Goal: Task Accomplishment & Management: Use online tool/utility

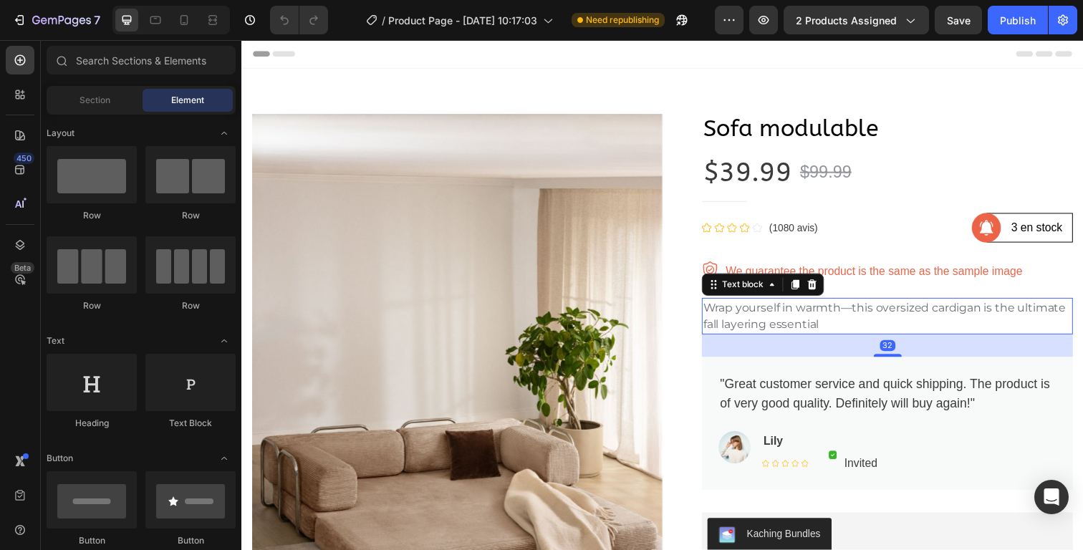
click at [781, 320] on p "Wrap yourself in warmth—this oversized cardigan is the ultimate fall layering e…" at bounding box center [901, 322] width 376 height 34
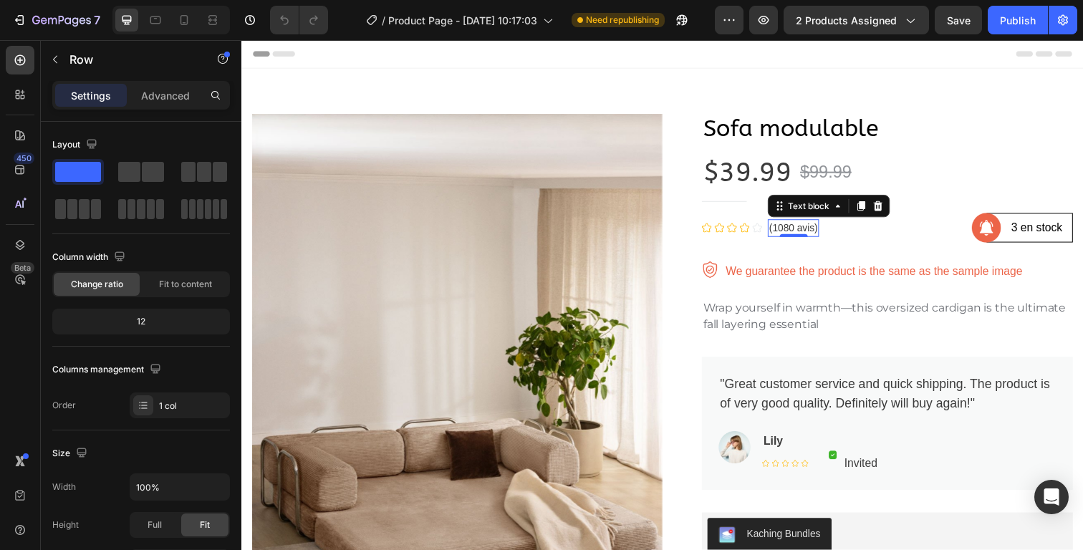
click at [793, 234] on p "(1080 avis)" at bounding box center [804, 232] width 49 height 15
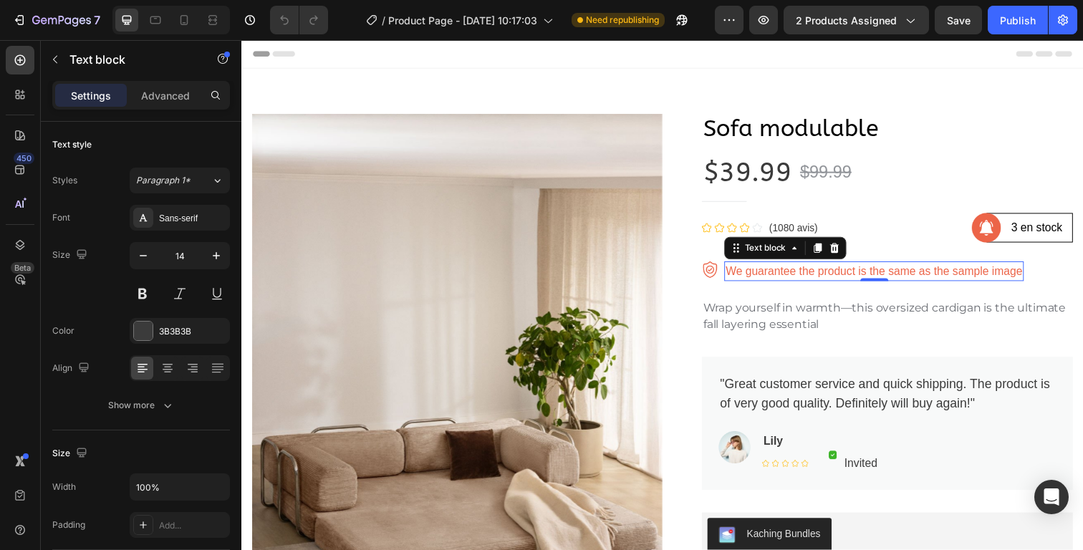
click at [811, 274] on p "We guarantee the product is the same as the sample image" at bounding box center [886, 276] width 303 height 17
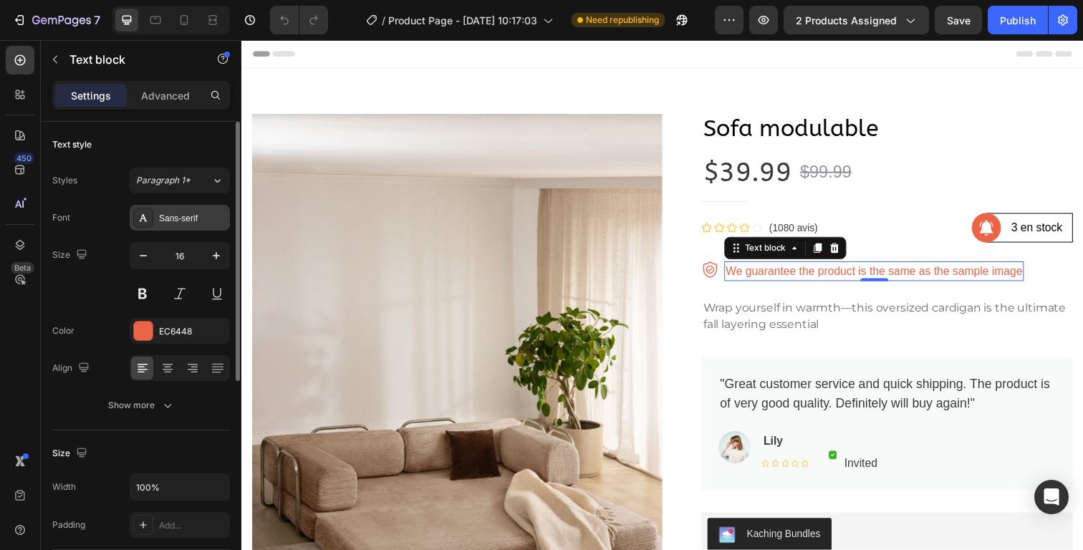
click at [185, 216] on div "Sans-serif" at bounding box center [192, 218] width 67 height 13
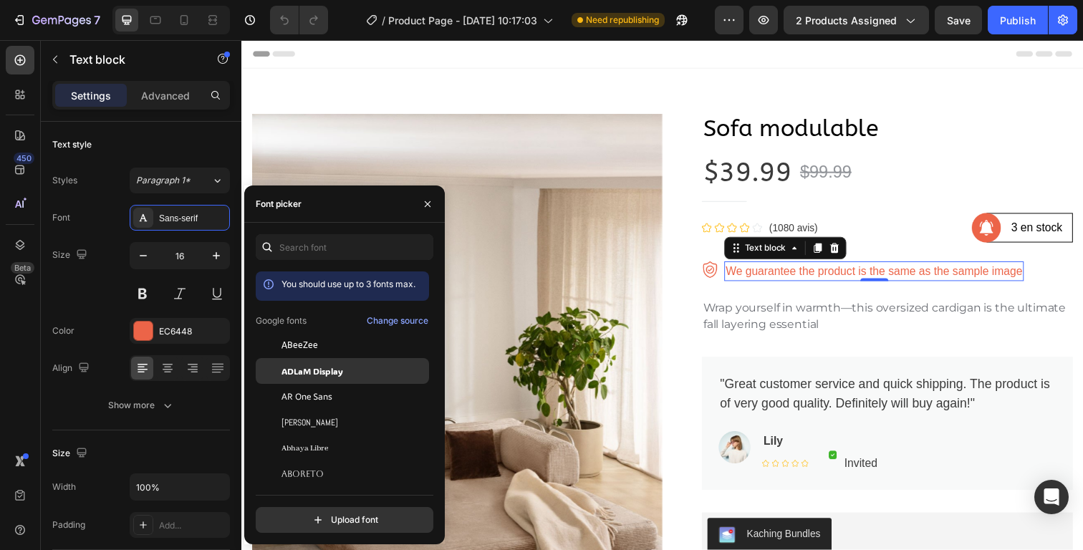
click at [321, 370] on span "ADLaM Display" at bounding box center [312, 371] width 62 height 13
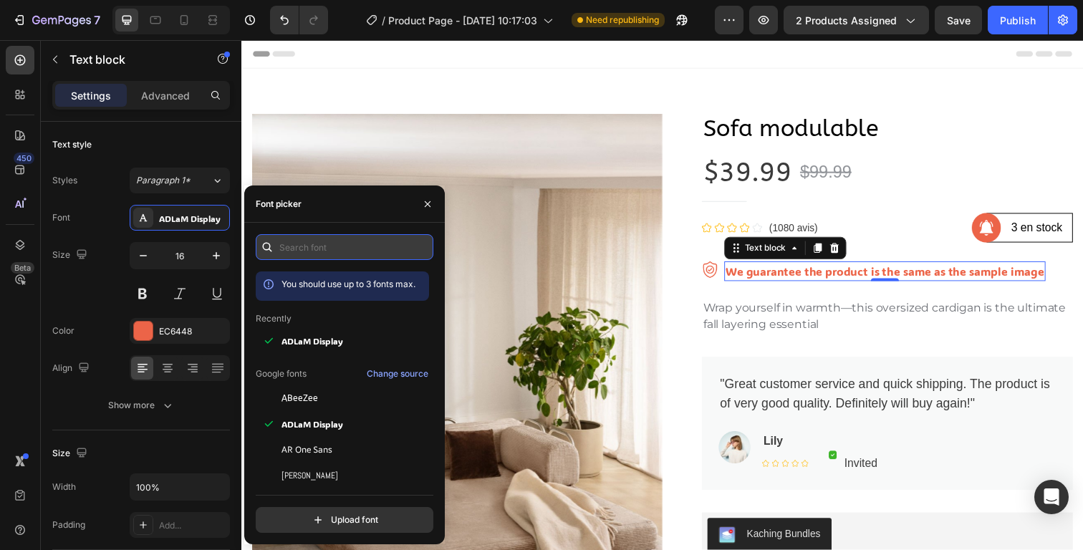
click at [342, 249] on input "text" at bounding box center [345, 247] width 178 height 26
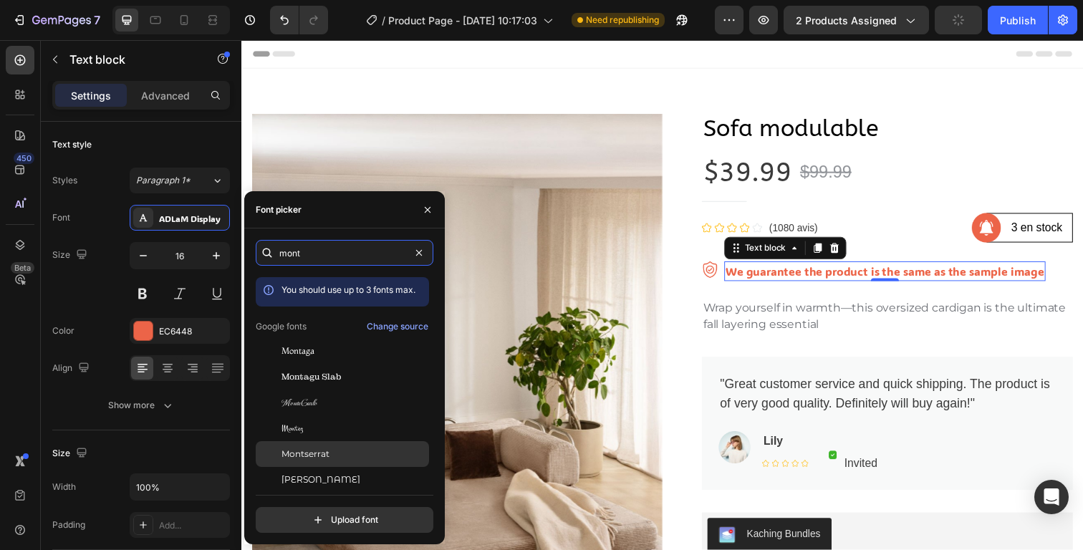
type input "mont"
click at [328, 458] on span "Montserrat" at bounding box center [305, 454] width 48 height 13
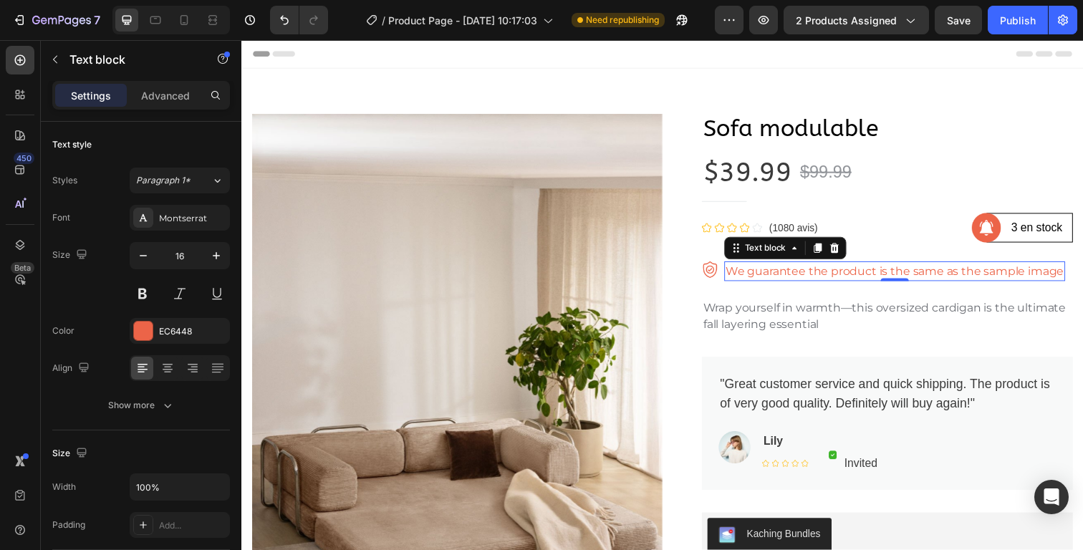
click at [862, 277] on p "We guarantee the product is the same as the sample image" at bounding box center [907, 276] width 345 height 17
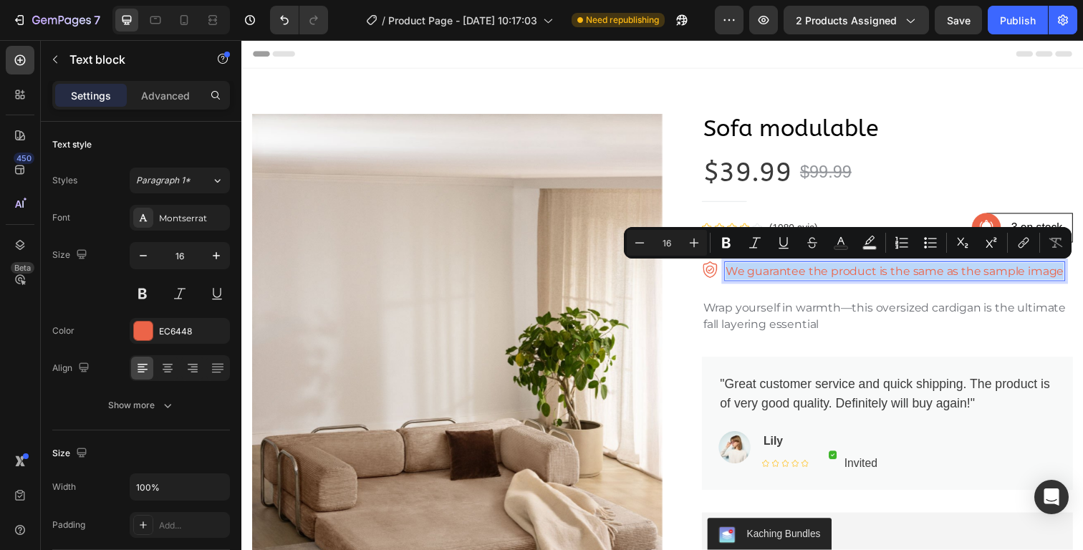
copy p "We guarantee the product is the same as the sample image"
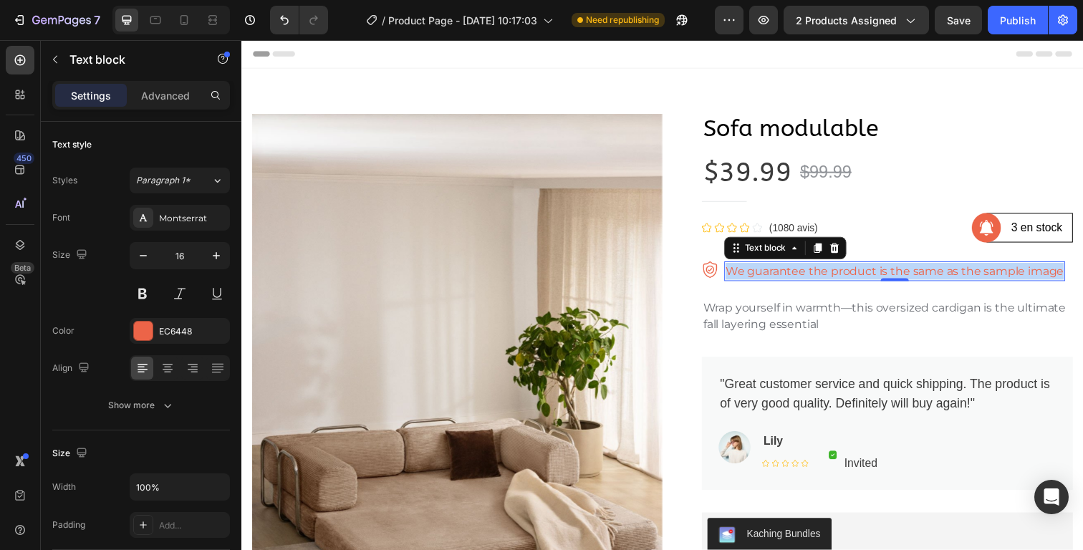
click at [826, 279] on p "We guarantee the product is the same as the sample image" at bounding box center [907, 276] width 345 height 17
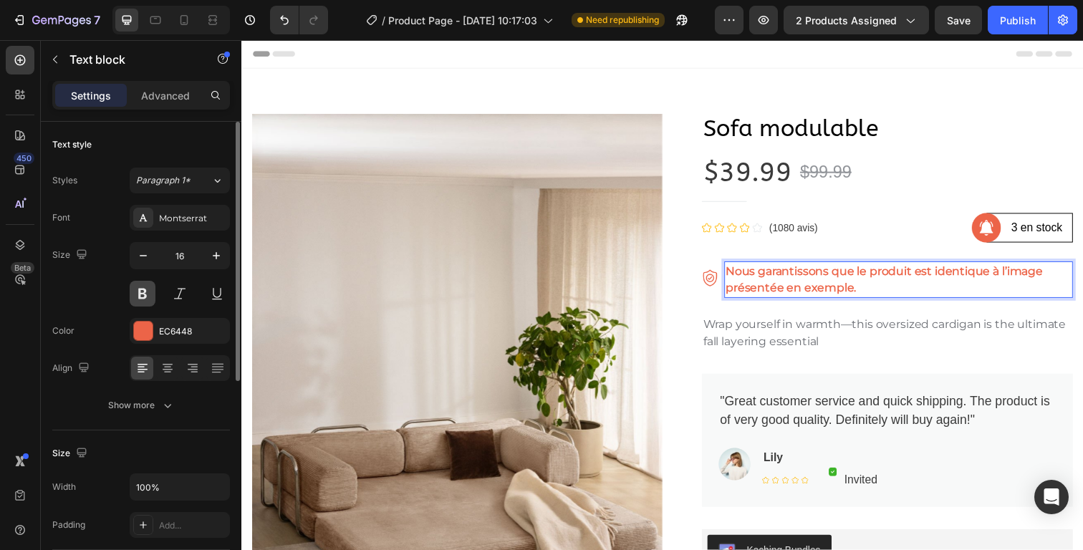
click at [138, 291] on button at bounding box center [143, 294] width 26 height 26
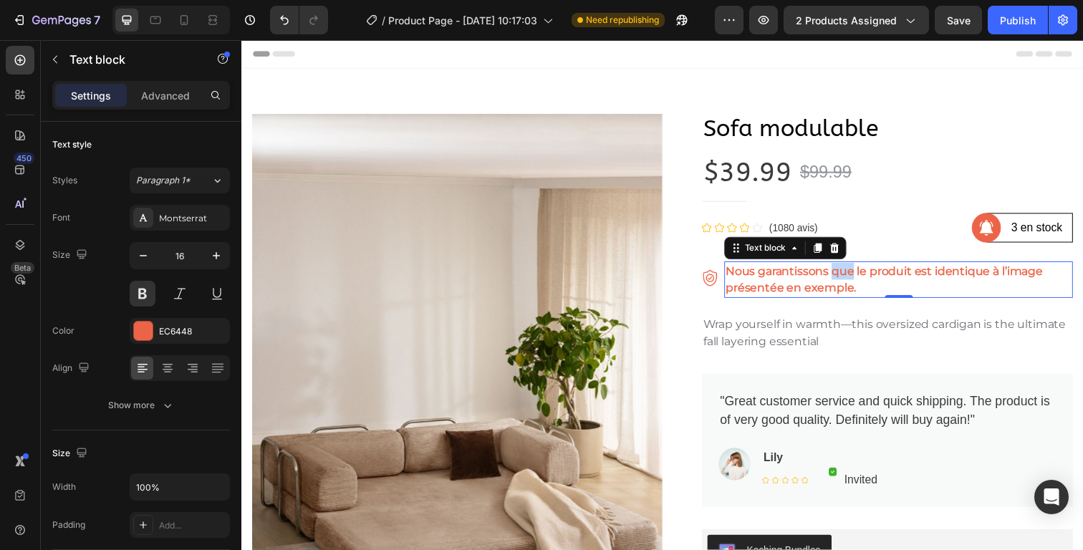
click at [839, 282] on strong "Nous garantissons que le produit est identique à l’image présentée en exemple." at bounding box center [897, 284] width 324 height 31
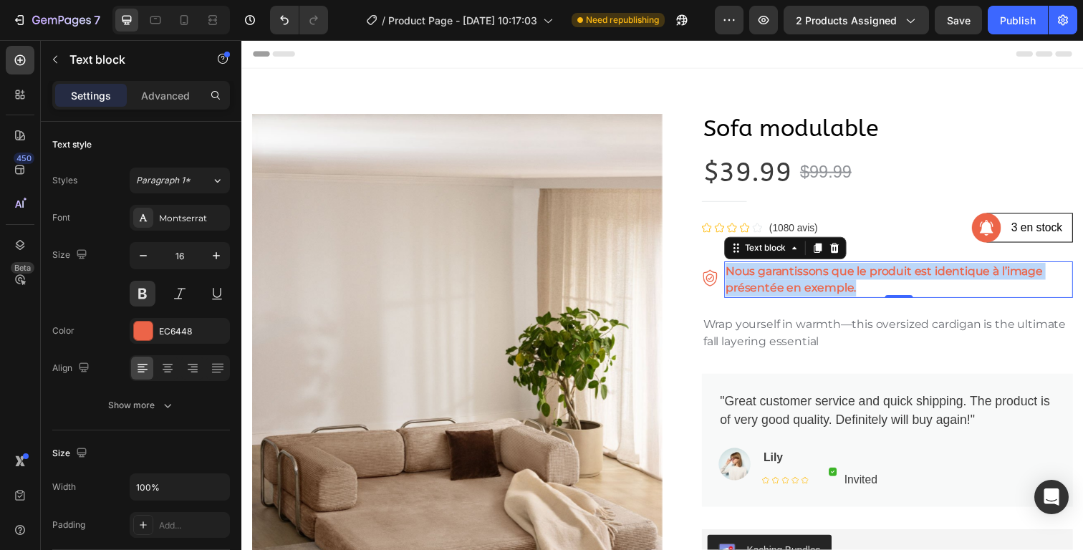
click at [839, 282] on strong "Nous garantissons que le produit est identique à l’image présentée en exemple." at bounding box center [897, 284] width 324 height 31
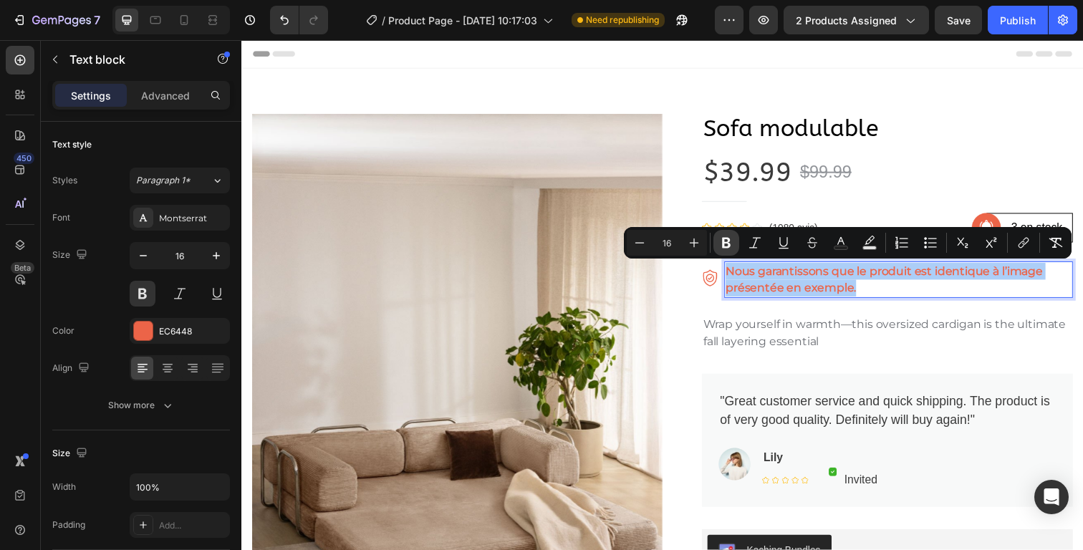
click at [724, 242] on icon "Editor contextual toolbar" at bounding box center [726, 243] width 9 height 11
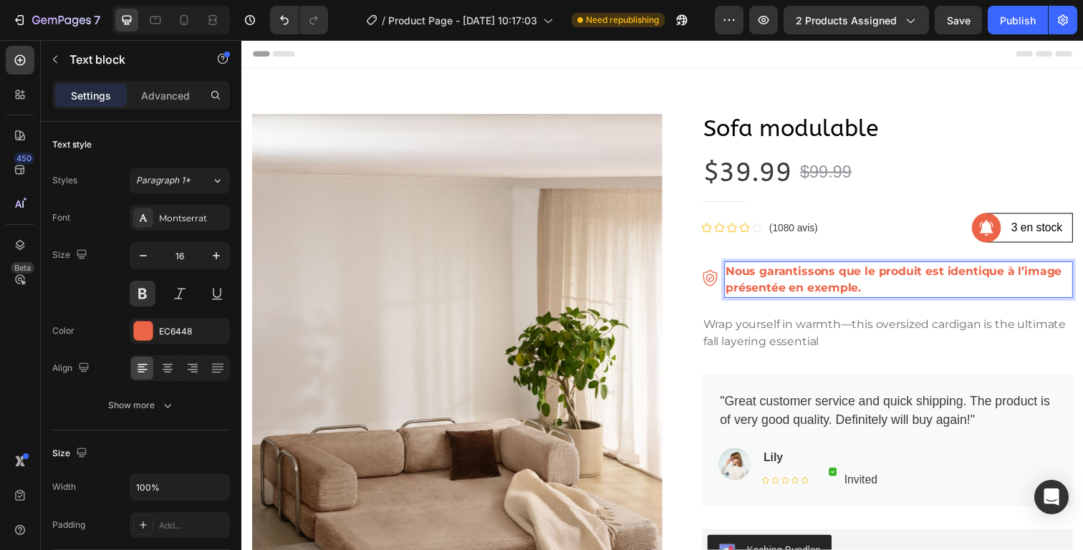
click at [816, 288] on p "Nous garantissons que le produit est identique à l’image présentée en exemple." at bounding box center [911, 285] width 353 height 34
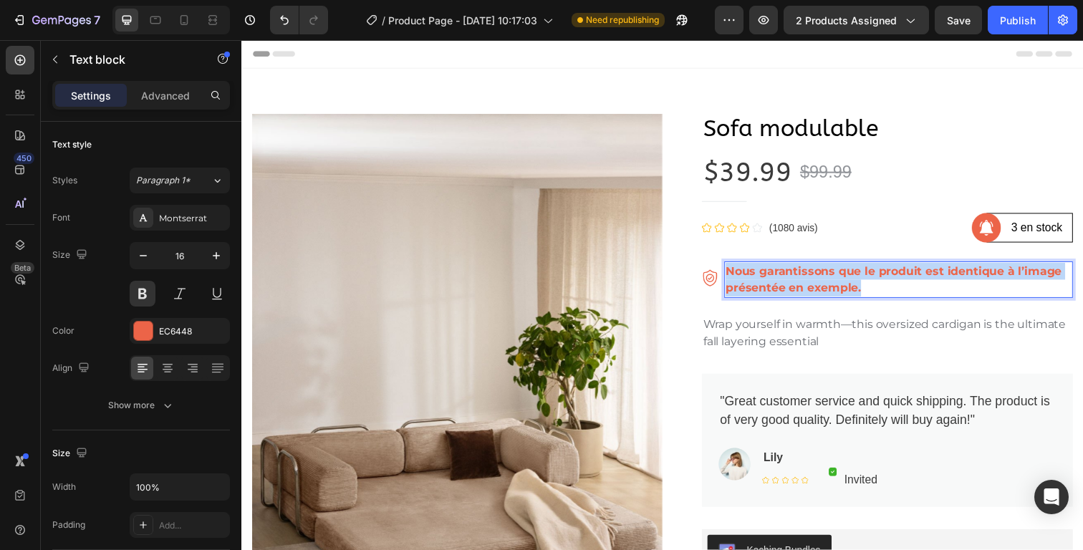
click at [816, 288] on p "Nous garantissons que le produit est identique à l’image présentée en exemple." at bounding box center [911, 285] width 353 height 34
click at [772, 289] on p "Nous garantissons que le produit est identique à l’image présentée en exemple." at bounding box center [911, 285] width 353 height 34
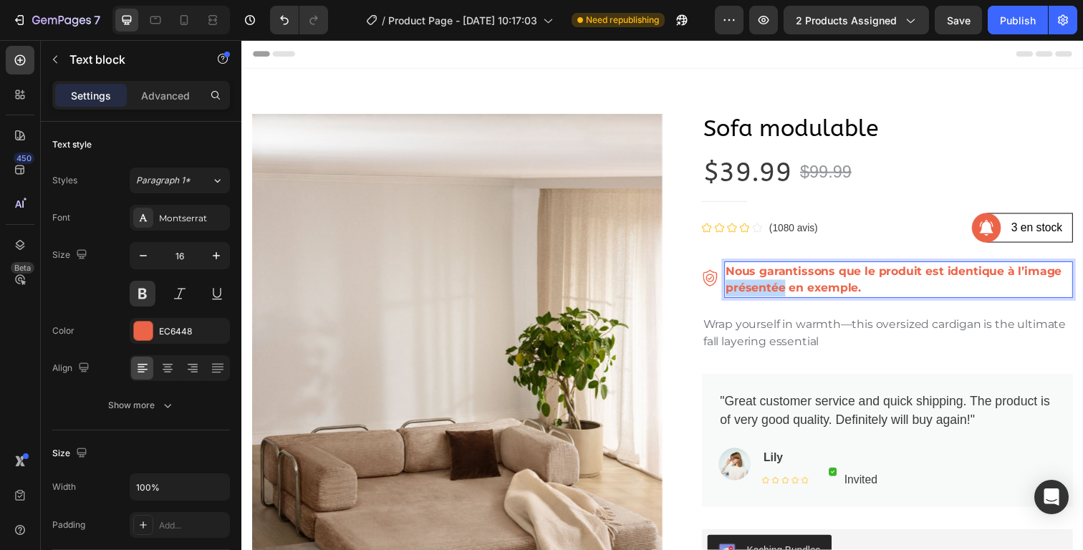
click at [772, 289] on p "Nous garantissons que le produit est identique à l’image présentée en exemple." at bounding box center [911, 285] width 353 height 34
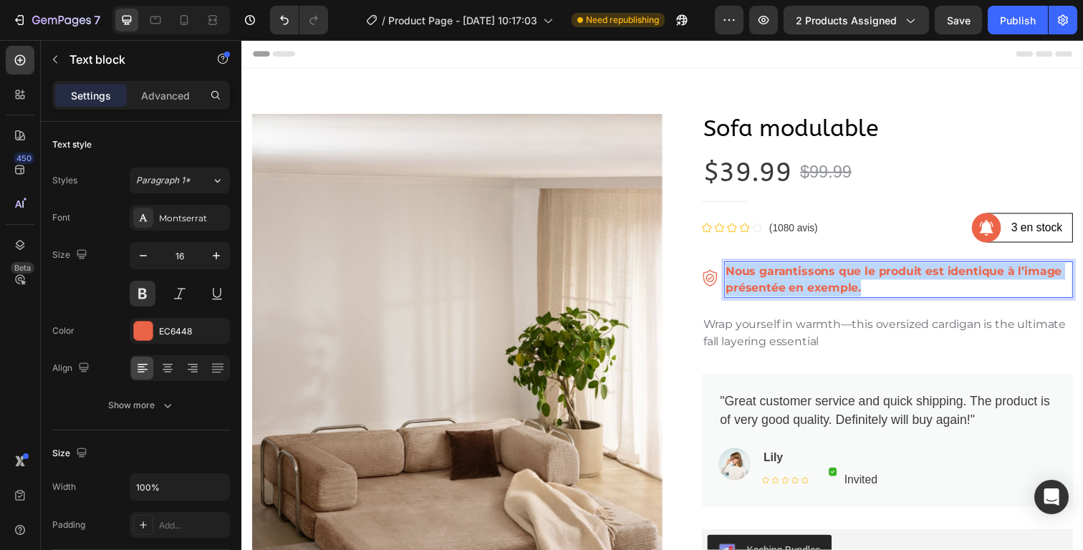
click at [772, 289] on p "Nous garantissons que le produit est identique à l’image présentée en exemple." at bounding box center [911, 285] width 353 height 34
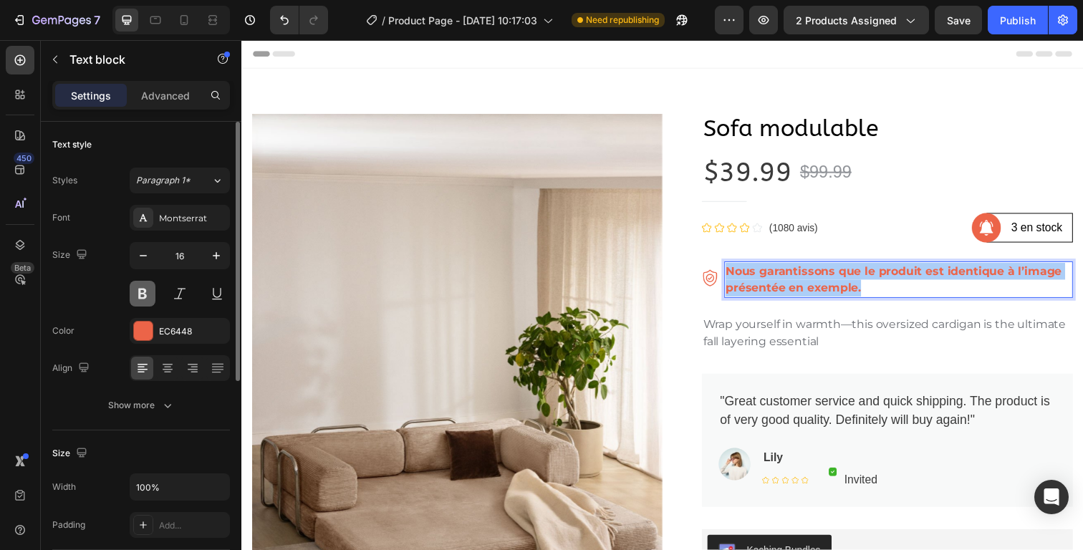
click at [146, 289] on button at bounding box center [143, 294] width 26 height 26
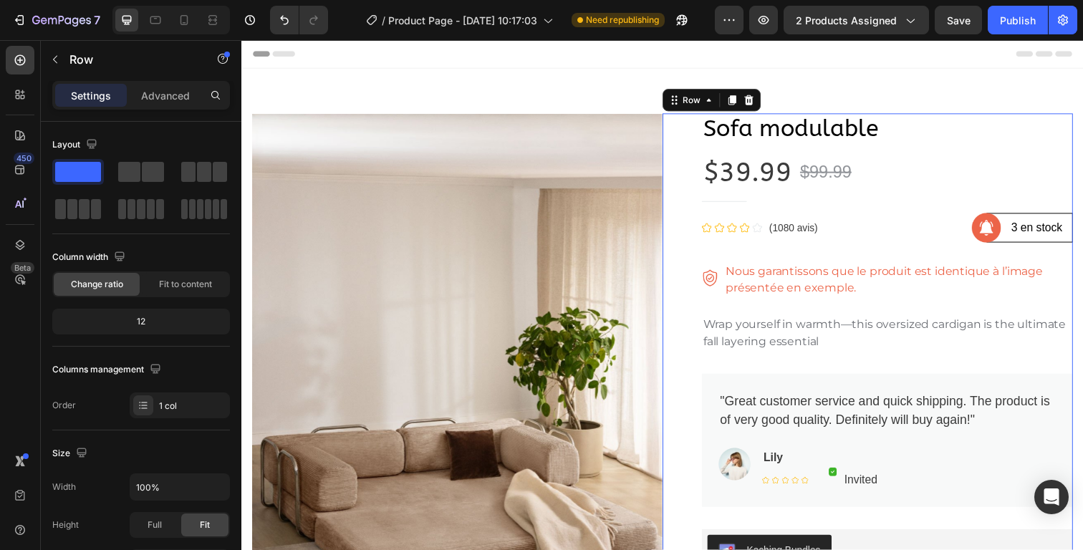
click at [768, 335] on p "Wrap yourself in warmth—this oversized cardigan is the ultimate fall layering e…" at bounding box center [901, 339] width 376 height 34
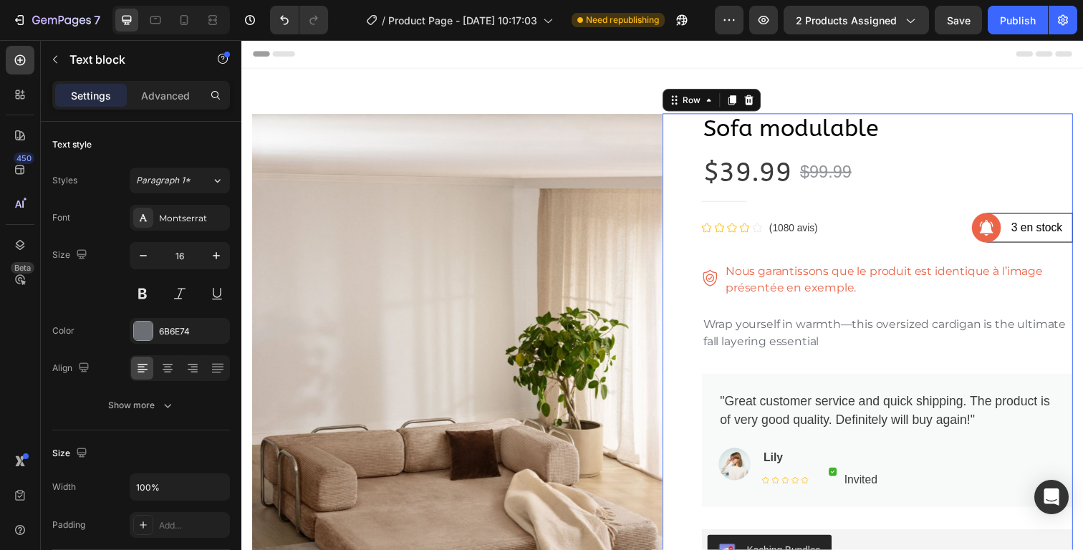
click at [768, 335] on p "Wrap yourself in warmth—this oversized cardigan is the ultimate fall layering e…" at bounding box center [901, 339] width 376 height 34
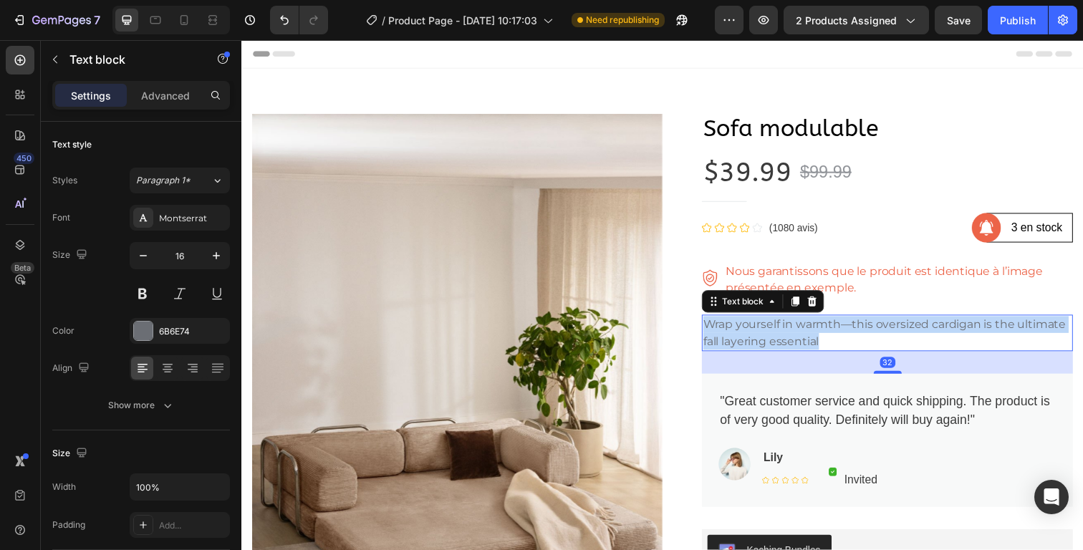
click at [768, 335] on p "Wrap yourself in warmth—this oversized cardigan is the ultimate fall layering e…" at bounding box center [901, 339] width 376 height 34
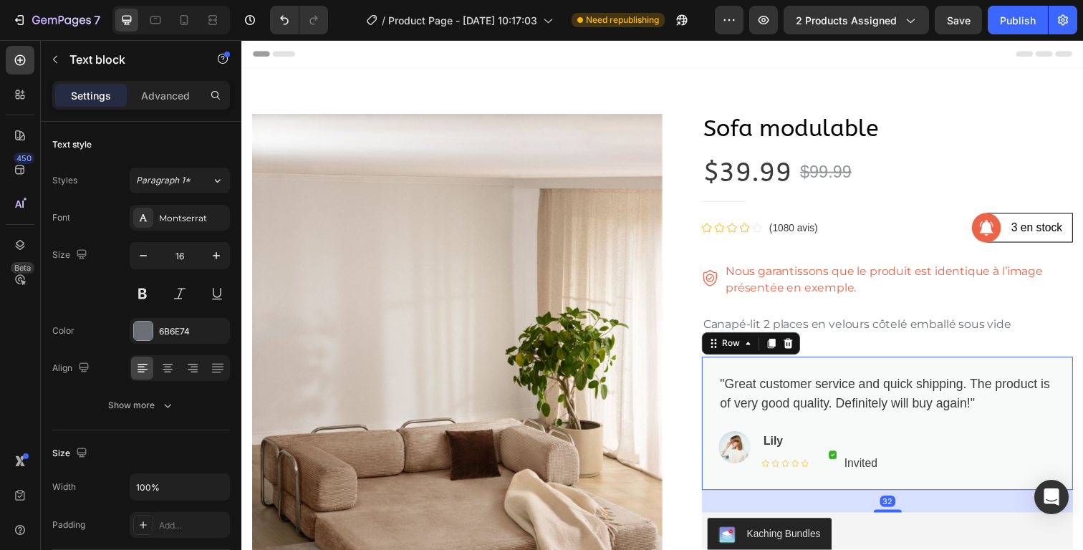
click at [892, 367] on div ""Great customer service and quick shipping. The product is of very good quality…" at bounding box center [900, 432] width 379 height 136
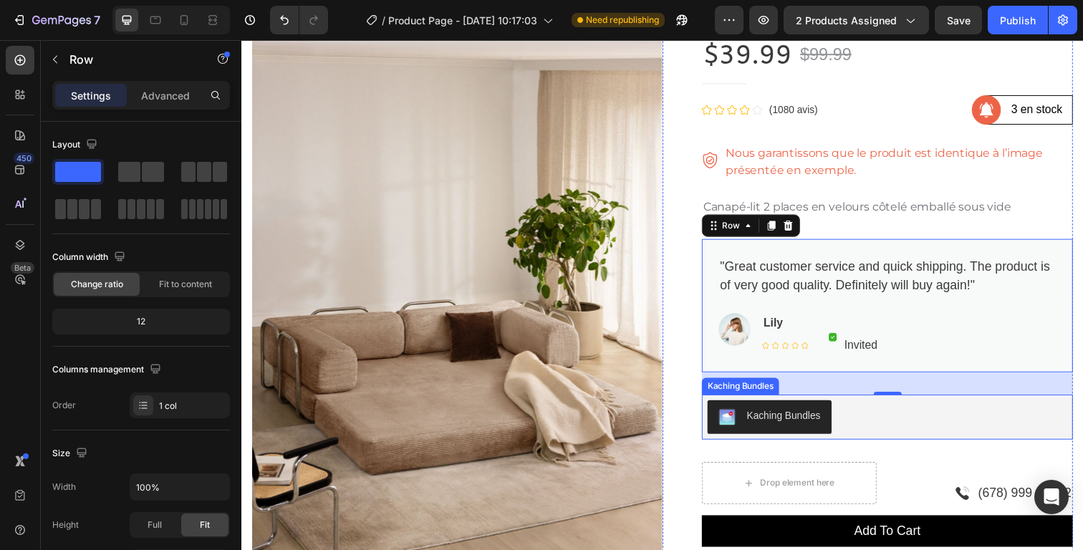
scroll to position [90, 0]
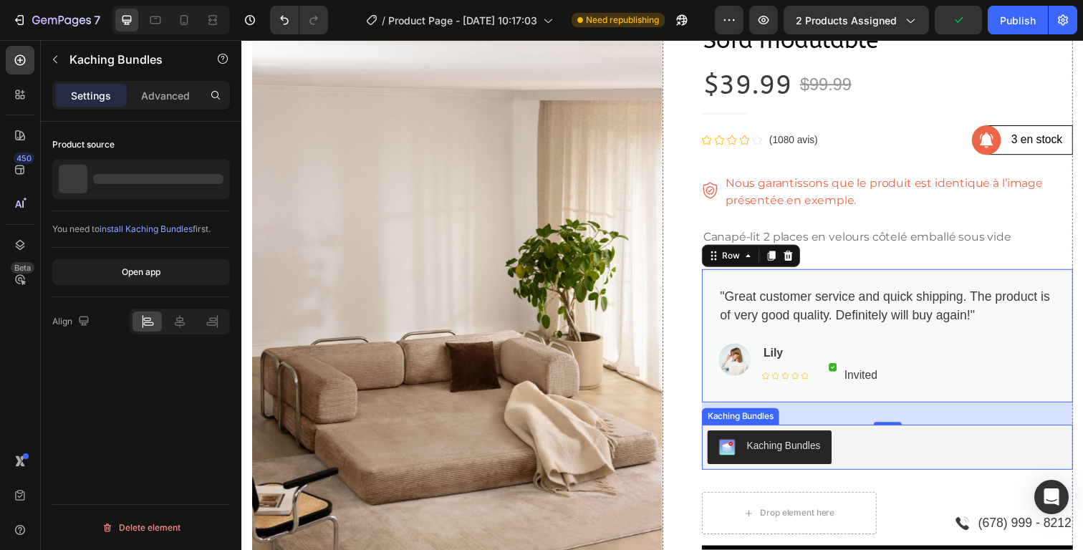
click at [967, 448] on div "Kaching Bundles" at bounding box center [900, 456] width 367 height 34
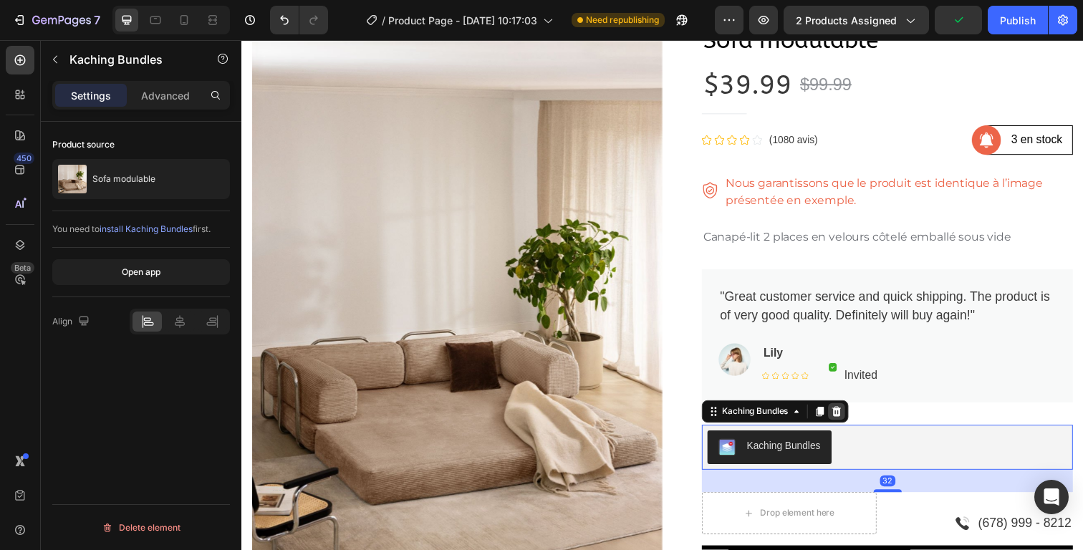
click at [844, 415] on icon at bounding box center [848, 420] width 9 height 10
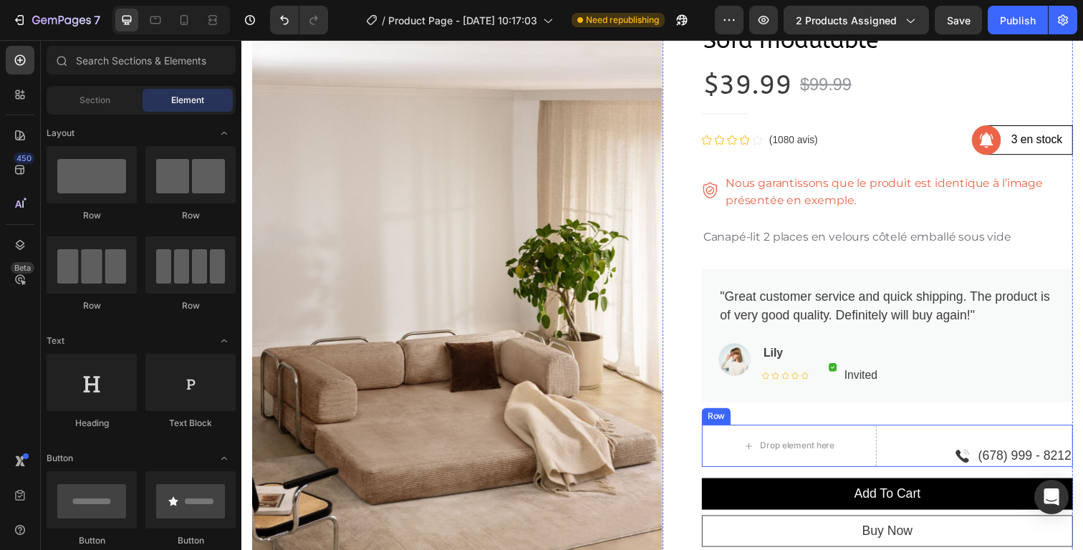
click at [933, 435] on div "Image (678) 999 - 8212 Text block Row" at bounding box center [1001, 454] width 178 height 43
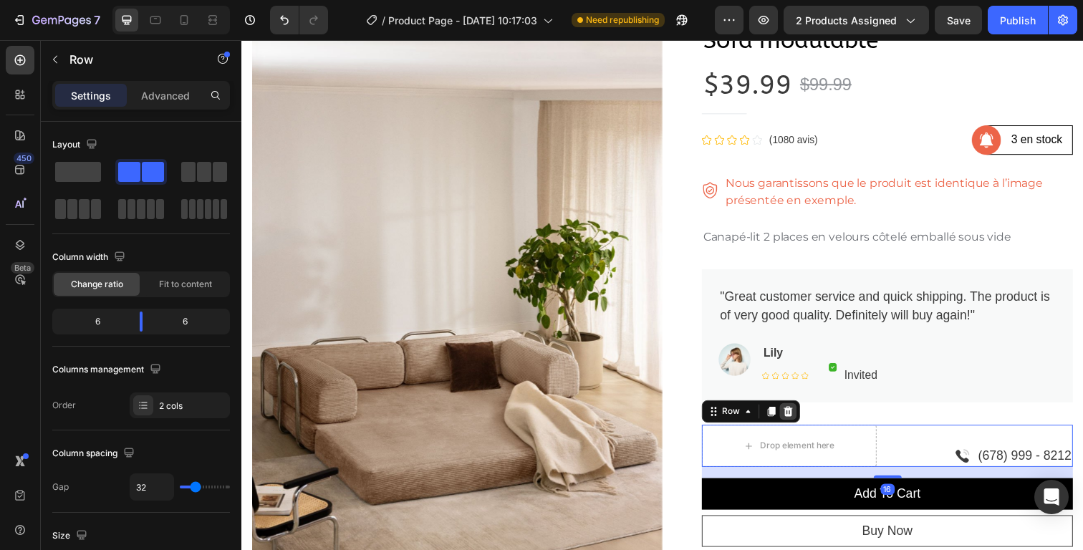
click at [796, 419] on icon at bounding box center [799, 420] width 9 height 10
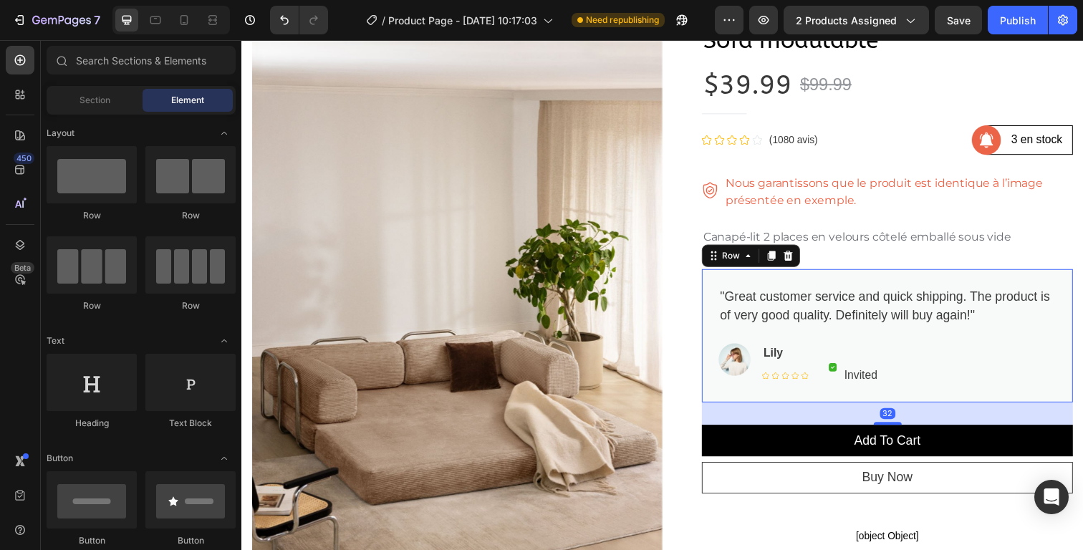
click at [1061, 337] on div ""Great customer service and quick shipping. The product is of very good quality…" at bounding box center [900, 347] width 344 height 113
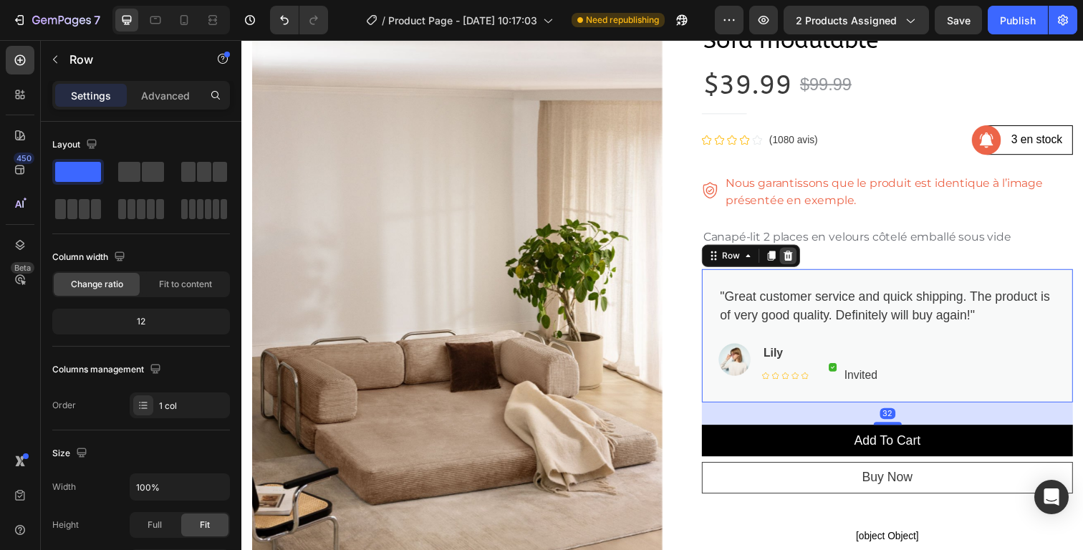
click at [799, 261] on div at bounding box center [799, 260] width 17 height 17
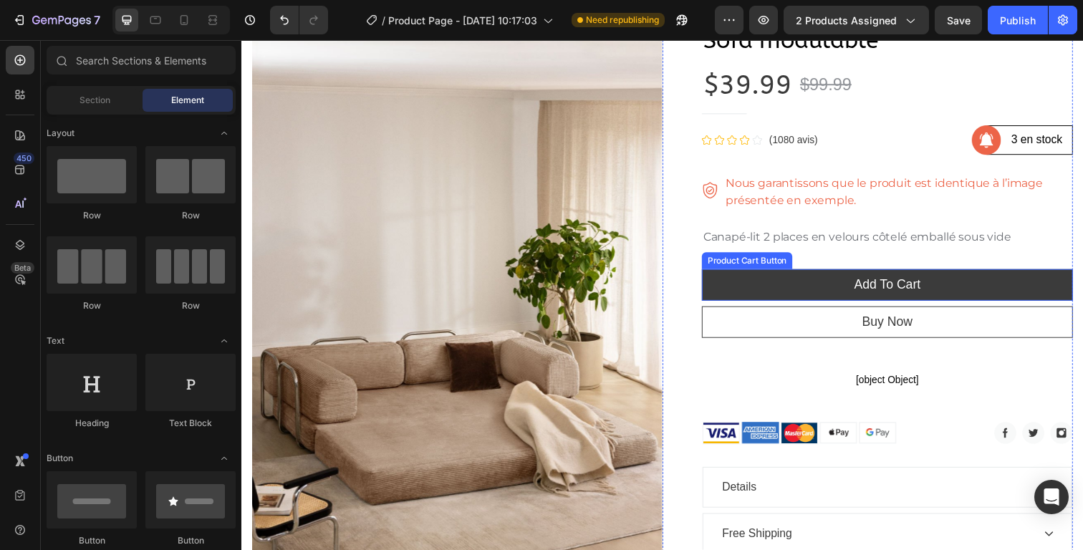
click at [944, 294] on button "Add To Cart" at bounding box center [900, 290] width 379 height 32
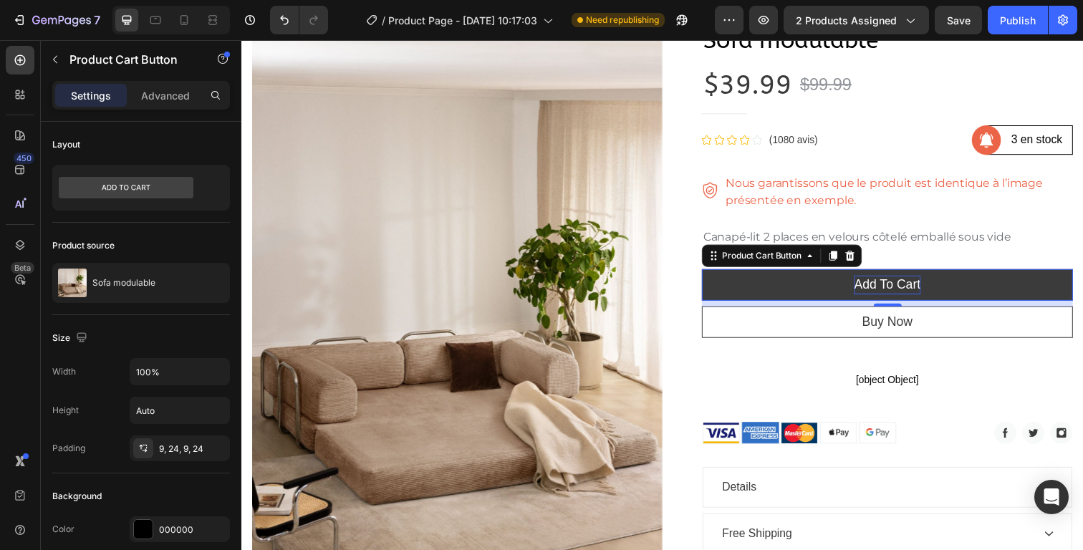
click at [910, 286] on div "Add To Cart" at bounding box center [901, 290] width 68 height 19
click at [910, 286] on p "Add To Cart" at bounding box center [901, 290] width 68 height 19
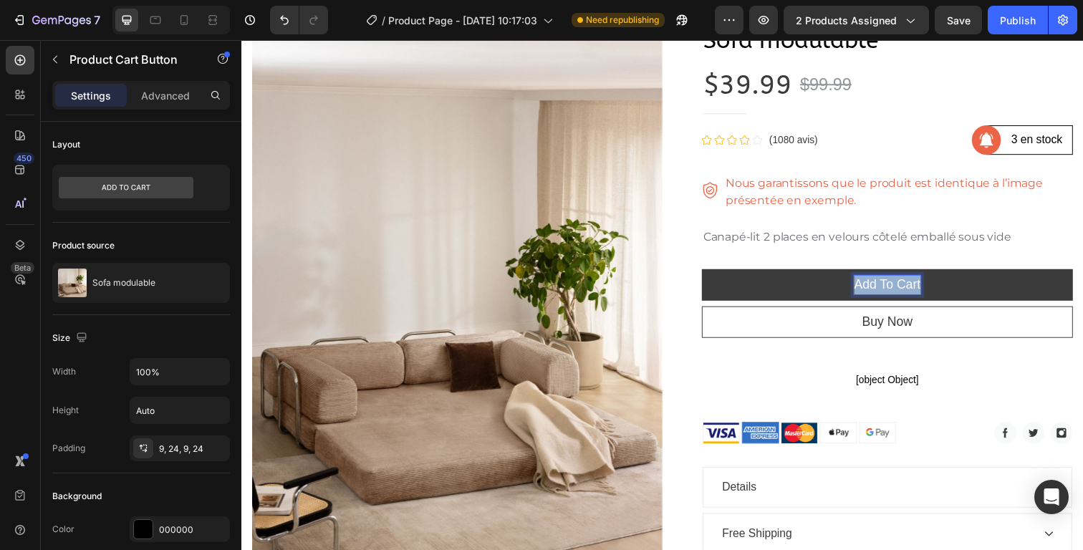
click at [910, 286] on p "Add To Cart" at bounding box center [901, 290] width 68 height 19
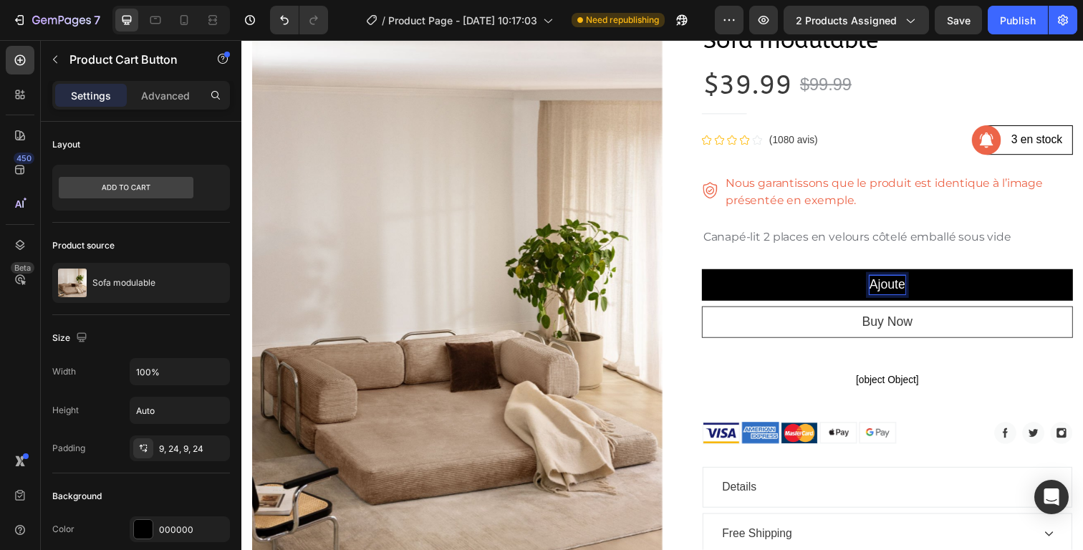
click at [711, 274] on button "Ajoute" at bounding box center [900, 290] width 379 height 32
click at [711, 274] on button "Ajouter" at bounding box center [900, 290] width 379 height 32
click at [711, 274] on button "Ajouter au" at bounding box center [900, 290] width 379 height 32
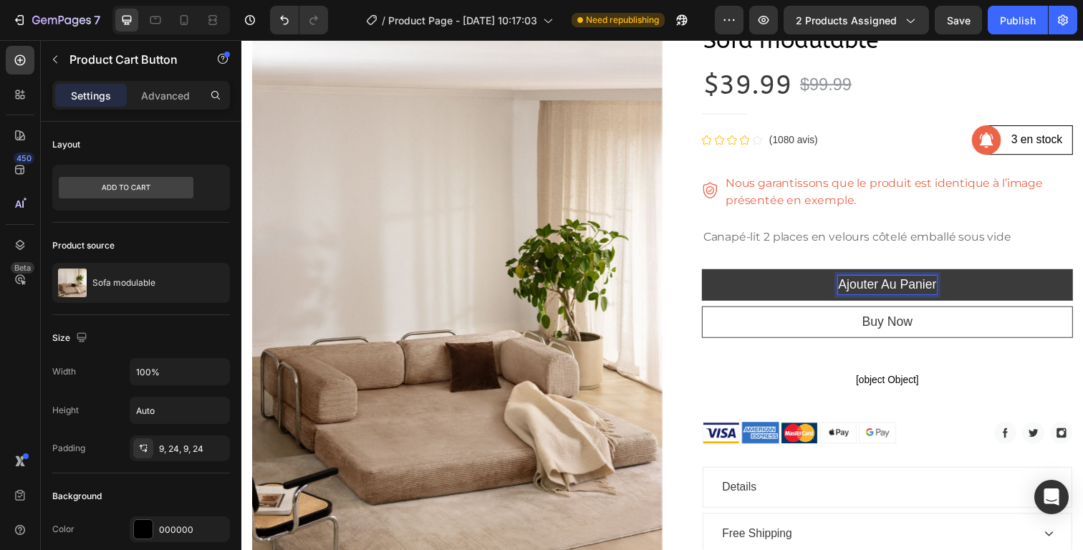
click at [913, 293] on p "Ajouter au panier" at bounding box center [900, 290] width 100 height 19
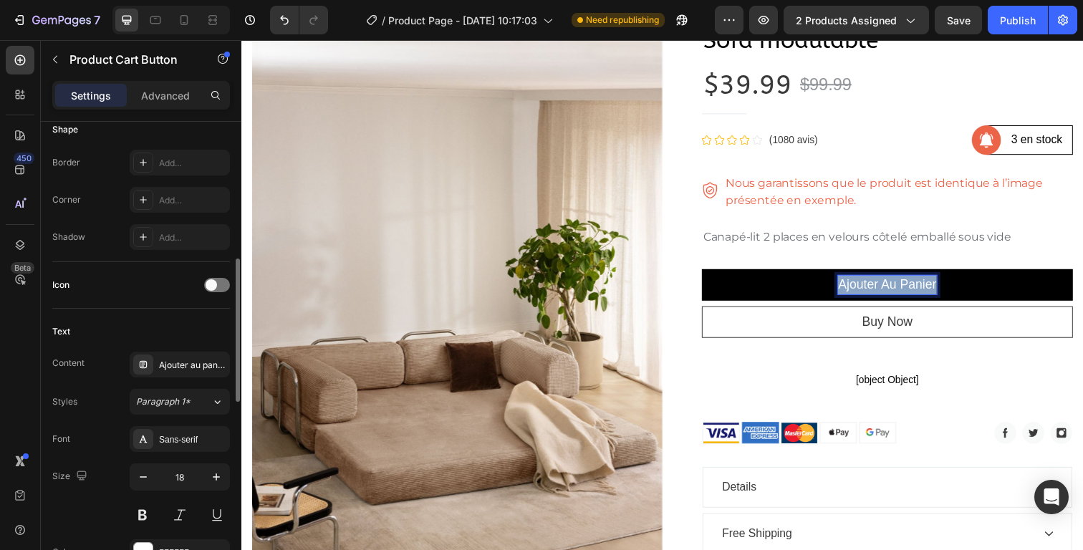
scroll to position [526, 0]
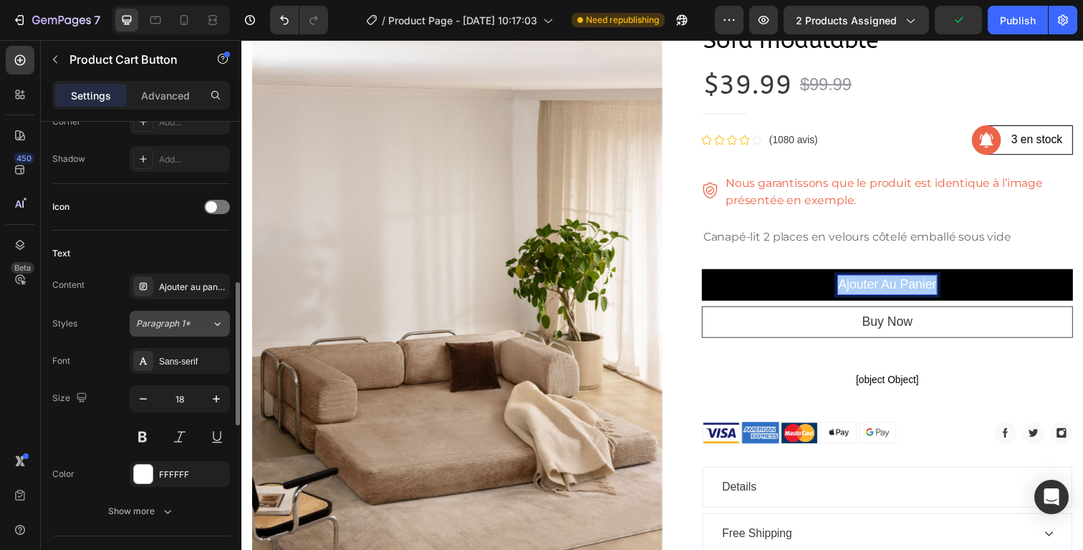
click at [190, 324] on div "Paragraph 1*" at bounding box center [165, 323] width 58 height 13
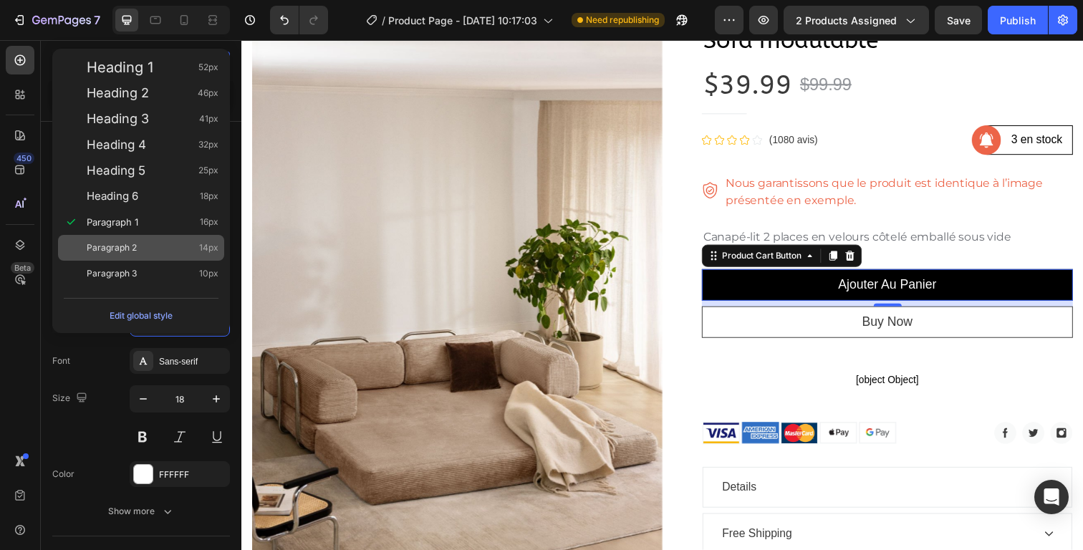
click at [135, 246] on span "Paragraph 2" at bounding box center [112, 248] width 50 height 14
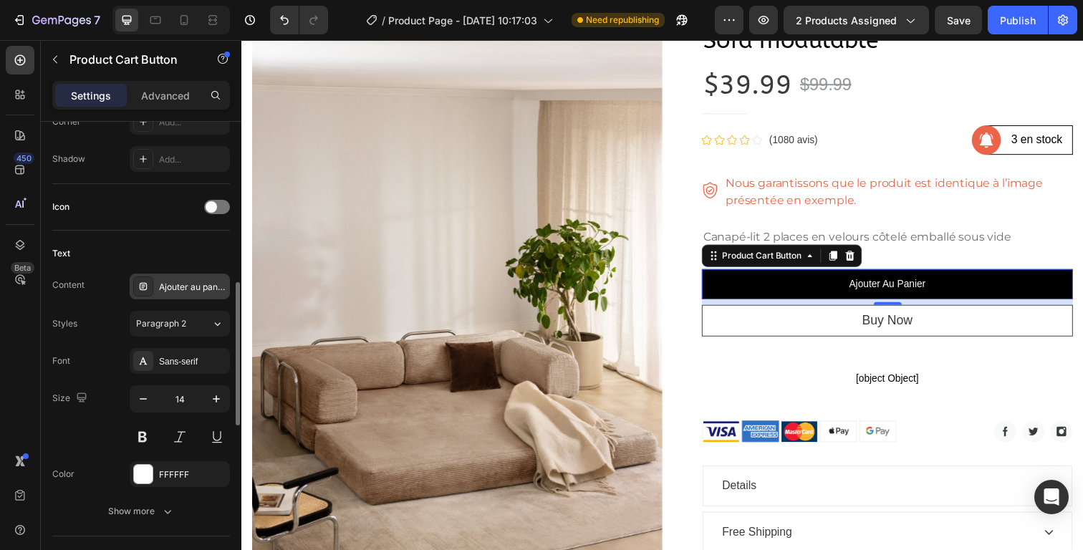
click at [175, 288] on div "Ajouter au panier" at bounding box center [192, 287] width 67 height 13
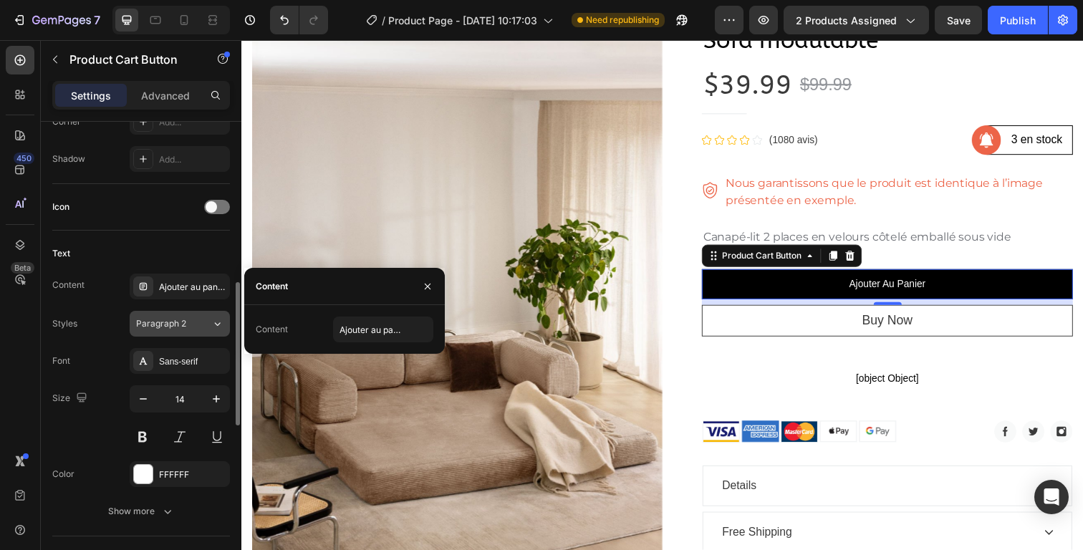
click at [164, 327] on span "Paragraph 2" at bounding box center [161, 323] width 50 height 13
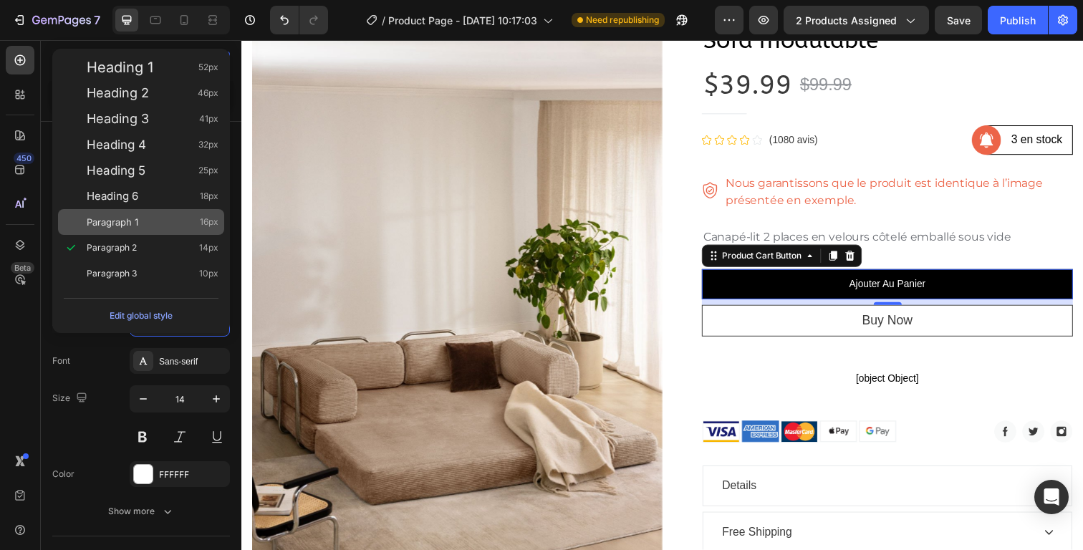
click at [129, 223] on span "Paragraph 1" at bounding box center [113, 222] width 52 height 14
type input "16"
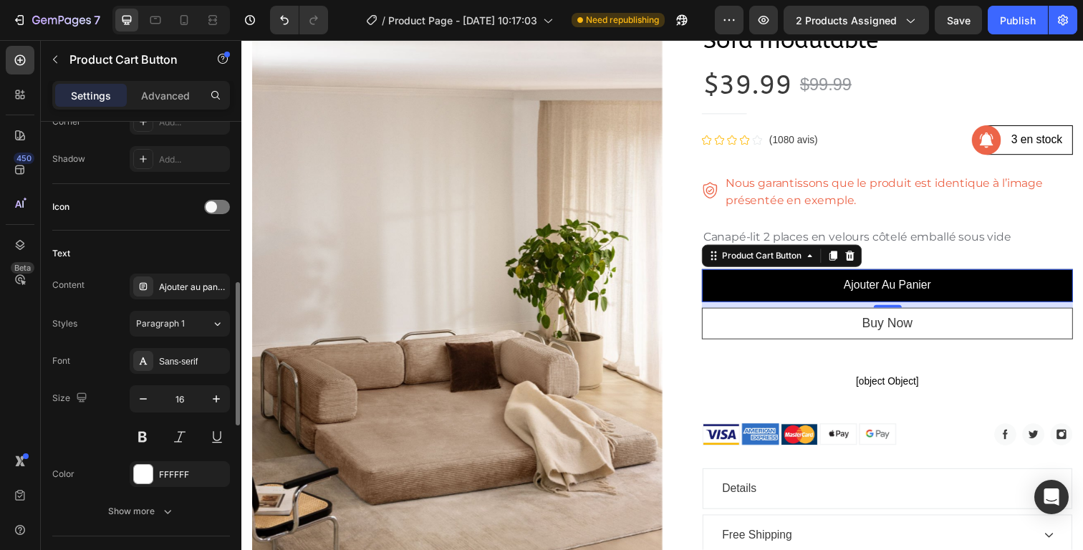
click at [85, 307] on div "Content Ajouter au panier Styles Paragraph 1 Font Sans-serif Size 16 Color FFFF…" at bounding box center [141, 399] width 178 height 251
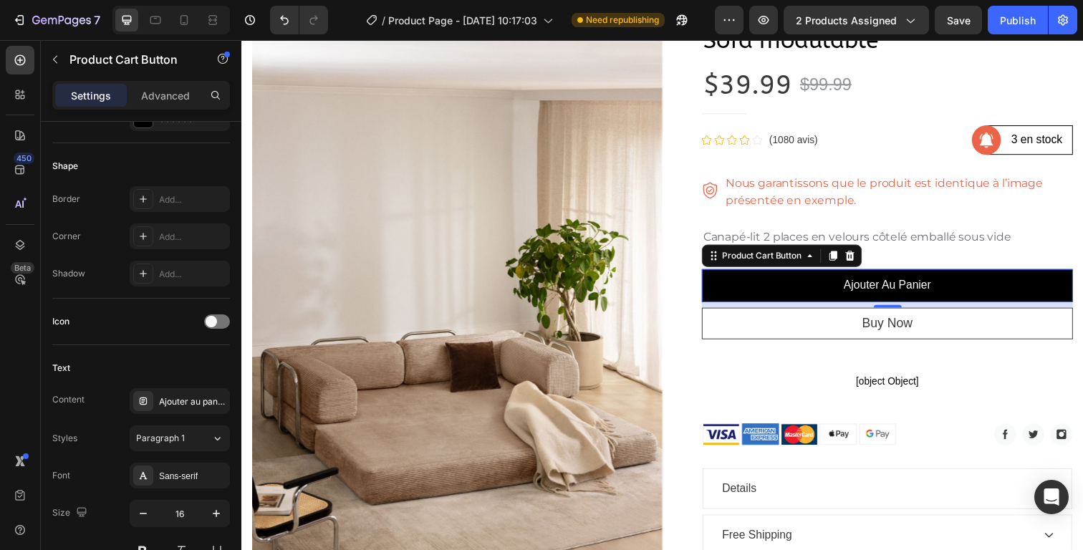
scroll to position [138, 0]
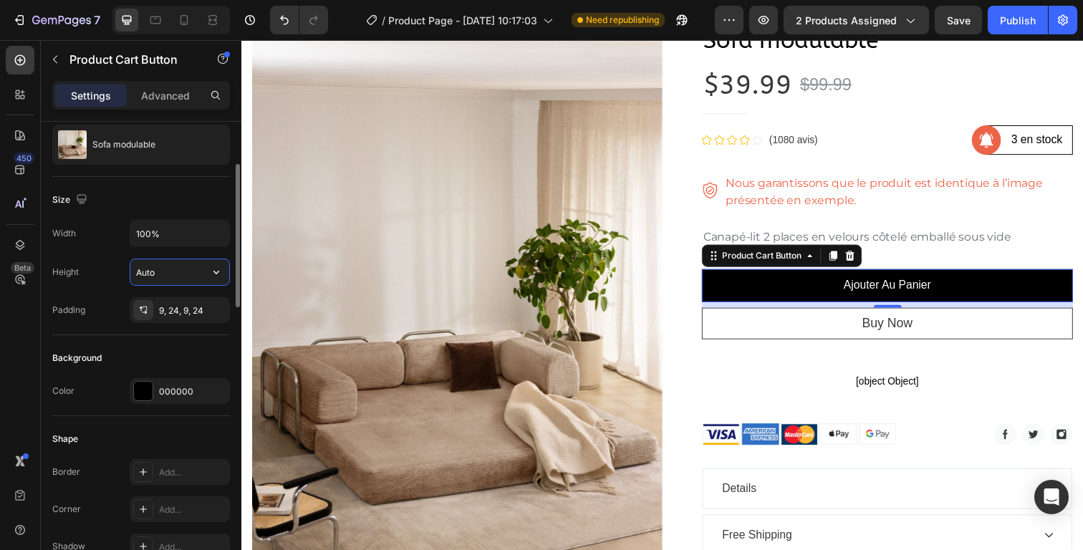
click at [160, 276] on input "Auto" at bounding box center [179, 272] width 99 height 26
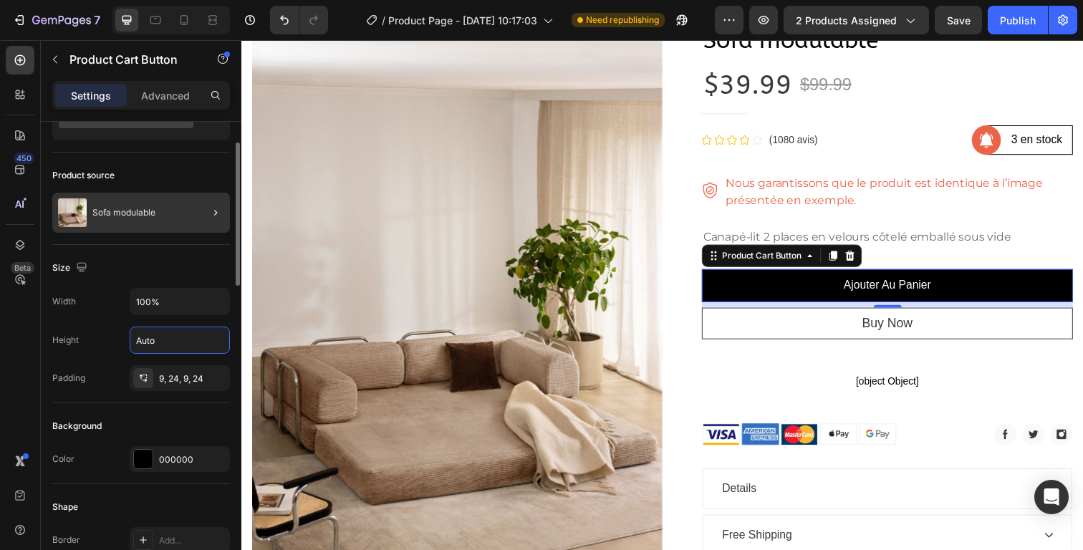
scroll to position [0, 0]
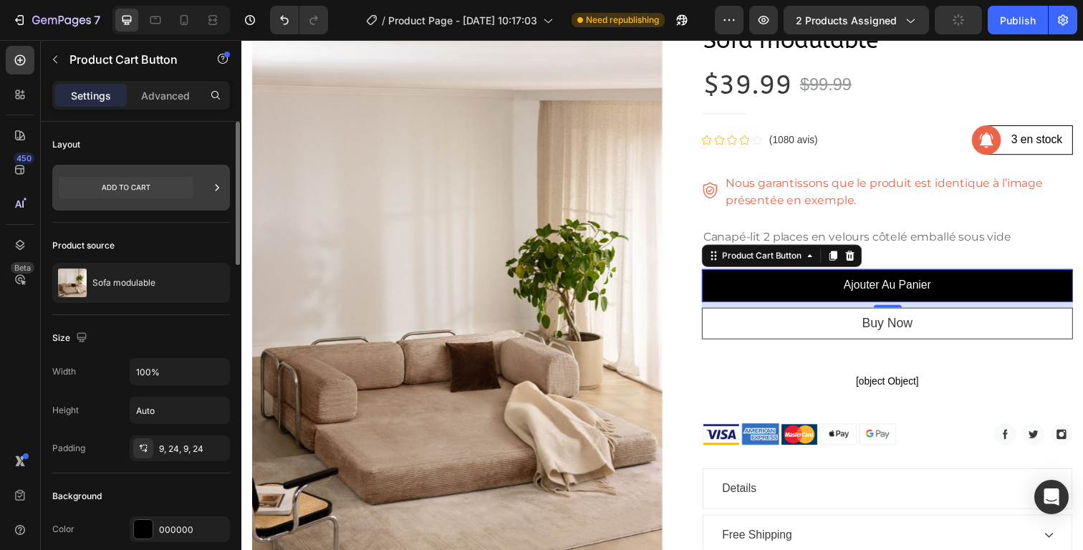
click at [160, 190] on icon at bounding box center [126, 187] width 135 height 21
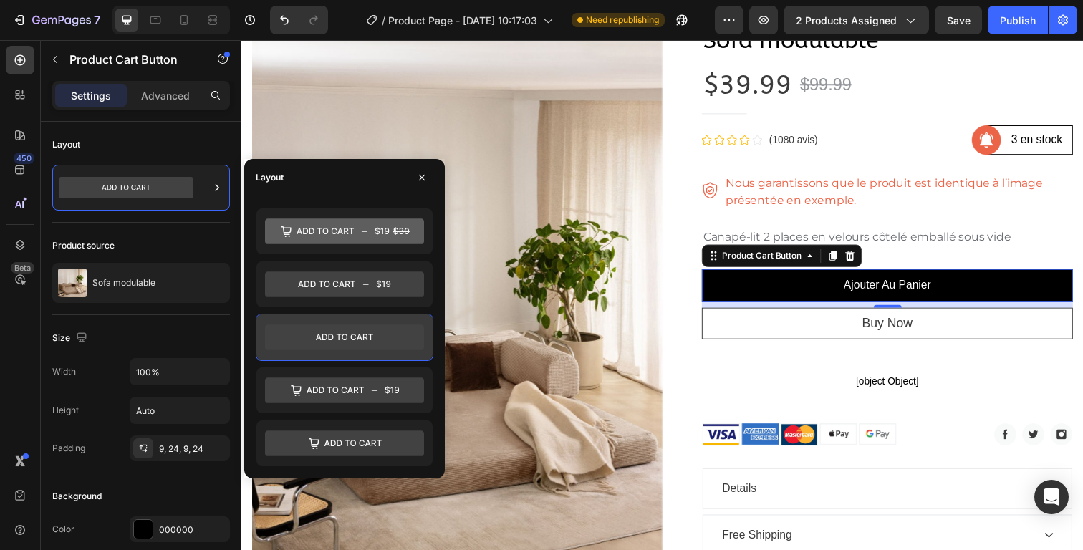
click at [322, 340] on icon at bounding box center [344, 337] width 159 height 26
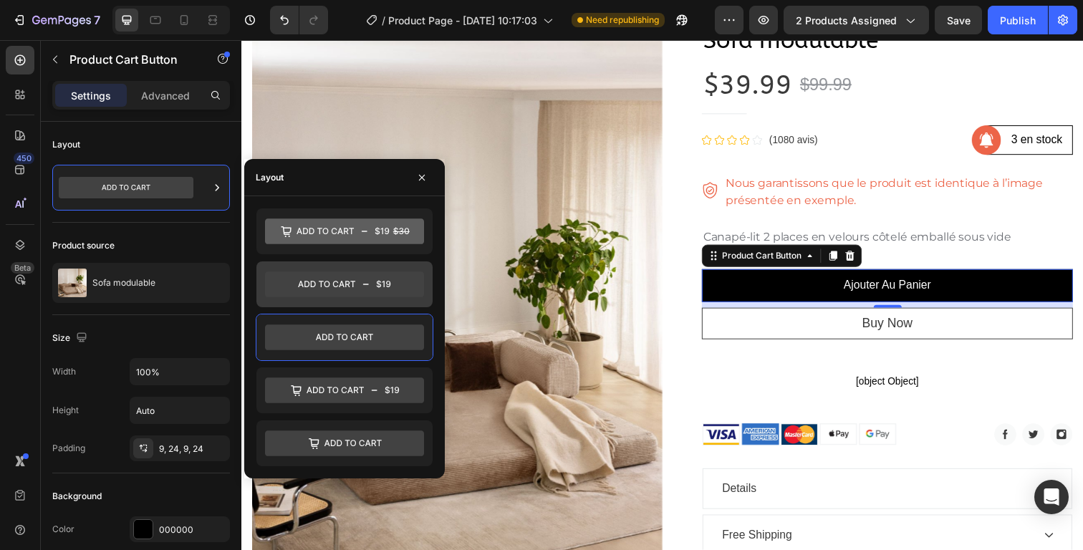
click at [332, 292] on icon at bounding box center [344, 284] width 159 height 26
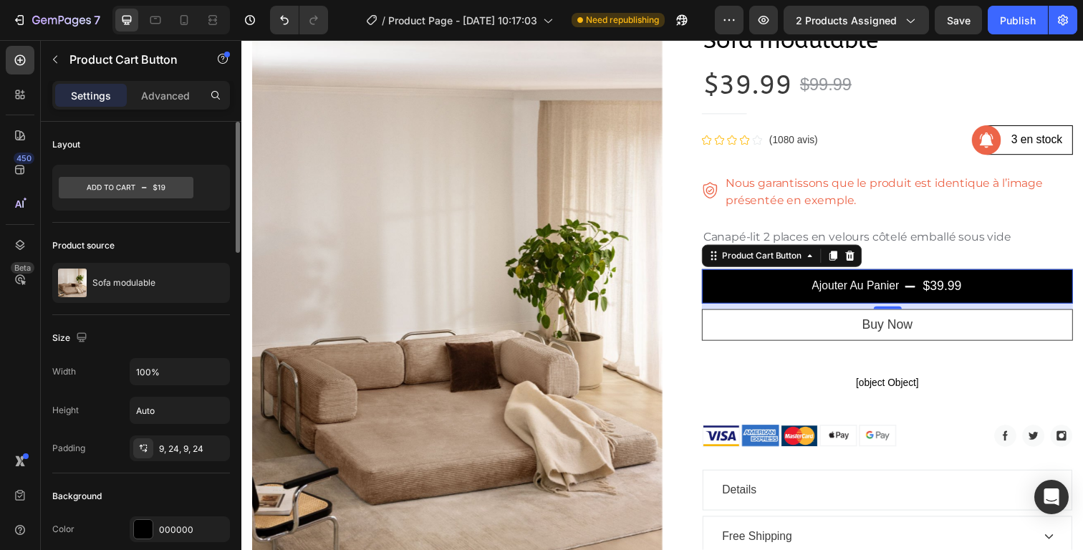
click at [188, 240] on div "Product source" at bounding box center [141, 245] width 178 height 23
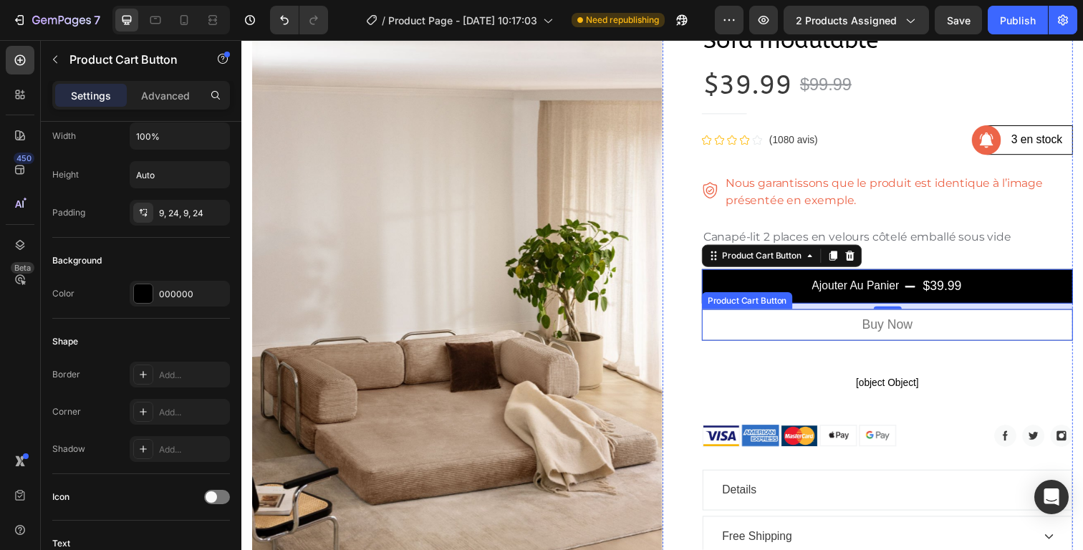
click at [759, 336] on button "Buy Now" at bounding box center [900, 331] width 379 height 32
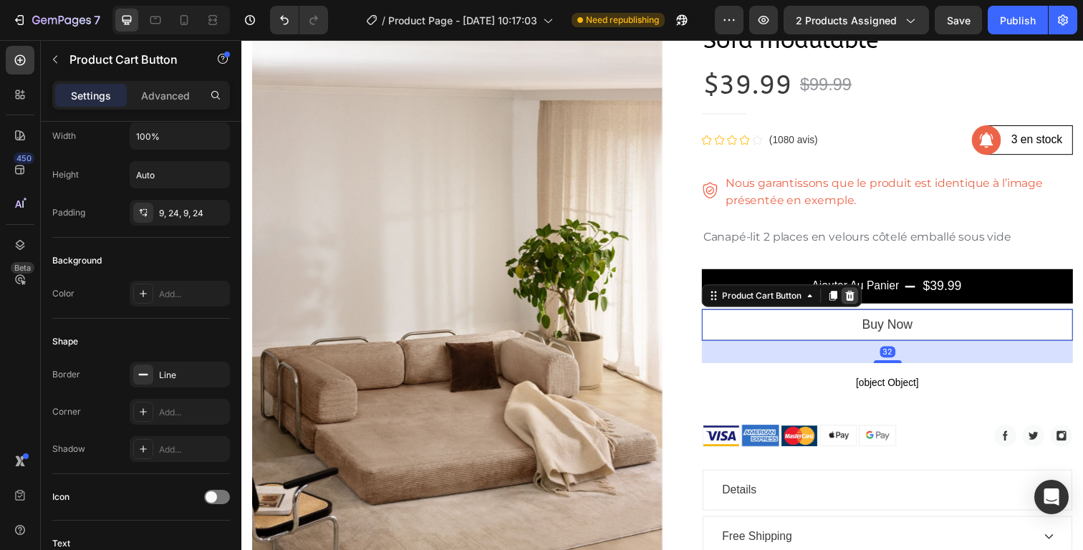
click at [858, 301] on icon at bounding box center [862, 301] width 9 height 10
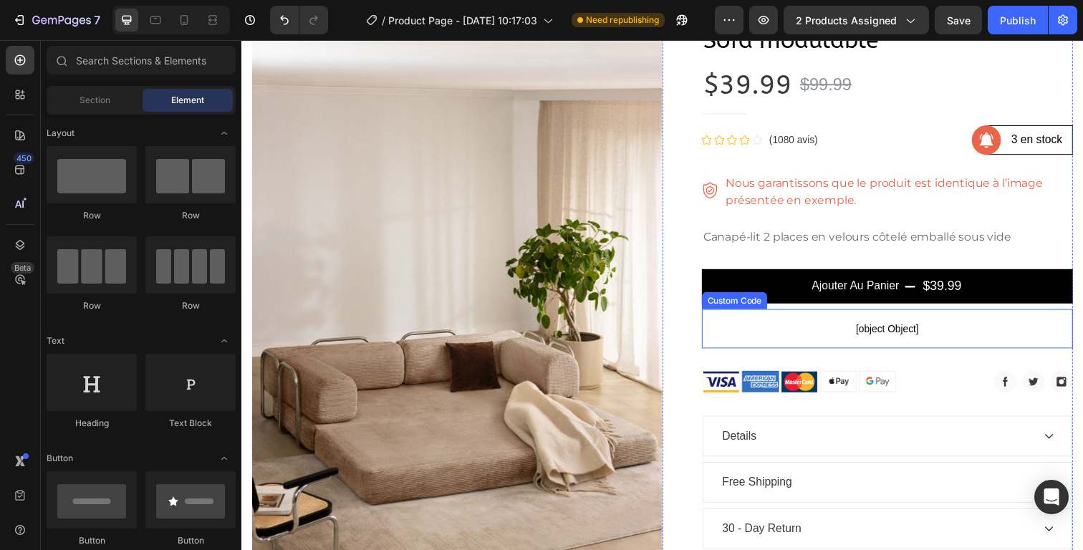
click at [894, 344] on p "[object Object]" at bounding box center [900, 335] width 379 height 40
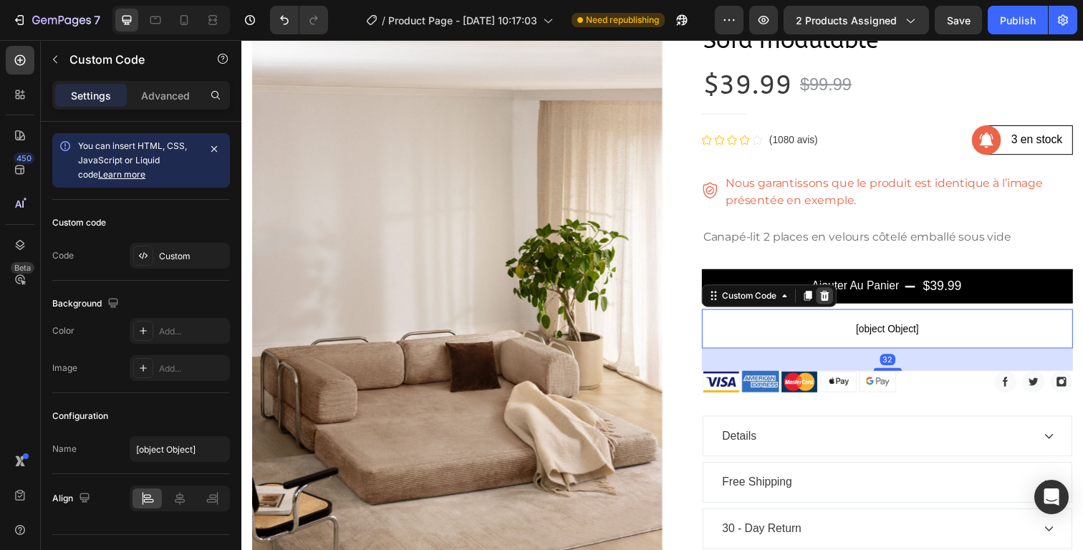
click at [839, 299] on div at bounding box center [836, 301] width 17 height 17
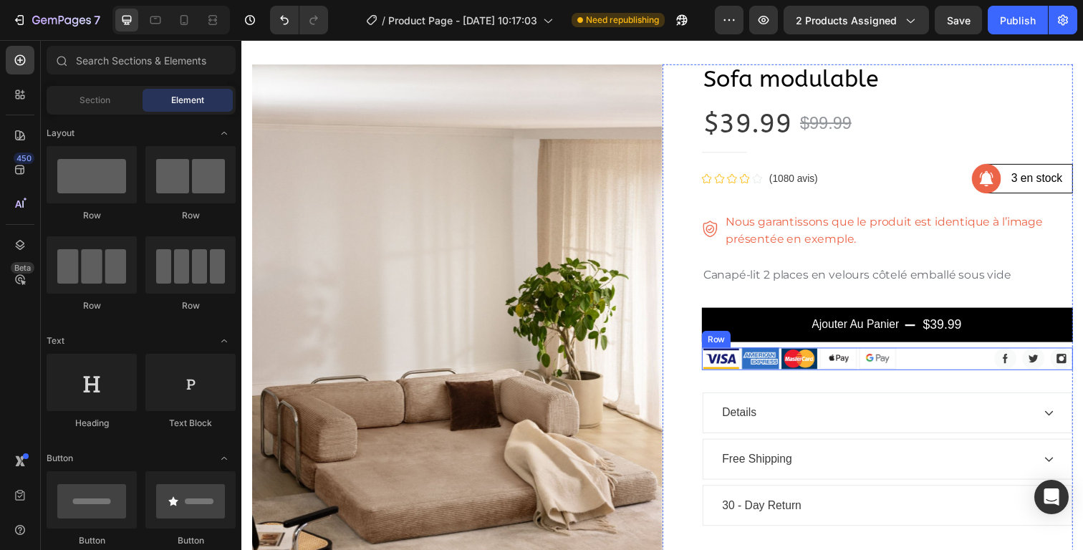
scroll to position [0, 0]
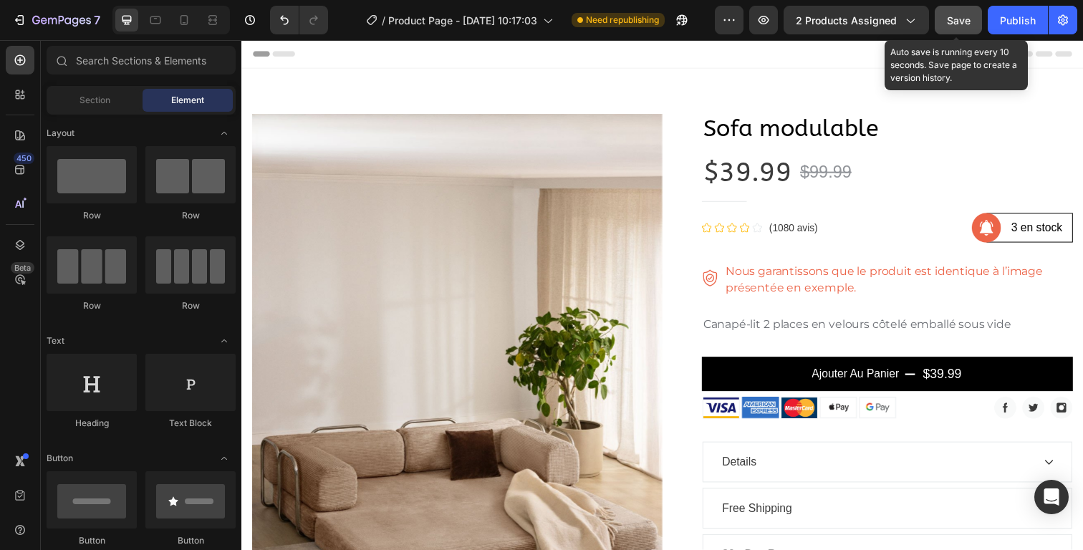
click at [953, 25] on span "Save" at bounding box center [959, 20] width 24 height 12
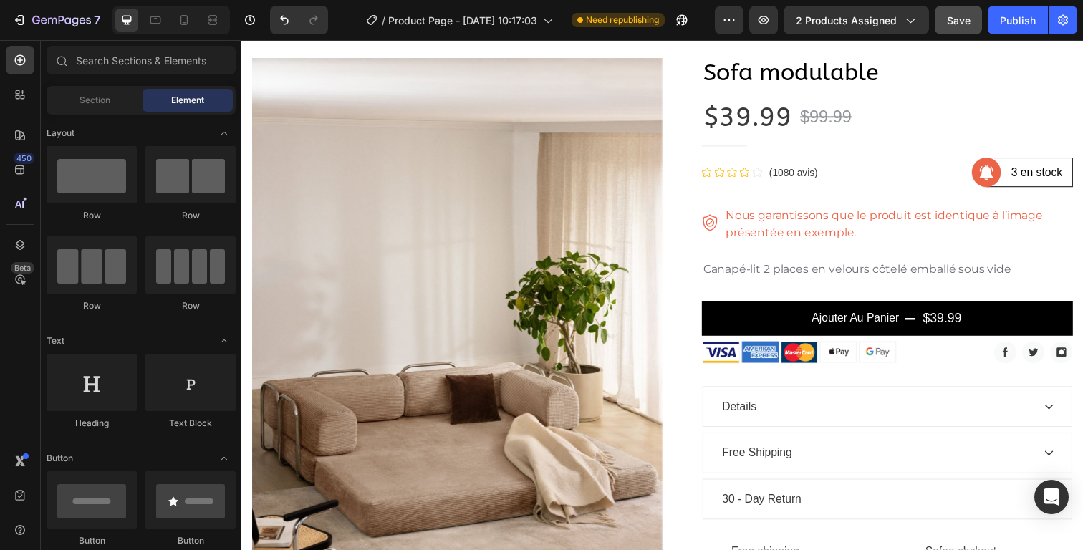
scroll to position [49, 0]
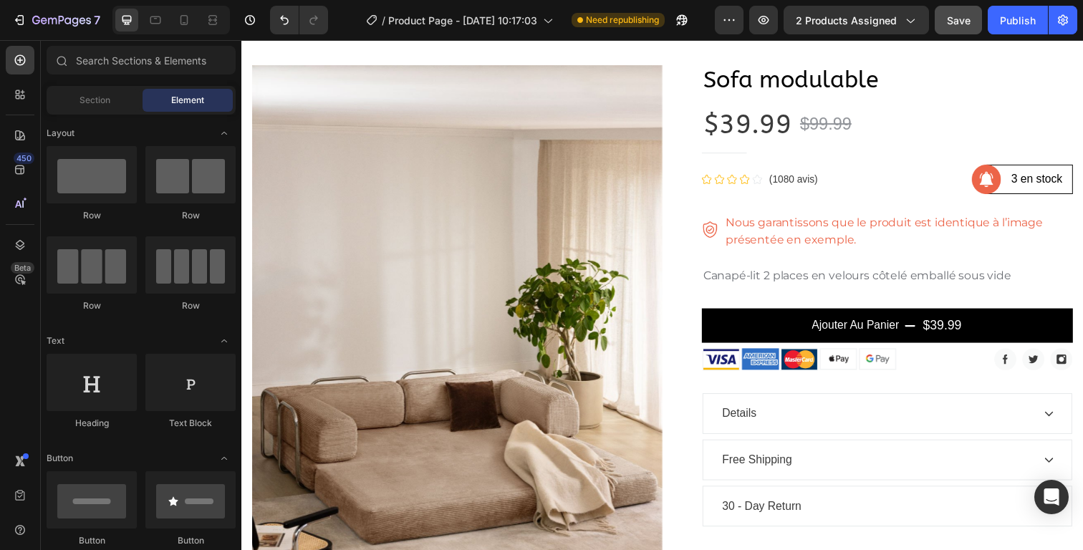
click at [778, 468] on div "Free Shipping" at bounding box center [768, 468] width 76 height 21
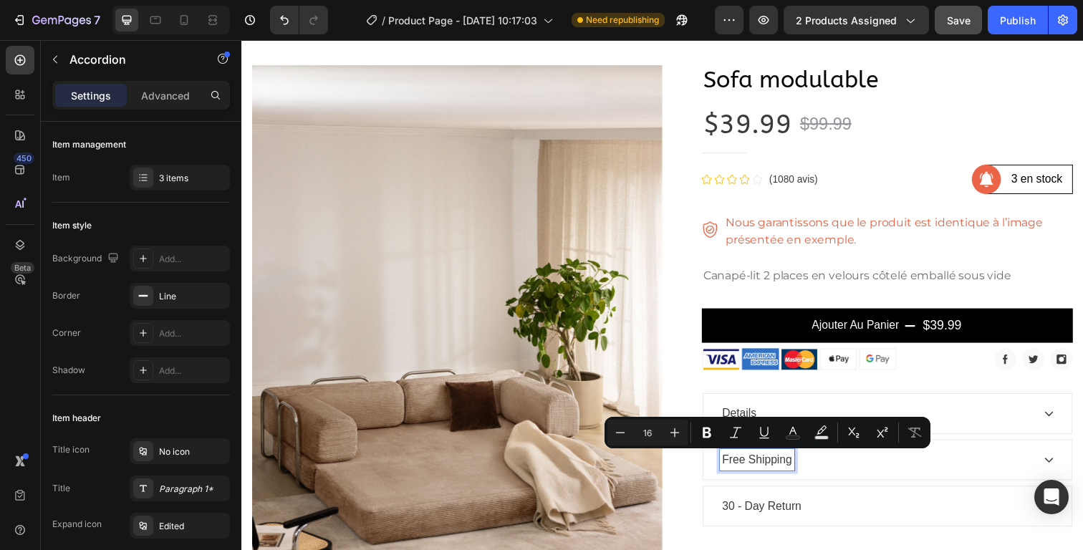
click at [778, 467] on p "Free Shipping" at bounding box center [768, 468] width 72 height 17
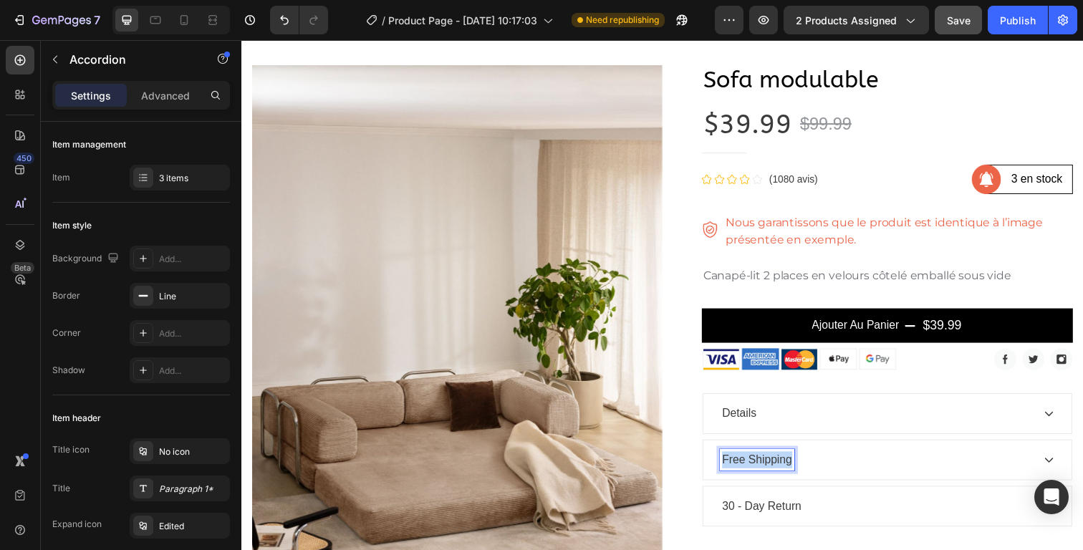
click at [778, 467] on p "Free Shipping" at bounding box center [768, 468] width 72 height 17
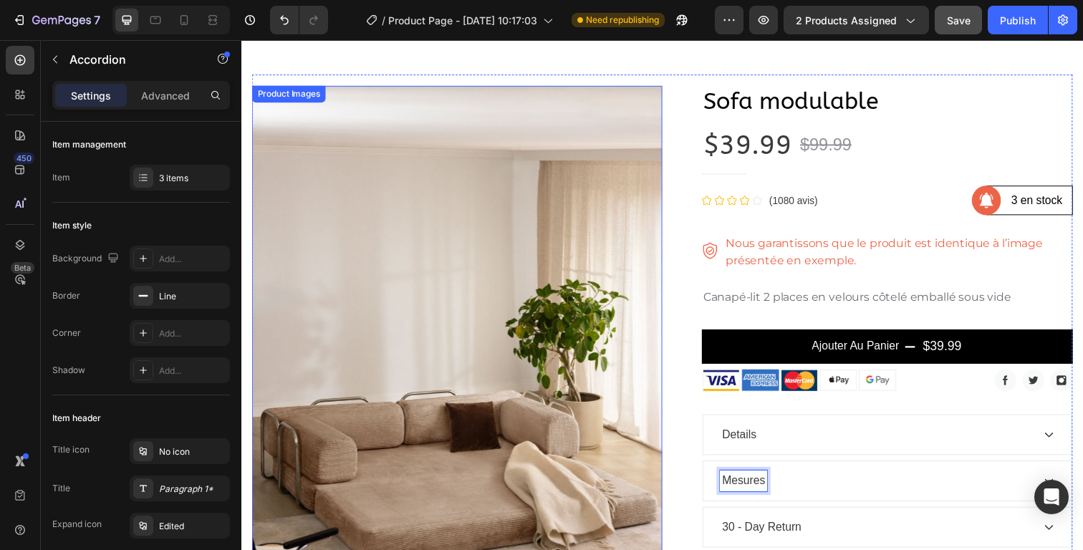
scroll to position [0, 0]
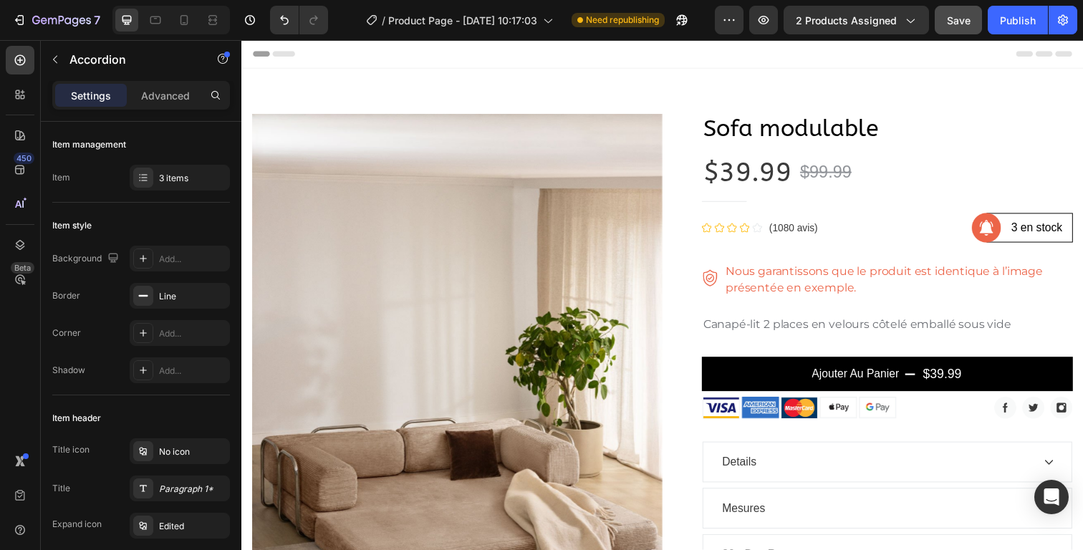
click at [815, 506] on div "Mesures" at bounding box center [901, 518] width 376 height 40
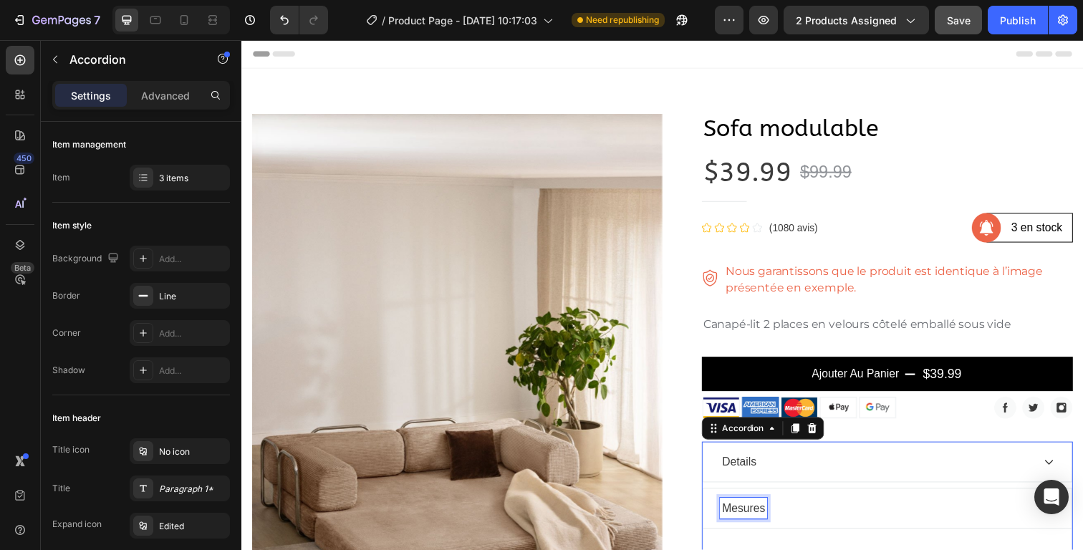
click at [751, 516] on p "Mesures" at bounding box center [754, 518] width 44 height 17
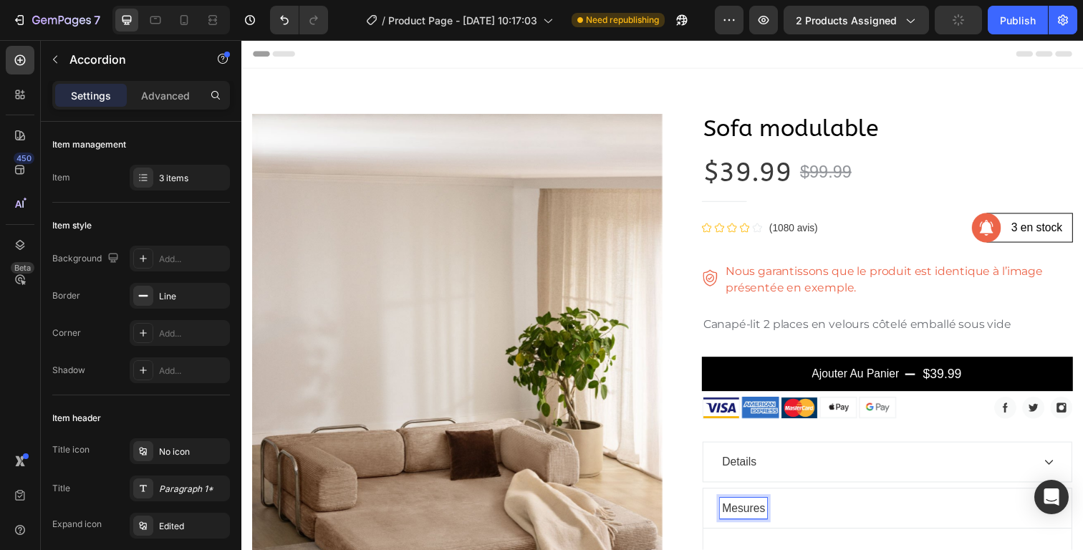
click at [754, 521] on p "Mesures" at bounding box center [754, 518] width 44 height 17
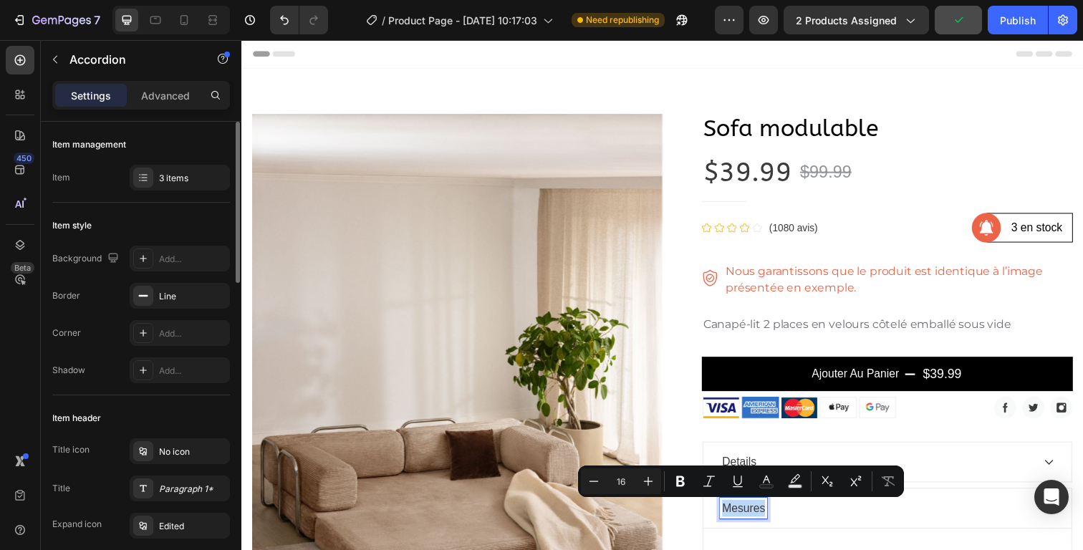
scroll to position [115, 0]
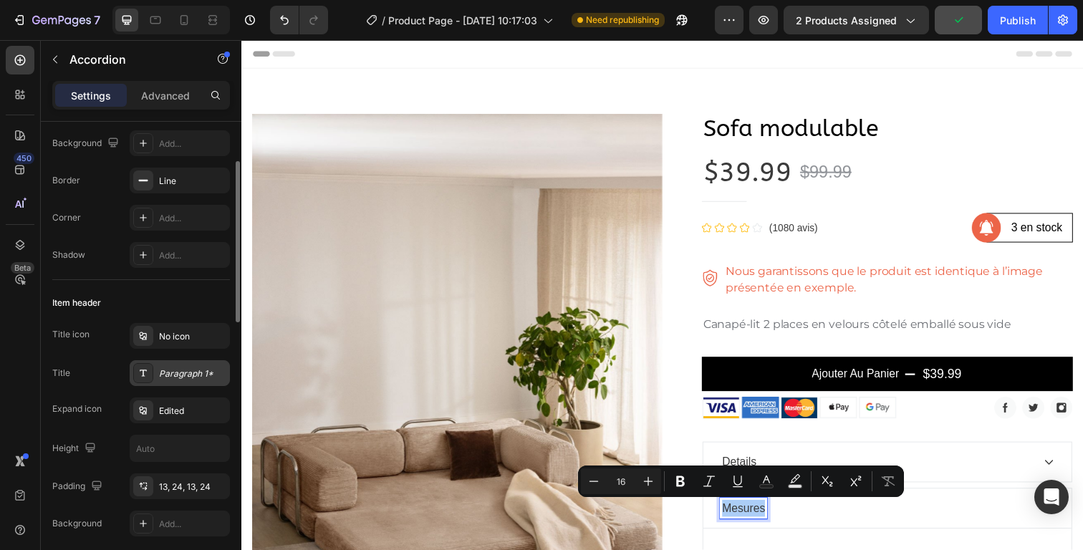
click at [193, 374] on div "Paragraph 1*" at bounding box center [192, 373] width 67 height 13
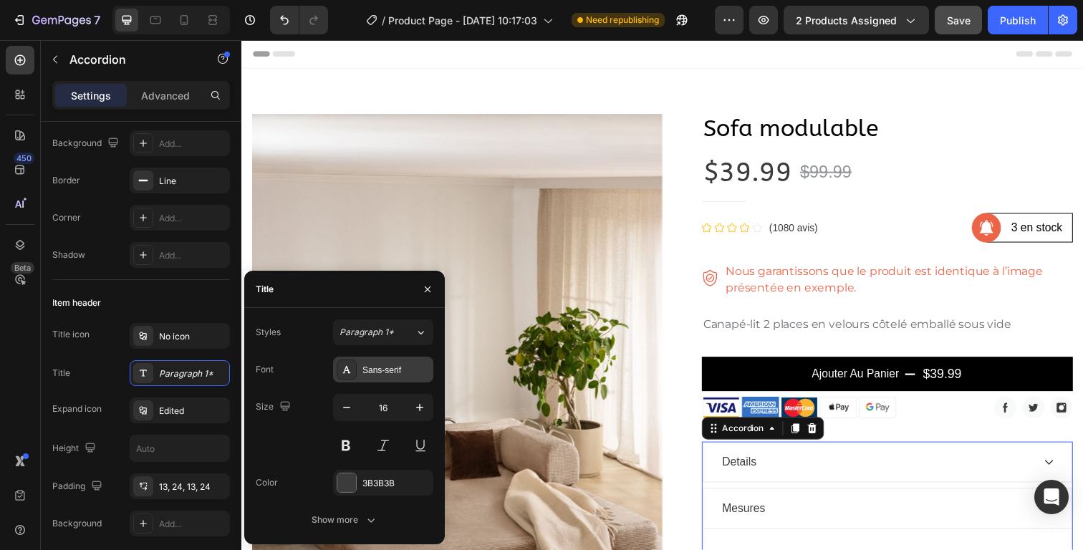
click at [403, 365] on div "Sans-serif" at bounding box center [395, 370] width 67 height 13
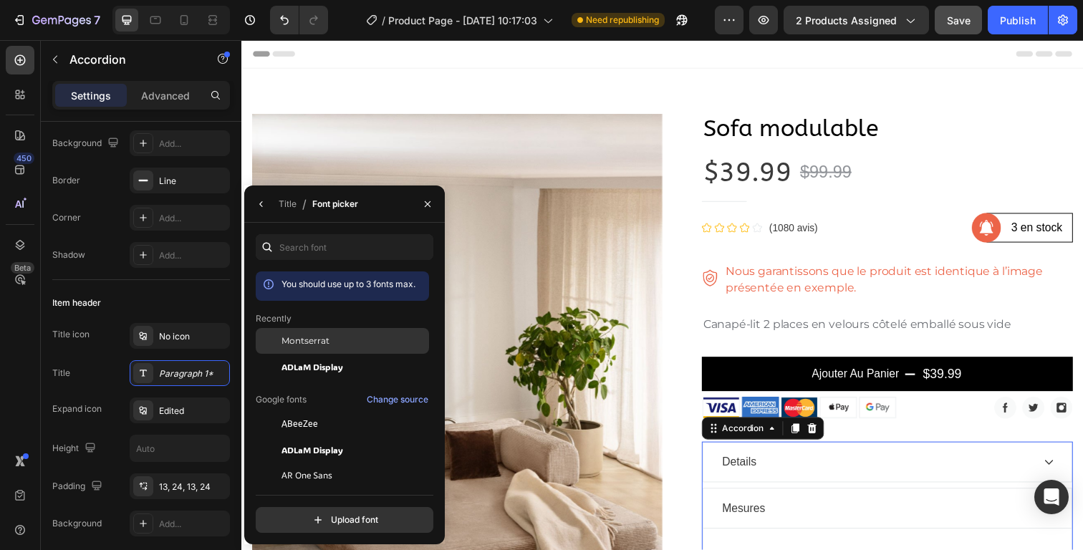
click at [347, 341] on div "Montserrat" at bounding box center [353, 340] width 145 height 13
click at [936, 511] on div "Mesures" at bounding box center [889, 518] width 319 height 21
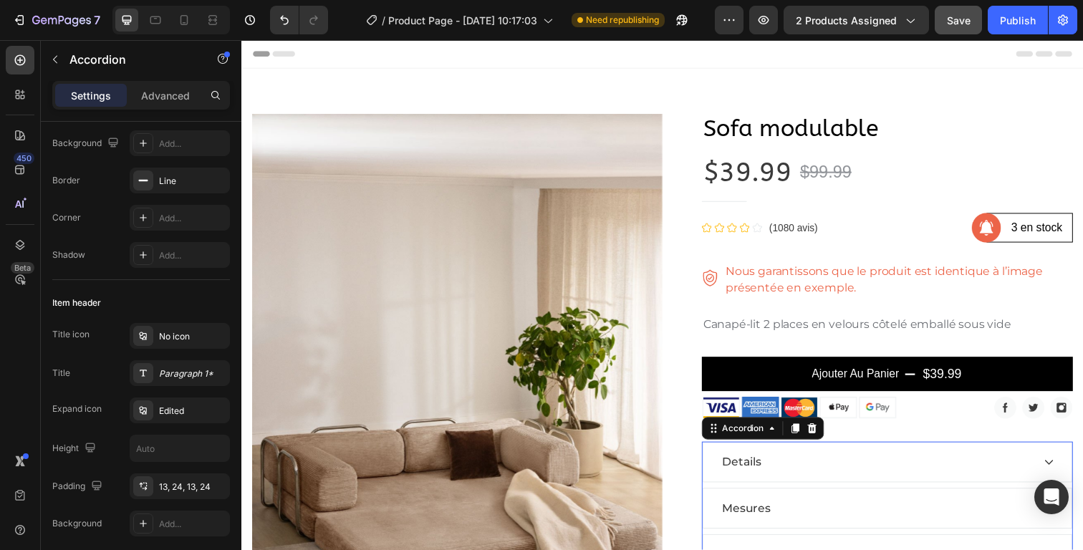
click at [936, 511] on div "Mesures" at bounding box center [889, 518] width 319 height 21
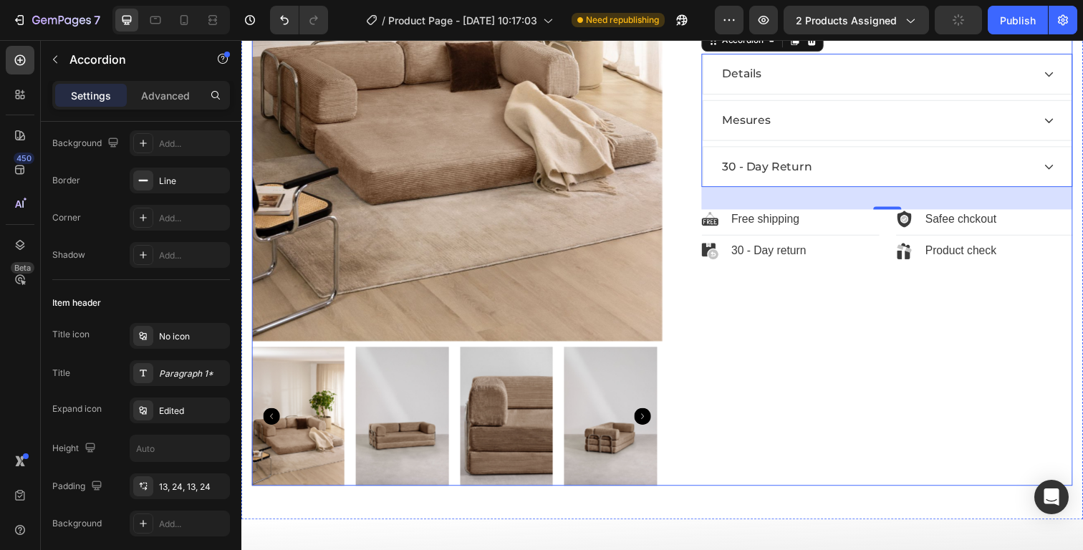
scroll to position [412, 0]
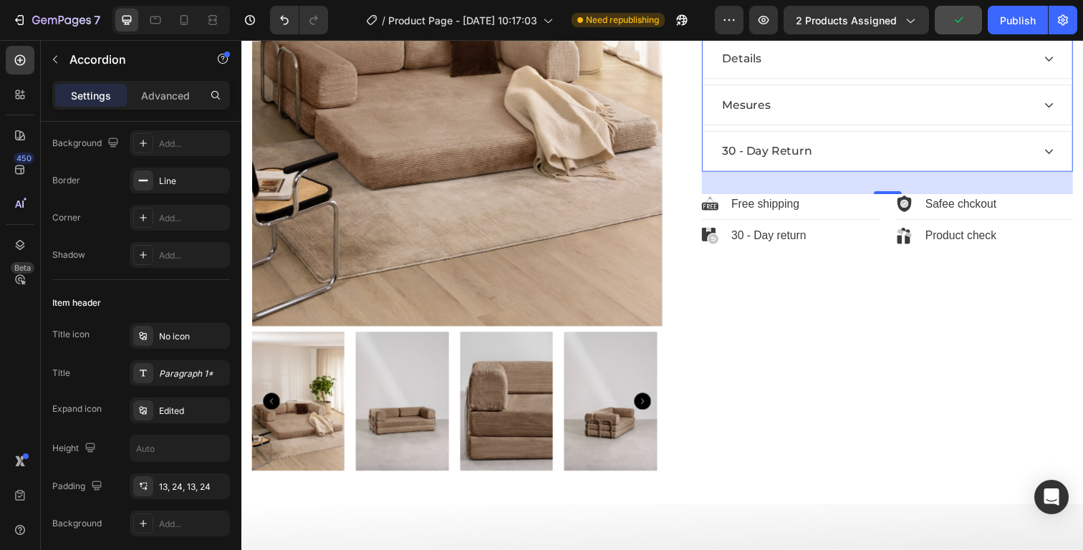
click at [1060, 109] on icon at bounding box center [1065, 106] width 11 height 11
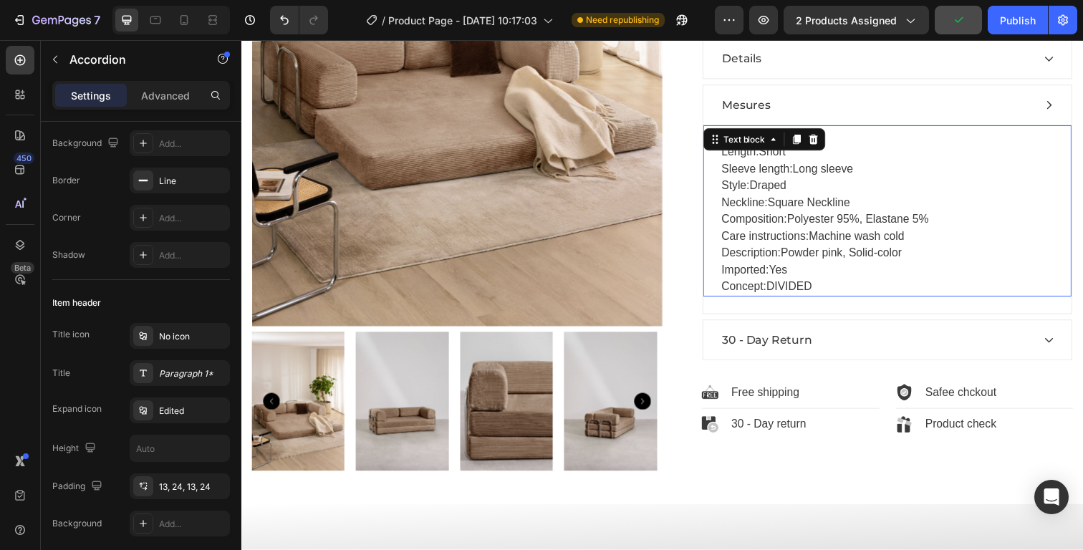
click at [809, 198] on p "Length: Short Sleeve length: Long sleeve Style: Draped Neckline: Square Necklin…" at bounding box center [900, 223] width 339 height 155
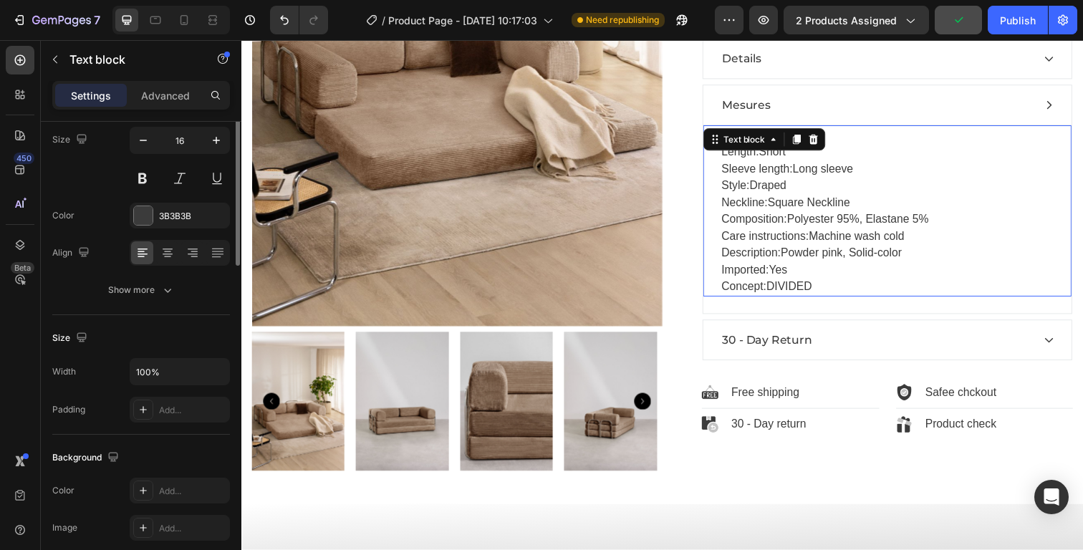
scroll to position [0, 0]
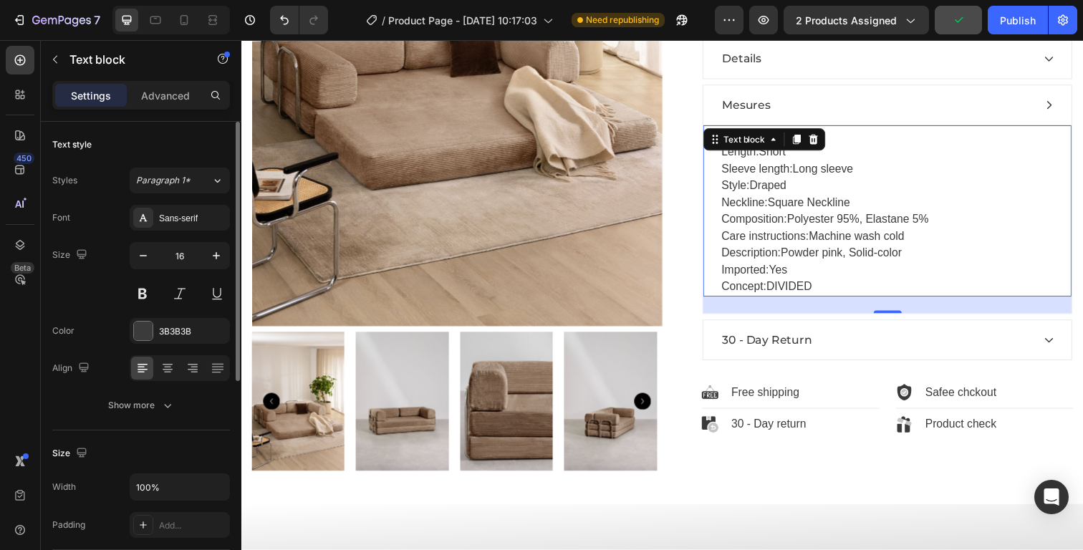
click at [867, 284] on p "Length: Short Sleeve length: Long sleeve Style: Draped Neckline: Square Necklin…" at bounding box center [900, 223] width 339 height 155
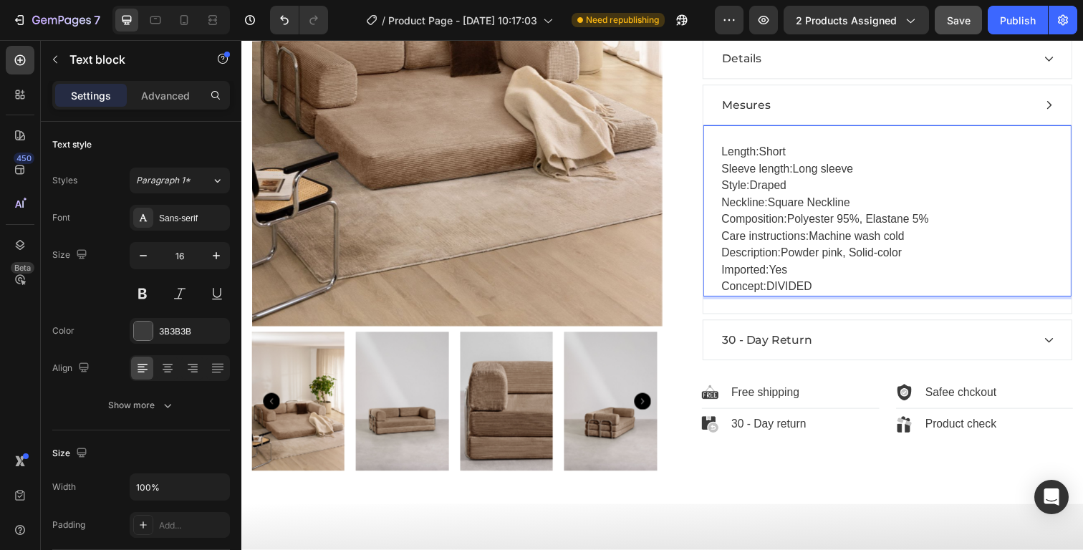
drag, startPoint x: 867, startPoint y: 285, endPoint x: 722, endPoint y: 154, distance: 195.2
click at [723, 153] on div "Length: Short Sleeve length: Long sleeve Style: Draped Neckline: Square Necklin…" at bounding box center [901, 214] width 376 height 175
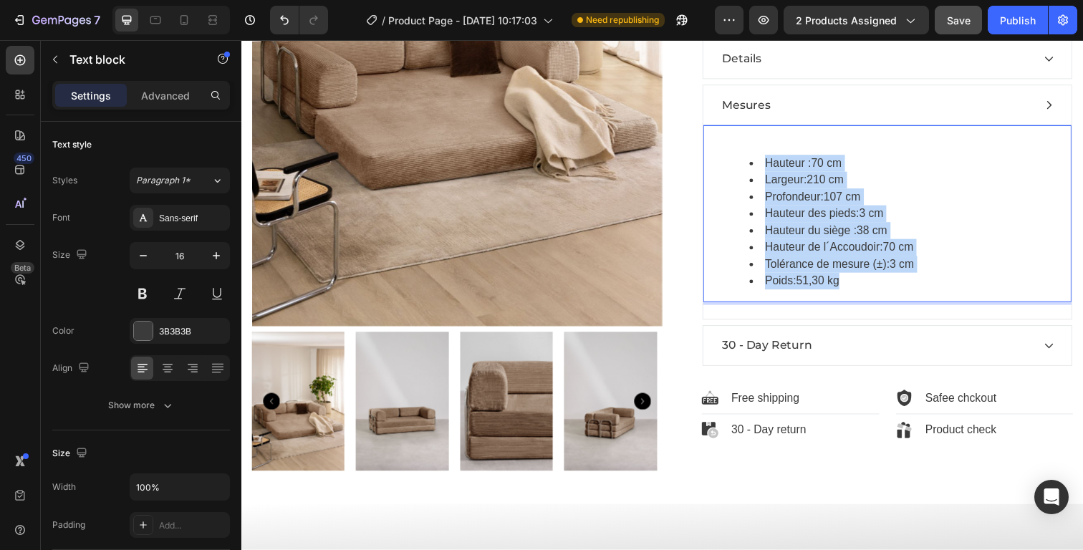
drag, startPoint x: 859, startPoint y: 290, endPoint x: 716, endPoint y: 159, distance: 194.1
click at [716, 159] on div "Hauteur :70 cm Largeur:210 cm Profondeur:107 cm Hauteur des pieds:3 cm Hauteur …" at bounding box center [901, 217] width 376 height 181
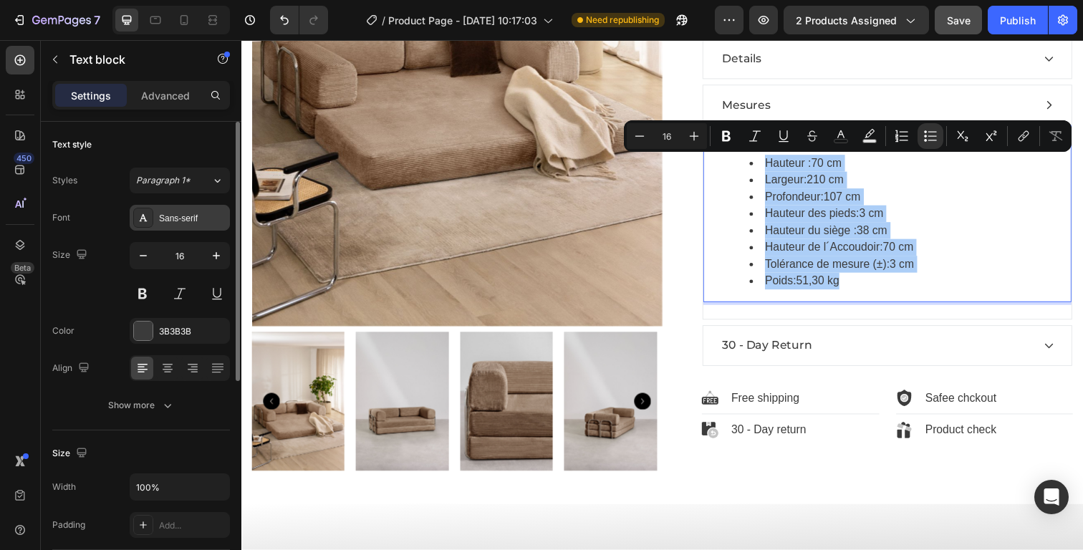
click at [198, 218] on div "Sans-serif" at bounding box center [192, 218] width 67 height 13
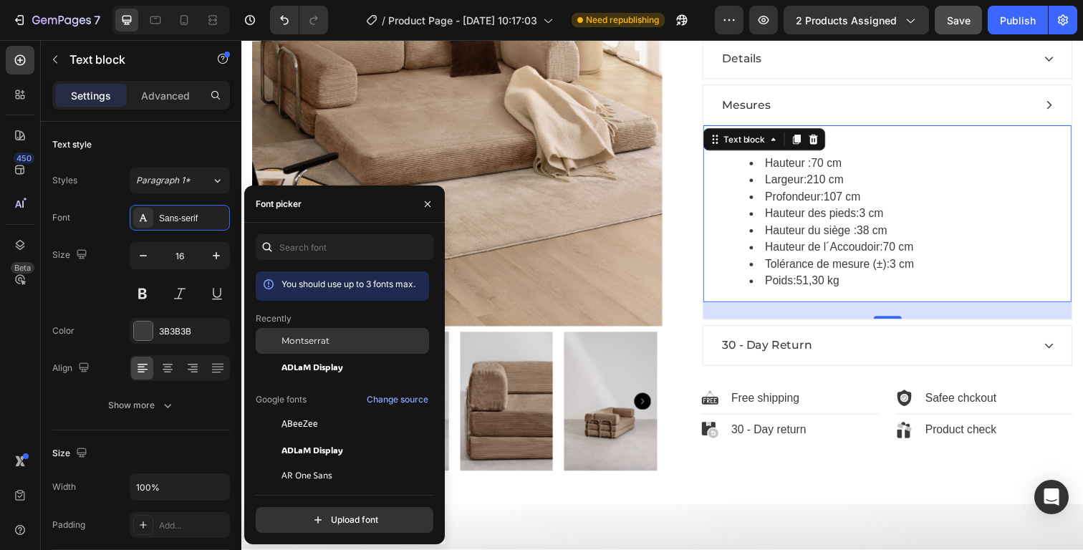
click at [342, 338] on div "Montserrat" at bounding box center [353, 340] width 145 height 13
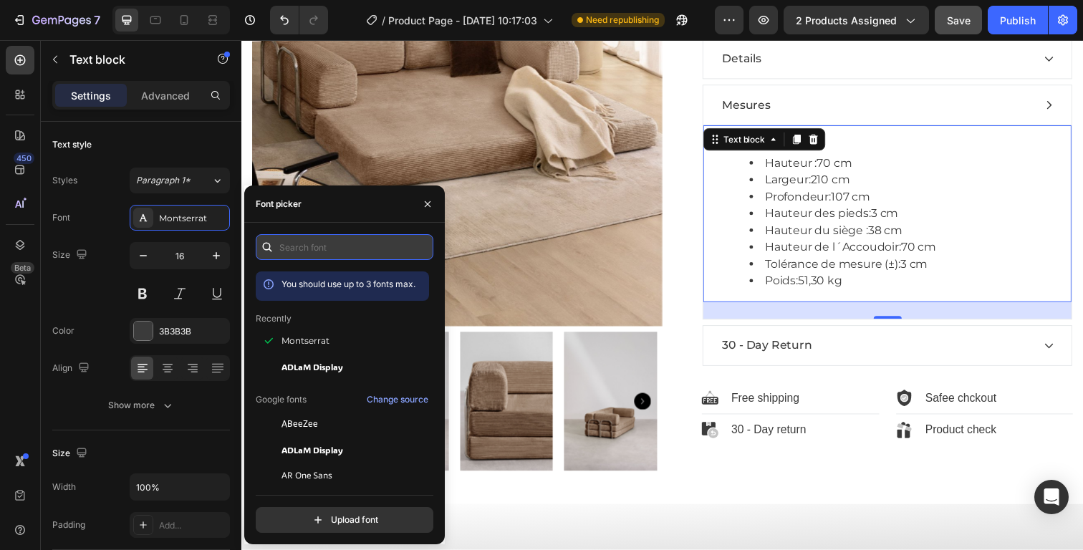
click at [292, 246] on input "text" at bounding box center [345, 247] width 178 height 26
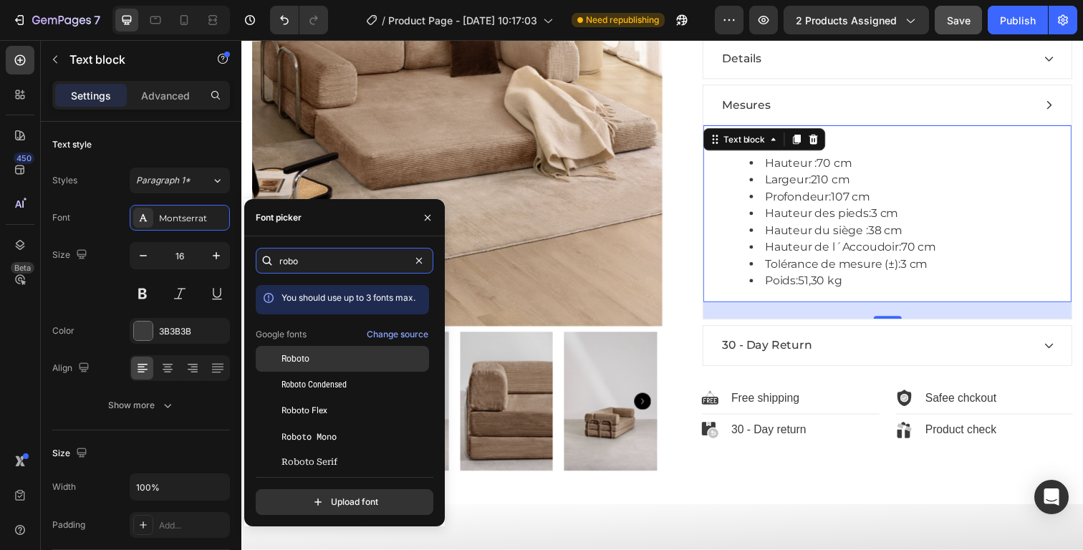
type input "robo"
click at [301, 357] on span "Roboto" at bounding box center [295, 358] width 28 height 13
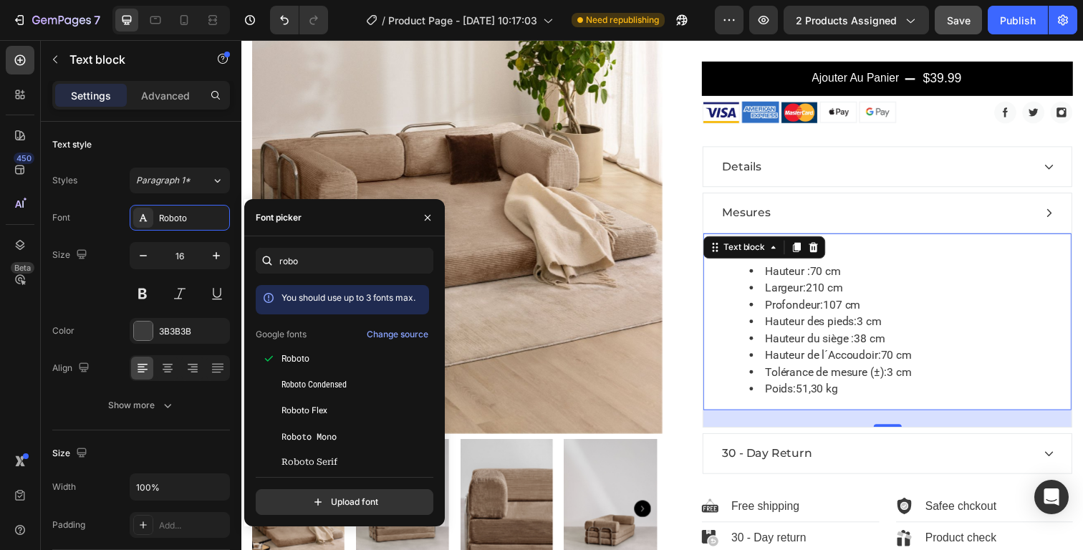
scroll to position [300, 0]
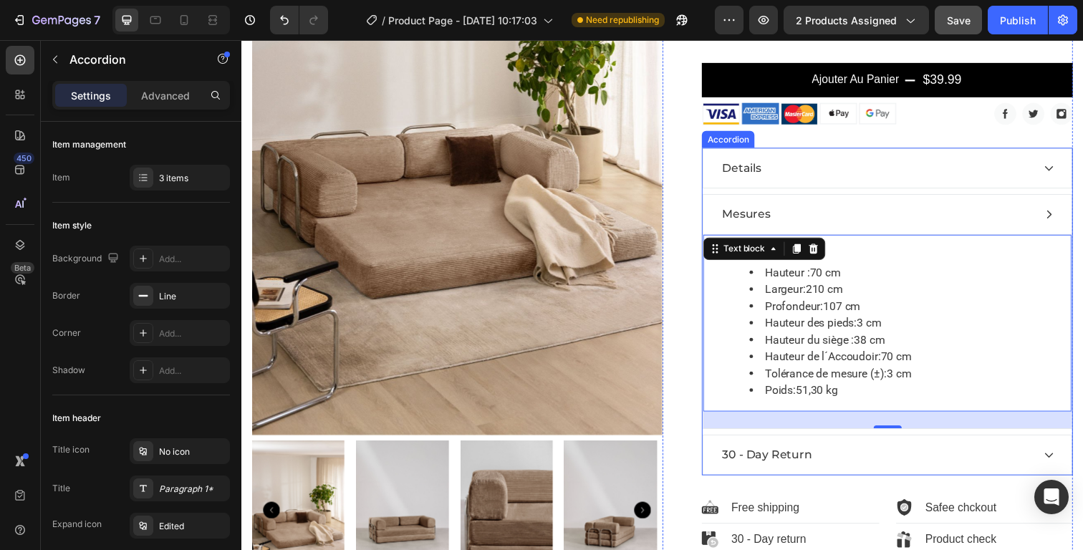
click at [766, 221] on p "Mesures" at bounding box center [756, 218] width 49 height 17
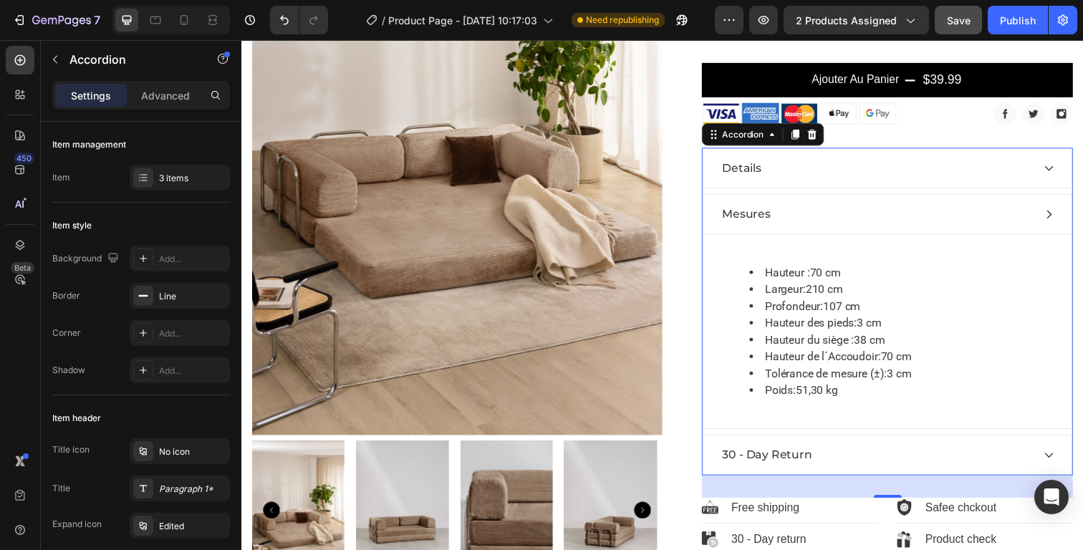
click at [867, 188] on div "Details" at bounding box center [901, 171] width 376 height 40
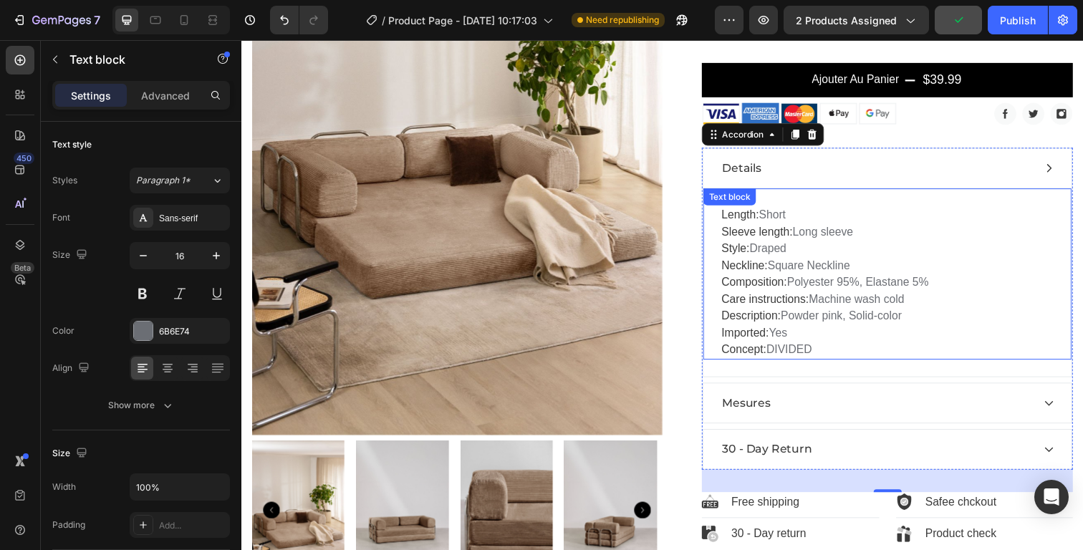
click at [830, 268] on p "Length: Short Sleeve length: Long sleeve Style: Draped Neckline: Square Necklin…" at bounding box center [900, 288] width 339 height 155
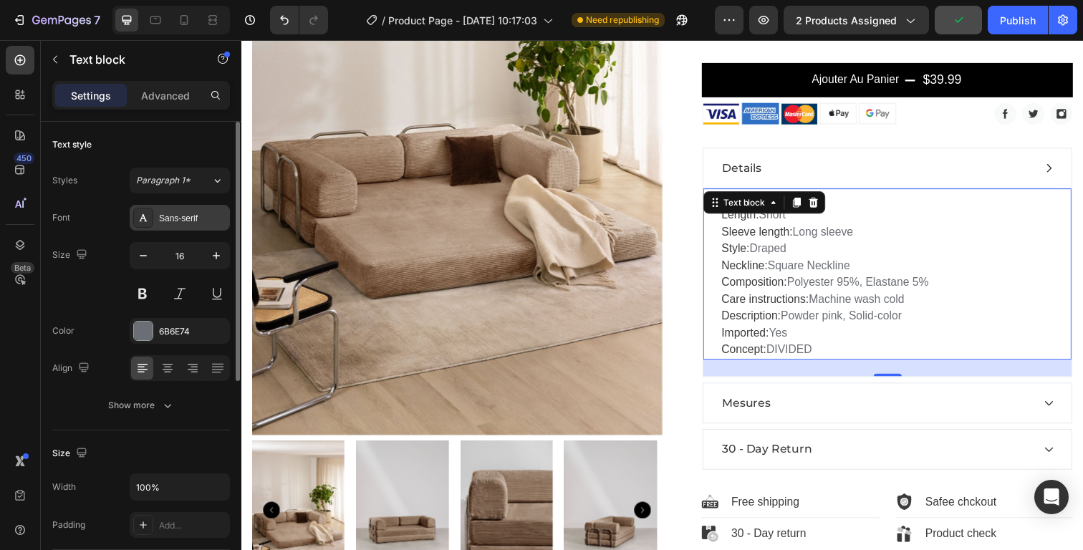
click at [193, 221] on div "Sans-serif" at bounding box center [192, 218] width 67 height 13
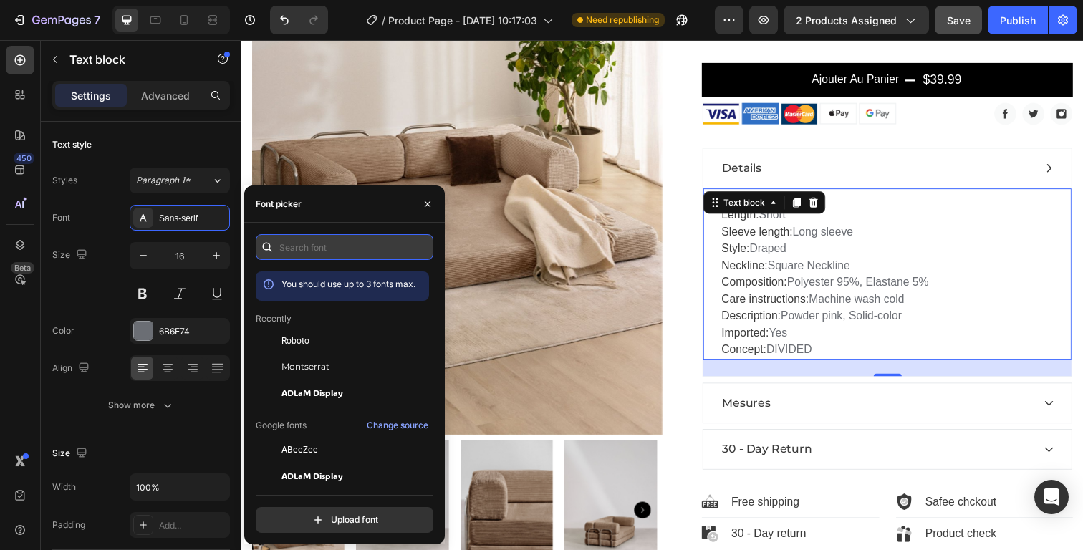
click at [324, 244] on input "text" at bounding box center [345, 247] width 178 height 26
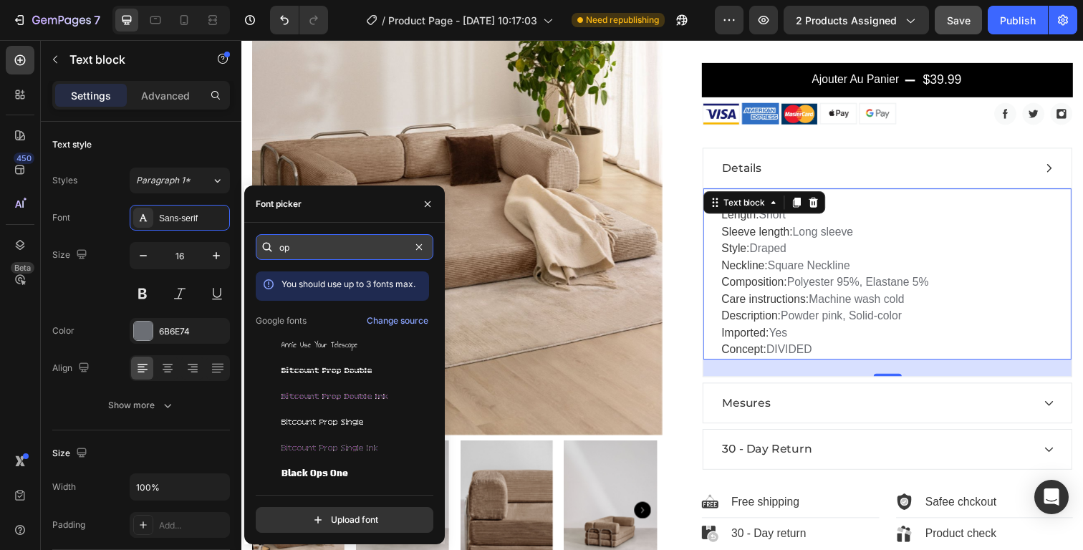
type input "o"
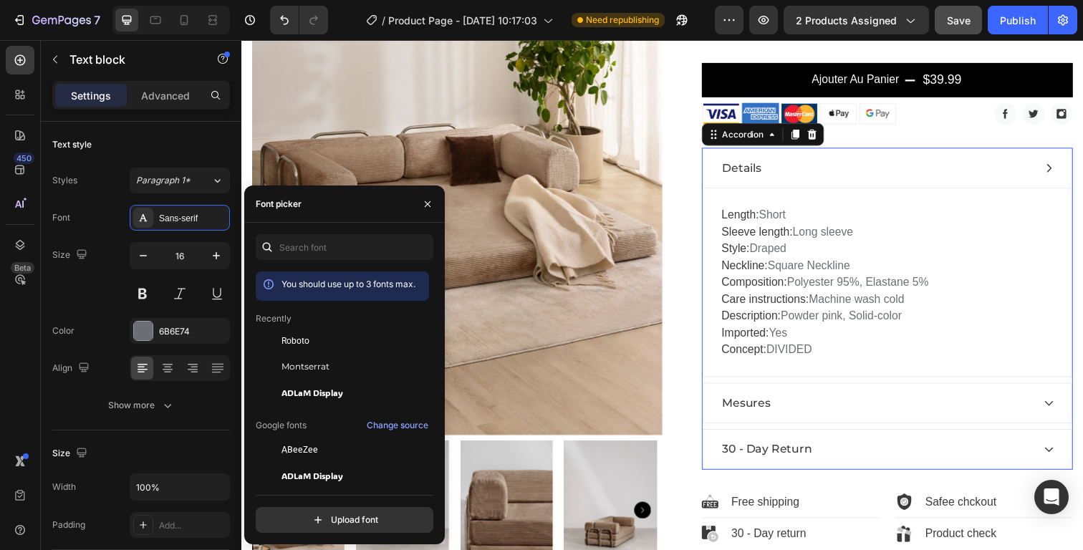
click at [816, 417] on div "Mesures" at bounding box center [889, 410] width 319 height 21
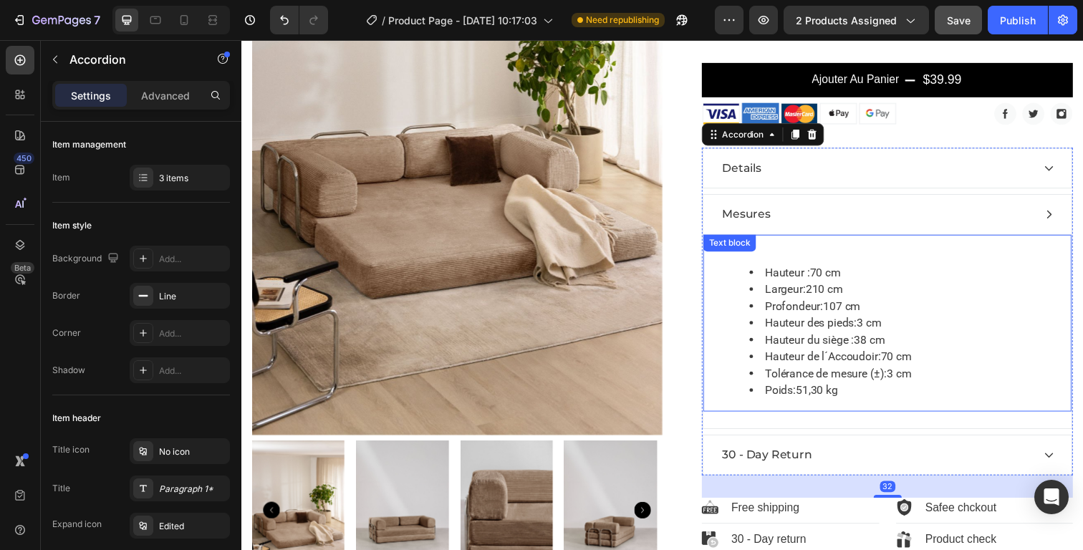
click at [816, 417] on div "Hauteur :70 cm Largeur:210 cm Profondeur:107 cm Hauteur des pieds:3 cm Hauteur …" at bounding box center [901, 337] width 342 height 163
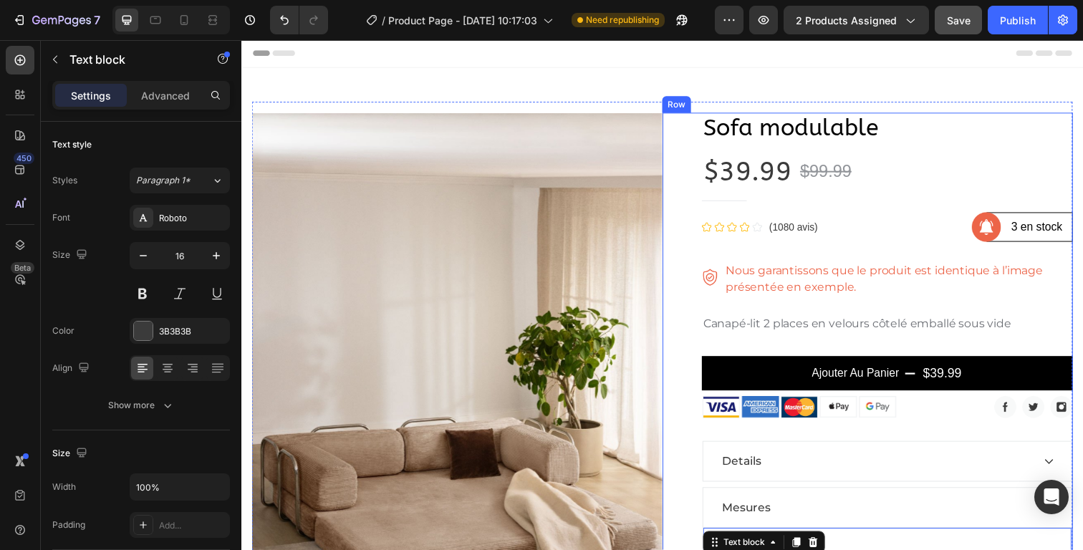
scroll to position [0, 0]
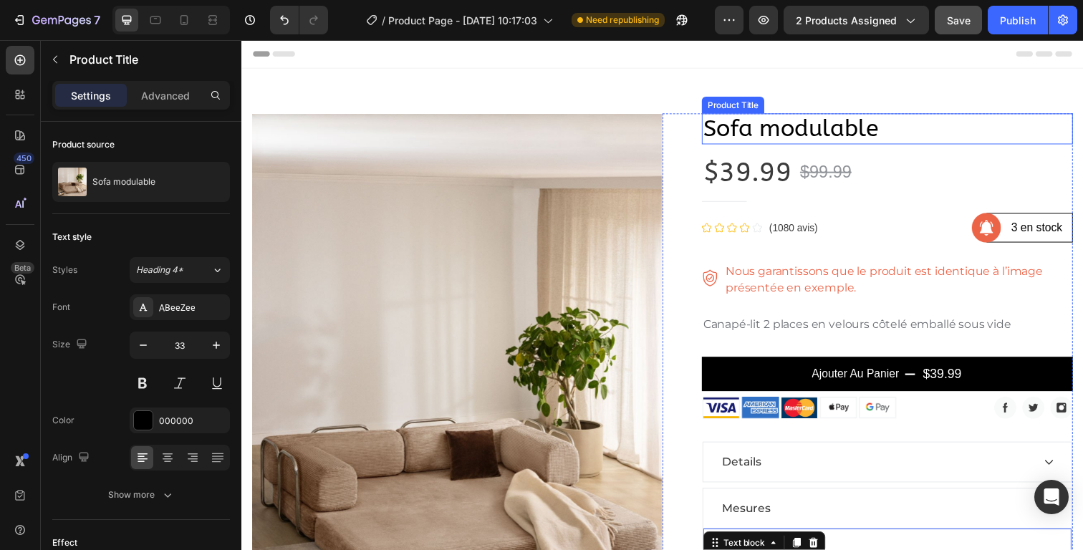
click at [818, 135] on h1 "Sofa modulable" at bounding box center [900, 131] width 379 height 32
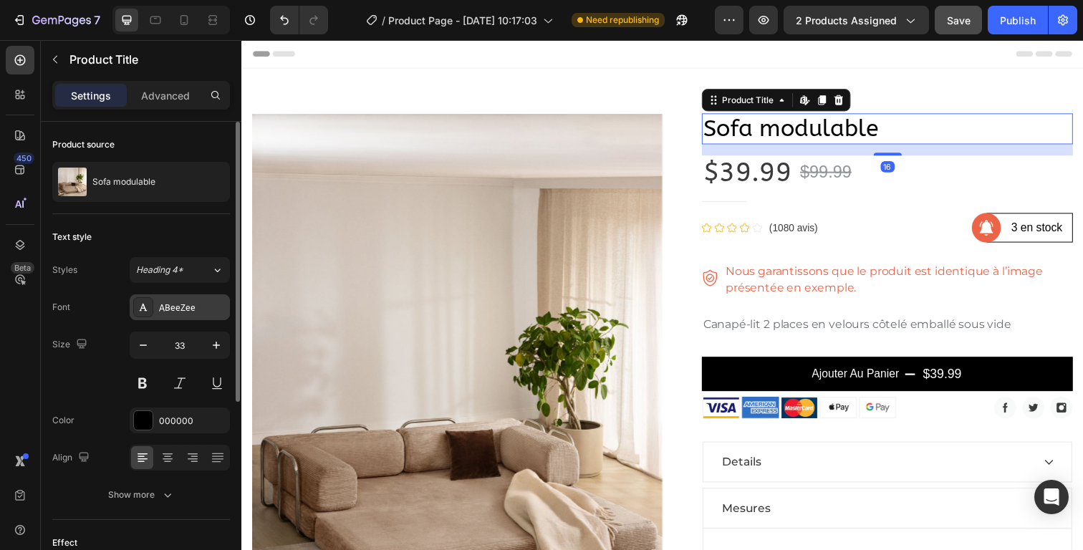
click at [183, 307] on div "ABeeZee" at bounding box center [192, 307] width 67 height 13
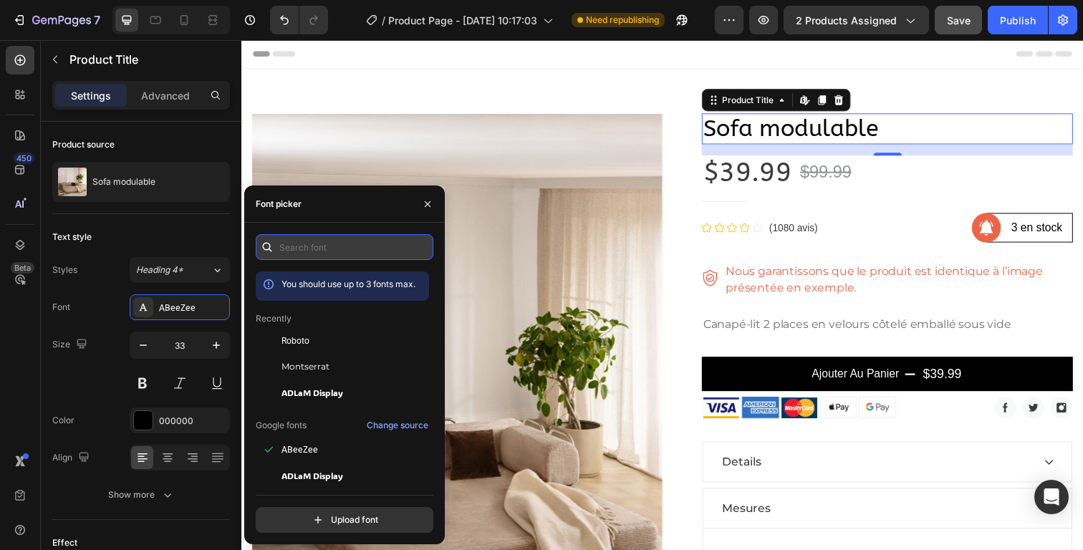
click at [301, 244] on input "text" at bounding box center [345, 247] width 178 height 26
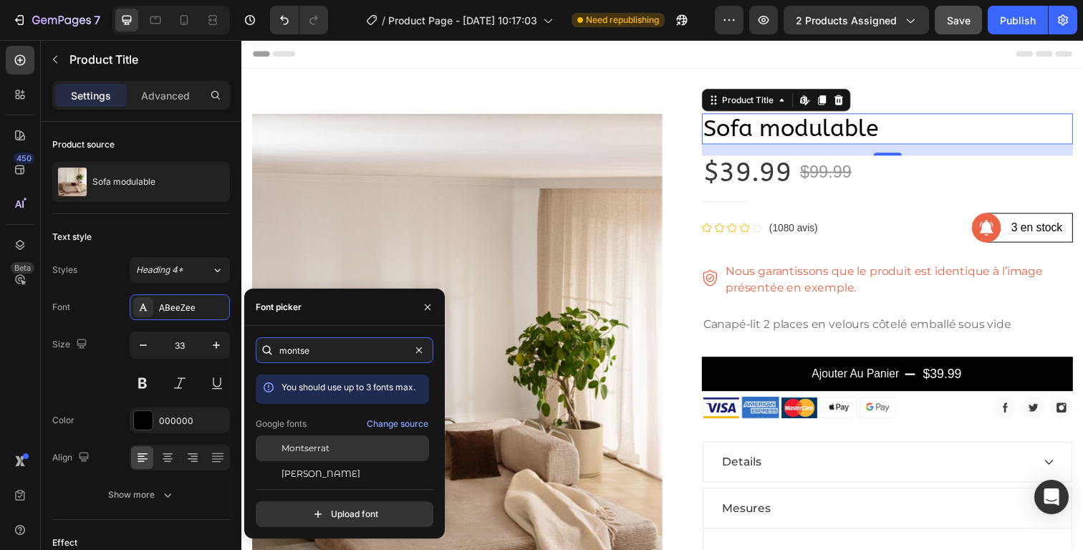
type input "montse"
click at [309, 450] on span "Montserrat" at bounding box center [305, 448] width 48 height 13
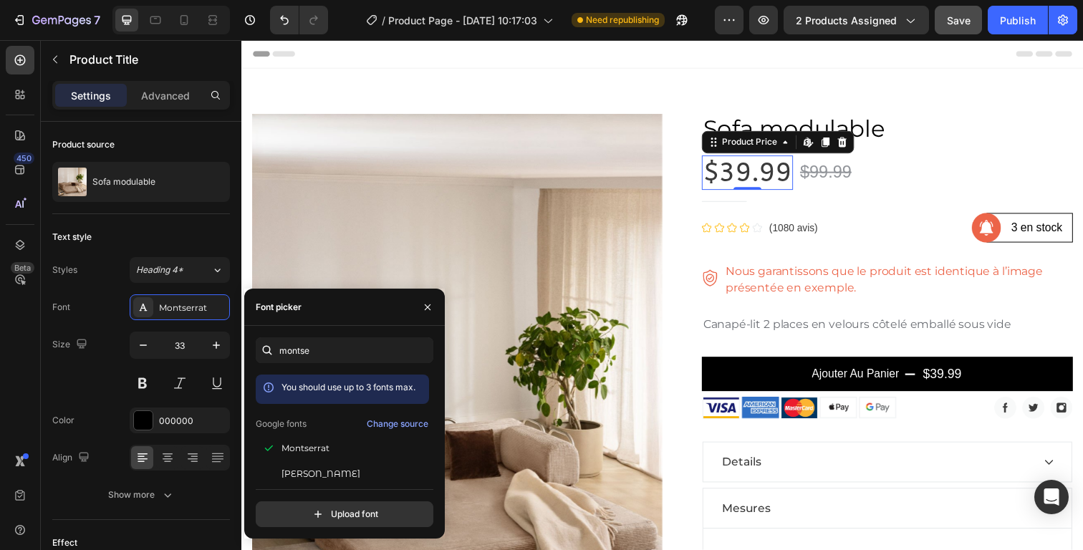
click at [784, 178] on div "$39.99" at bounding box center [757, 176] width 93 height 36
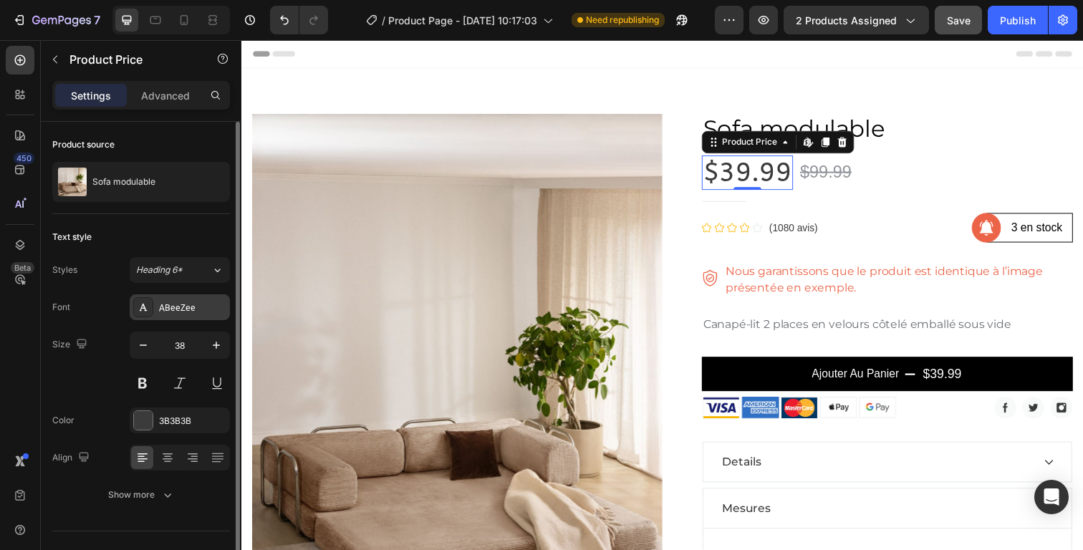
click at [203, 301] on div "ABeeZee" at bounding box center [192, 307] width 67 height 13
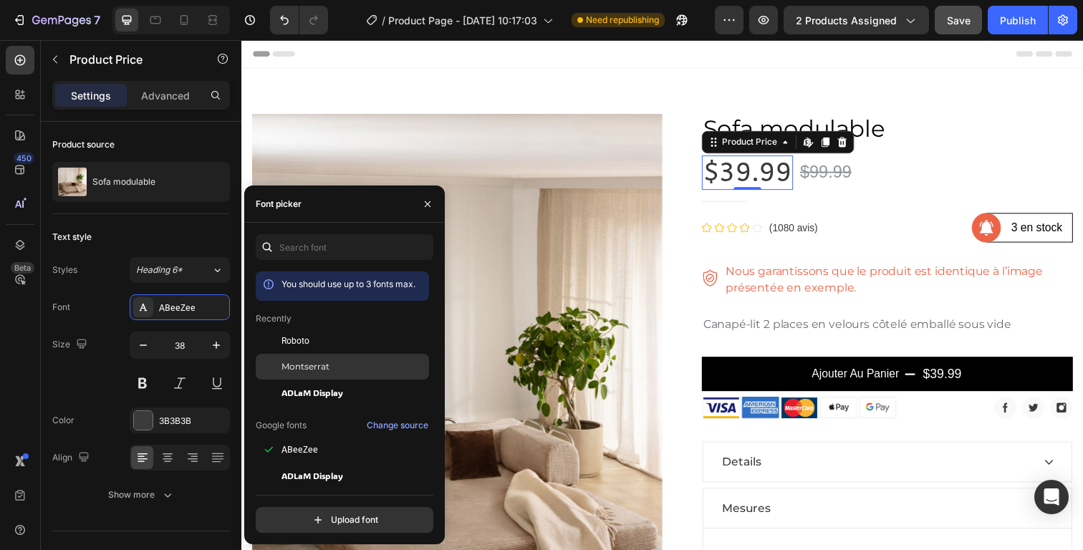
click at [301, 366] on span "Montserrat" at bounding box center [305, 366] width 48 height 13
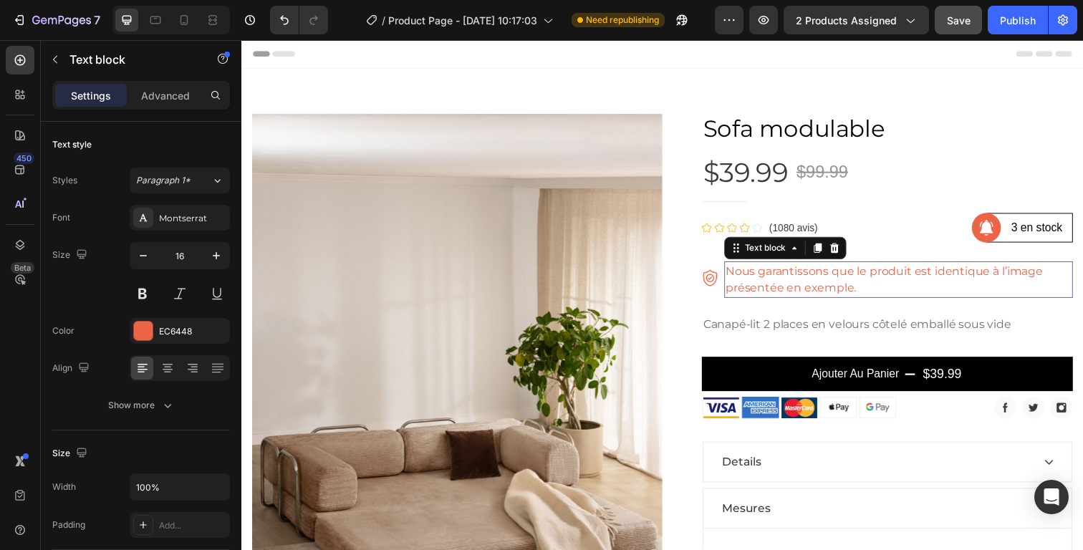
click at [836, 288] on p "Nous garantissons que le produit est identique à l’image présentée en exemple." at bounding box center [911, 285] width 353 height 34
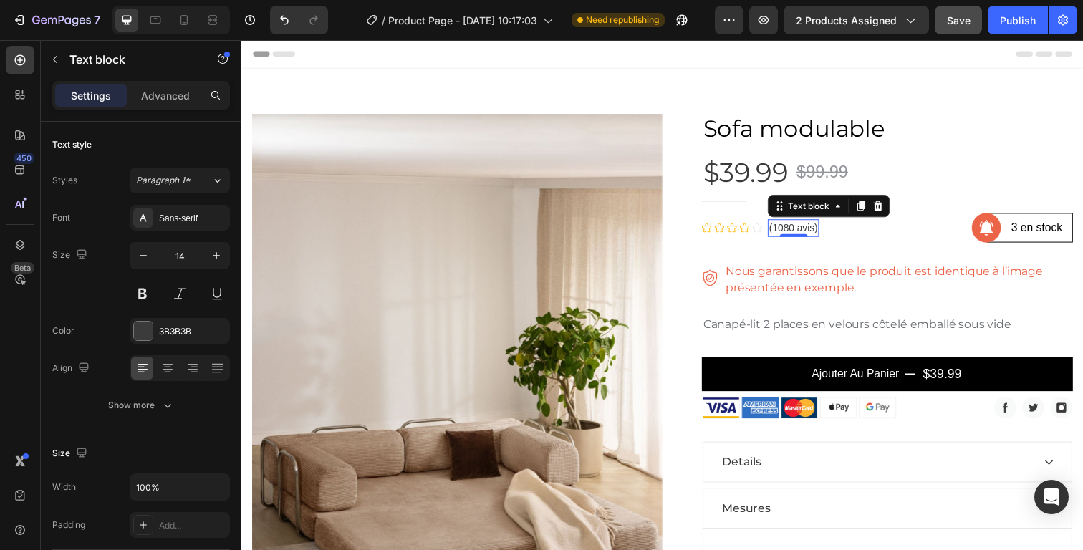
click at [796, 233] on p "(1080 avis)" at bounding box center [804, 232] width 49 height 15
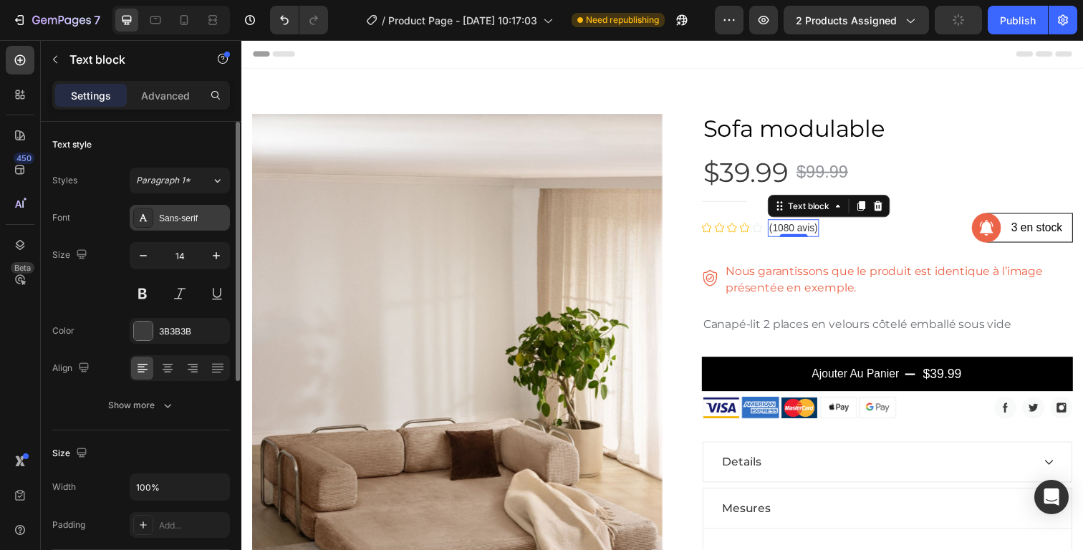
click at [201, 215] on div "Sans-serif" at bounding box center [192, 218] width 67 height 13
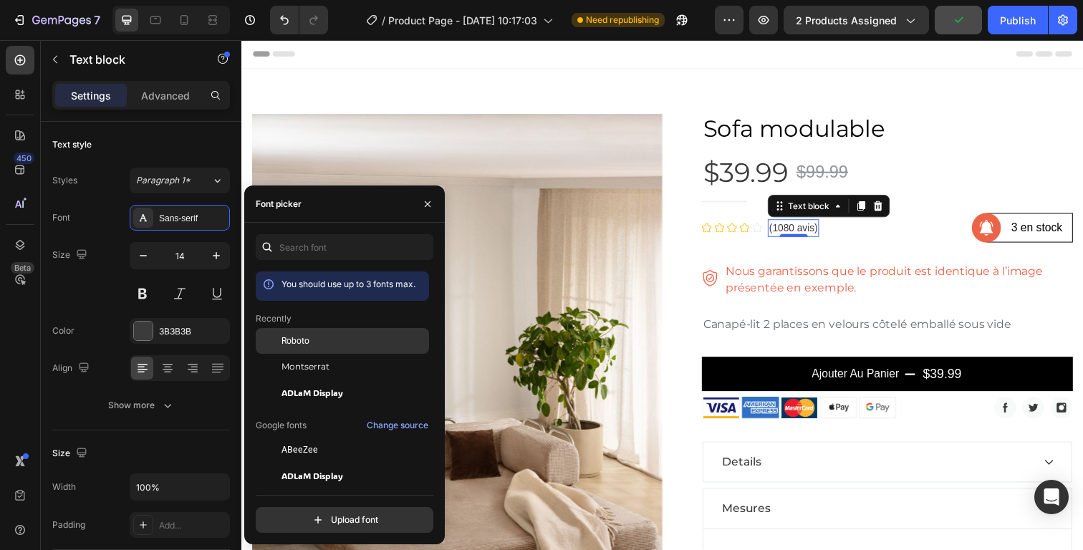
click at [315, 344] on div "Roboto" at bounding box center [353, 340] width 145 height 13
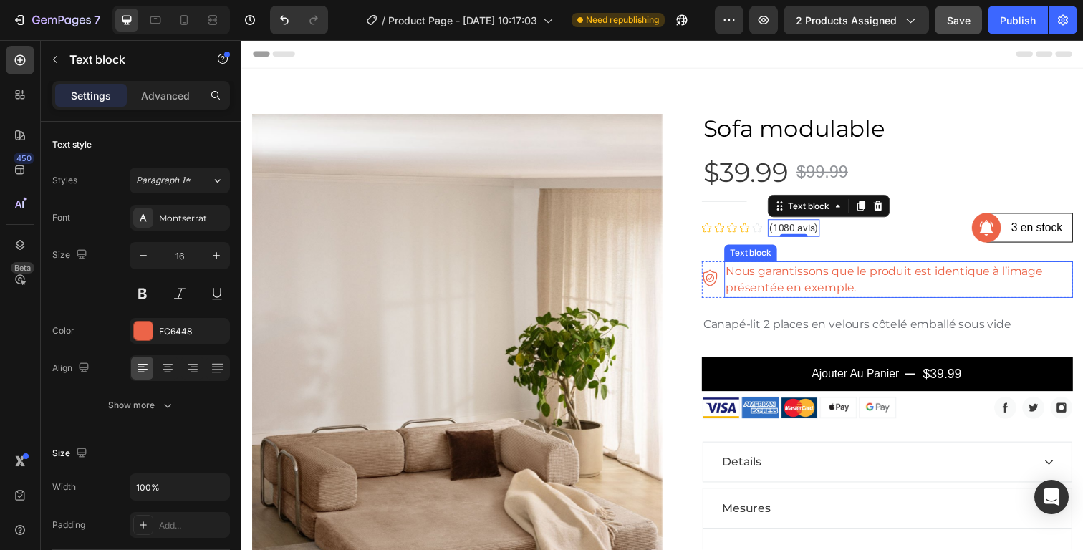
click at [925, 289] on p "Nous garantissons que le produit est identique à l’image présentée en exemple." at bounding box center [911, 285] width 353 height 34
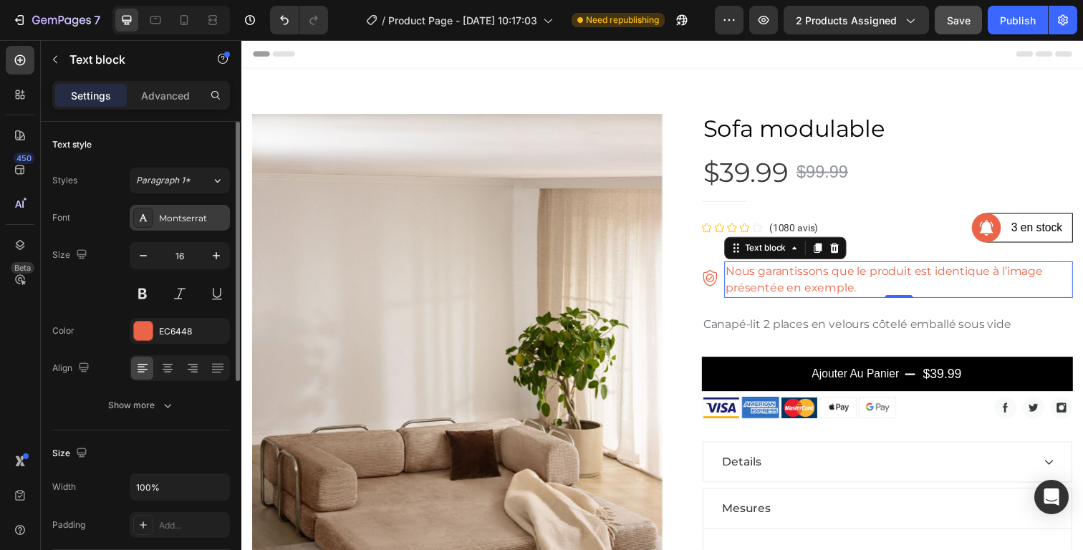
click at [183, 207] on div "Montserrat" at bounding box center [180, 218] width 100 height 26
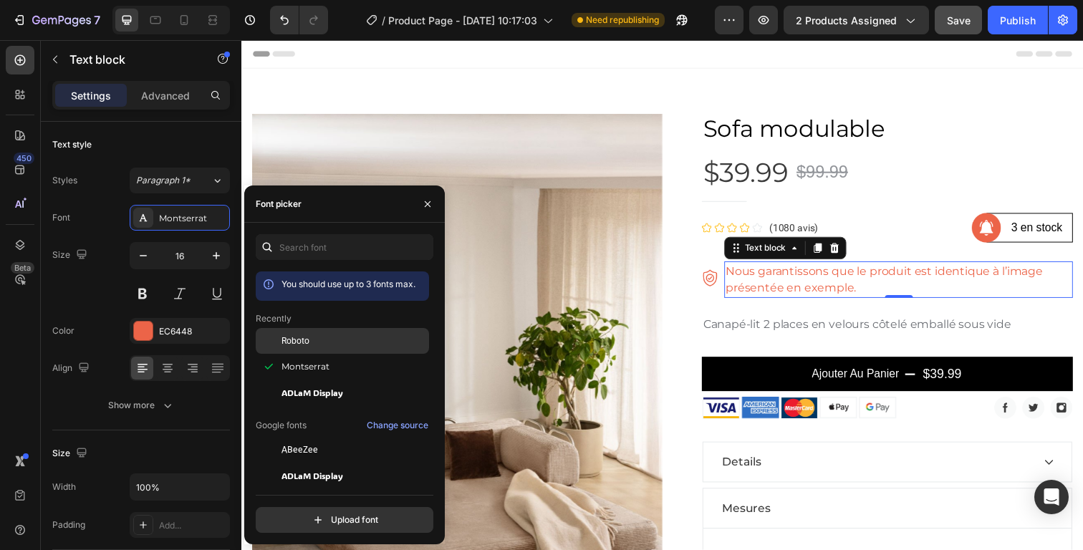
click at [269, 339] on div at bounding box center [269, 341] width 26 height 26
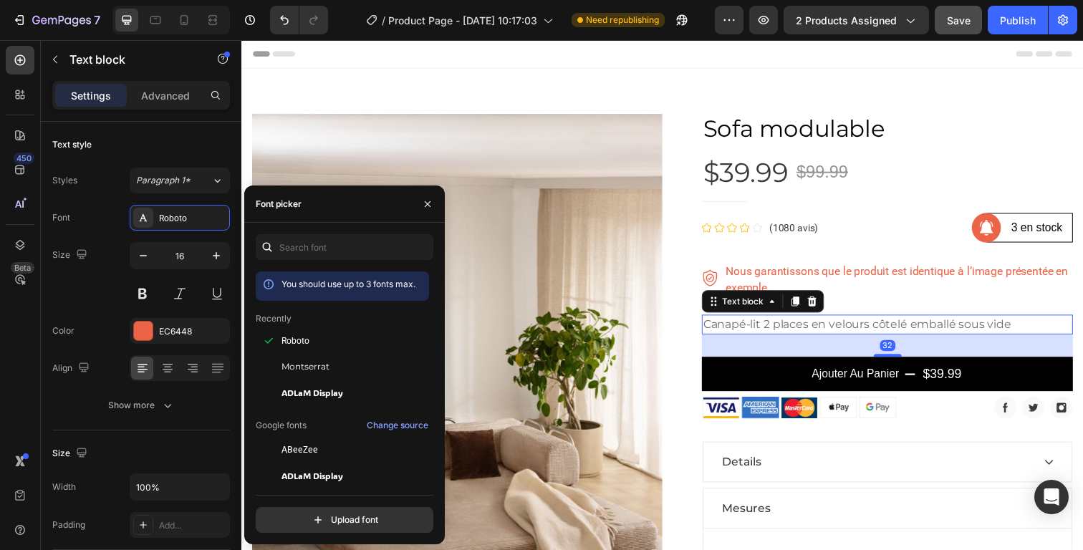
click at [803, 326] on p "Canapé-lit 2 places en velours côtelé emballé sous vide" at bounding box center [901, 330] width 376 height 17
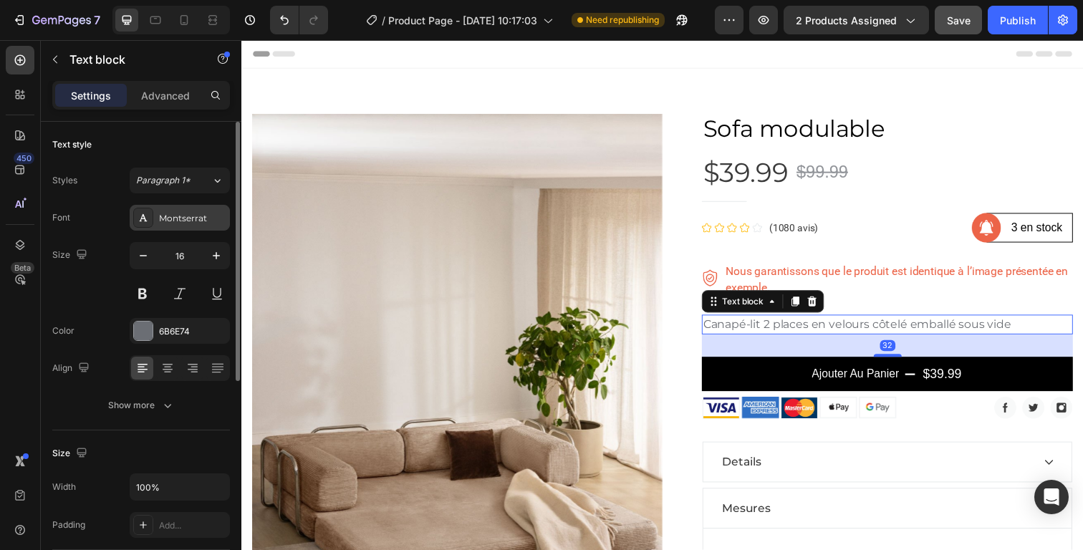
click at [185, 212] on div "Montserrat" at bounding box center [192, 218] width 67 height 13
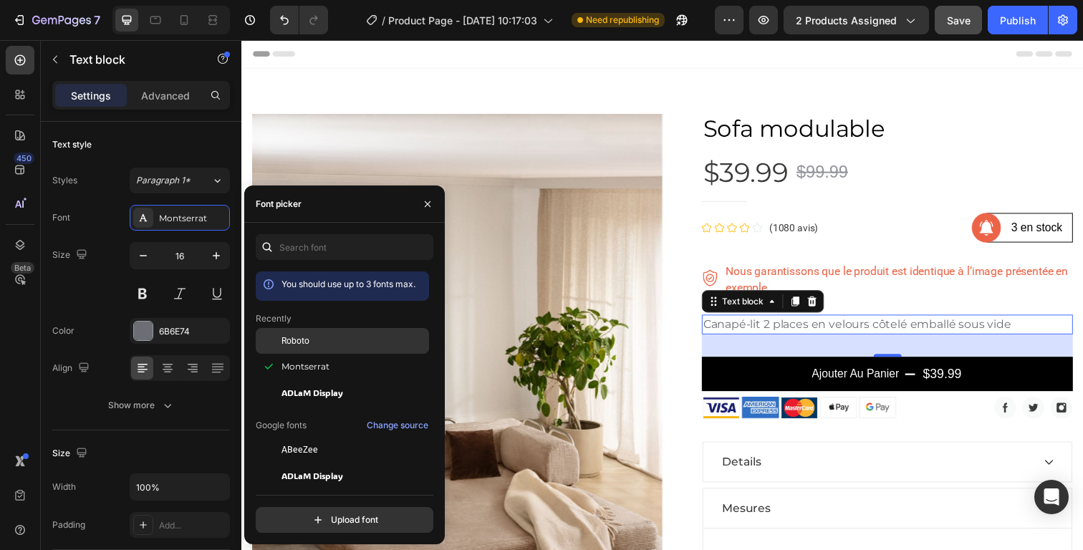
click at [310, 337] on div "Roboto" at bounding box center [353, 340] width 145 height 13
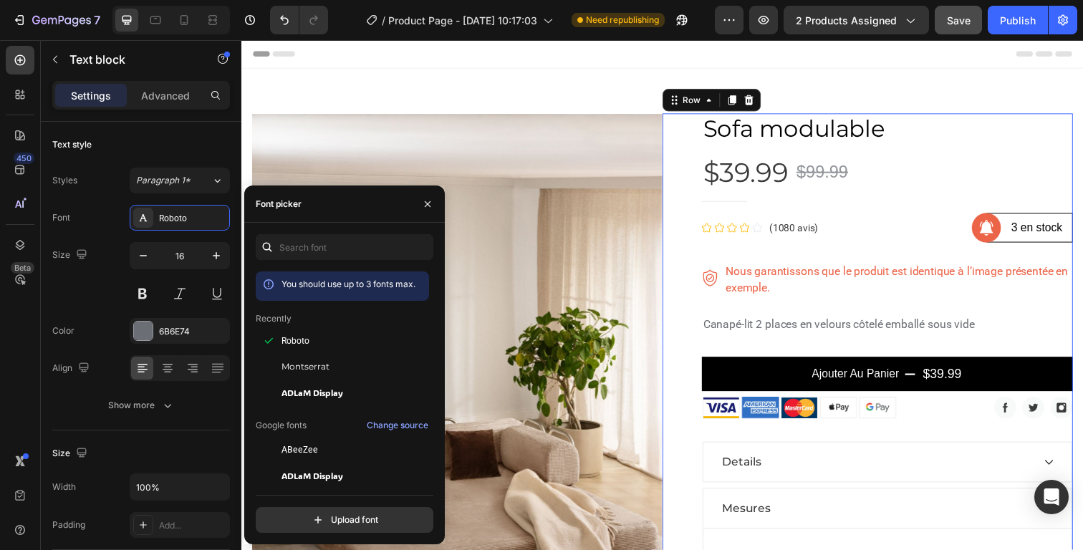
click at [917, 309] on div "Sofa modulable Product Title $39.99 Product Price Product Price $99.99 Product …" at bounding box center [900, 493] width 379 height 756
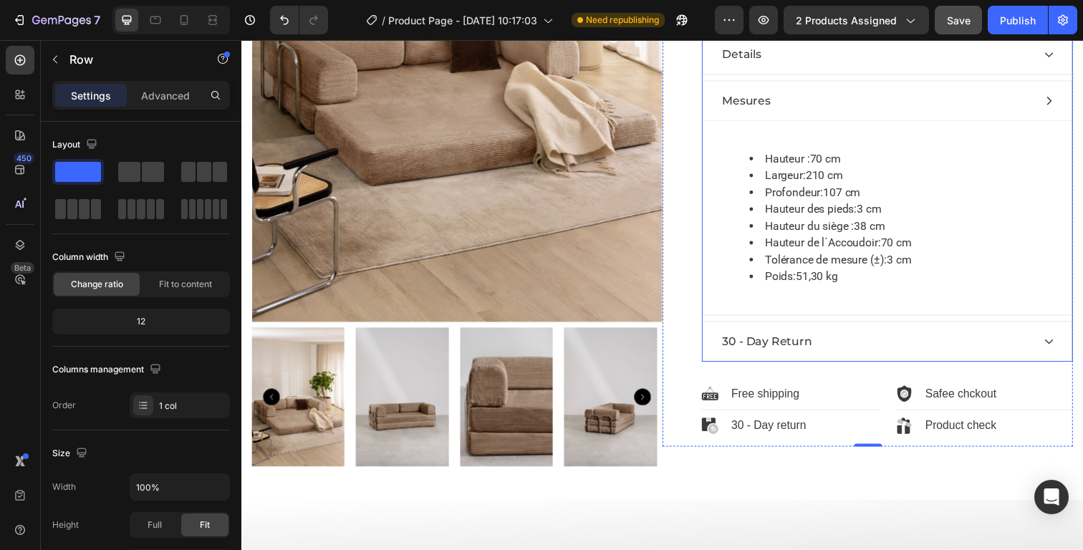
scroll to position [458, 0]
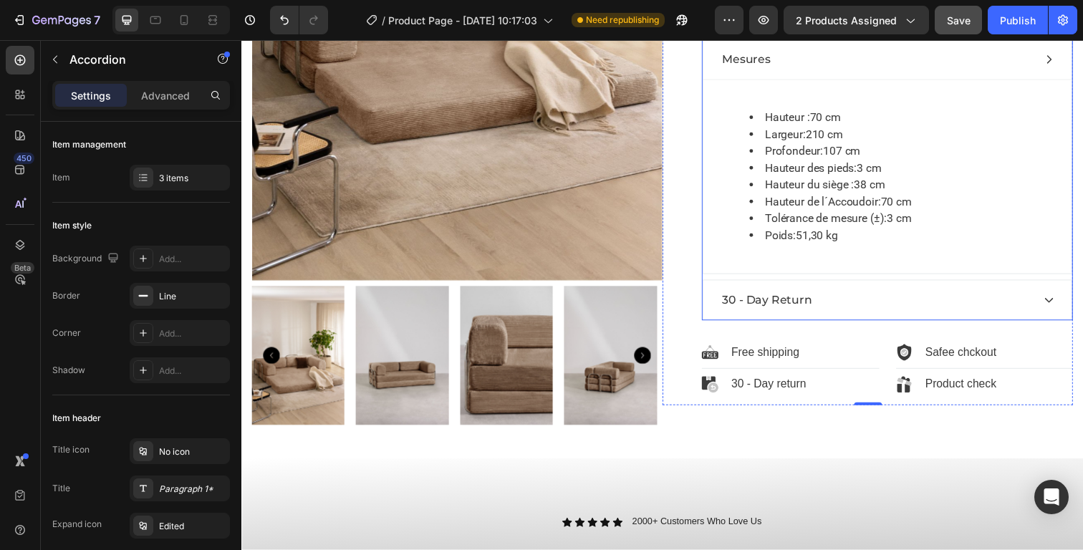
click at [960, 311] on div "30 - Day Return" at bounding box center [889, 305] width 319 height 21
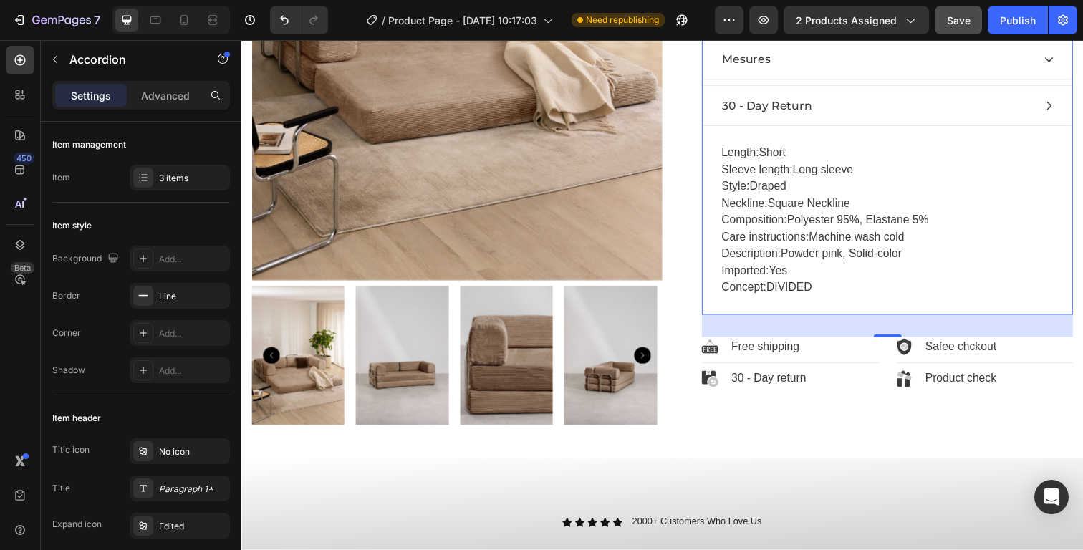
click at [821, 221] on p "Length: Short Sleeve length: Long sleeve Style: Draped Neckline: Square Necklin…" at bounding box center [900, 224] width 339 height 155
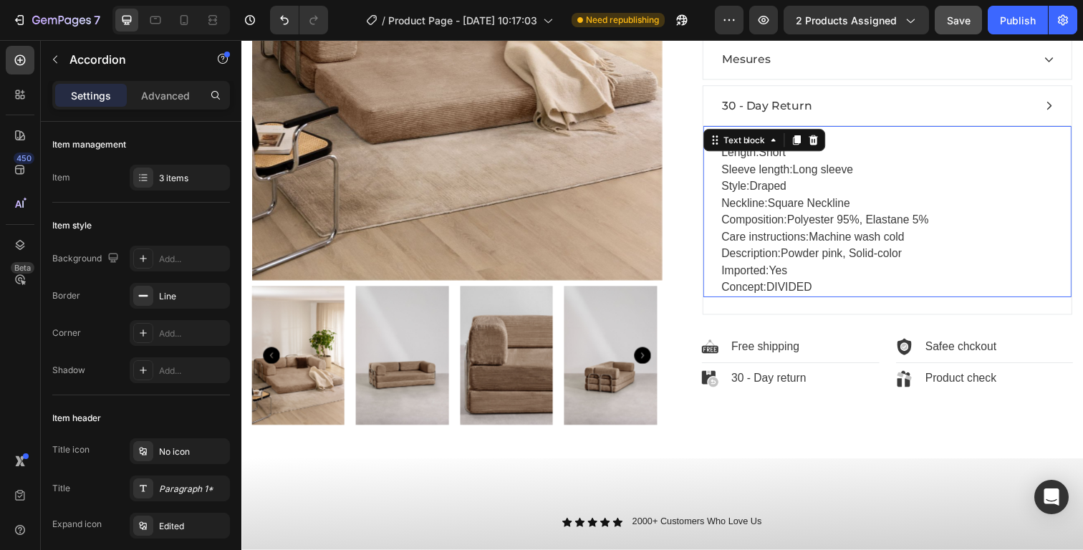
click at [821, 221] on p "Length: Short Sleeve length: Long sleeve Style: Draped Neckline: Square Necklin…" at bounding box center [900, 224] width 339 height 155
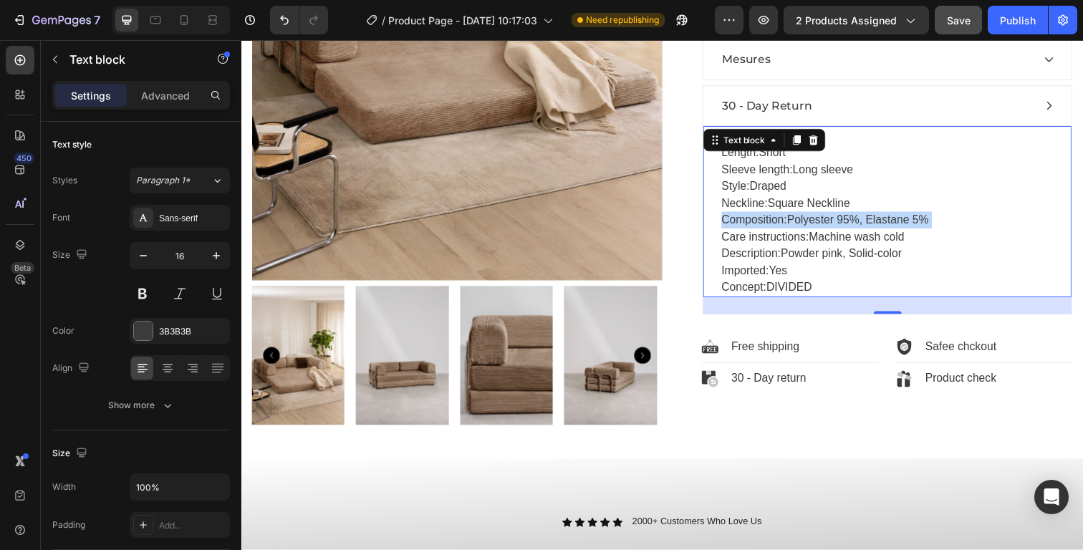
click at [821, 221] on p "Length: Short Sleeve length: Long sleeve Style: Draped Neckline: Square Necklin…" at bounding box center [900, 224] width 339 height 155
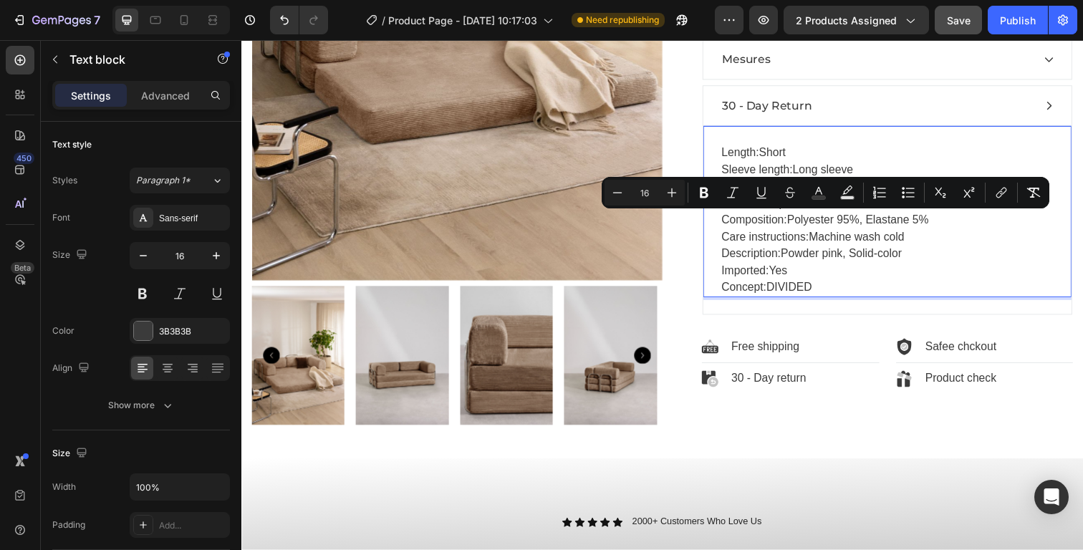
click at [887, 263] on p "Length: Short Sleeve length: Long sleeve Style: Draped Neckline: Square Necklin…" at bounding box center [900, 224] width 339 height 155
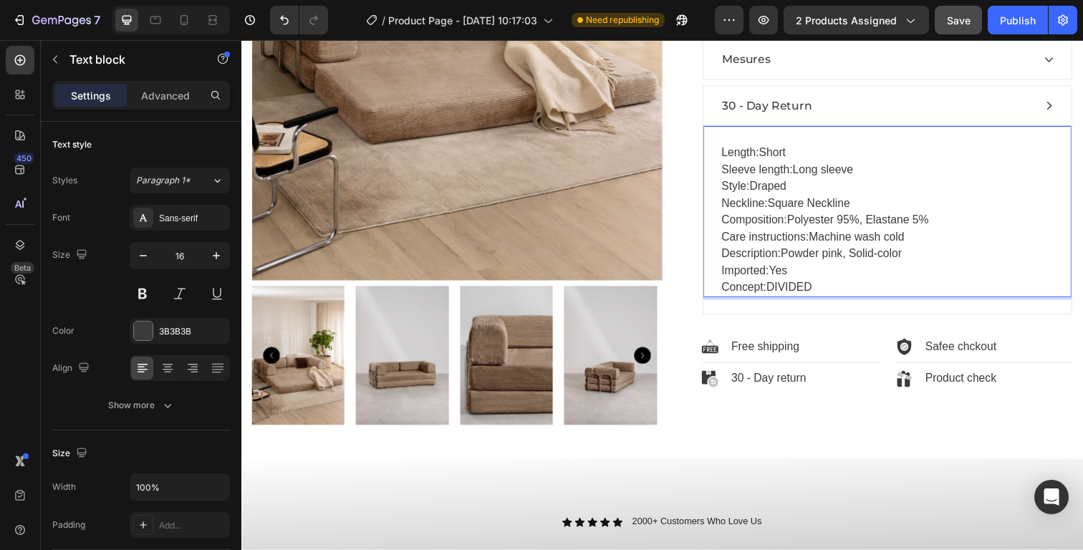
click at [861, 287] on p "Length: Short Sleeve length: Long sleeve Style: Draped Neckline: Square Necklin…" at bounding box center [900, 224] width 339 height 155
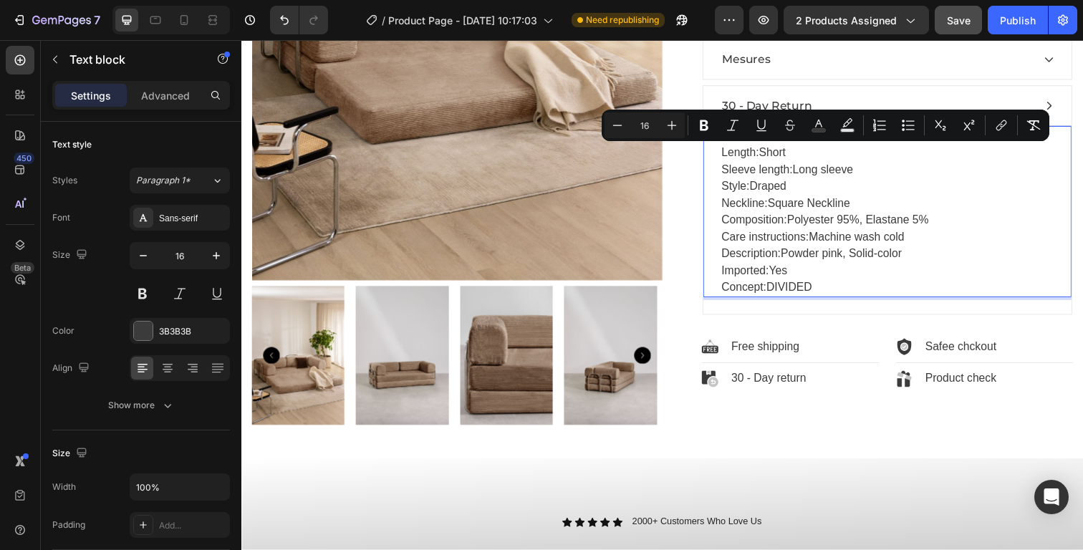
drag, startPoint x: 857, startPoint y: 288, endPoint x: 715, endPoint y: 160, distance: 191.1
click at [715, 160] on div "Length: Short Sleeve length: Long sleeve Style: Draped Neckline: Square Necklin…" at bounding box center [901, 214] width 376 height 175
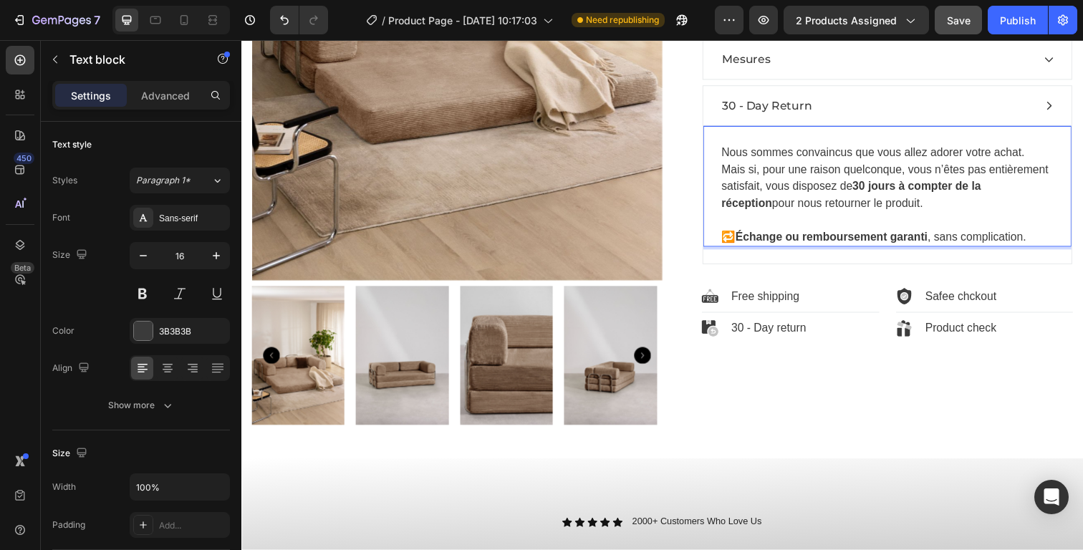
click at [745, 238] on strong "Échange ou remboursement garanti" at bounding box center [843, 241] width 196 height 12
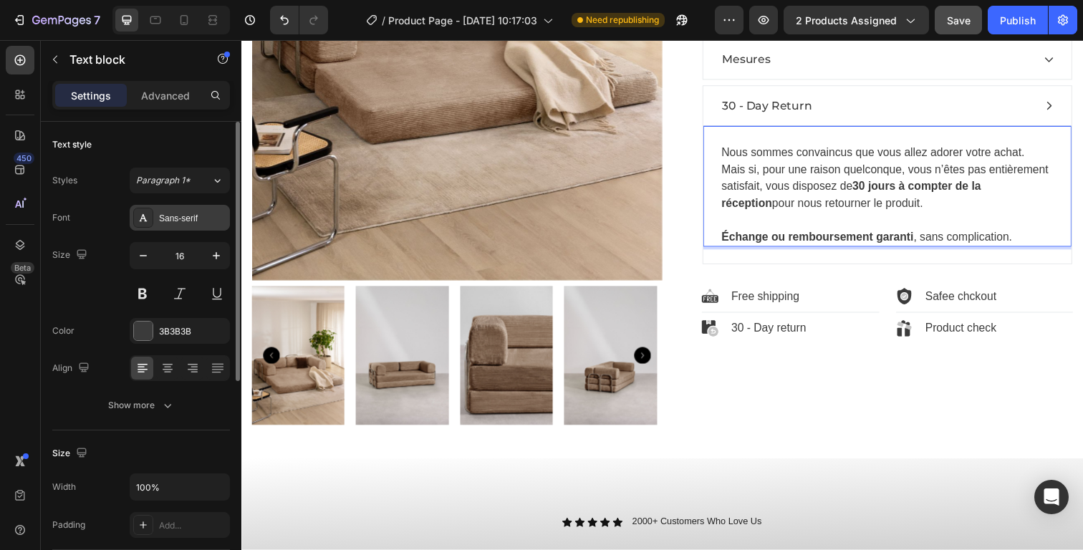
click at [188, 214] on div "Sans-serif" at bounding box center [192, 218] width 67 height 13
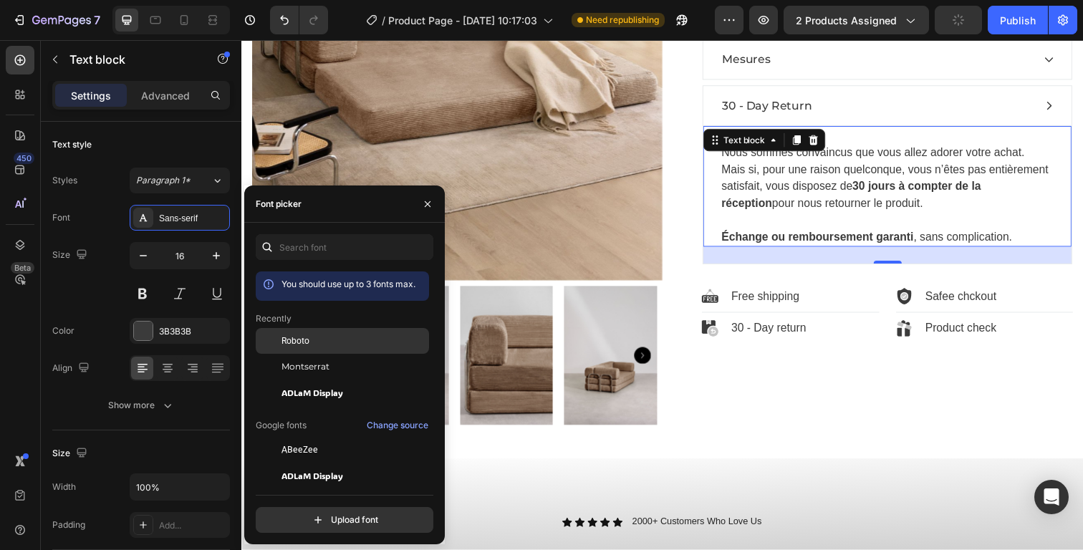
click at [331, 331] on div "Roboto" at bounding box center [342, 341] width 173 height 26
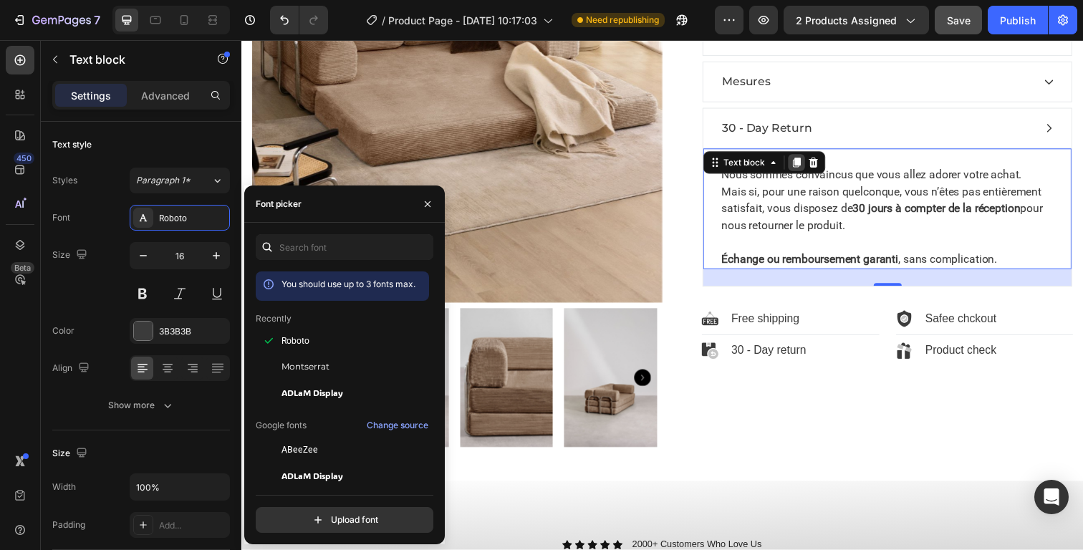
scroll to position [431, 0]
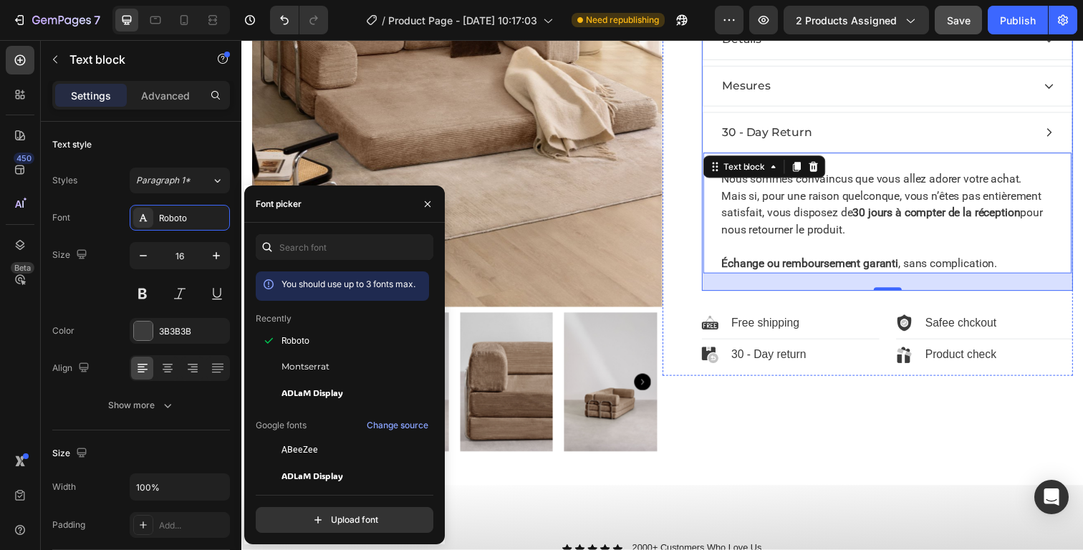
click at [787, 132] on p "30 - Day Return" at bounding box center [778, 134] width 92 height 17
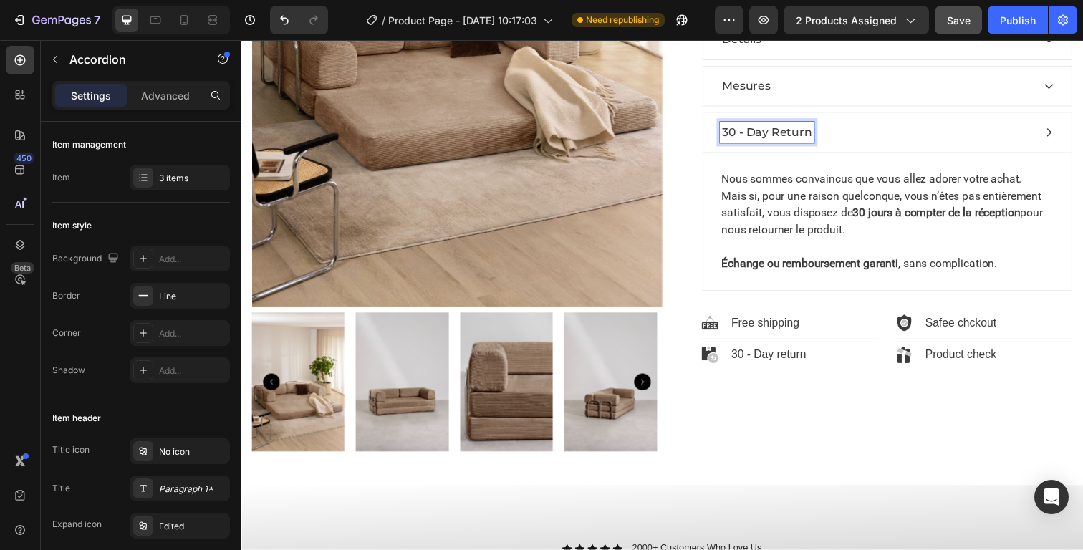
click at [787, 132] on p "30 - Day Return" at bounding box center [778, 134] width 92 height 17
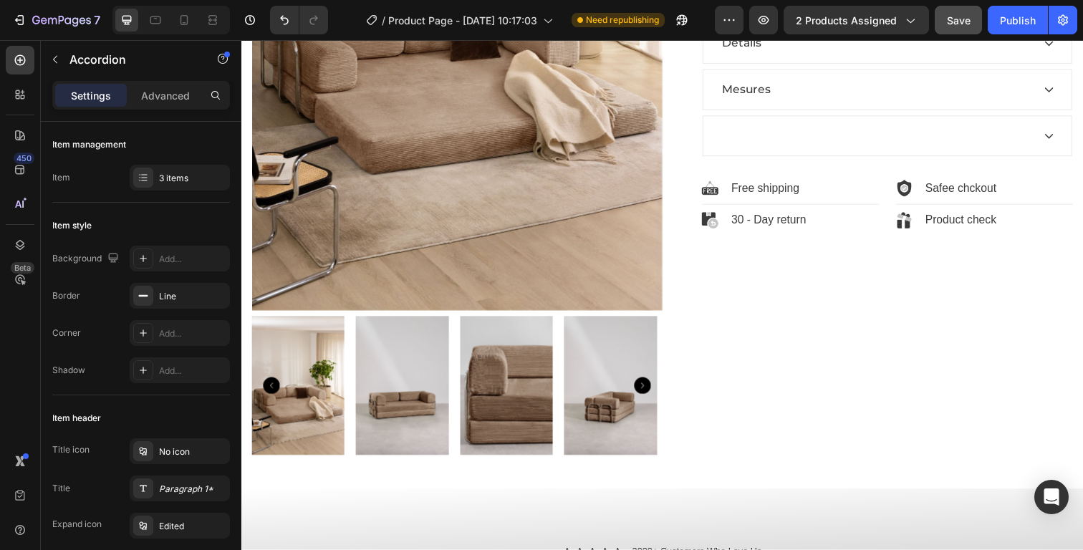
scroll to position [424, 0]
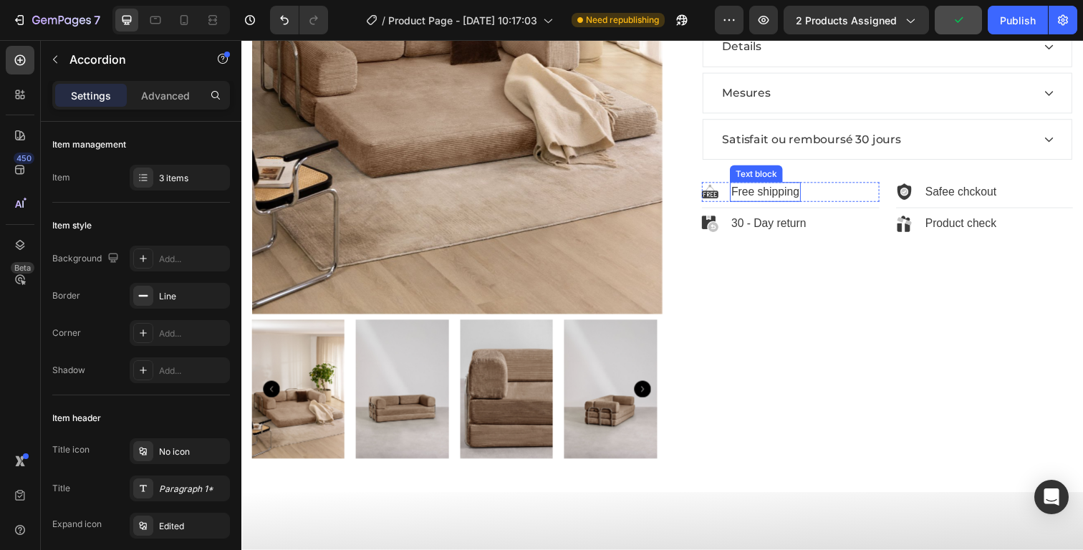
click at [778, 195] on p "Free shipping" at bounding box center [775, 195] width 69 height 17
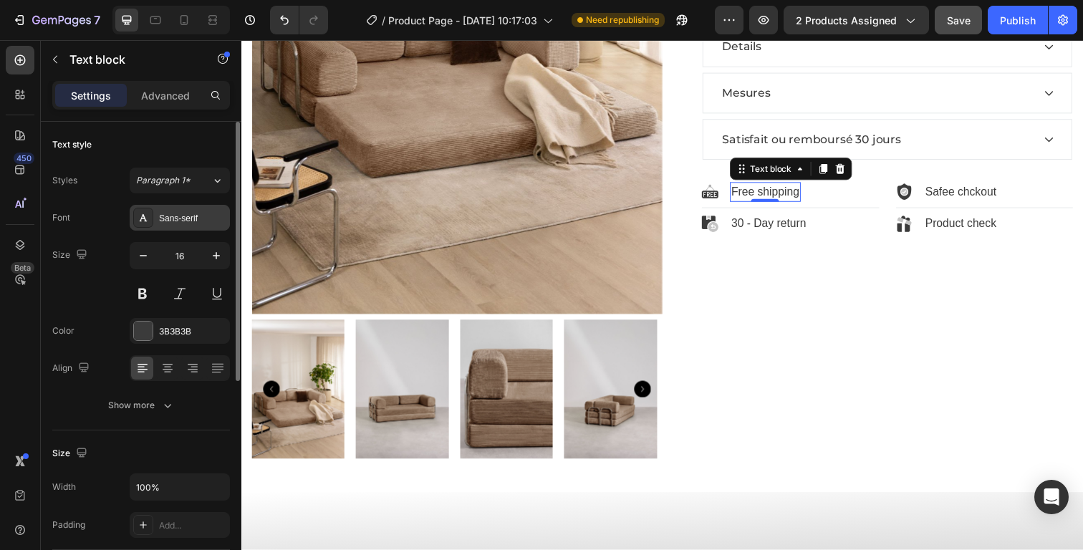
click at [206, 221] on div "Sans-serif" at bounding box center [192, 218] width 67 height 13
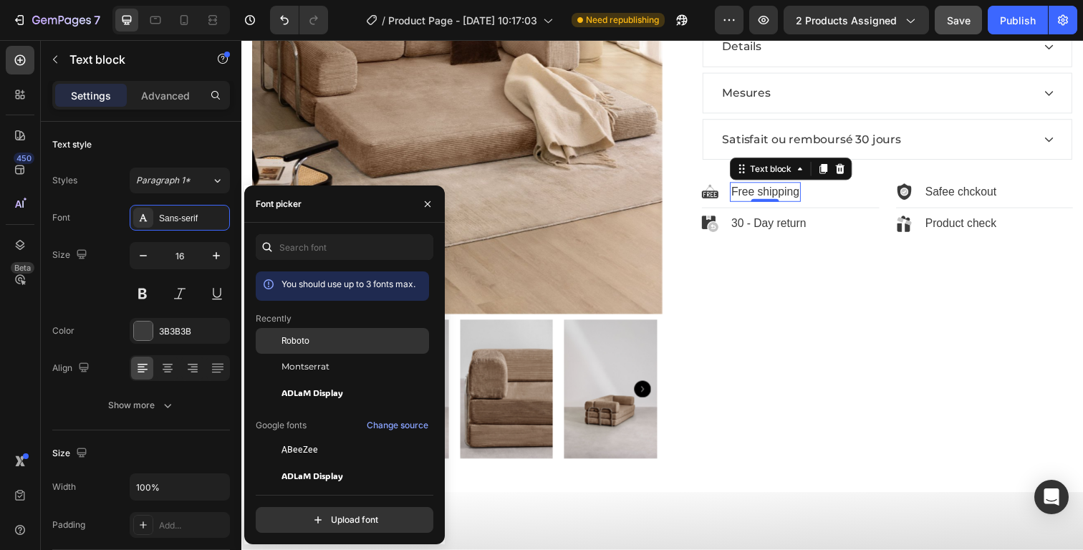
click at [309, 339] on div "Roboto" at bounding box center [353, 340] width 145 height 13
click at [773, 196] on p "Free shipping" at bounding box center [775, 195] width 68 height 17
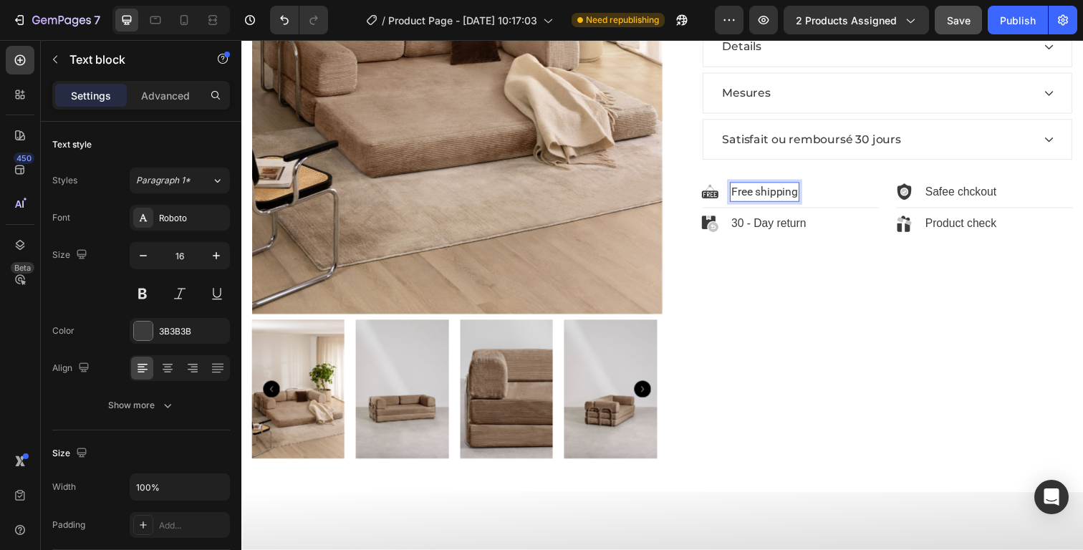
click at [773, 196] on p "Free shipping" at bounding box center [775, 195] width 68 height 17
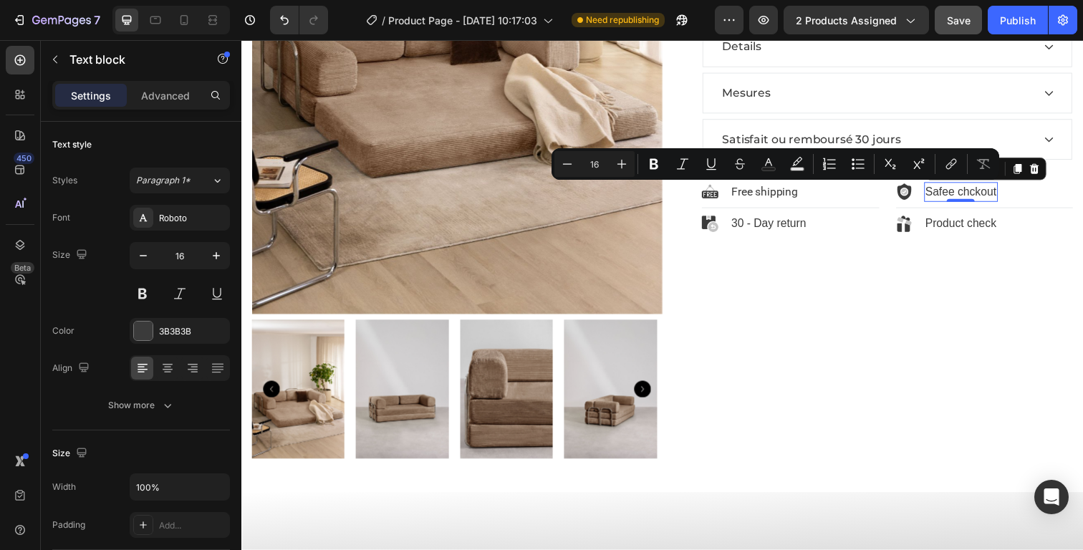
click at [955, 193] on p "Safee chckout" at bounding box center [976, 195] width 72 height 17
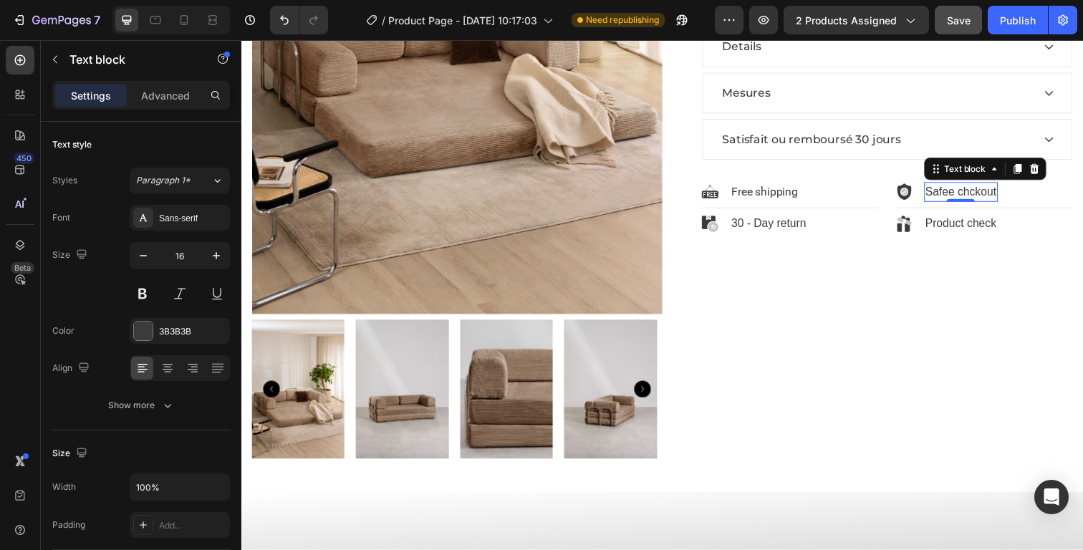
click at [955, 193] on p "Safee chckout" at bounding box center [976, 195] width 72 height 17
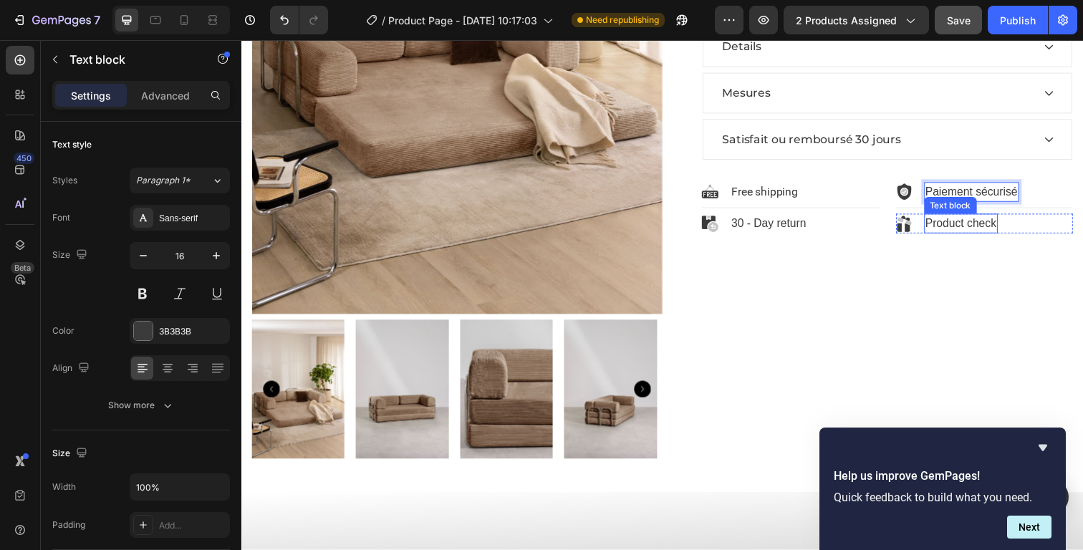
click at [967, 231] on p "Product check" at bounding box center [976, 227] width 72 height 17
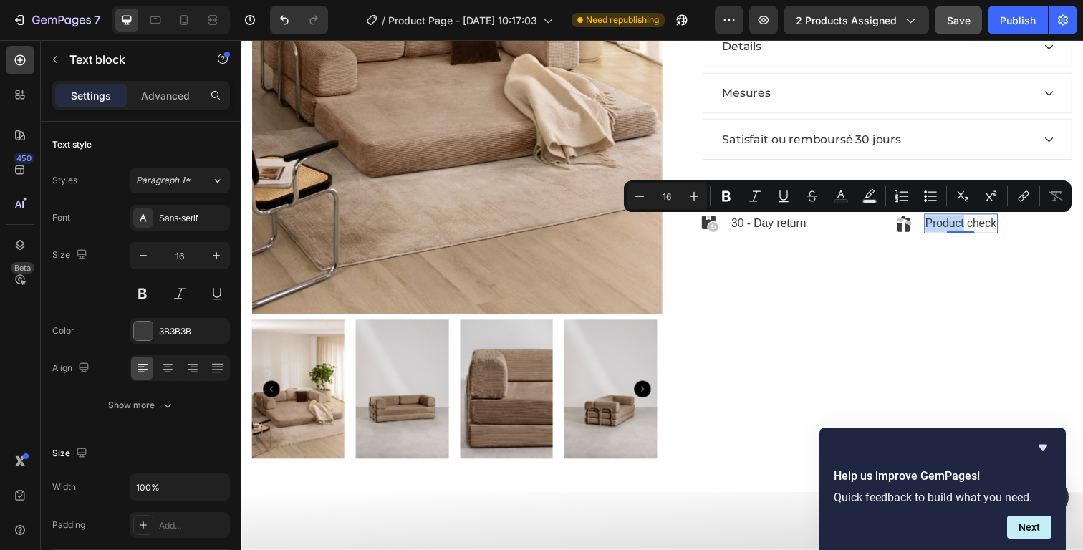
click at [967, 231] on p "Product check" at bounding box center [976, 227] width 72 height 17
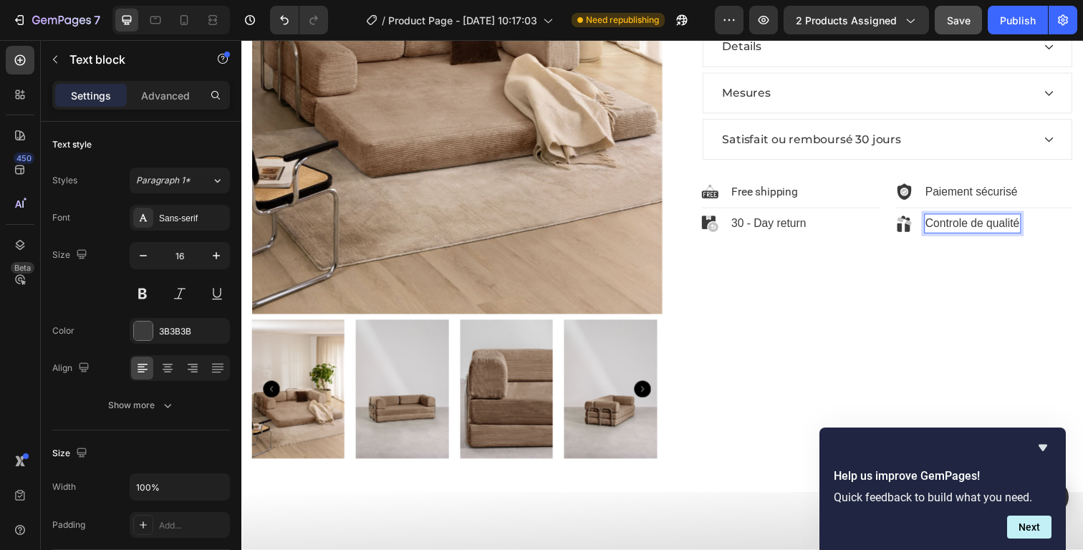
click at [963, 226] on p "Controle de qualité" at bounding box center [988, 227] width 96 height 17
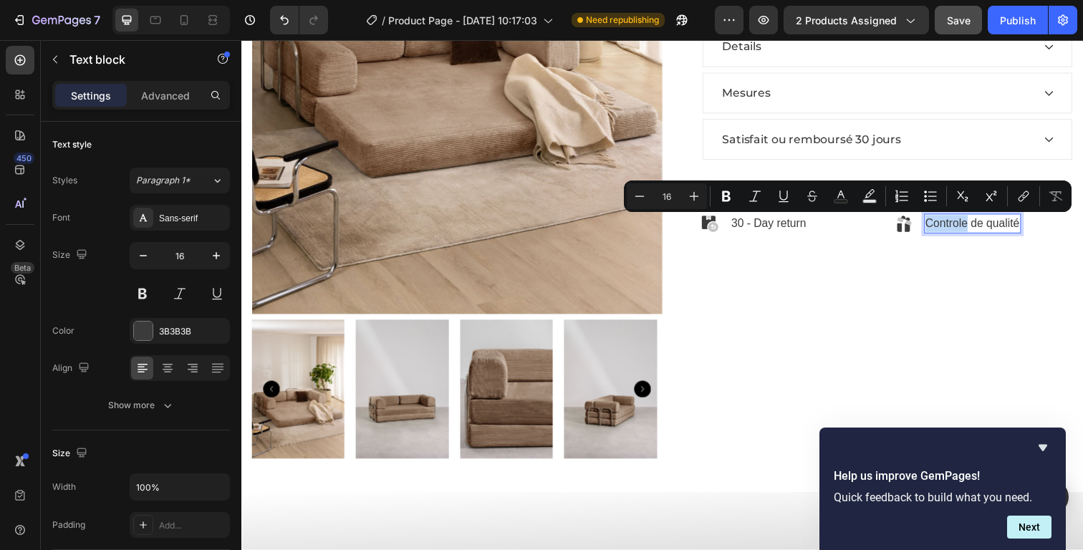
click at [959, 228] on p "Controle de qualité" at bounding box center [988, 227] width 96 height 17
click at [965, 229] on p "Controle de qualité" at bounding box center [988, 227] width 96 height 17
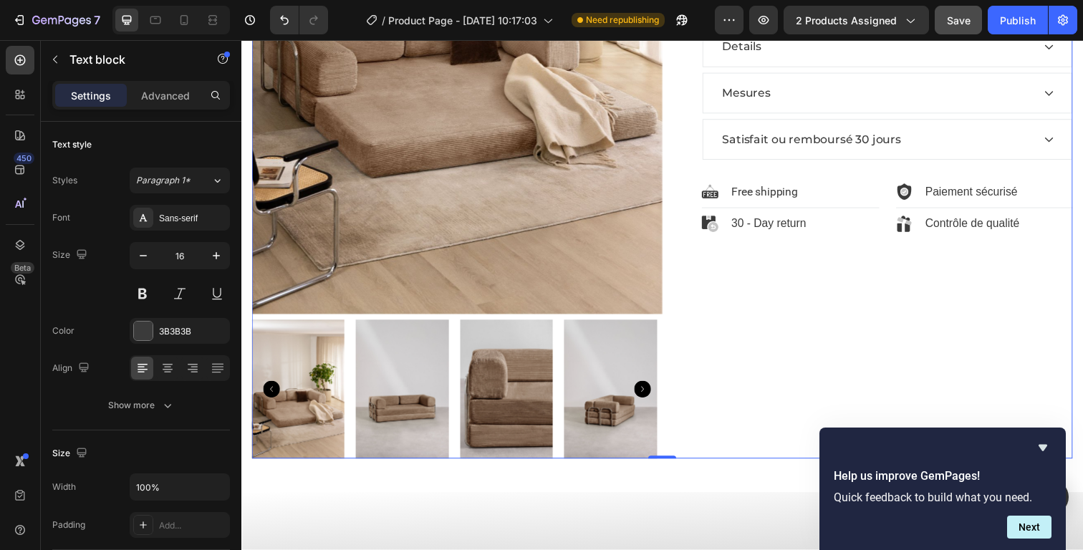
click at [939, 262] on div "Sofa modulable Product Title $39.99 Product Price Product Price $99.99 Product …" at bounding box center [880, 79] width 419 height 776
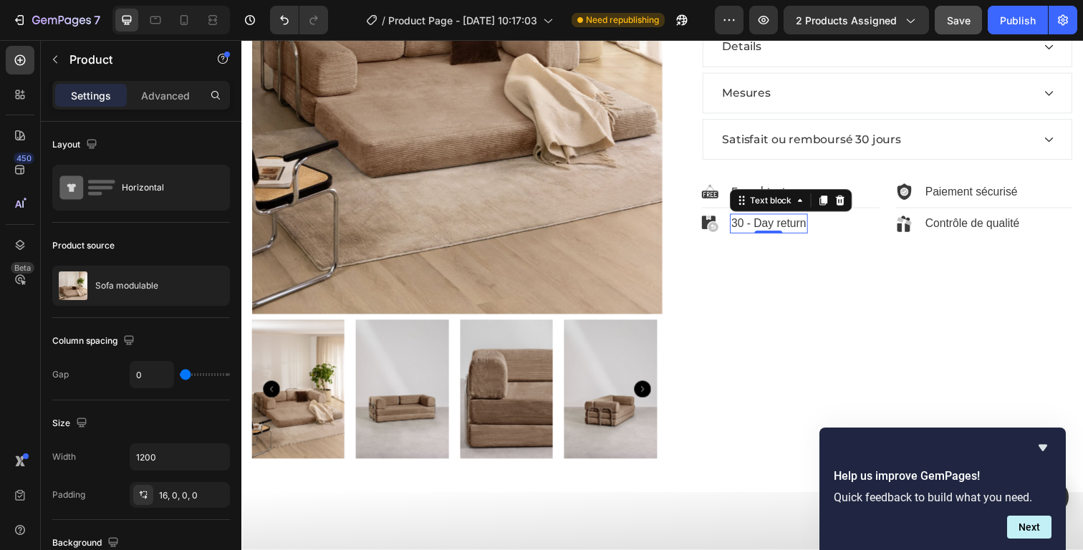
click at [794, 226] on p "30 - Day return" at bounding box center [779, 227] width 77 height 17
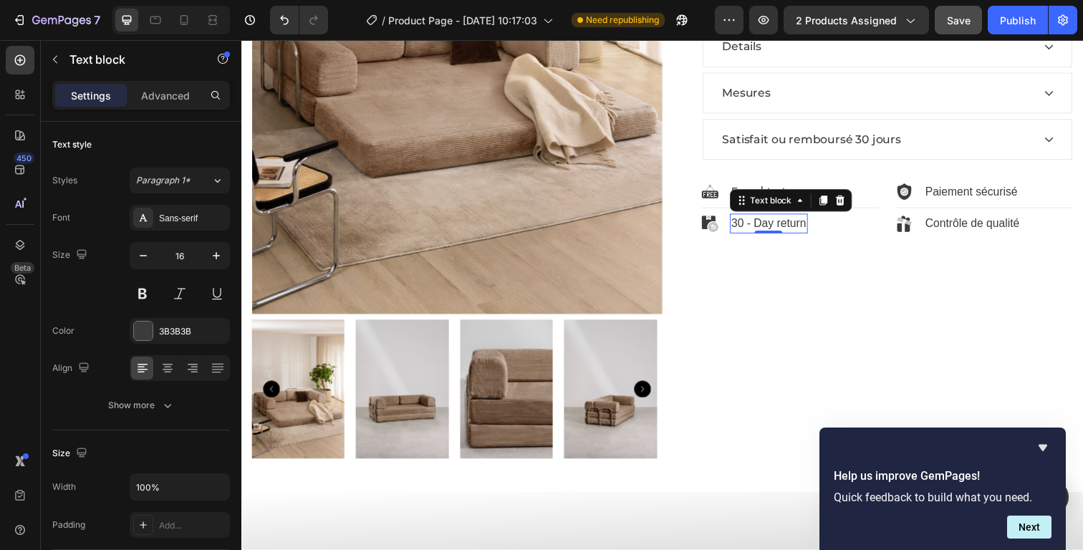
click at [794, 226] on p "30 - Day return" at bounding box center [779, 227] width 77 height 17
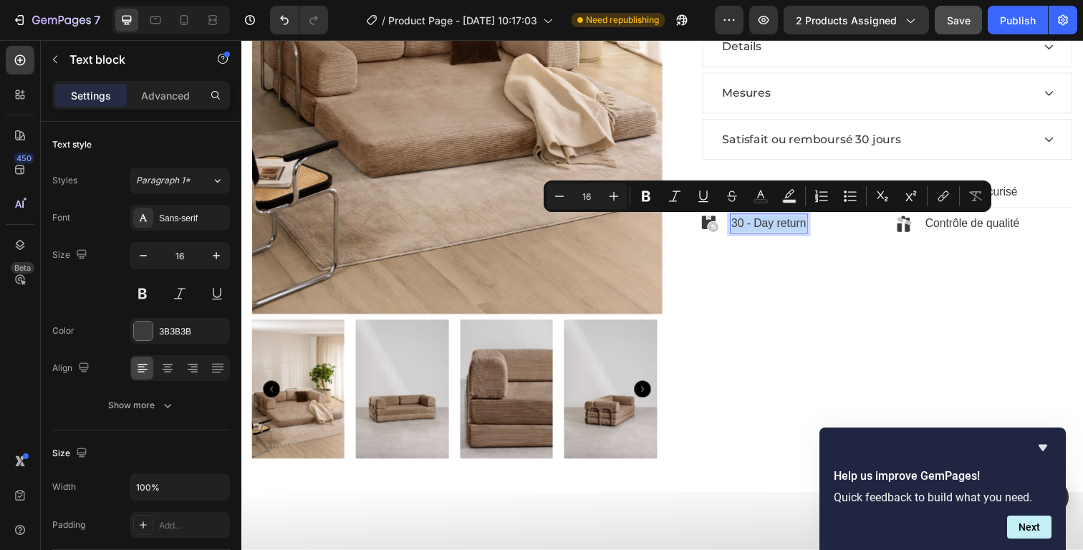
click at [774, 226] on p "30 - Day return" at bounding box center [779, 227] width 77 height 17
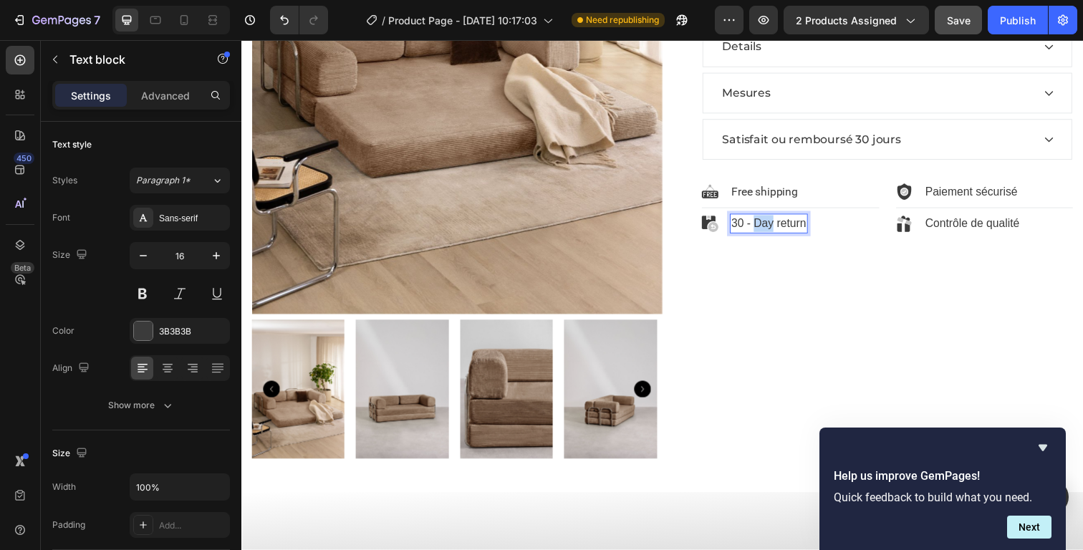
click at [774, 226] on p "30 - Day return" at bounding box center [779, 227] width 77 height 17
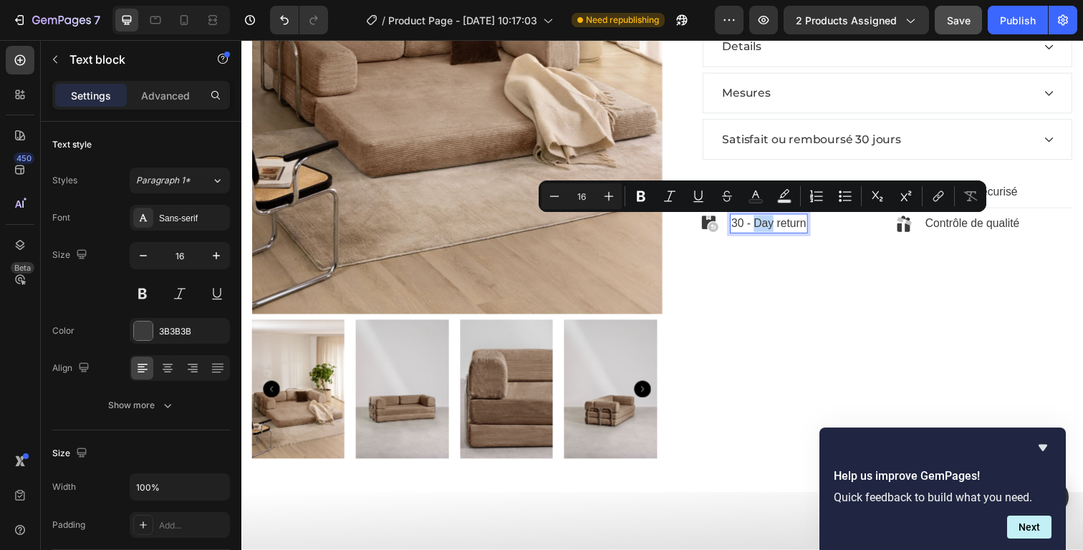
click at [773, 226] on p "30 - Day return" at bounding box center [779, 227] width 77 height 17
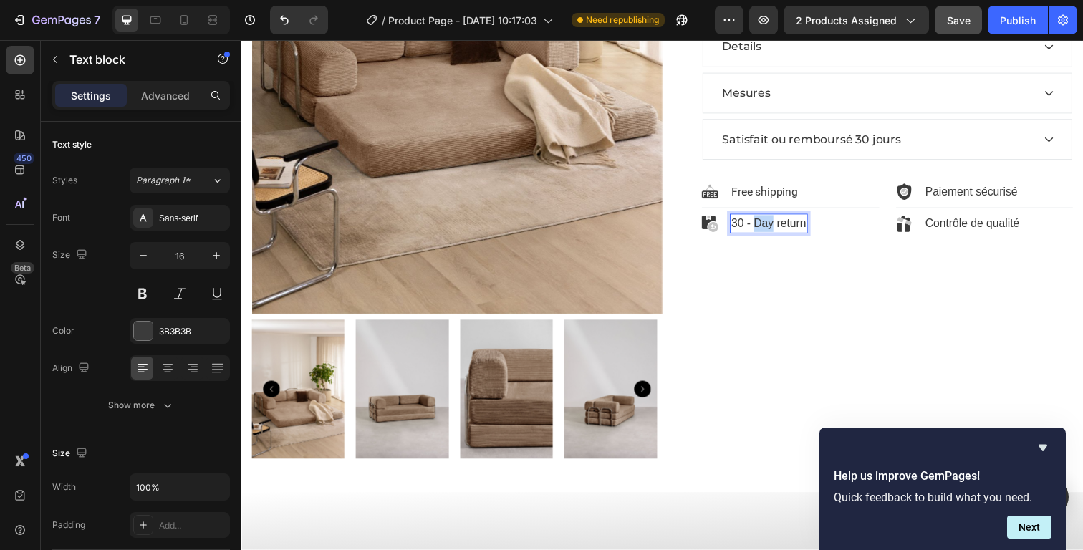
click at [773, 226] on p "30 - Day return" at bounding box center [779, 227] width 77 height 17
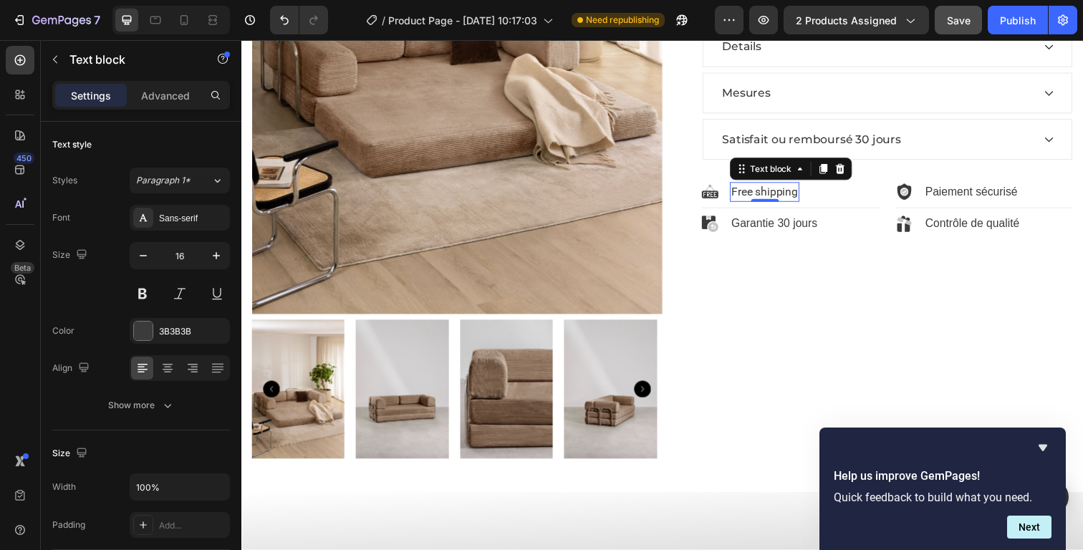
click at [781, 195] on p "Free shipping" at bounding box center [775, 195] width 68 height 17
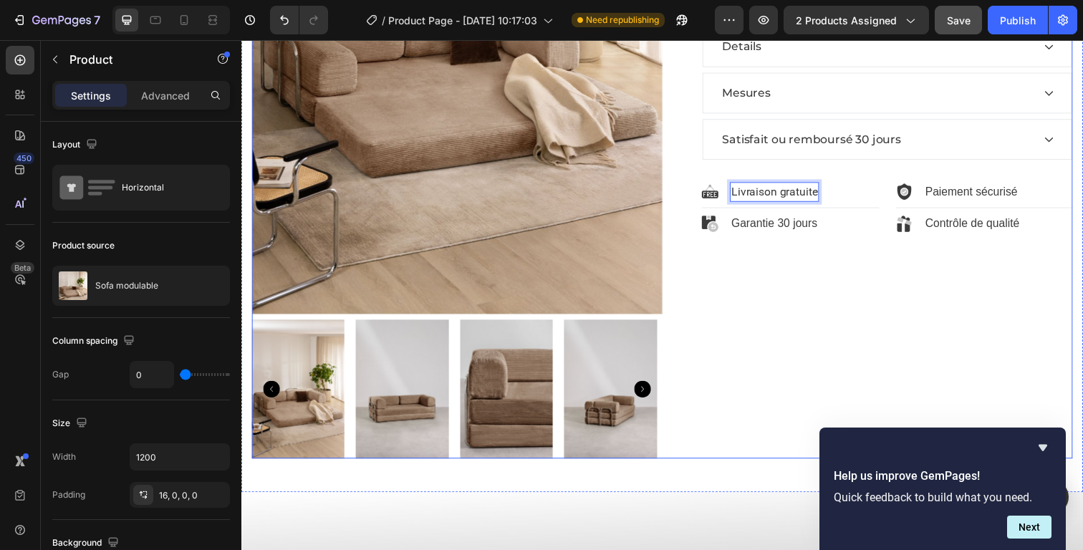
click at [833, 296] on div "Sofa modulable Product Title $39.99 Product Price Product Price $99.99 Product …" at bounding box center [880, 79] width 419 height 776
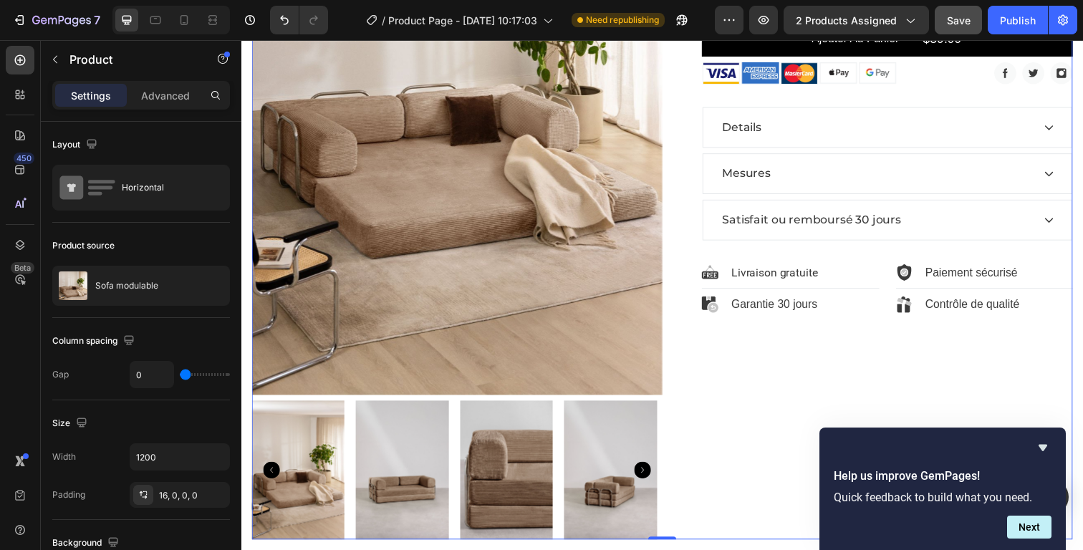
scroll to position [348, 0]
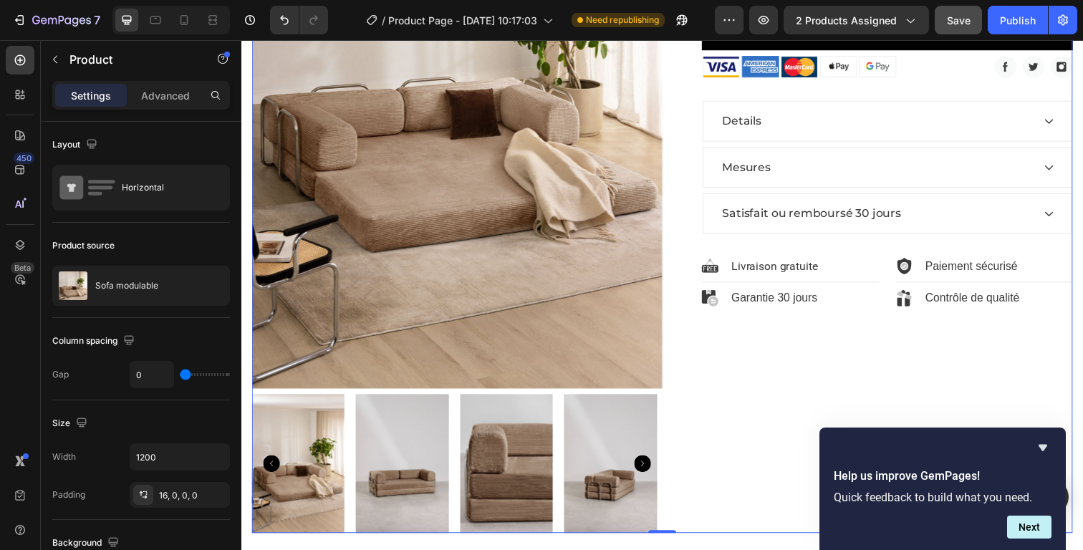
click at [744, 169] on p "Mesures" at bounding box center [756, 170] width 49 height 17
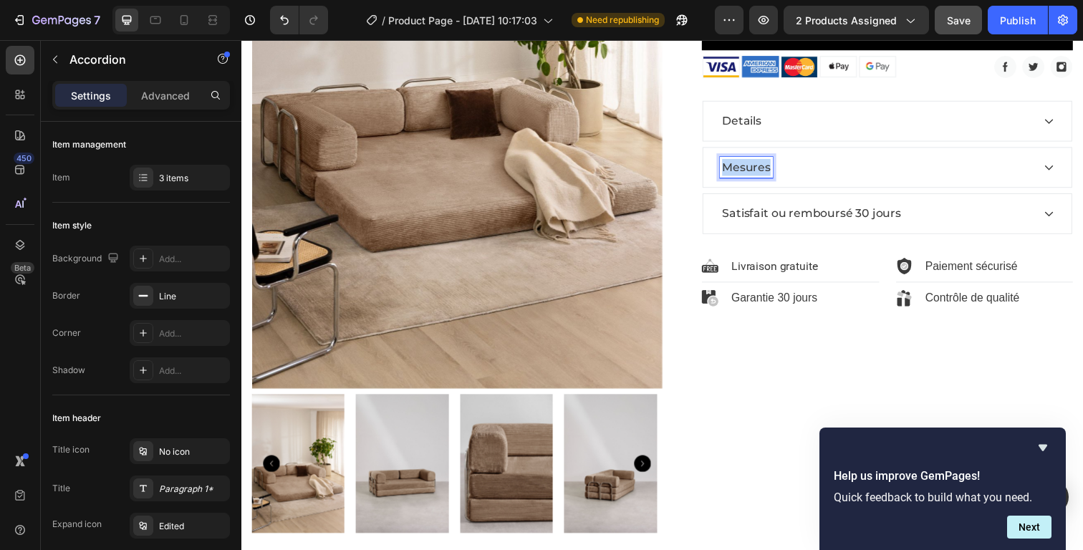
click at [744, 169] on p "Mesures" at bounding box center [756, 170] width 49 height 17
click at [791, 378] on div "Sofa modulable Product Title $39.99 Product Price Product Price $99.99 Product …" at bounding box center [880, 155] width 419 height 776
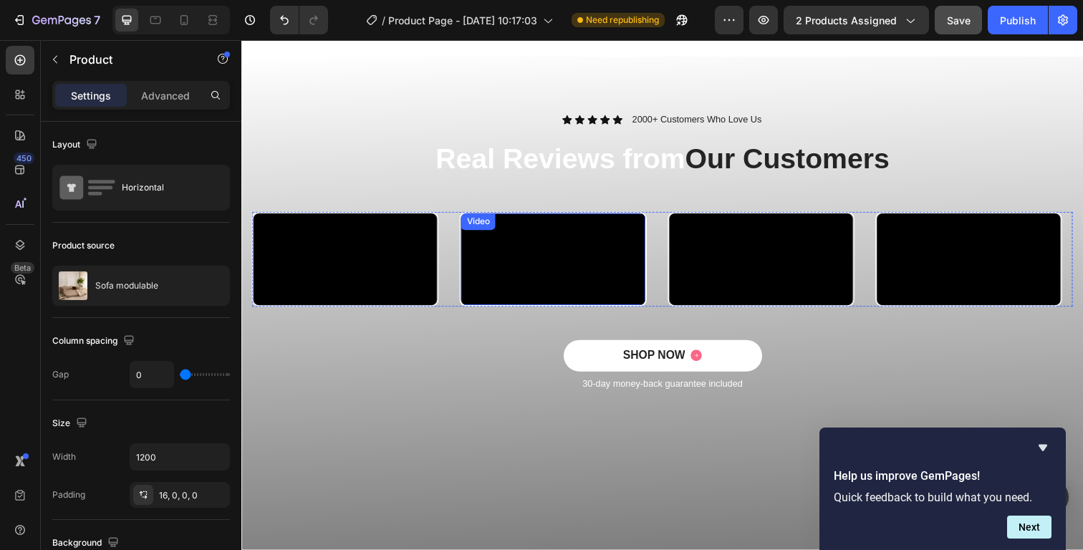
scroll to position [968, 0]
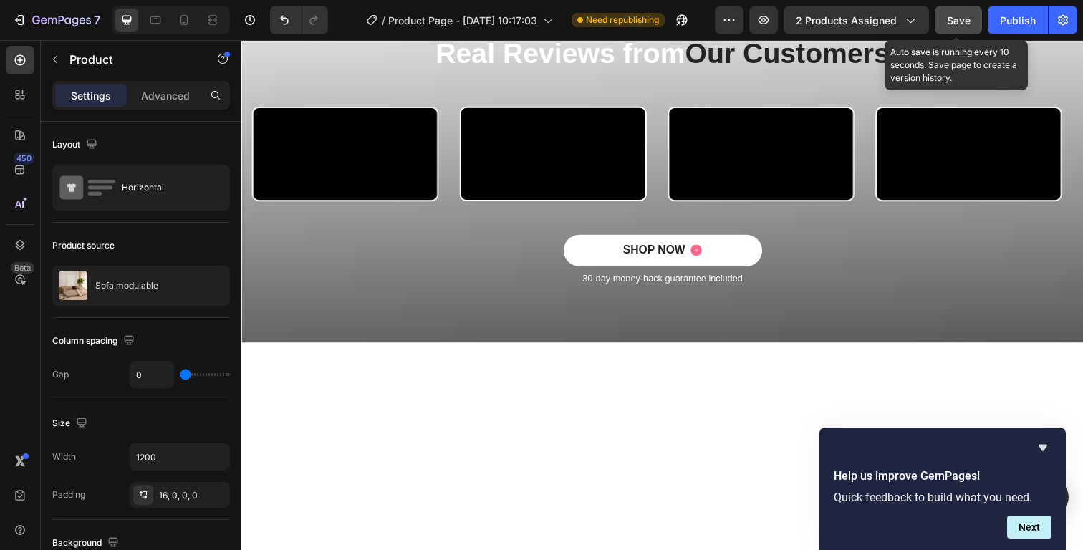
click at [965, 21] on span "Save" at bounding box center [959, 20] width 24 height 12
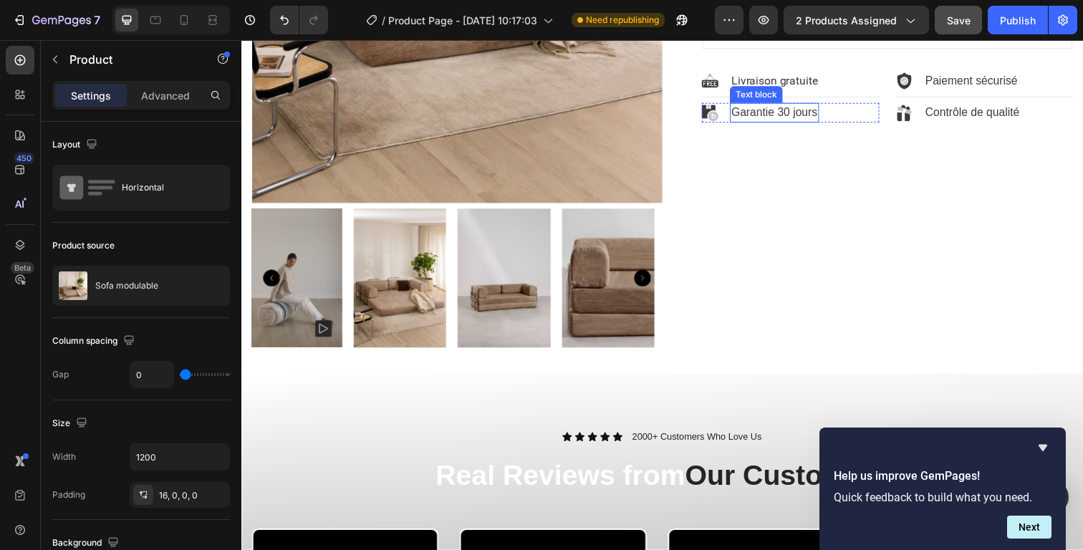
scroll to position [192, 0]
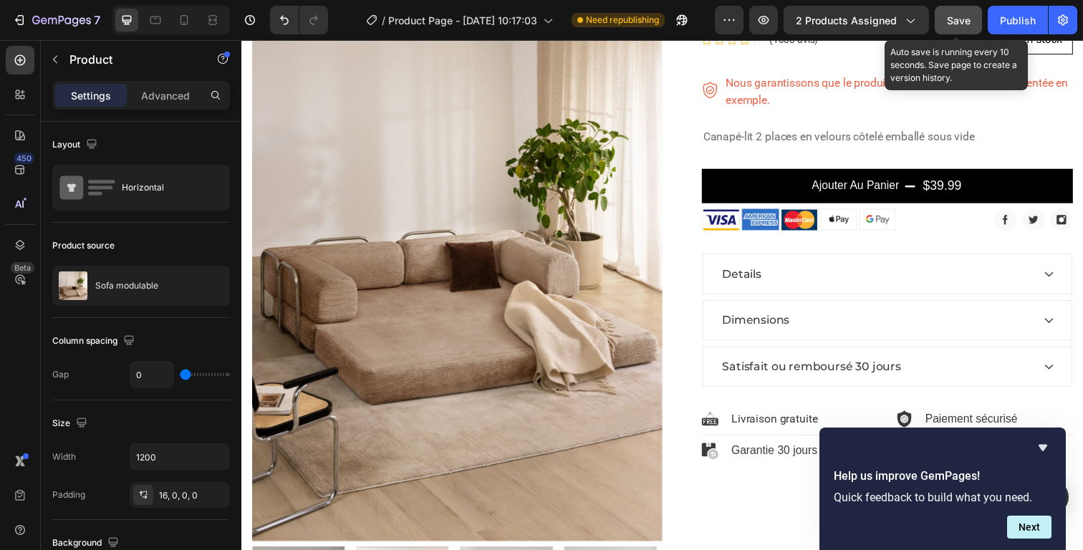
click at [949, 24] on span "Save" at bounding box center [959, 20] width 24 height 12
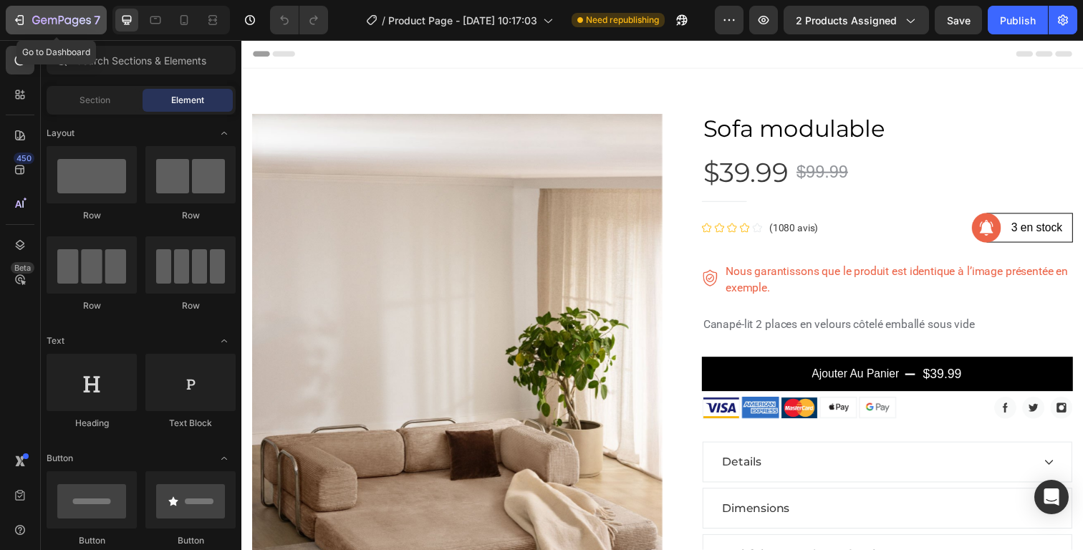
click at [24, 18] on icon "button" at bounding box center [19, 20] width 14 height 14
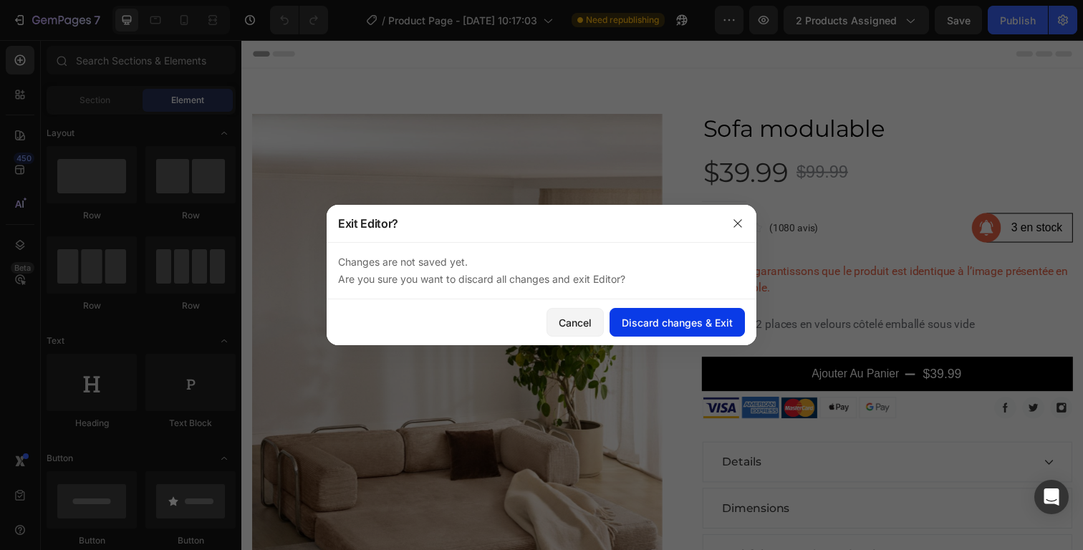
click at [650, 319] on div "Discard changes & Exit" at bounding box center [677, 322] width 111 height 15
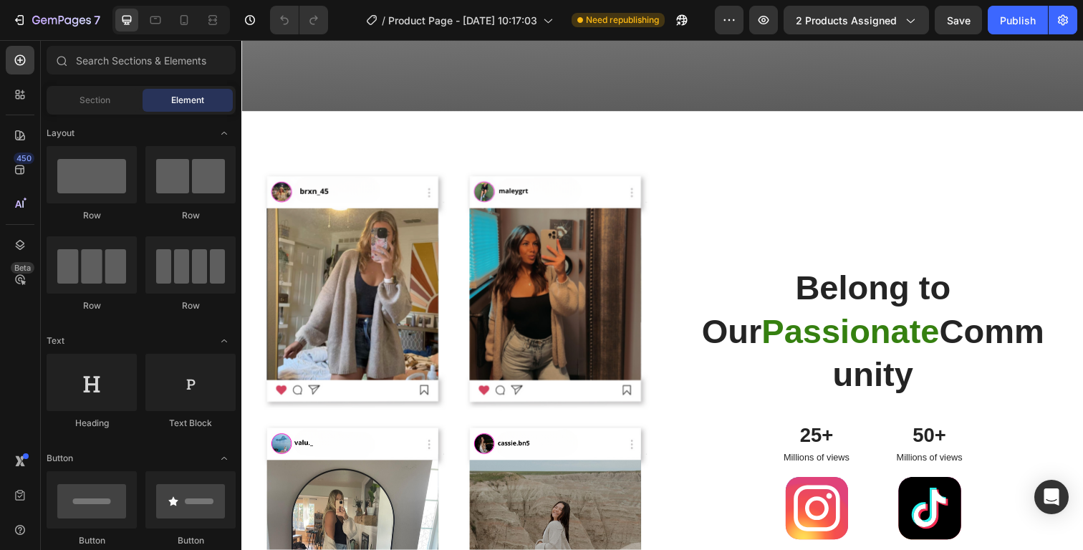
scroll to position [1374, 0]
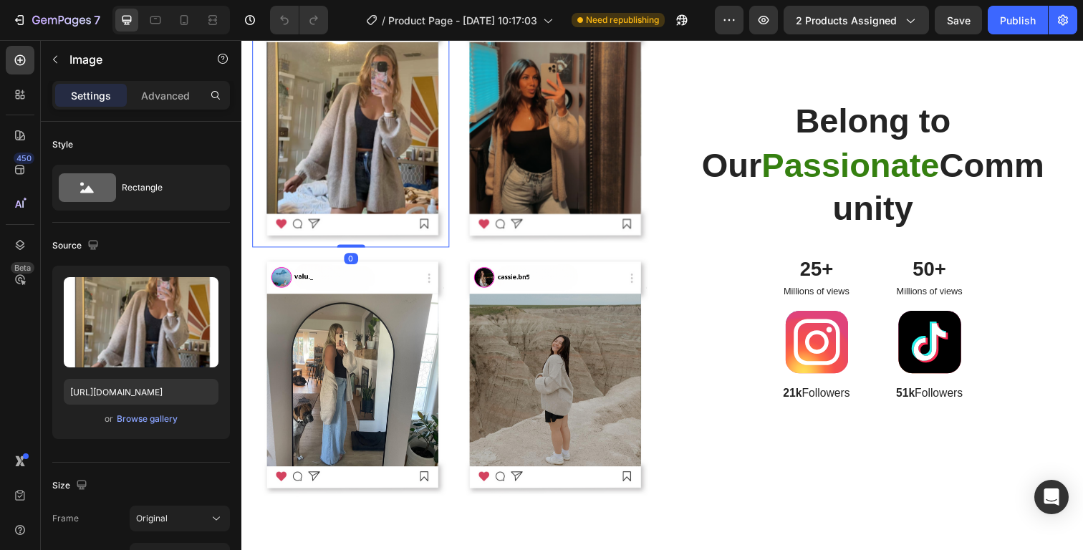
click at [360, 253] on img at bounding box center [352, 127] width 201 height 252
click at [150, 421] on div "Browse gallery" at bounding box center [147, 418] width 61 height 13
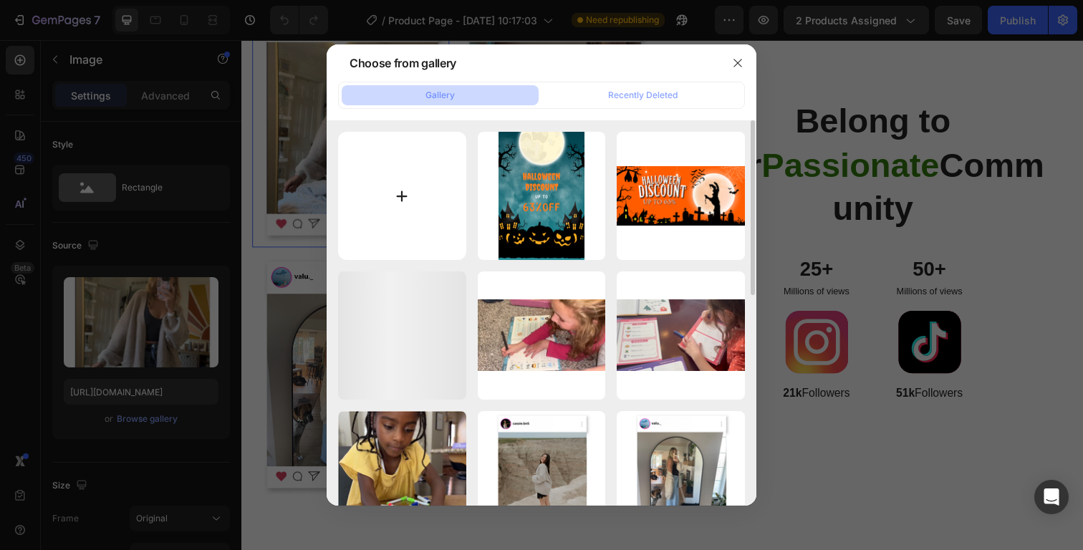
click at [421, 177] on input "file" at bounding box center [402, 196] width 128 height 128
type input "C:\fakepath\Ajouter un sous-titre.png"
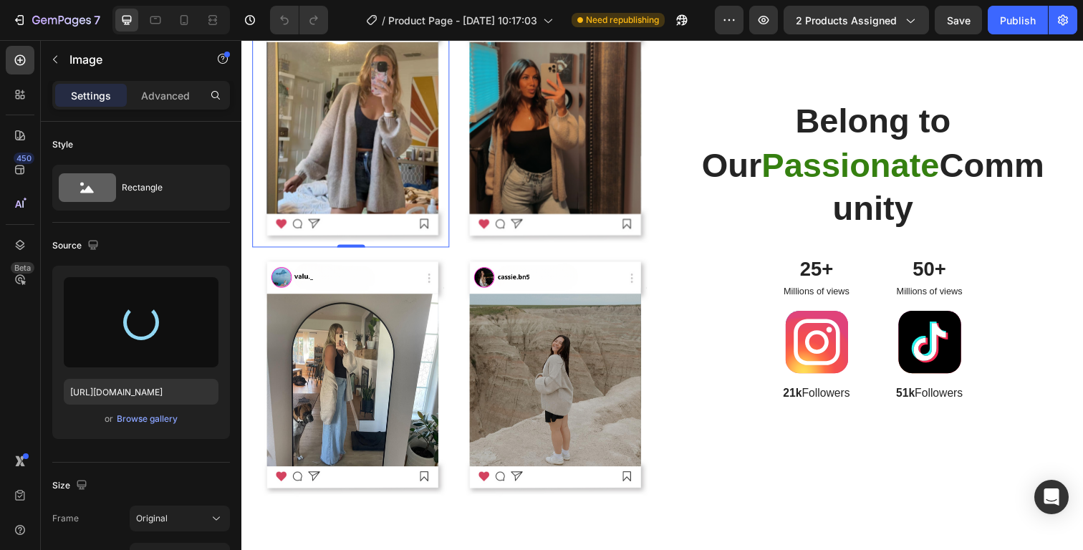
type input "https://cdn.shopify.com/s/files/1/0938/1275/2758/files/gempages_581940924431467…"
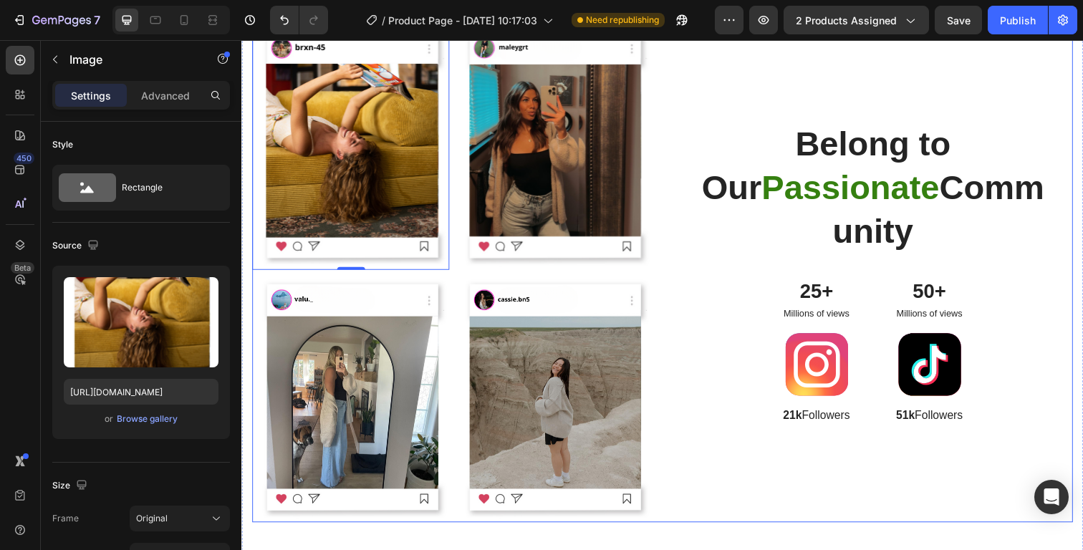
scroll to position [1531, 0]
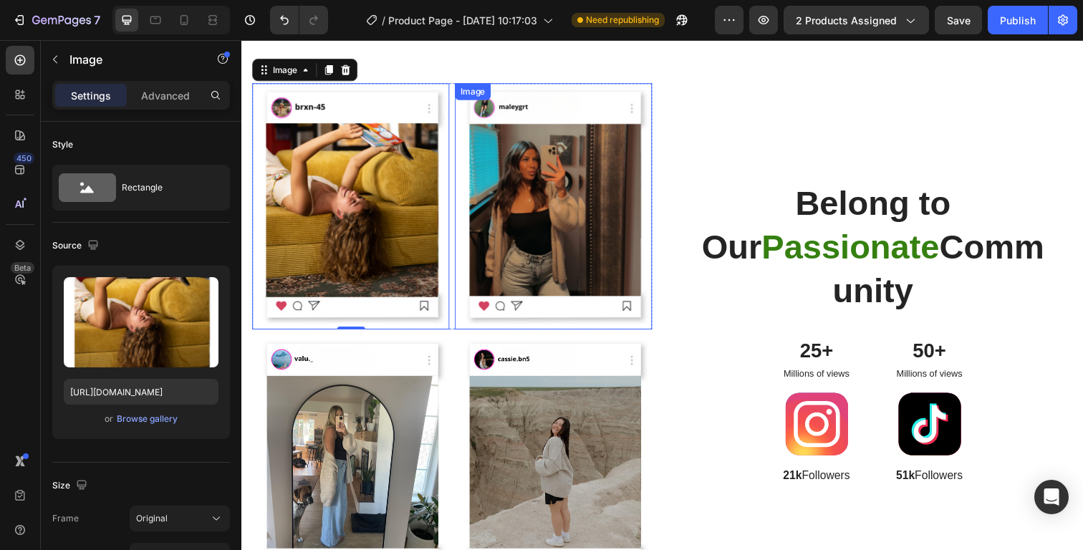
click at [561, 250] on img at bounding box center [559, 211] width 201 height 252
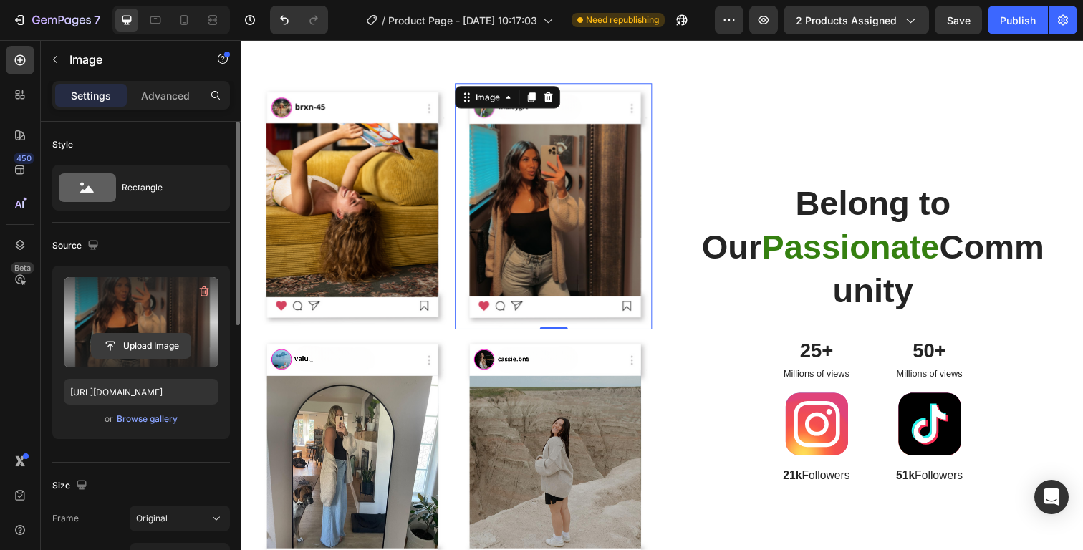
click at [145, 347] on input "file" at bounding box center [141, 346] width 99 height 24
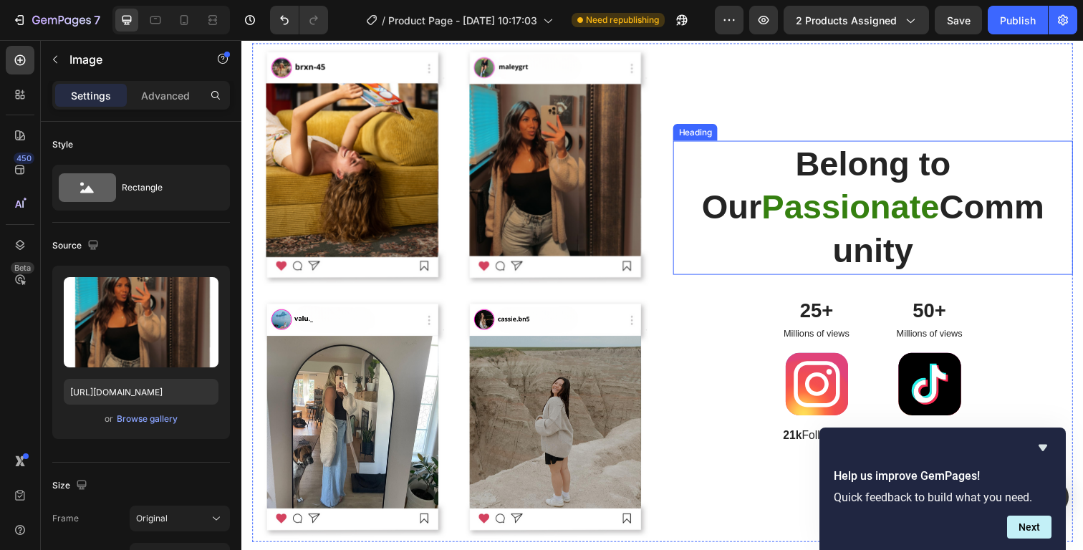
scroll to position [1575, 0]
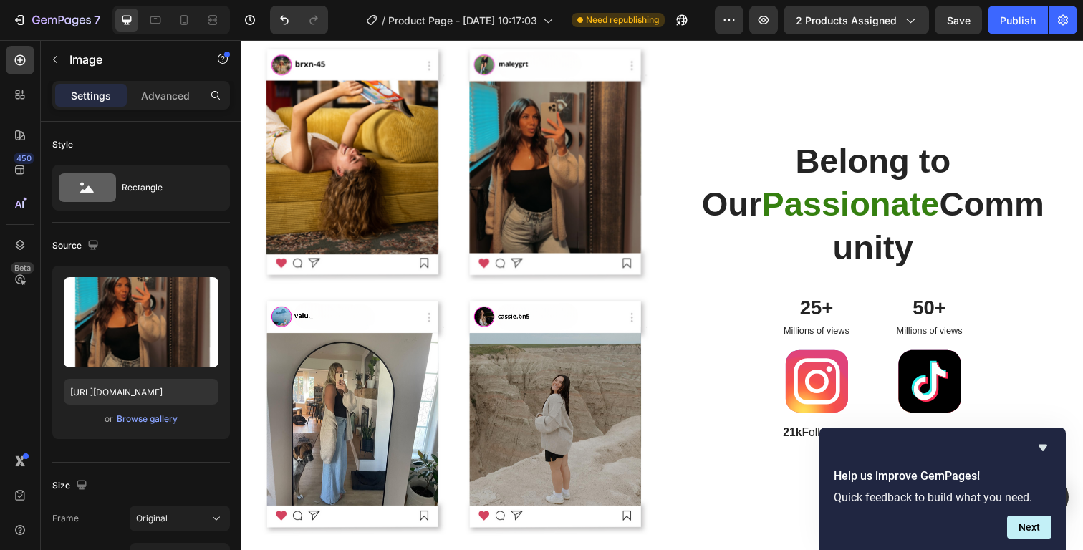
click at [537, 210] on img at bounding box center [559, 167] width 201 height 252
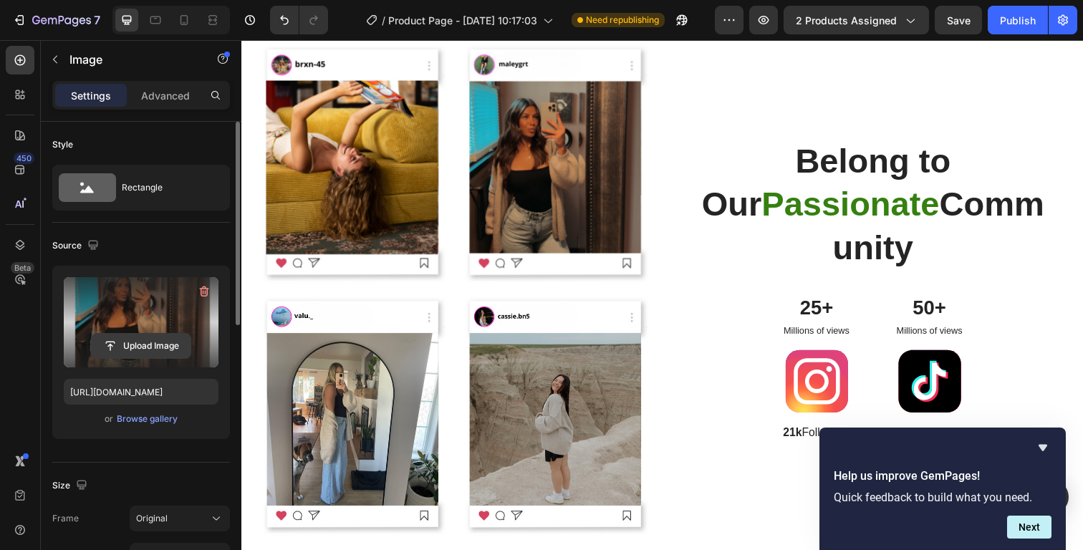
click at [144, 351] on input "file" at bounding box center [141, 346] width 99 height 24
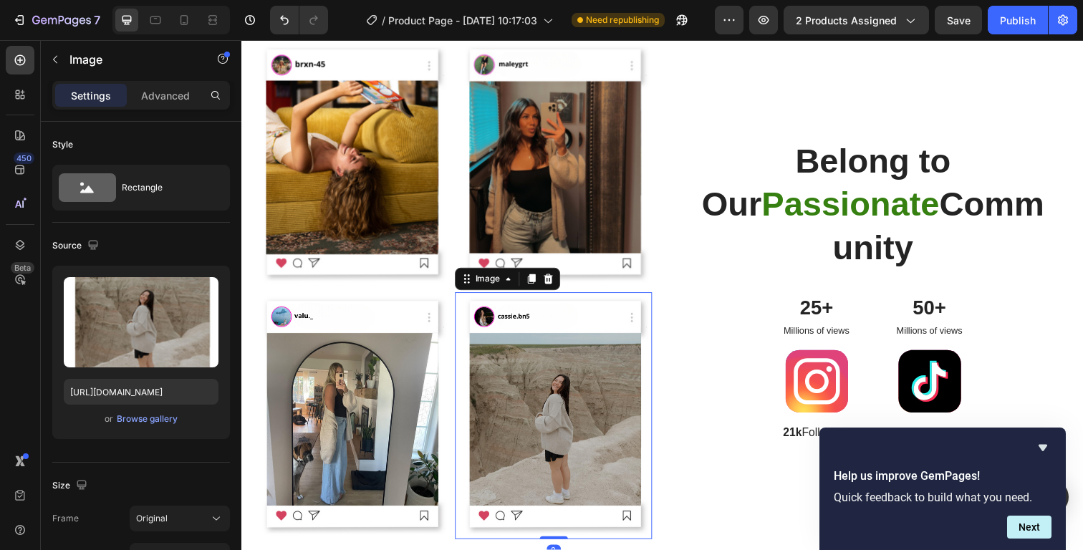
click at [502, 382] on img at bounding box center [559, 424] width 201 height 252
click at [141, 424] on div "Browse gallery" at bounding box center [147, 418] width 61 height 13
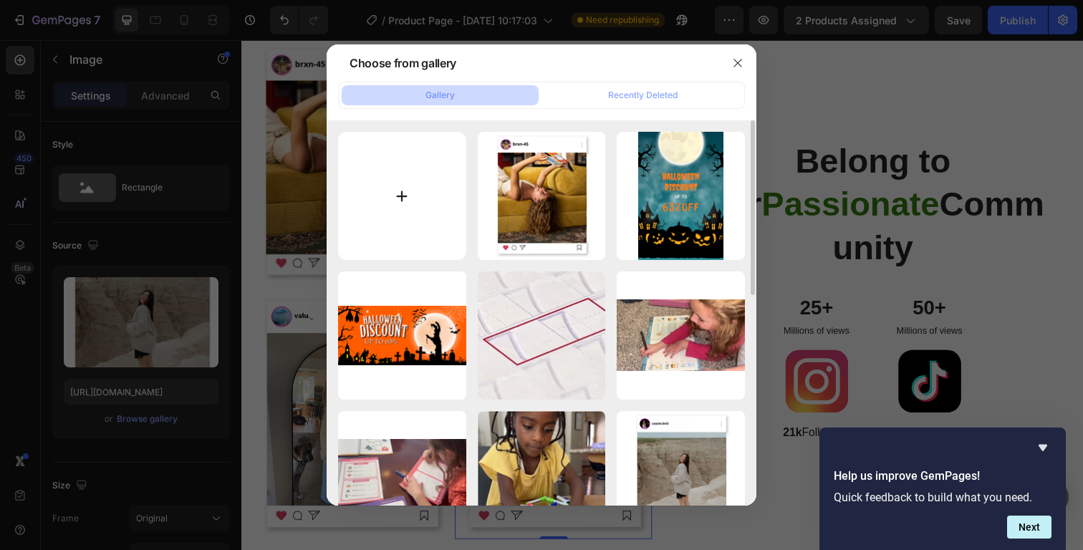
click at [389, 221] on input "file" at bounding box center [402, 196] width 128 height 128
type input "C:\fakepath\t.png"
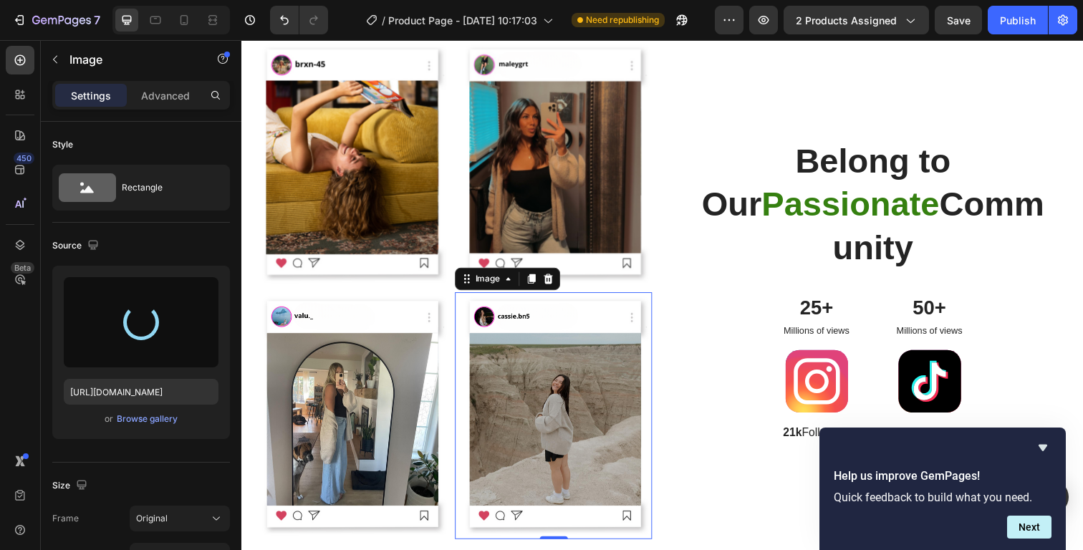
type input "https://cdn.shopify.com/s/files/1/0938/1275/2758/files/gempages_581940924431467…"
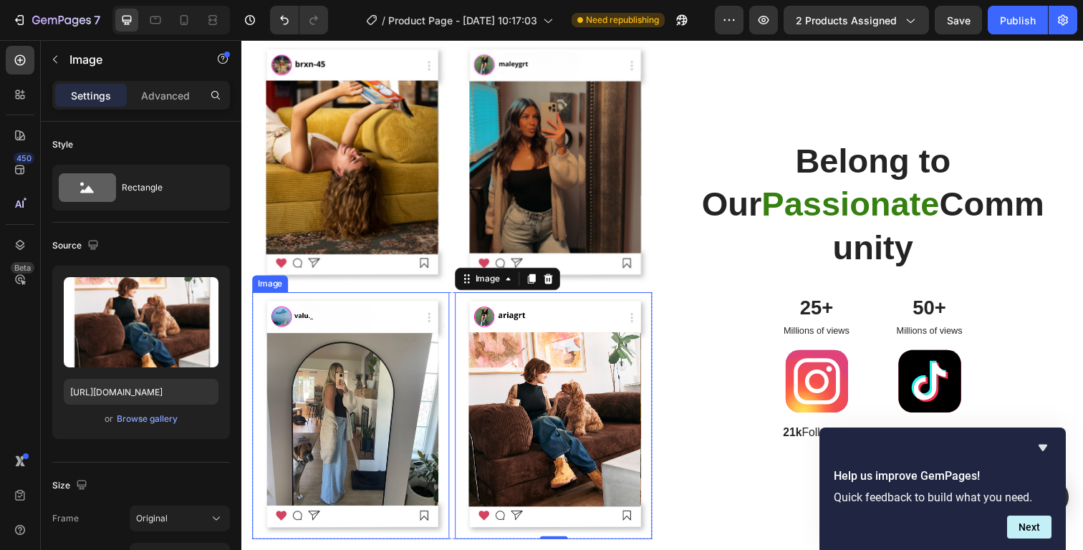
click at [377, 370] on img at bounding box center [352, 424] width 201 height 252
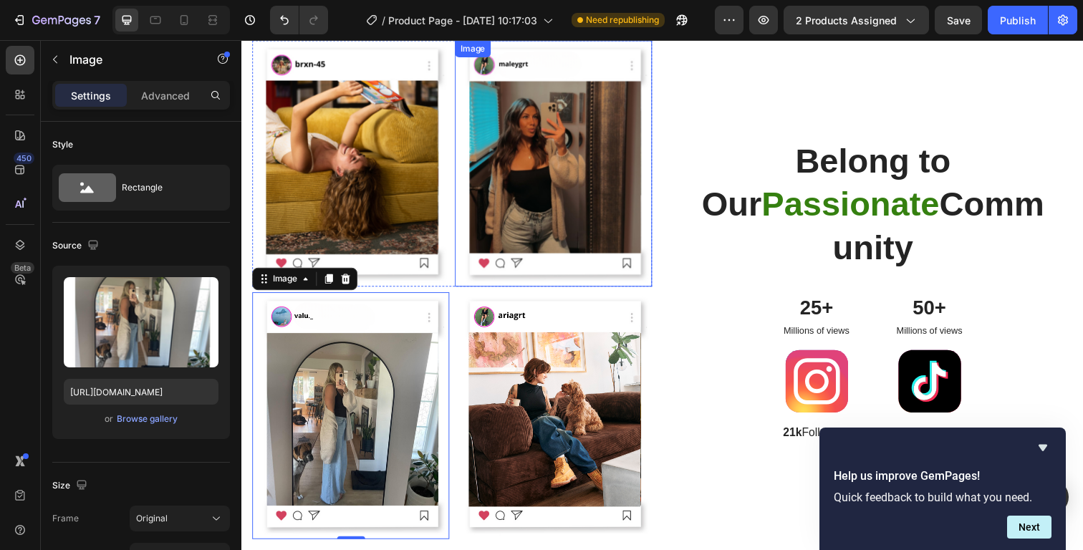
click at [573, 185] on img at bounding box center [559, 167] width 201 height 252
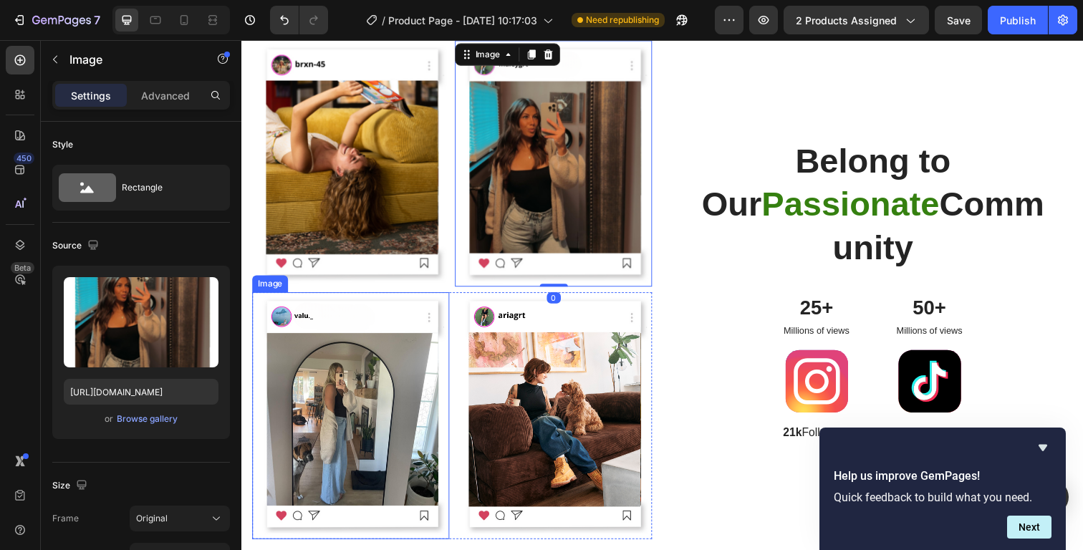
click at [287, 397] on img at bounding box center [352, 424] width 201 height 252
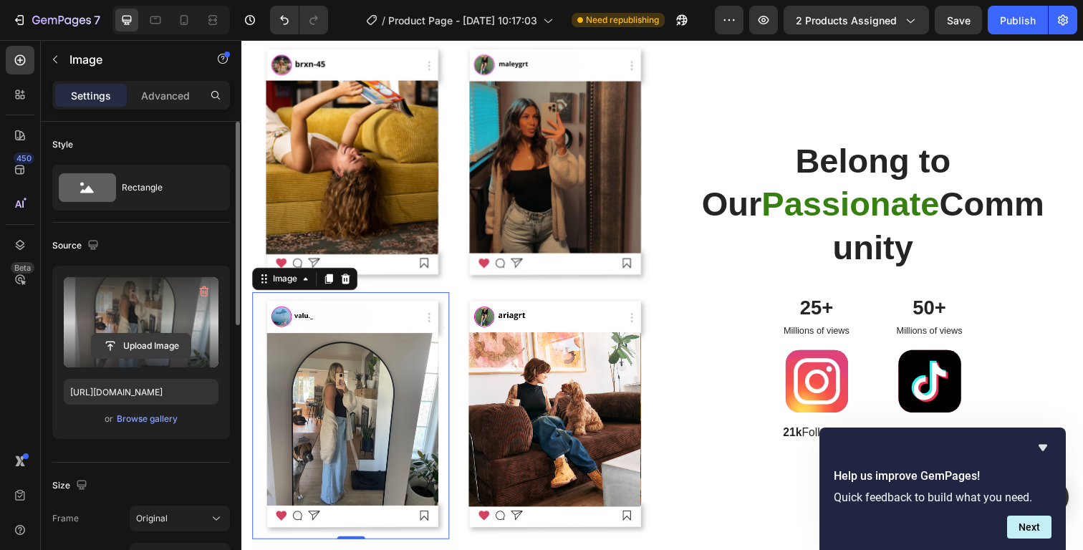
click at [154, 353] on input "file" at bounding box center [141, 346] width 99 height 24
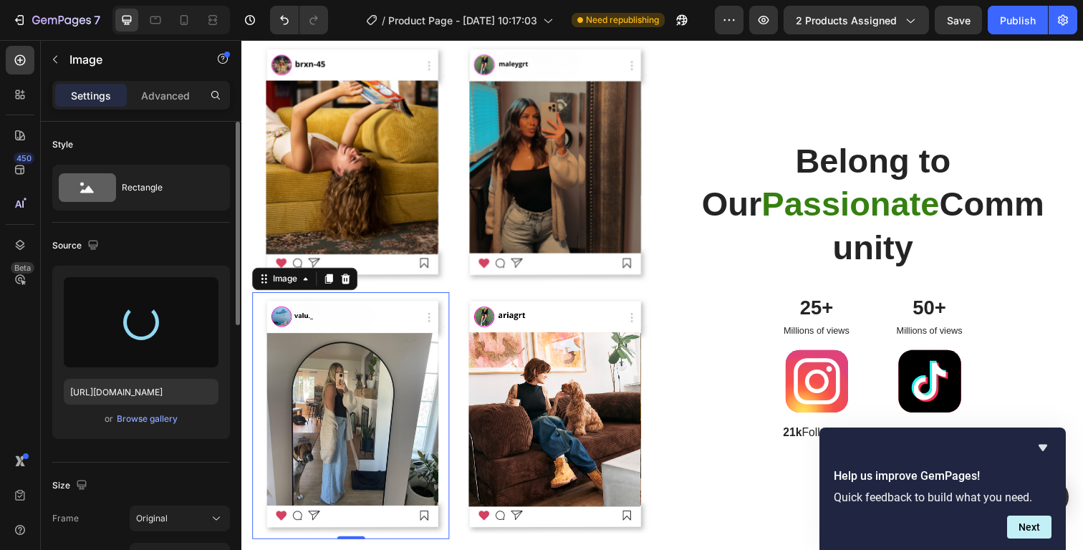
type input "https://cdn.shopify.com/s/files/1/0938/1275/2758/files/gempages_581940924431467…"
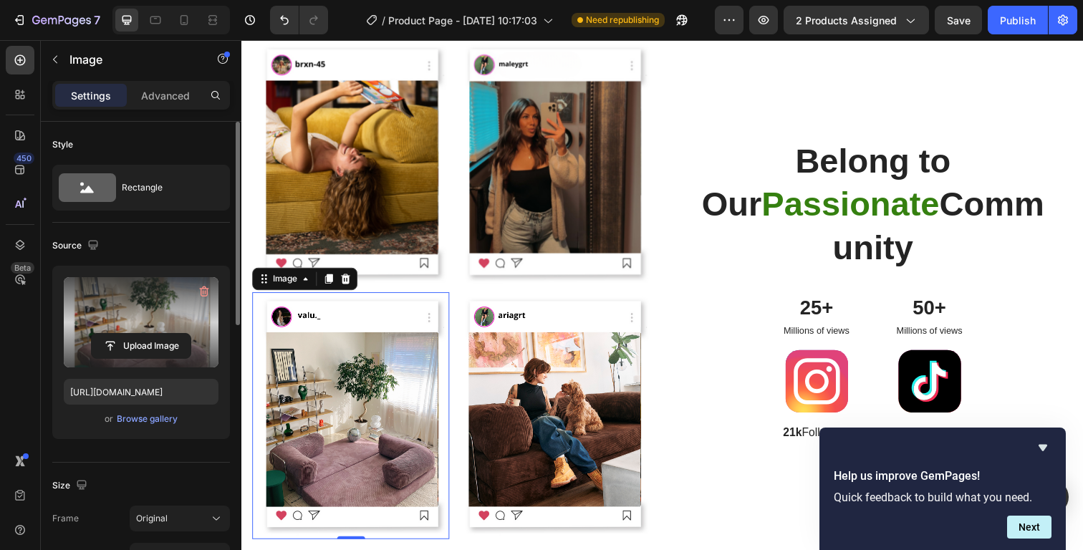
click at [569, 201] on img at bounding box center [559, 167] width 201 height 252
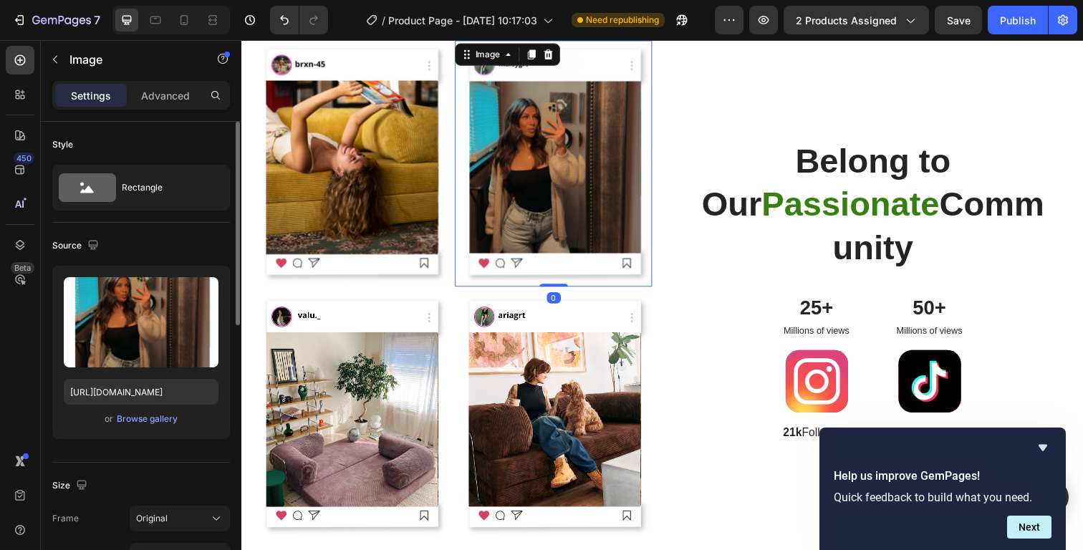
click at [569, 201] on img at bounding box center [559, 167] width 201 height 252
click at [135, 423] on div "Browse gallery" at bounding box center [147, 418] width 61 height 13
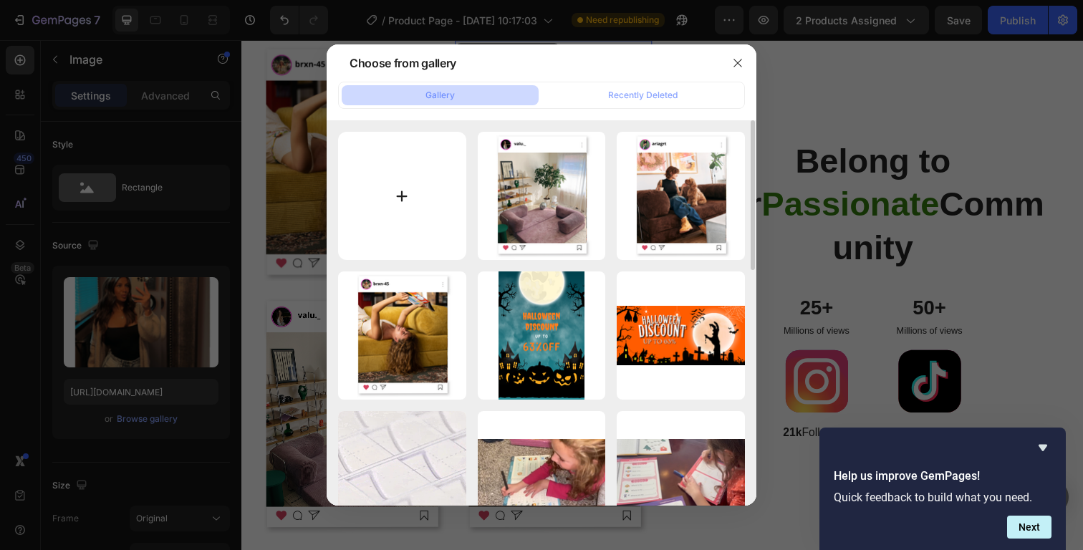
click at [450, 219] on input "file" at bounding box center [402, 196] width 128 height 128
type input "C:\fakepath\y.png"
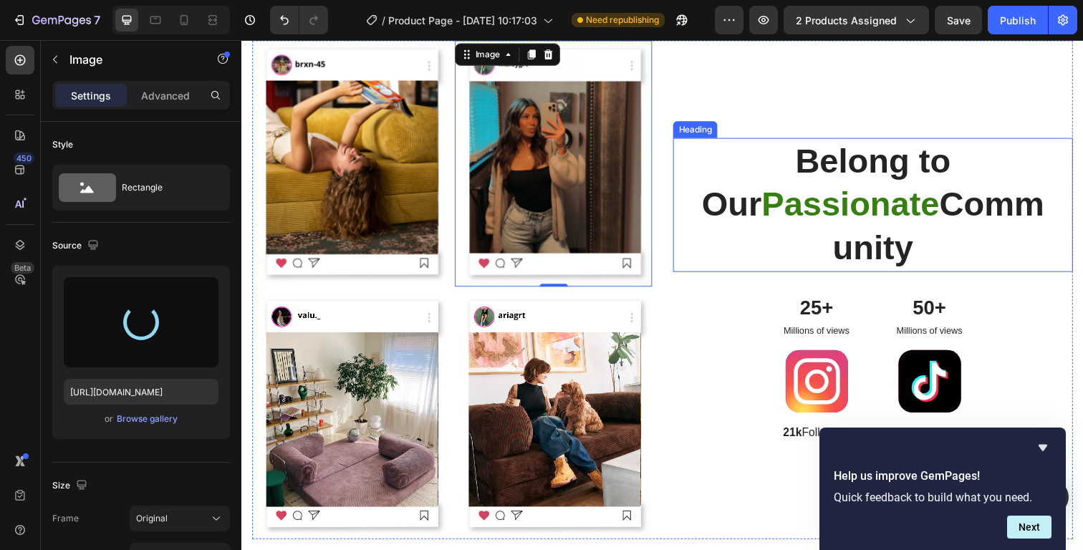
click at [895, 224] on h2 "Belong to Our Passionate Community" at bounding box center [886, 208] width 362 height 137
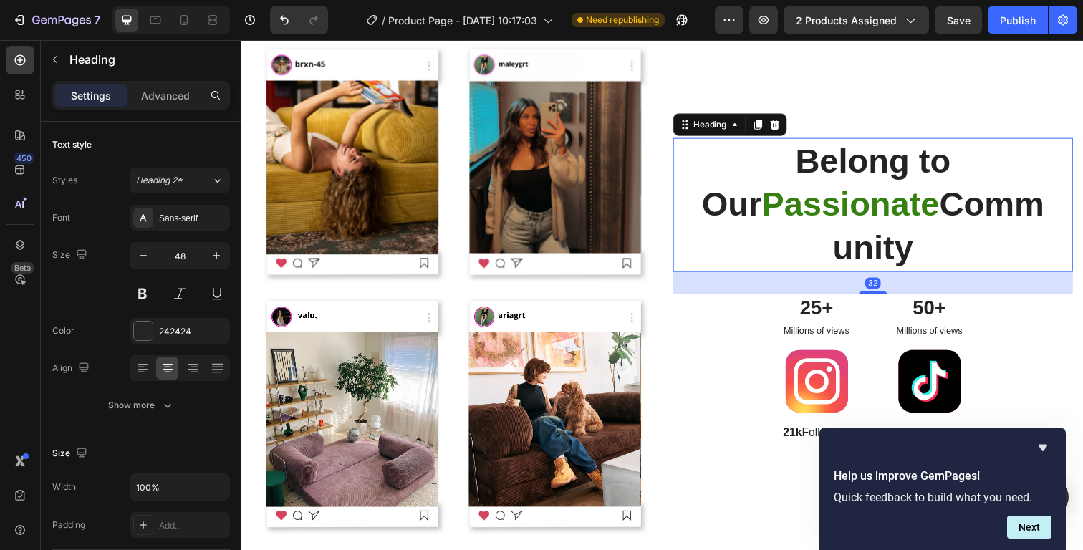
click at [895, 224] on h2 "Belong to Our Passionate Community" at bounding box center [886, 208] width 362 height 137
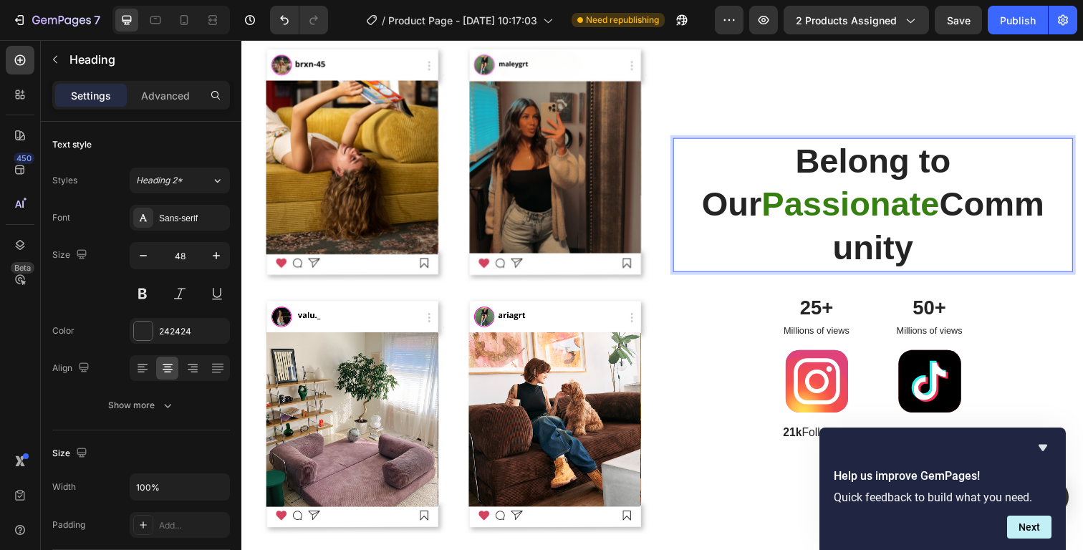
click at [895, 224] on p "Belong to Our Passionate Community" at bounding box center [885, 209] width 359 height 134
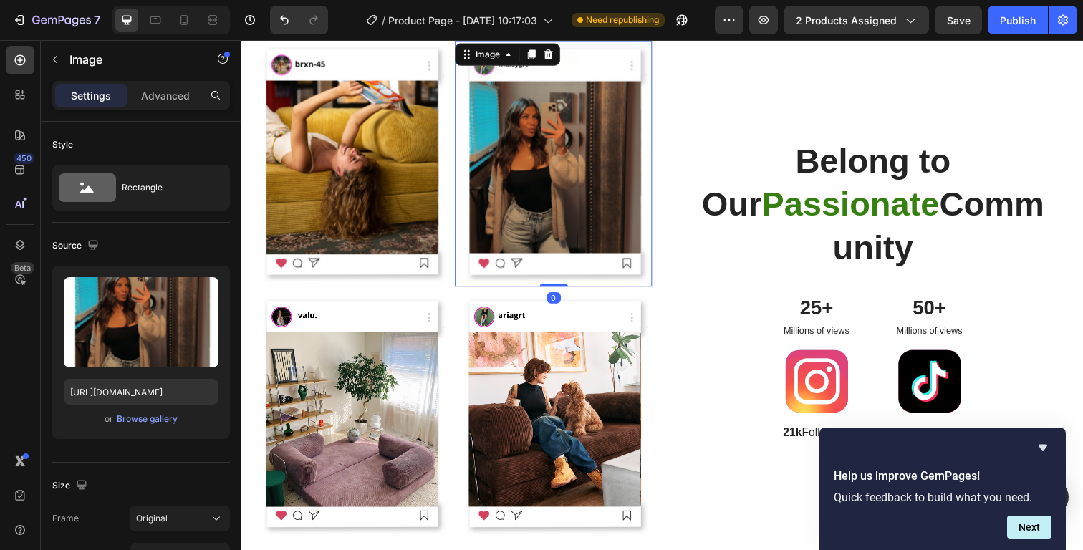
click at [639, 147] on img at bounding box center [559, 167] width 201 height 252
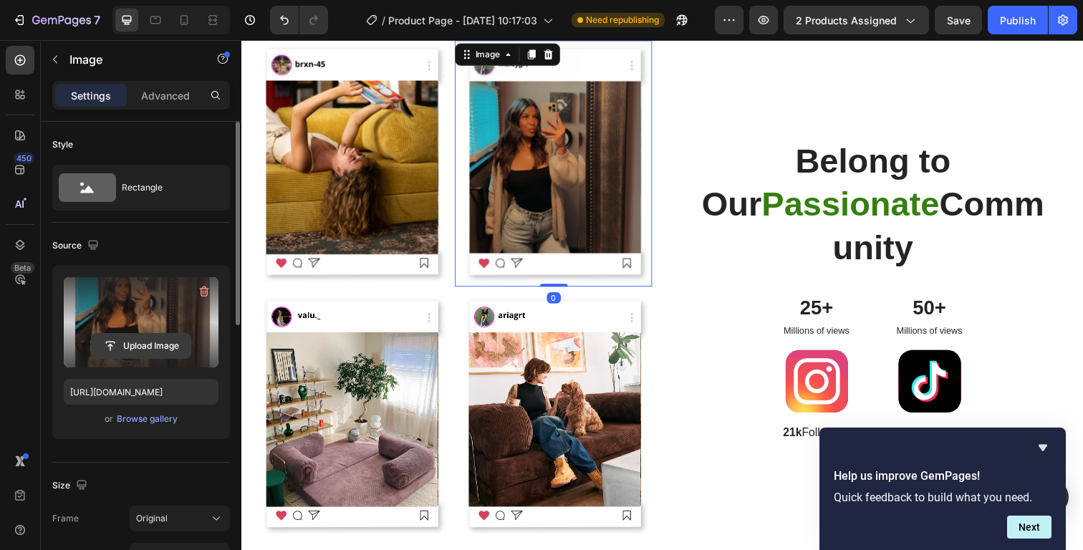
click at [159, 333] on button "Upload Image" at bounding box center [141, 346] width 100 height 26
click at [164, 342] on input "file" at bounding box center [141, 346] width 99 height 24
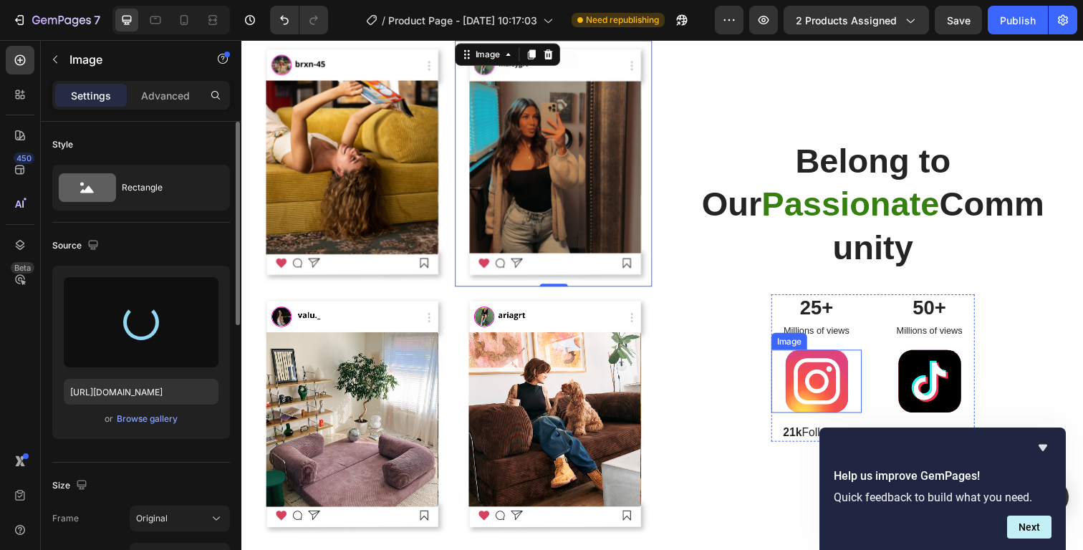
type input "https://cdn.shopify.com/s/files/1/0938/1275/2758/files/gempages_581940924431467…"
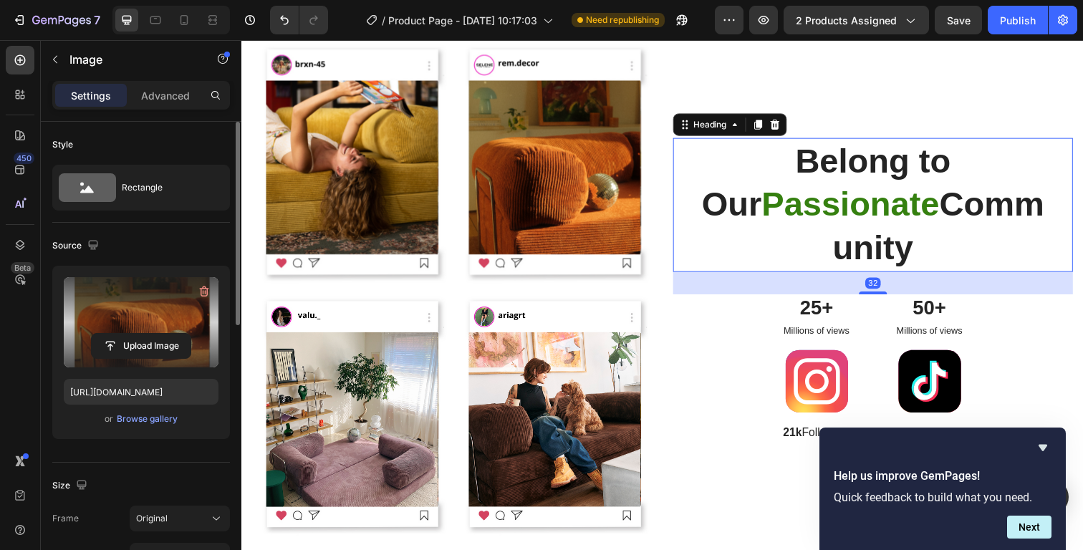
click at [884, 238] on p "Belong to Our Passionate Community" at bounding box center [885, 209] width 359 height 134
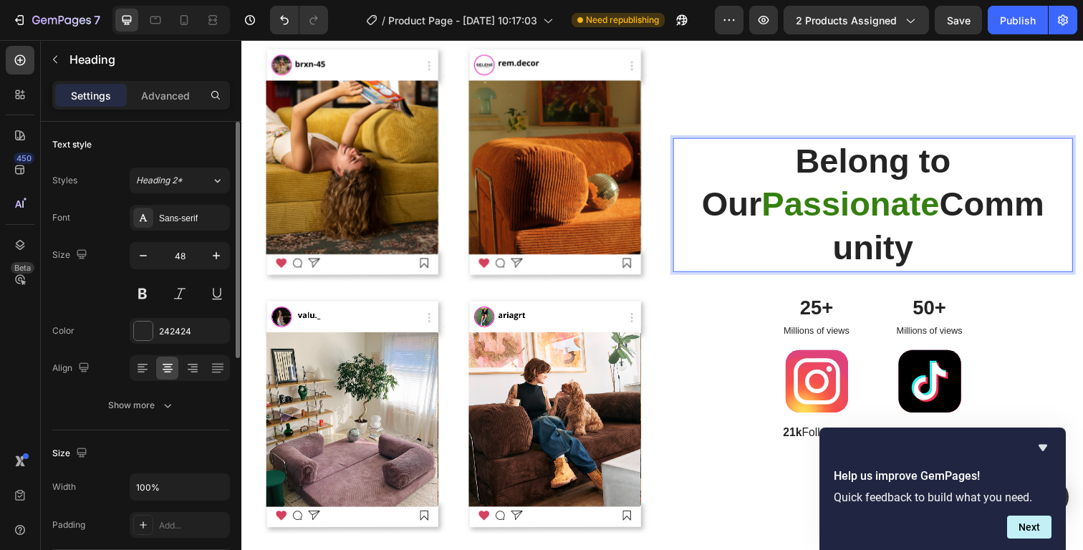
click at [884, 238] on p "Belong to Our Passionate Community" at bounding box center [885, 209] width 359 height 134
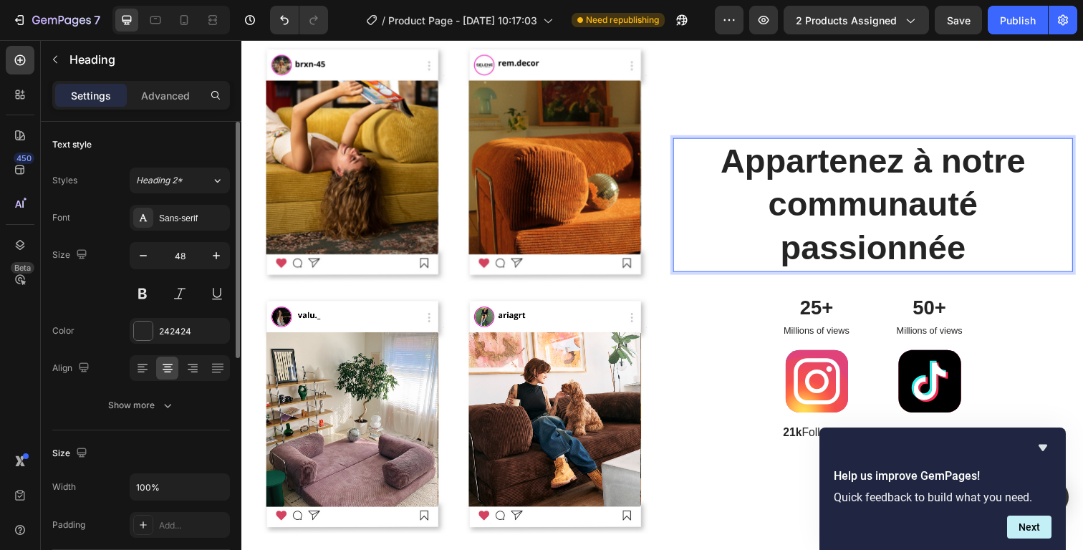
click at [935, 157] on strong "Appartenez à notre communauté passionnée" at bounding box center [886, 208] width 312 height 127
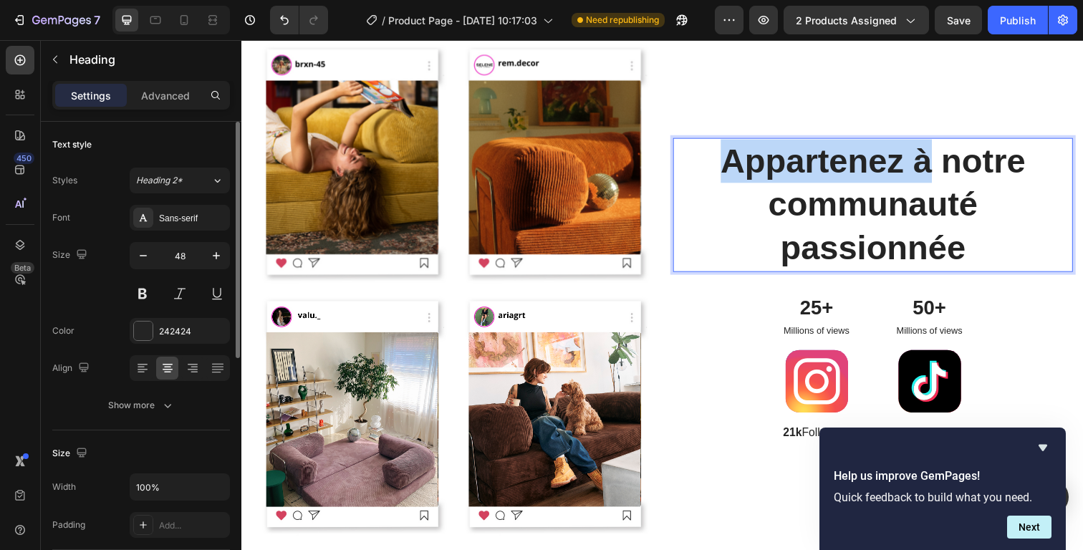
drag, startPoint x: 932, startPoint y: 157, endPoint x: 720, endPoint y: 152, distance: 212.7
click at [720, 152] on p "Appartenez à notre communauté passionnée" at bounding box center [885, 209] width 359 height 134
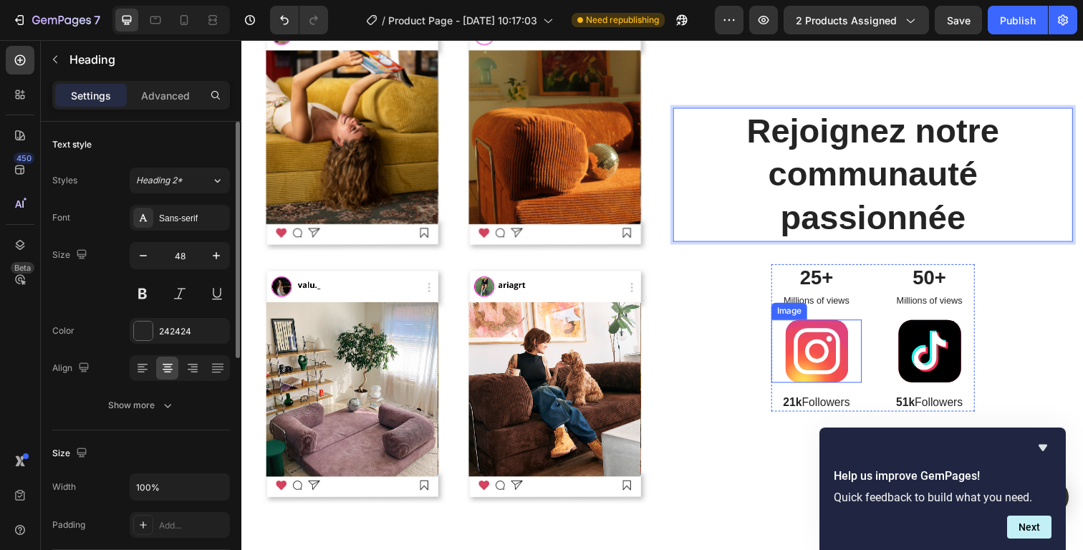
scroll to position [1678, 0]
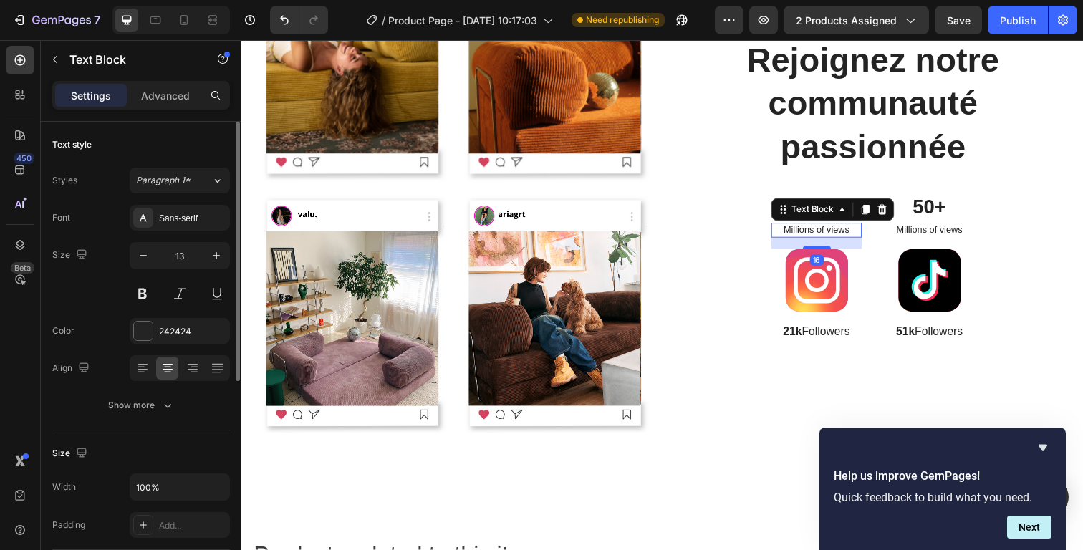
click at [844, 236] on p "Millions of views" at bounding box center [828, 234] width 90 height 12
click at [845, 232] on p "Millions of views" at bounding box center [828, 234] width 90 height 12
drag, startPoint x: 856, startPoint y: 230, endPoint x: 823, endPoint y: 231, distance: 32.9
click at [823, 231] on p "Millions of views" at bounding box center [828, 234] width 90 height 12
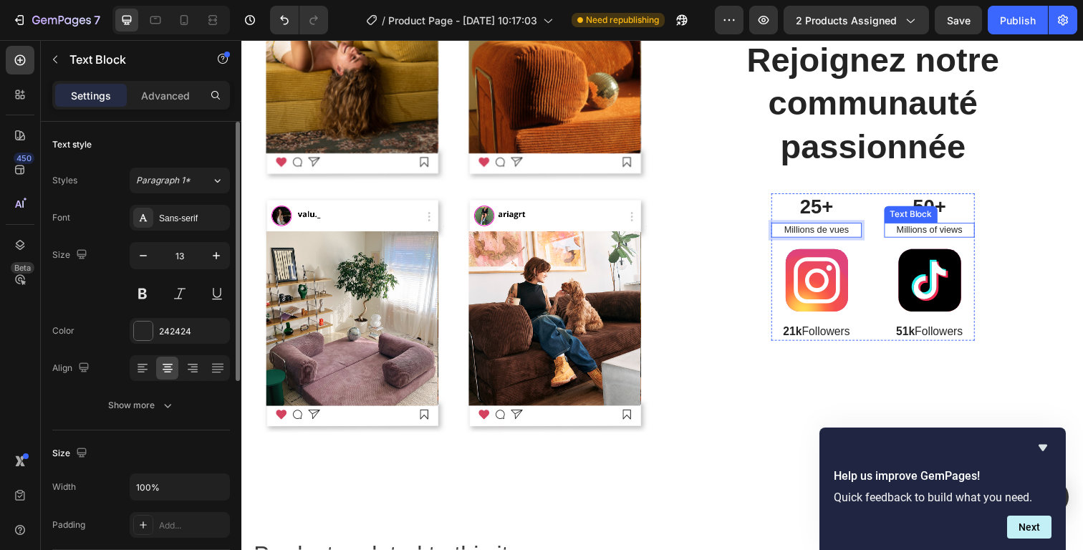
click at [952, 230] on p "Millions of views" at bounding box center [944, 234] width 90 height 12
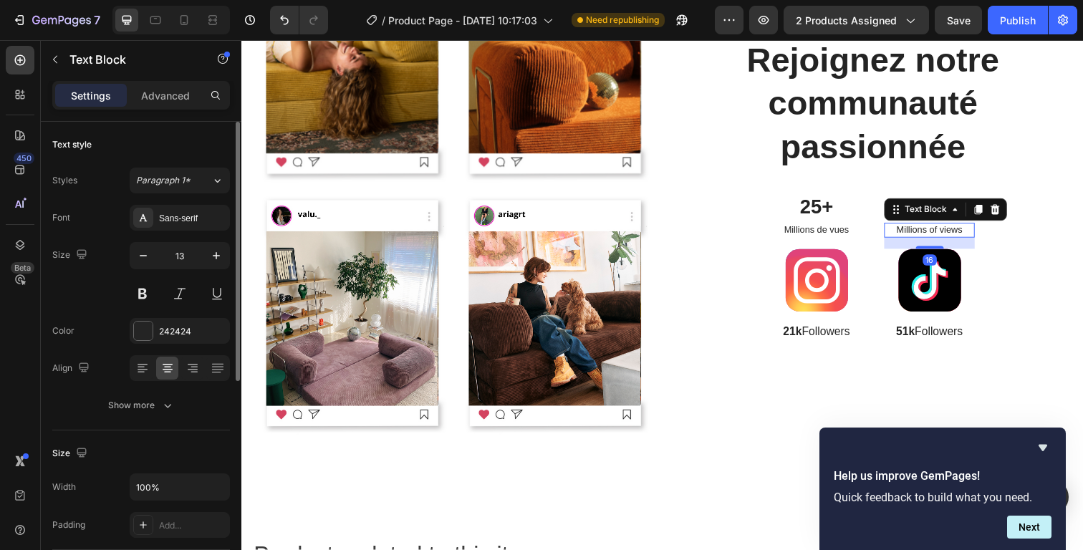
click at [952, 230] on p "Millions of views" at bounding box center [944, 234] width 90 height 12
click at [939, 231] on p "Millions of views" at bounding box center [944, 234] width 90 height 12
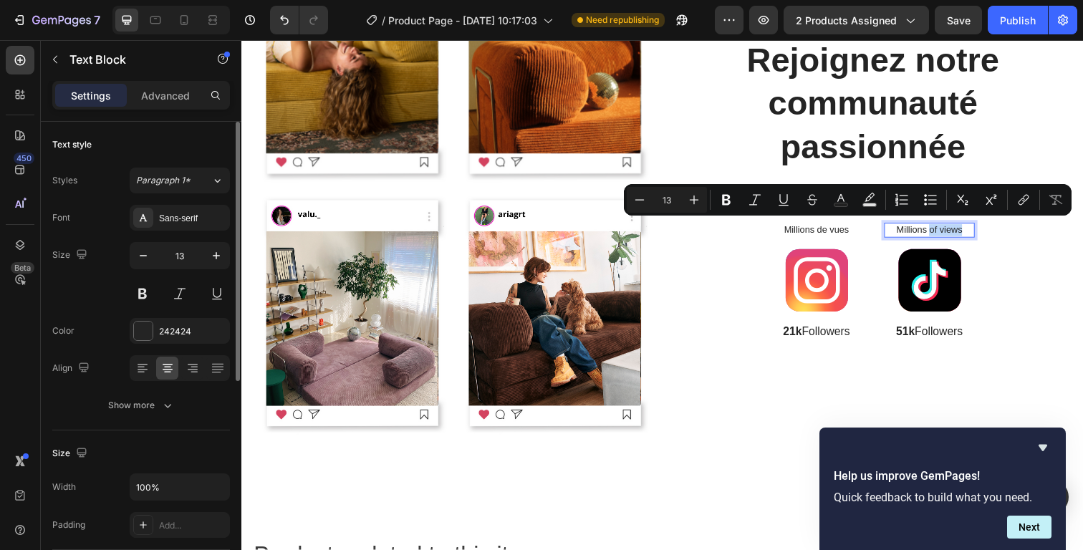
drag, startPoint x: 936, startPoint y: 231, endPoint x: 978, endPoint y: 233, distance: 41.6
click at [978, 233] on p "Millions of views" at bounding box center [944, 234] width 90 height 12
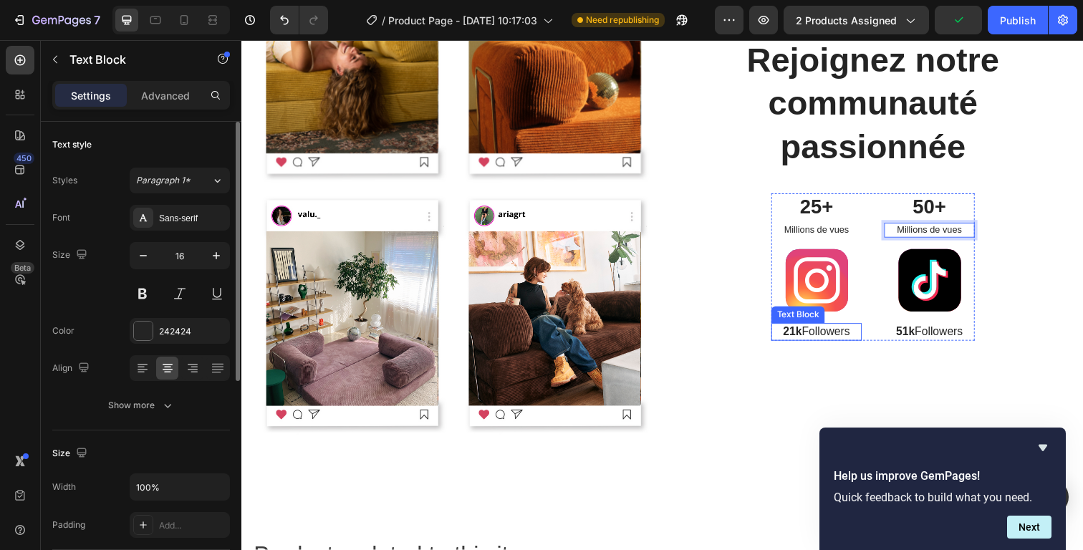
click at [834, 334] on p "21k Followers" at bounding box center [828, 338] width 90 height 15
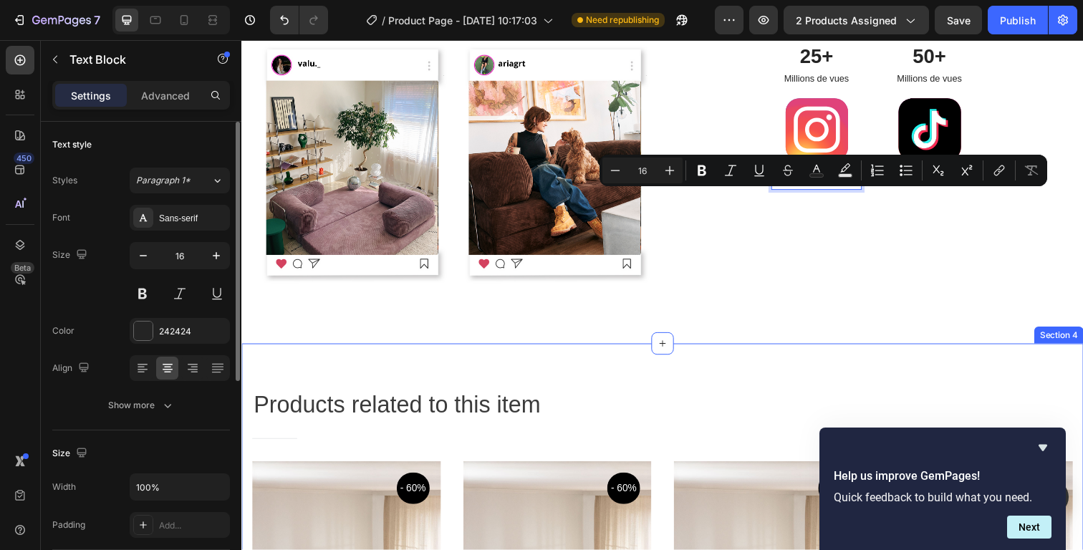
scroll to position [2022, 0]
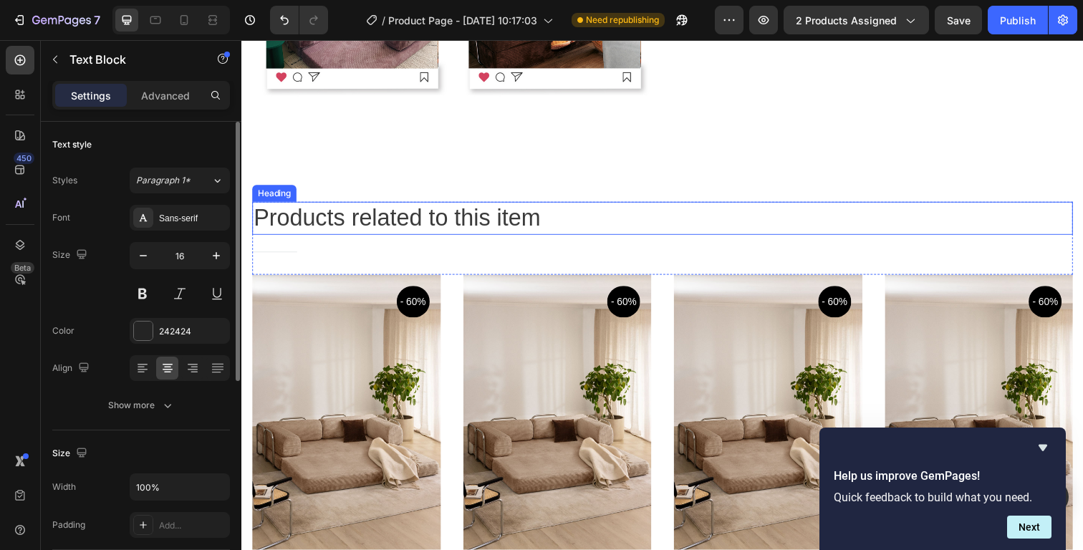
click at [836, 221] on p "Products related to this item" at bounding box center [671, 222] width 835 height 31
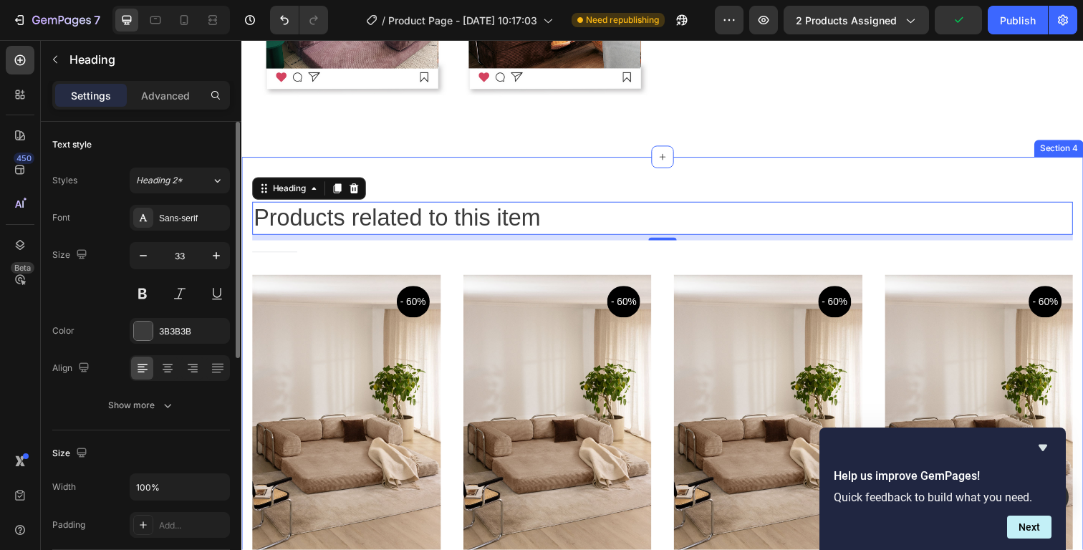
click at [926, 164] on div "Products related to this item Heading 8 Title Line Row Product Images - 60% Pro…" at bounding box center [670, 465] width 859 height 611
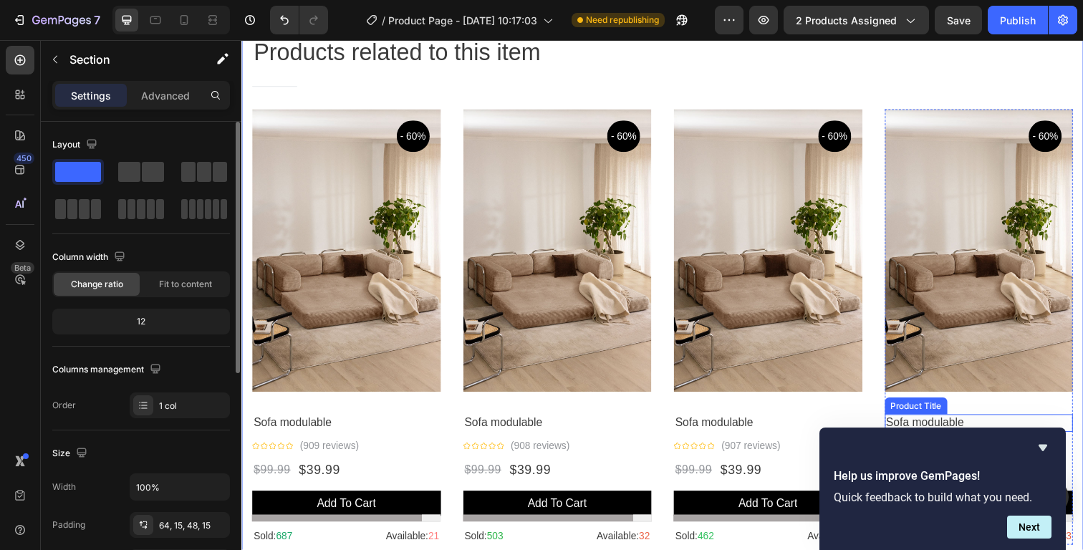
scroll to position [2183, 0]
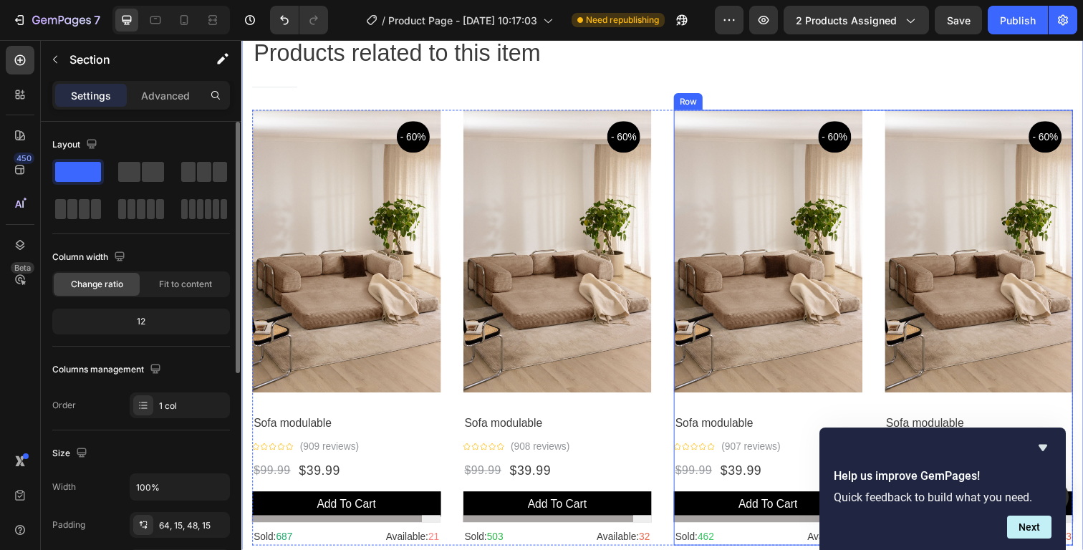
click at [876, 148] on div "Product Images - 60% Product Badge Row Sofa modulable Product Title Icon Icon I…" at bounding box center [885, 334] width 407 height 445
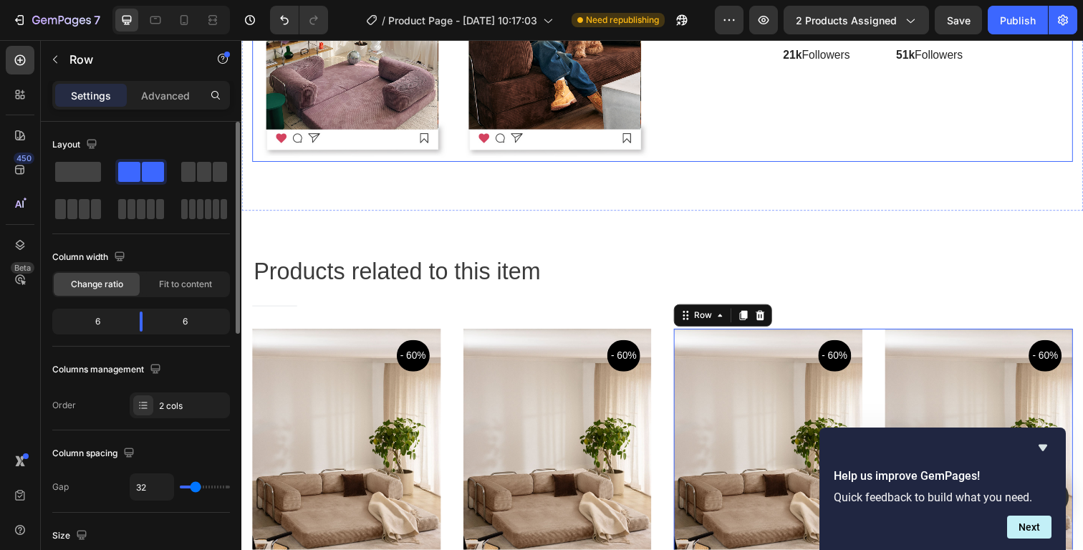
scroll to position [1944, 0]
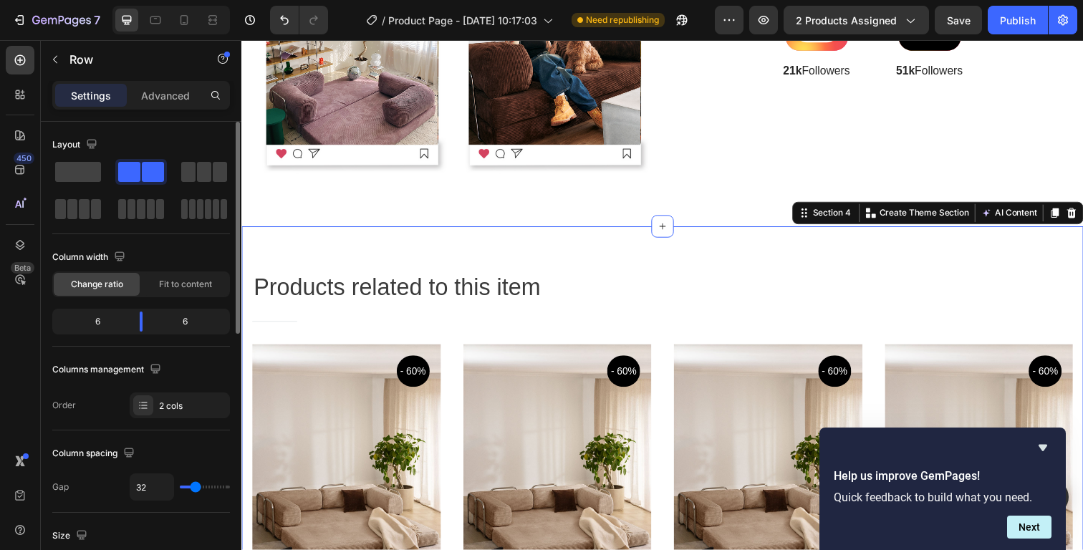
click at [819, 248] on div "Products related to this item Heading Title Line Row Product Images - 60% Produ…" at bounding box center [670, 536] width 859 height 611
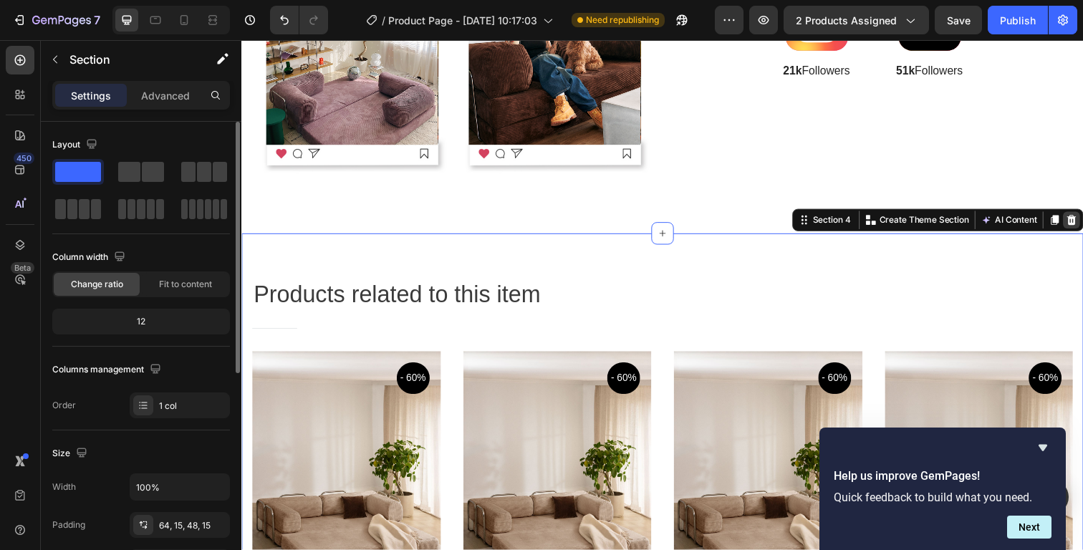
click at [1082, 219] on icon at bounding box center [1088, 224] width 9 height 10
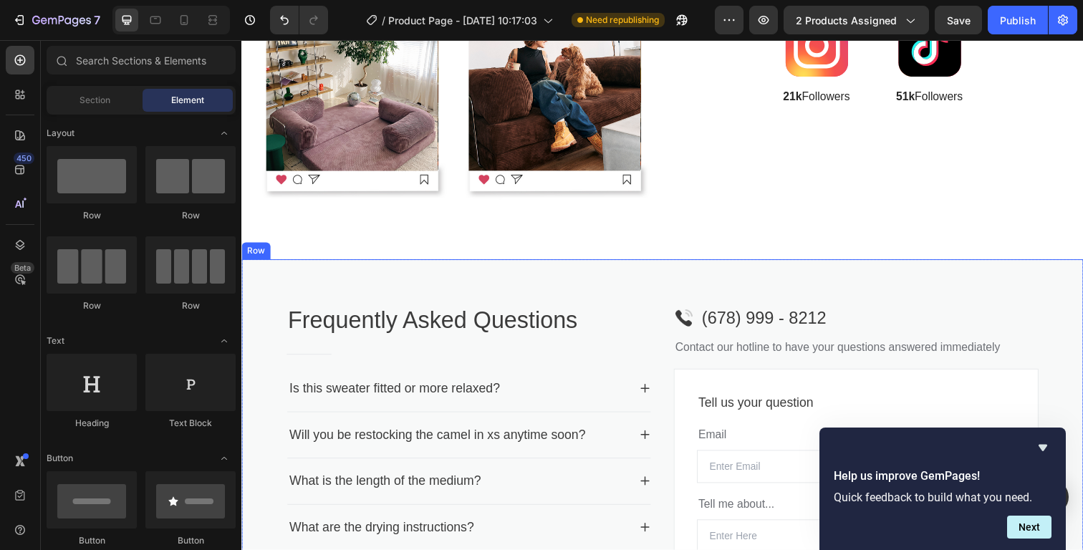
scroll to position [1921, 0]
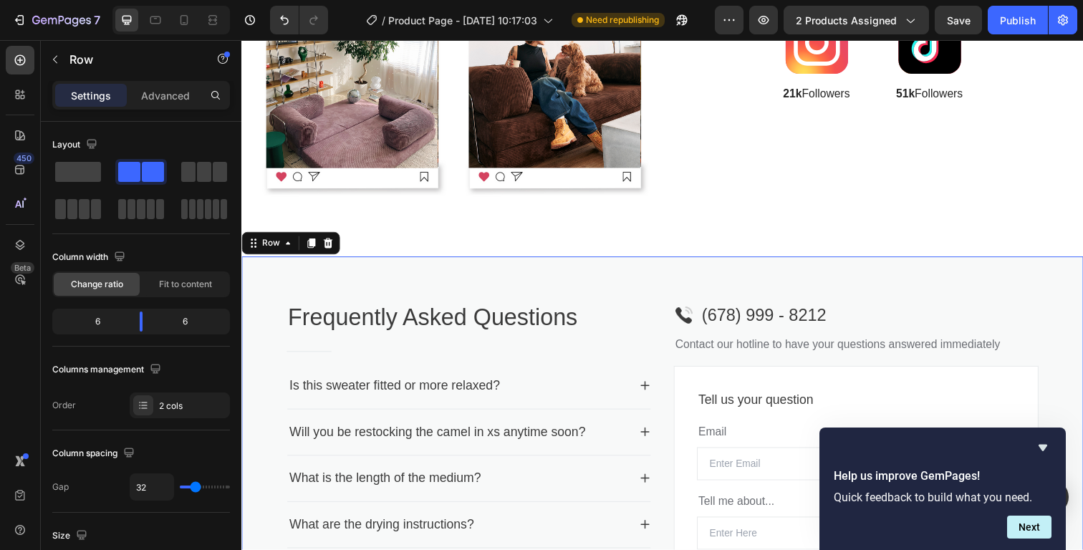
click at [985, 274] on div "Frequently Asked Questions Heading Title Line Is this sweater fitted or more re…" at bounding box center [670, 472] width 859 height 423
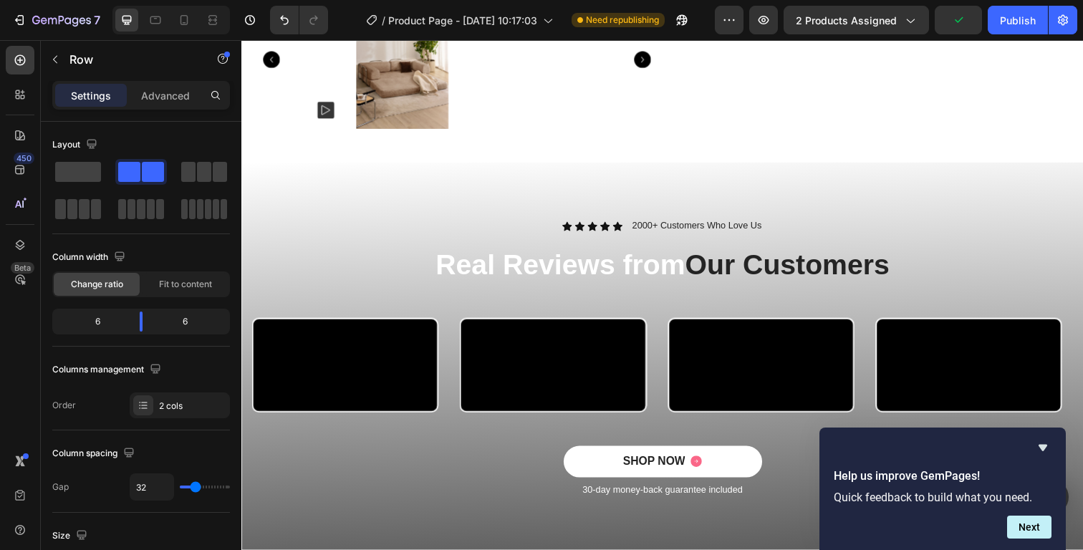
scroll to position [766, 0]
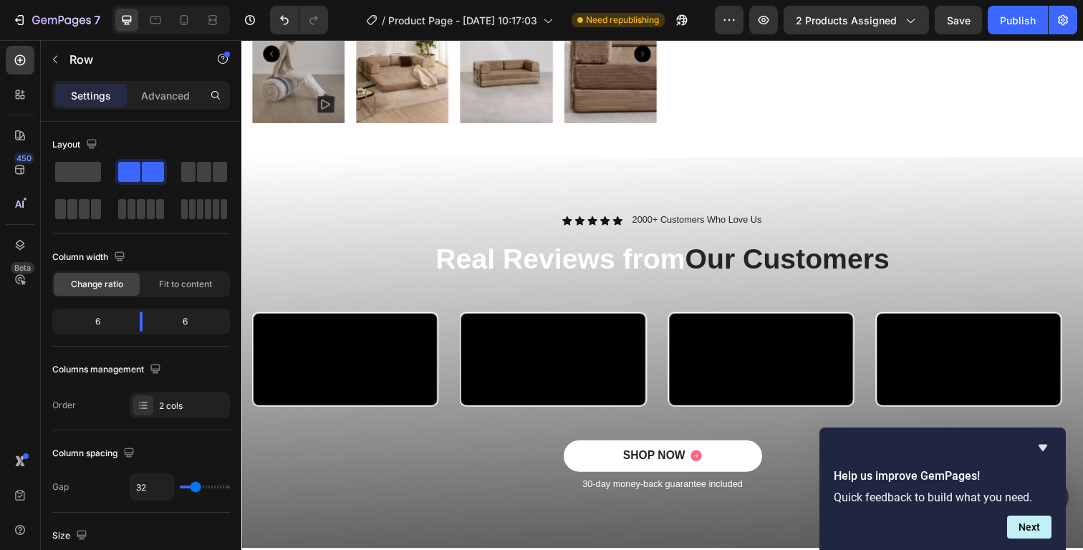
click at [331, 249] on h2 "Real Reviews from Our Customers" at bounding box center [671, 263] width 838 height 40
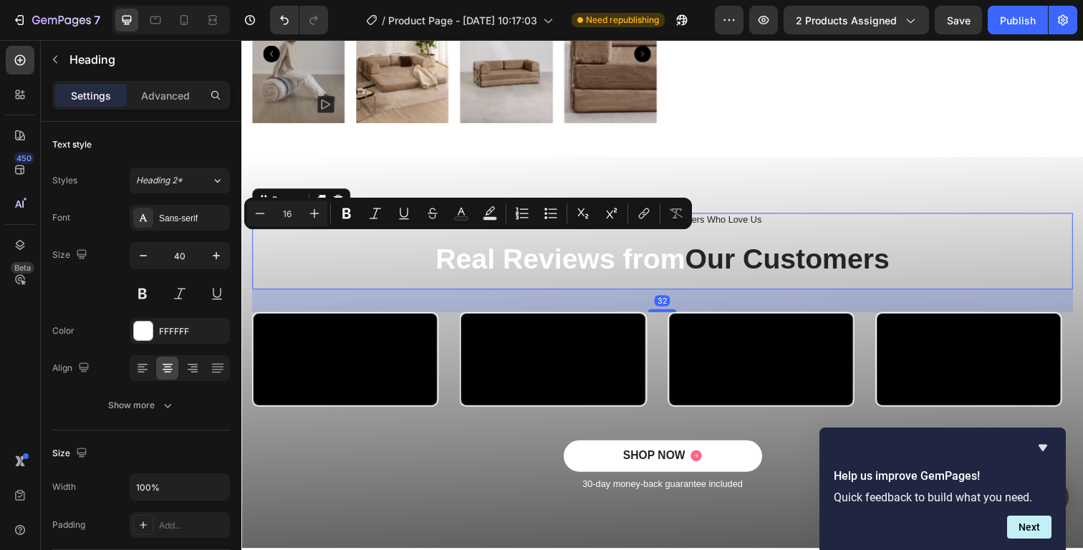
click at [295, 281] on div "Icon Icon Icon Icon Icon Icon List 2000+ Customers Who Love Us Text Block Row R…" at bounding box center [671, 256] width 838 height 78
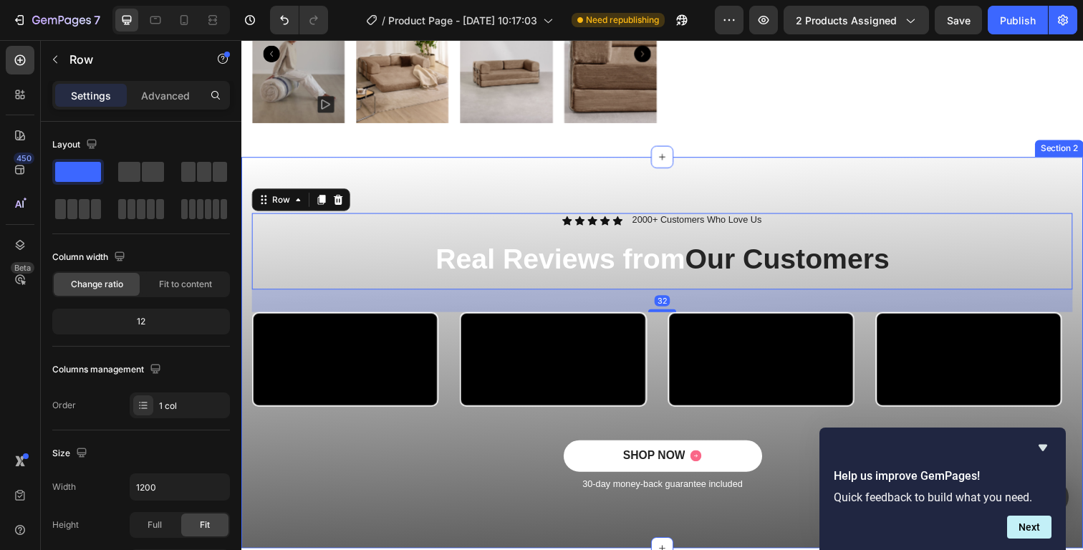
click at [374, 188] on div "Icon Icon Icon Icon Icon Icon List 2000+ Customers Who Love Us Text Block Row R…" at bounding box center [670, 360] width 859 height 400
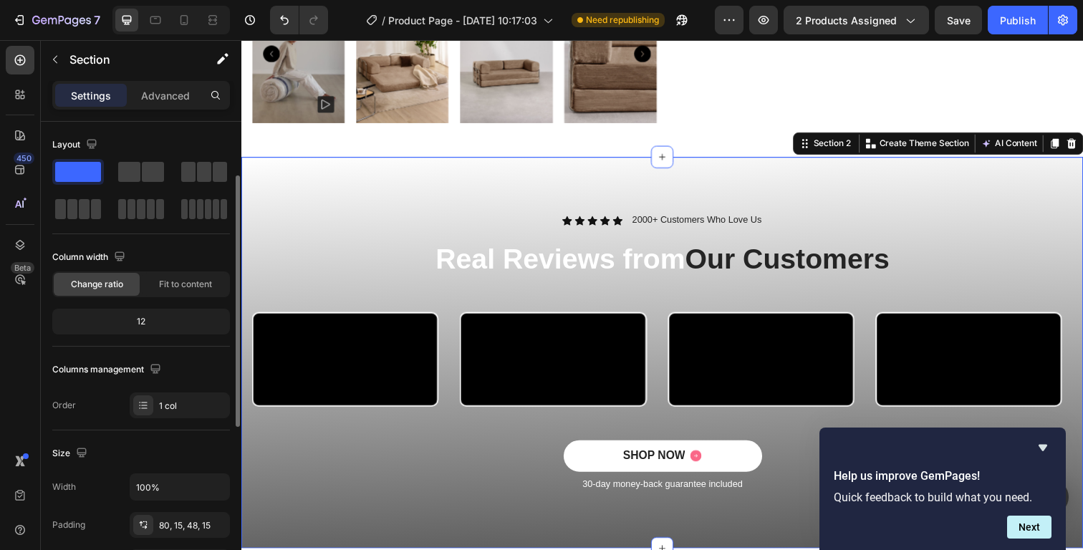
scroll to position [405, 0]
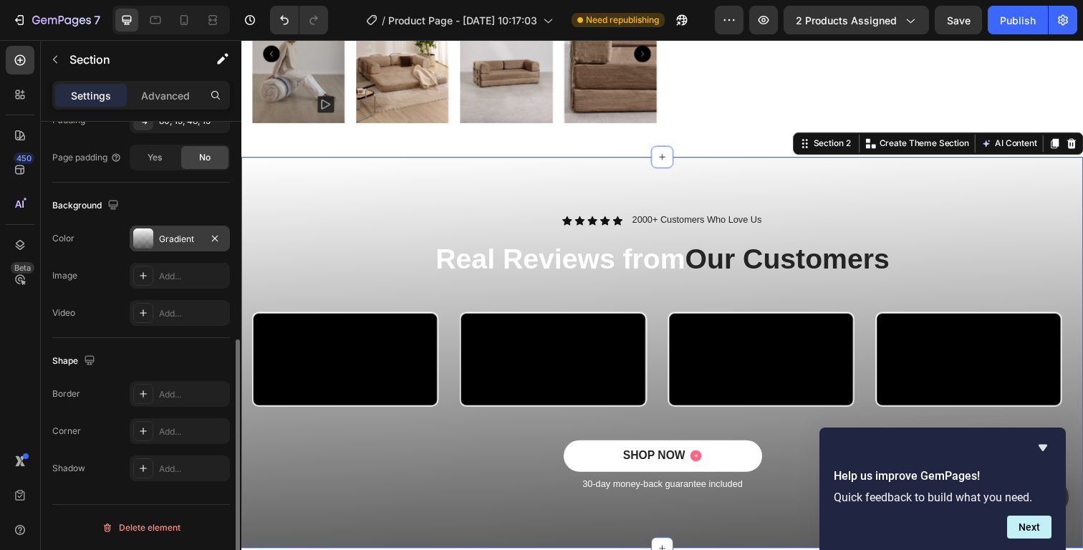
click at [144, 232] on div at bounding box center [143, 238] width 20 height 20
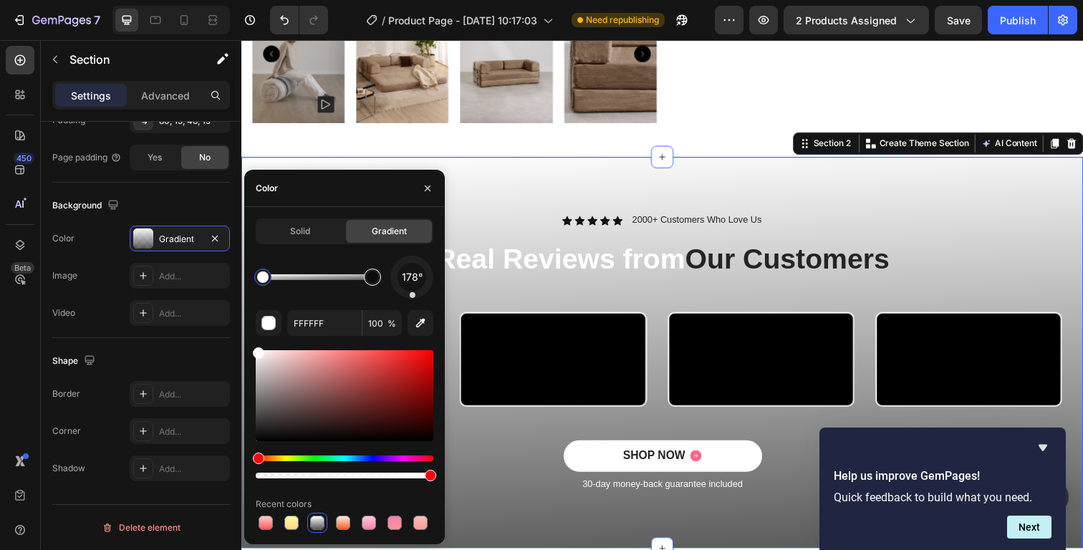
type input "000000"
type input "65"
click at [375, 281] on div at bounding box center [372, 276] width 11 height 11
click at [316, 324] on input "000000" at bounding box center [324, 323] width 74 height 26
paste input "#f0ece6"
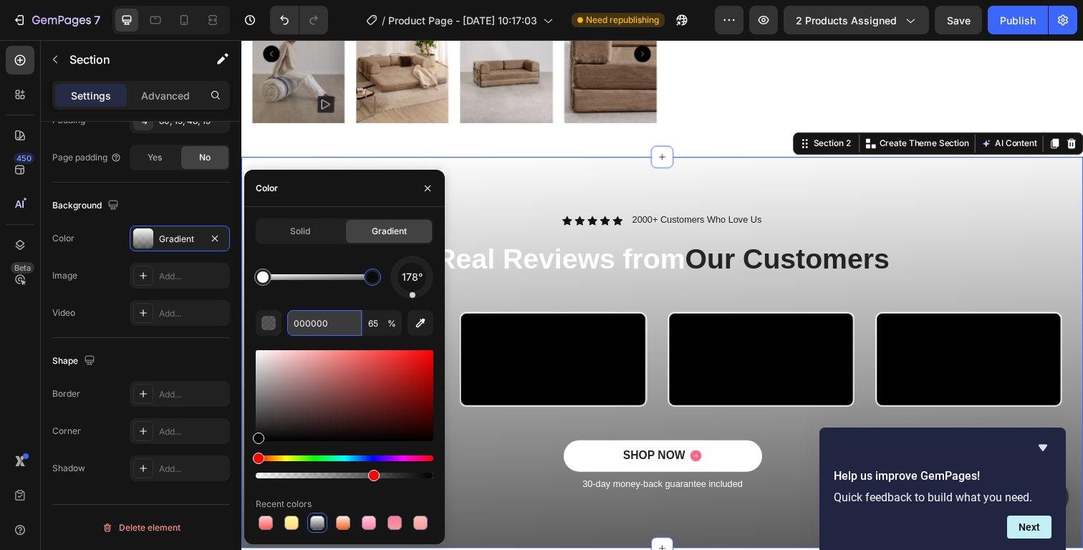
type input "#f0ece6"
type input "100"
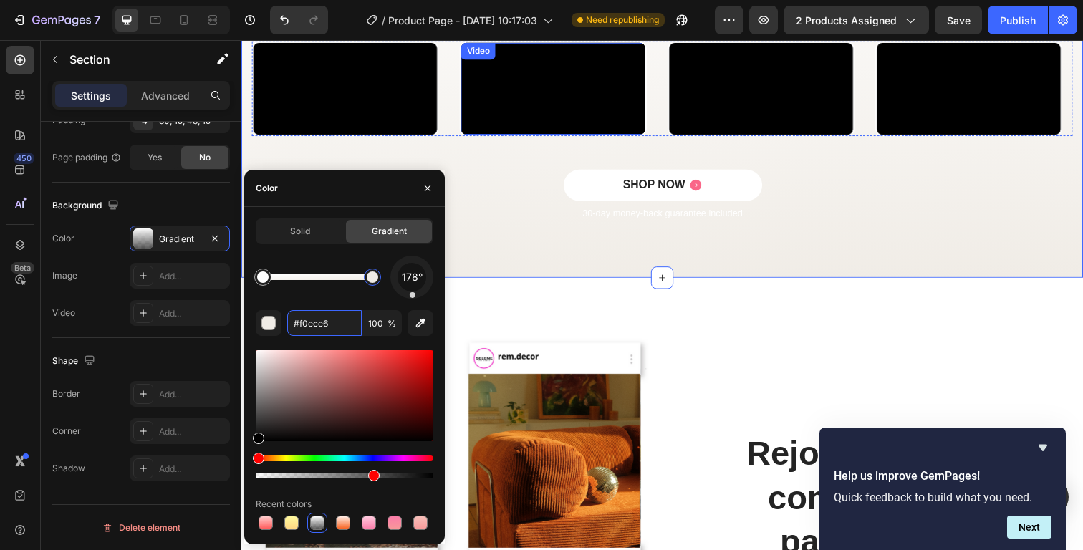
scroll to position [1036, 0]
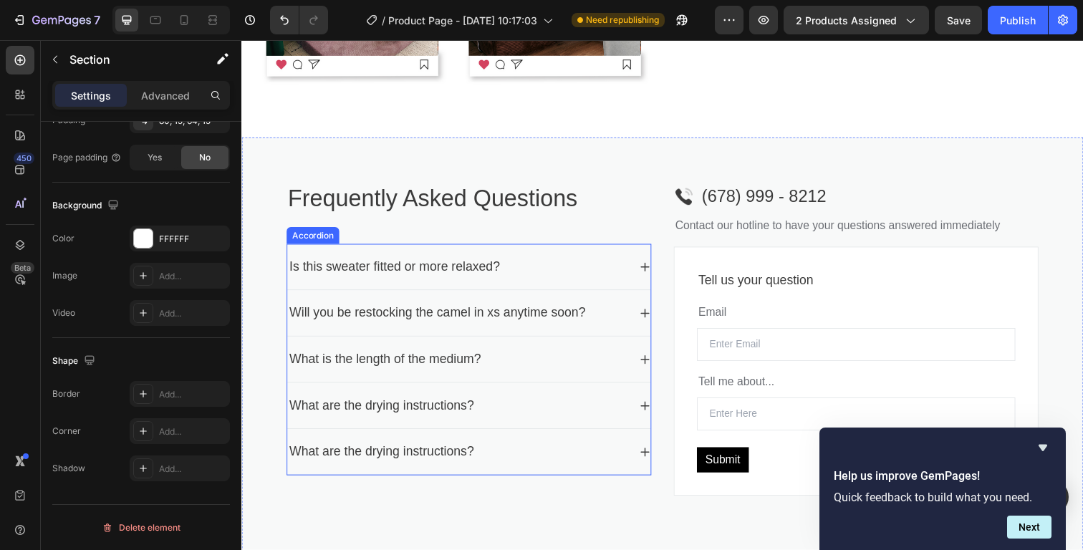
scroll to position [2070, 0]
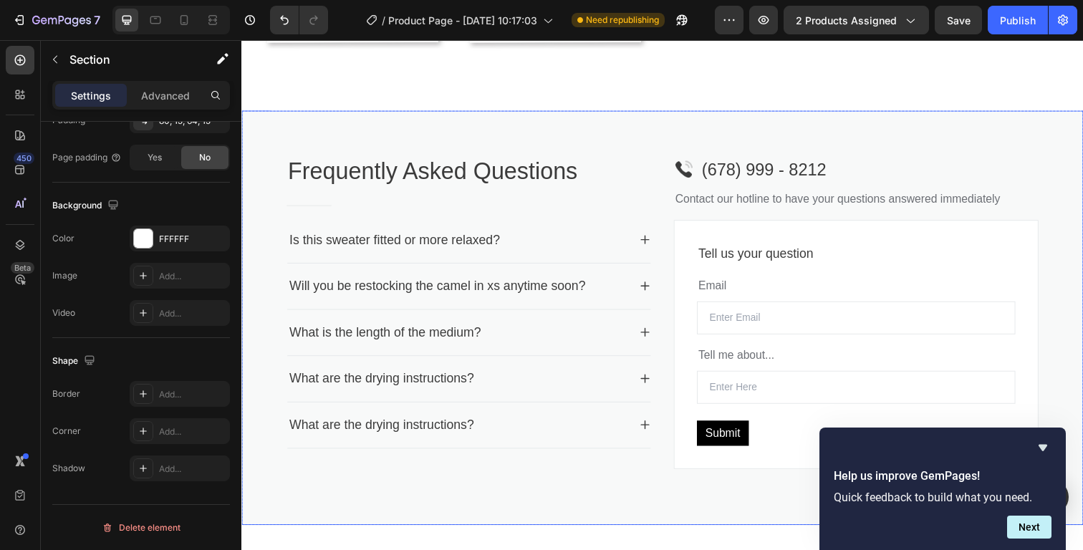
click at [536, 505] on div "Frequently Asked Questions Heading Title Line Is this sweater fitted or more re…" at bounding box center [670, 323] width 859 height 423
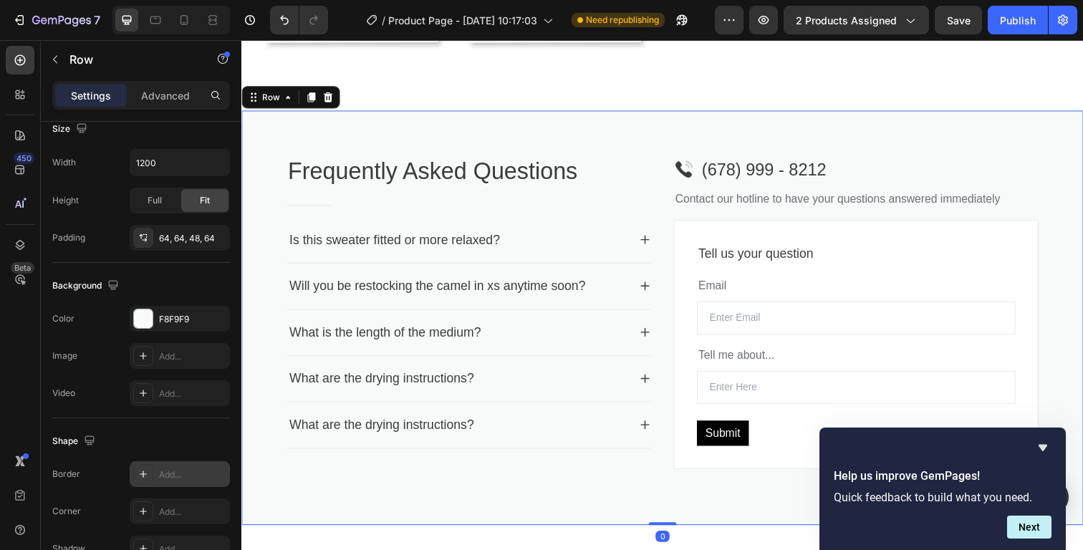
scroll to position [568, 0]
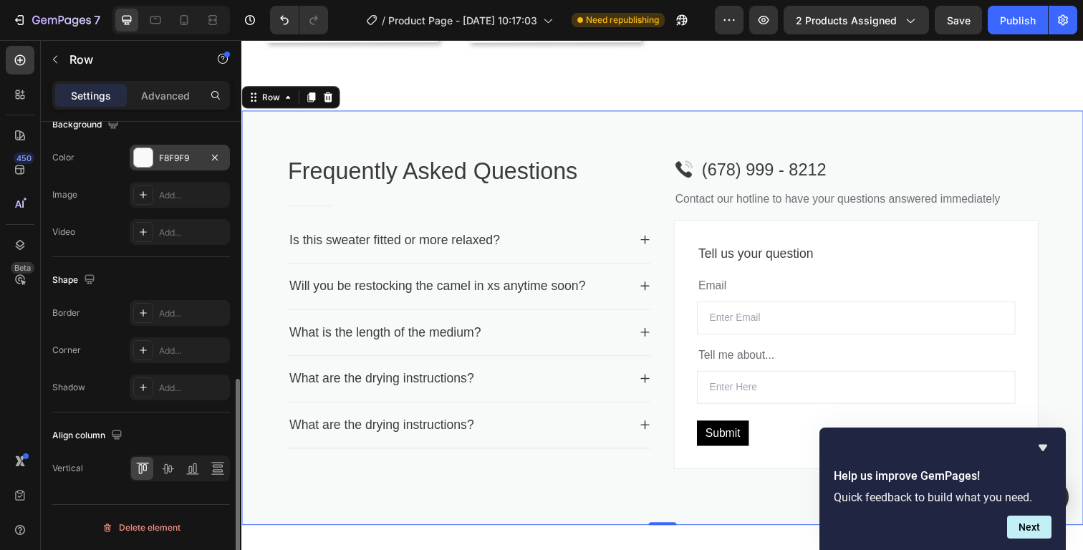
click at [143, 156] on div at bounding box center [143, 157] width 19 height 19
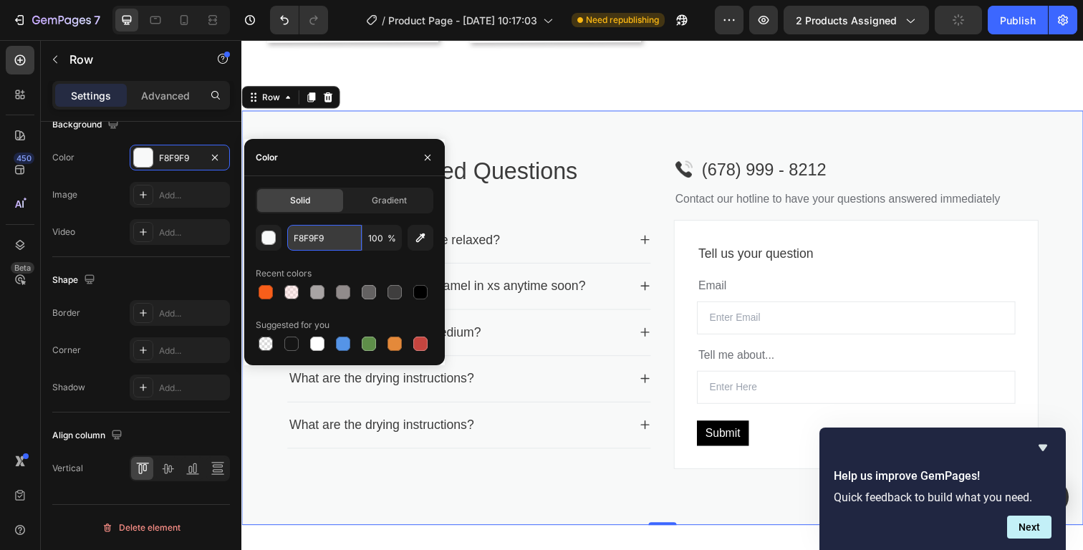
click at [320, 233] on input "F8F9F9" at bounding box center [324, 238] width 74 height 26
paste input "#f0ece6"
type input "#f0ece6"
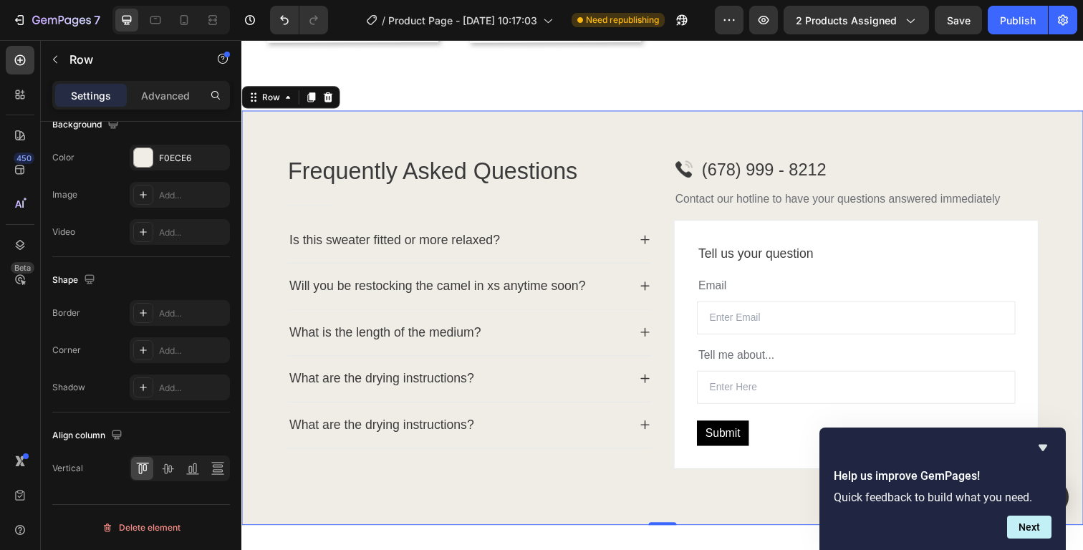
click at [433, 511] on div "Frequently Asked Questions Heading Title Line Is this sweater fitted or more re…" at bounding box center [670, 323] width 859 height 423
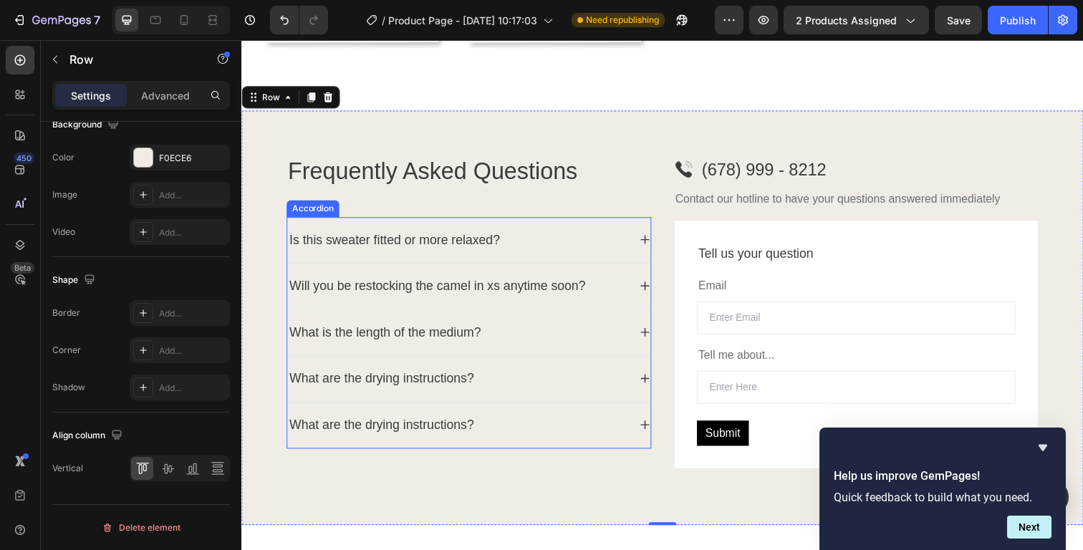
click at [426, 249] on div "Is this sweater fitted or more relaxed?" at bounding box center [397, 245] width 219 height 24
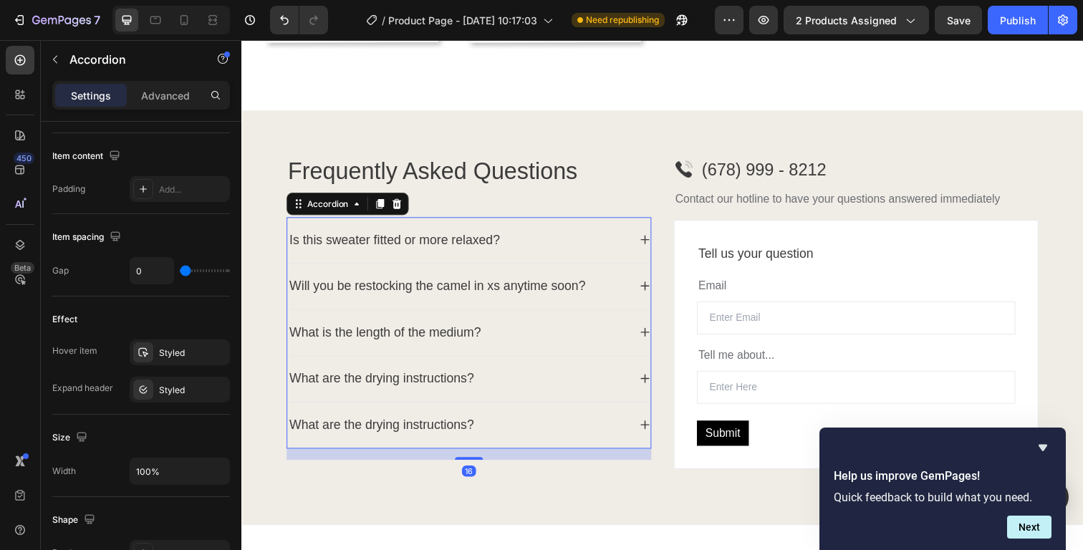
scroll to position [0, 0]
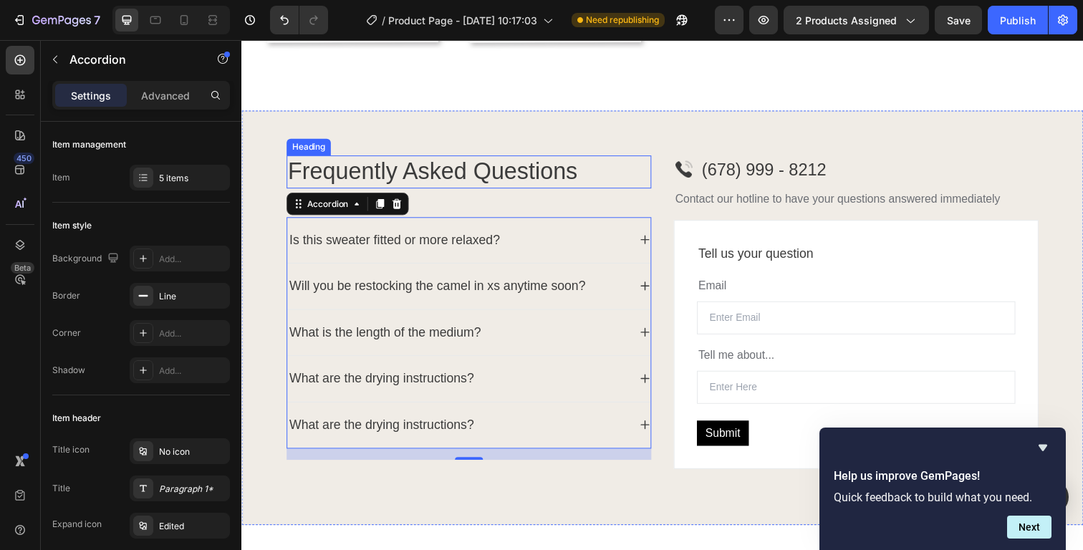
click at [343, 170] on p "Frequently Asked Questions" at bounding box center [474, 175] width 370 height 31
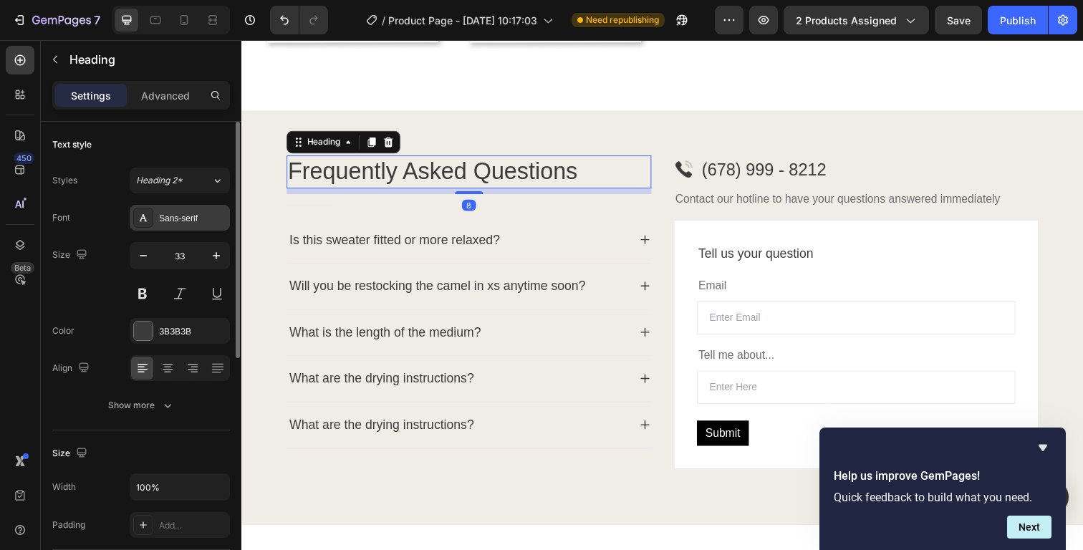
click at [182, 221] on div "Sans-serif" at bounding box center [192, 218] width 67 height 13
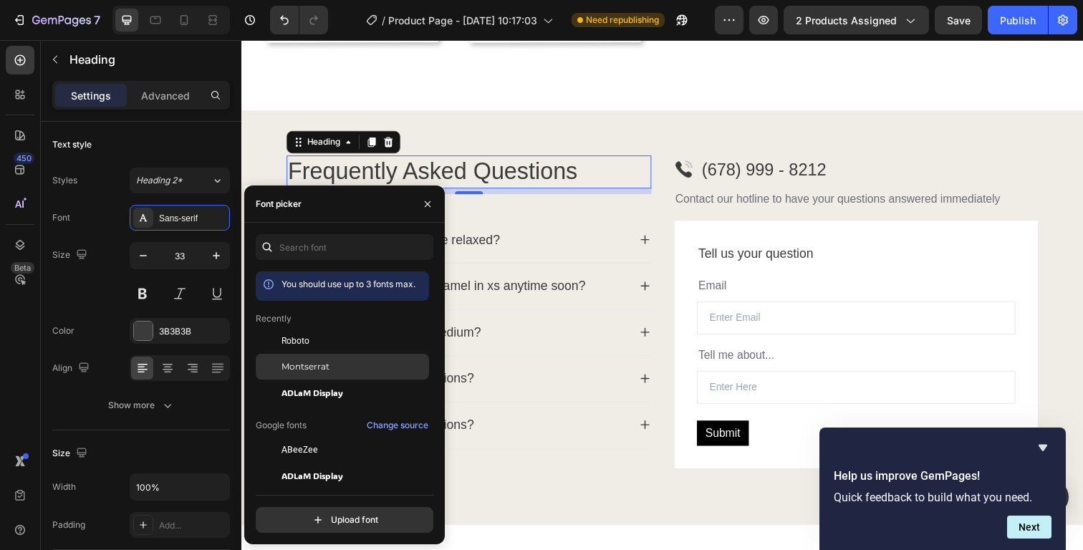
click at [287, 362] on span "Montserrat" at bounding box center [305, 366] width 48 height 13
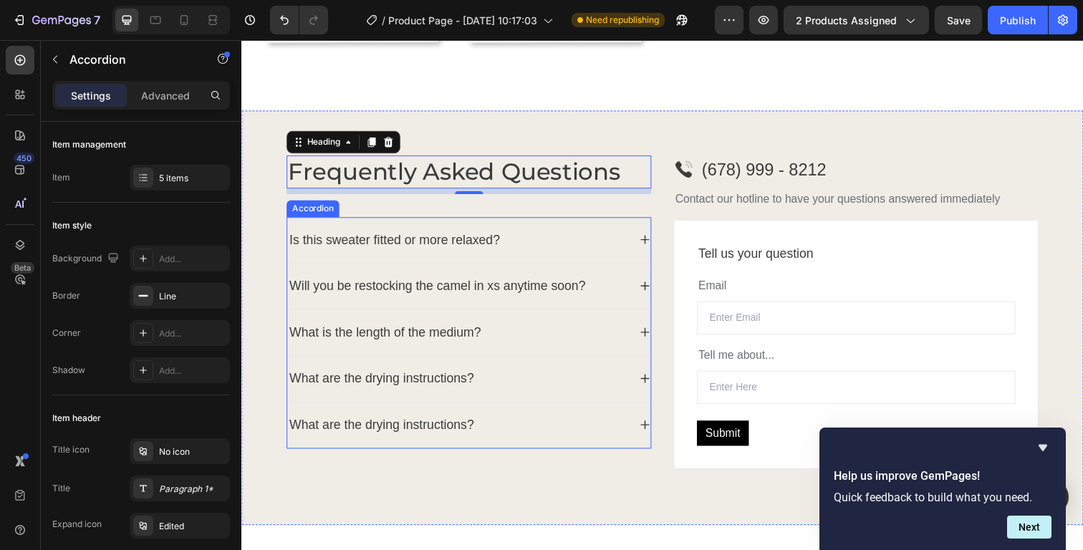
click at [498, 238] on div "Is this sweater fitted or more relaxed?" at bounding box center [397, 245] width 219 height 24
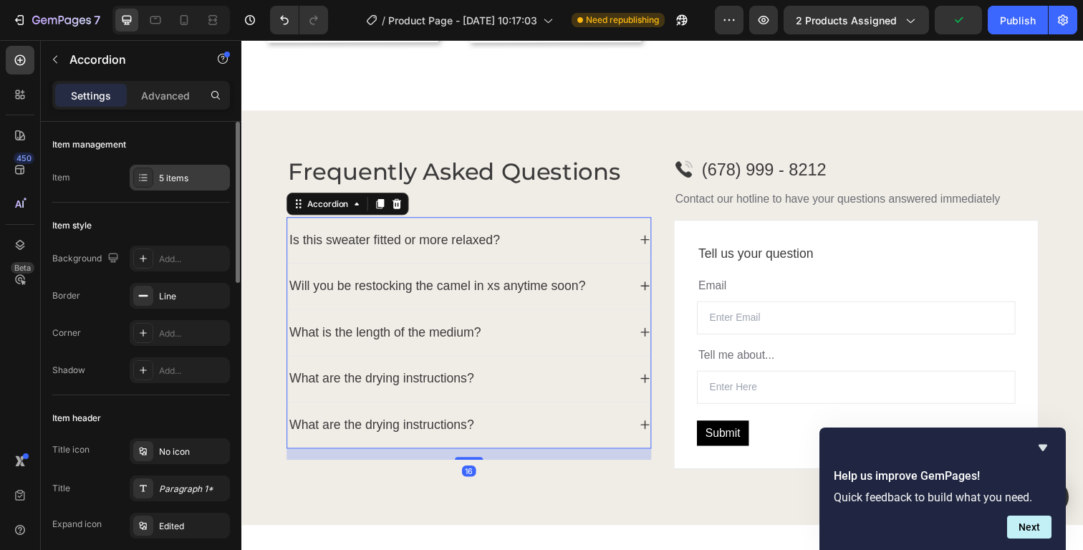
click at [189, 183] on div "5 items" at bounding box center [192, 178] width 67 height 13
click at [184, 222] on div "Item style" at bounding box center [141, 225] width 178 height 23
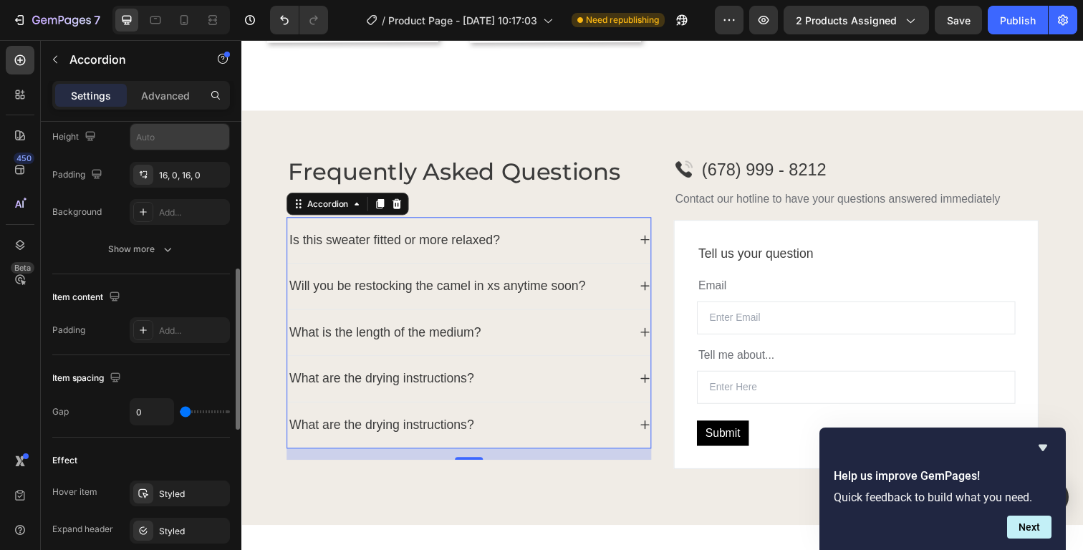
scroll to position [269, 0]
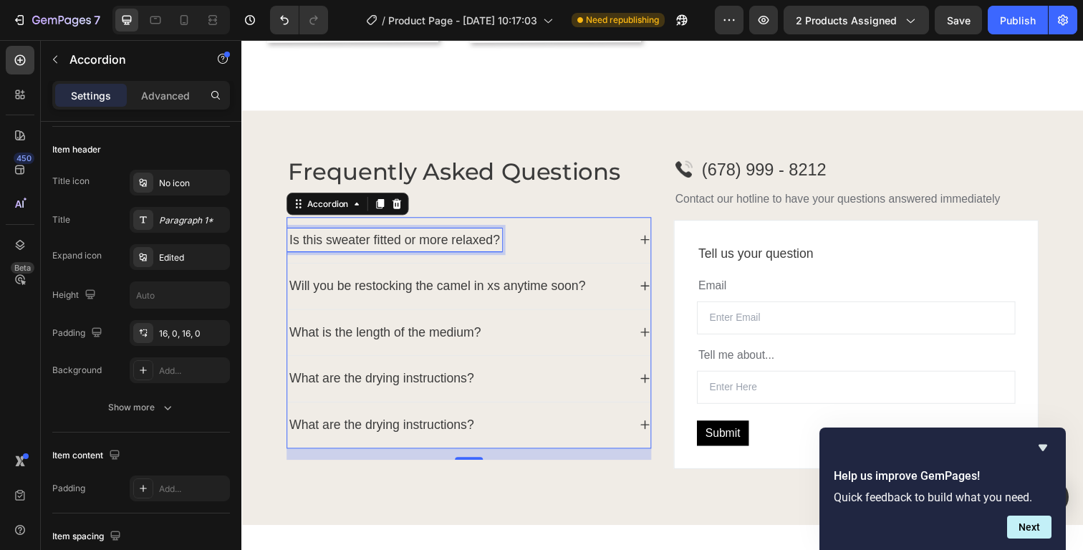
click at [347, 236] on div "Is this sweater fitted or more relaxed?" at bounding box center [397, 245] width 219 height 24
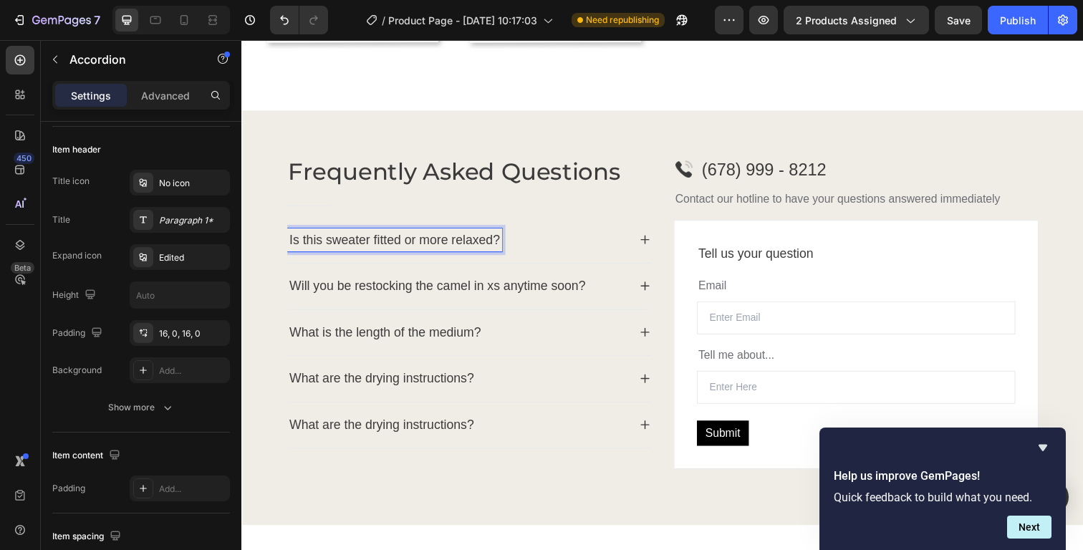
click at [340, 240] on p "Is this sweater fitted or more relaxed?" at bounding box center [397, 244] width 215 height 19
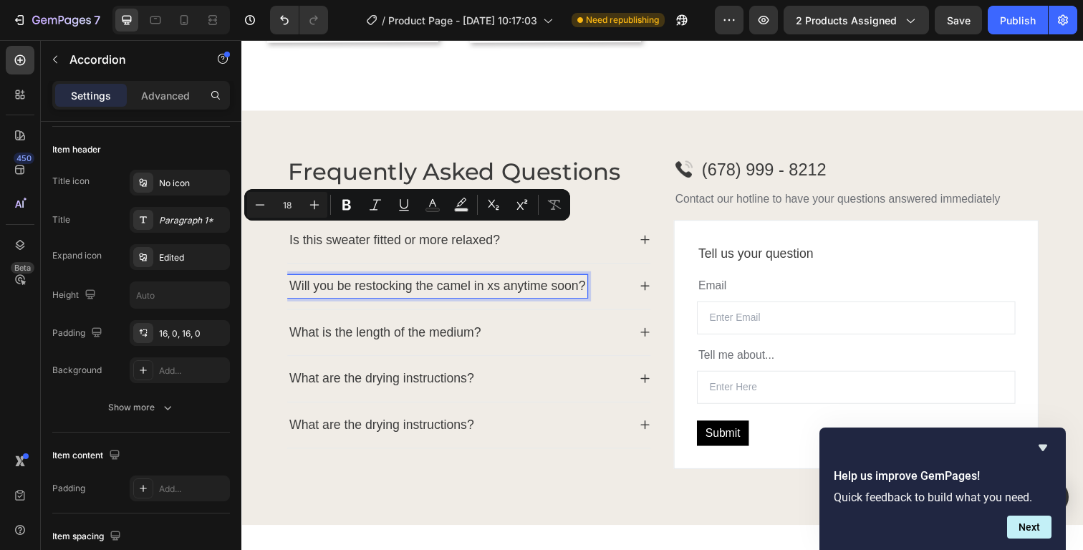
click at [344, 286] on p "Will you be restocking the camel in xs anytime soon?" at bounding box center [441, 291] width 302 height 19
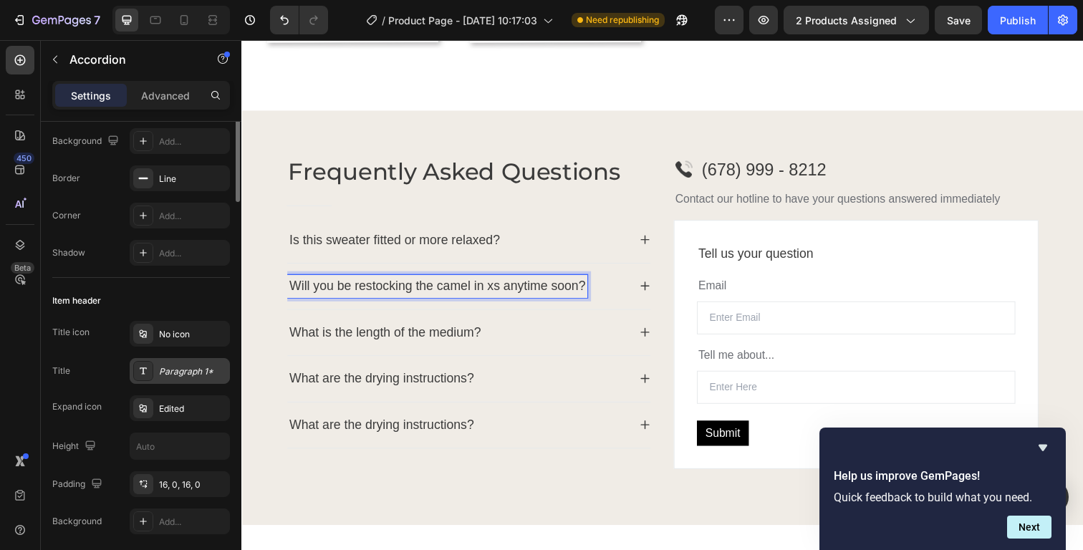
scroll to position [222, 0]
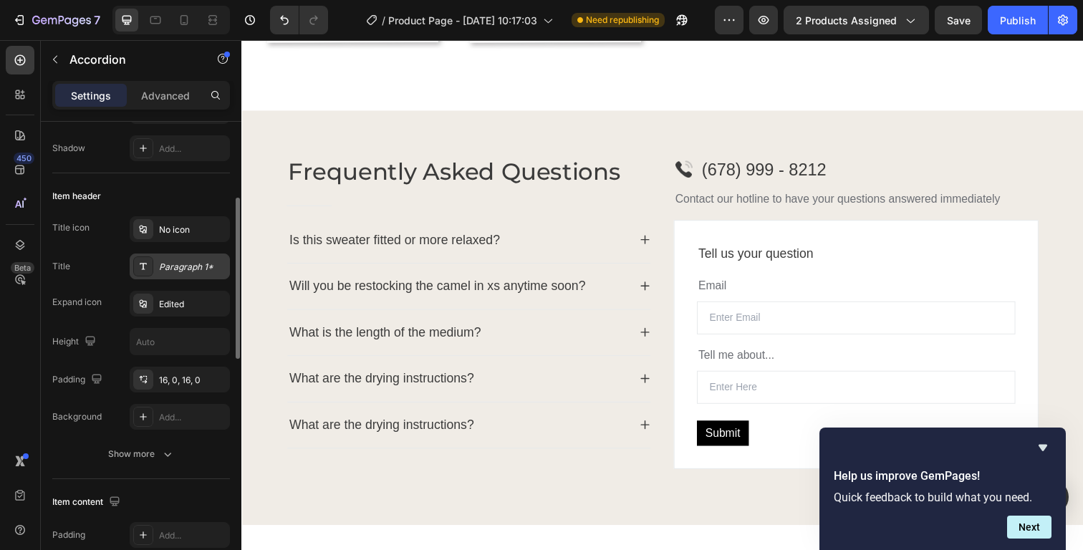
click at [196, 264] on div "Paragraph 1*" at bounding box center [192, 267] width 67 height 13
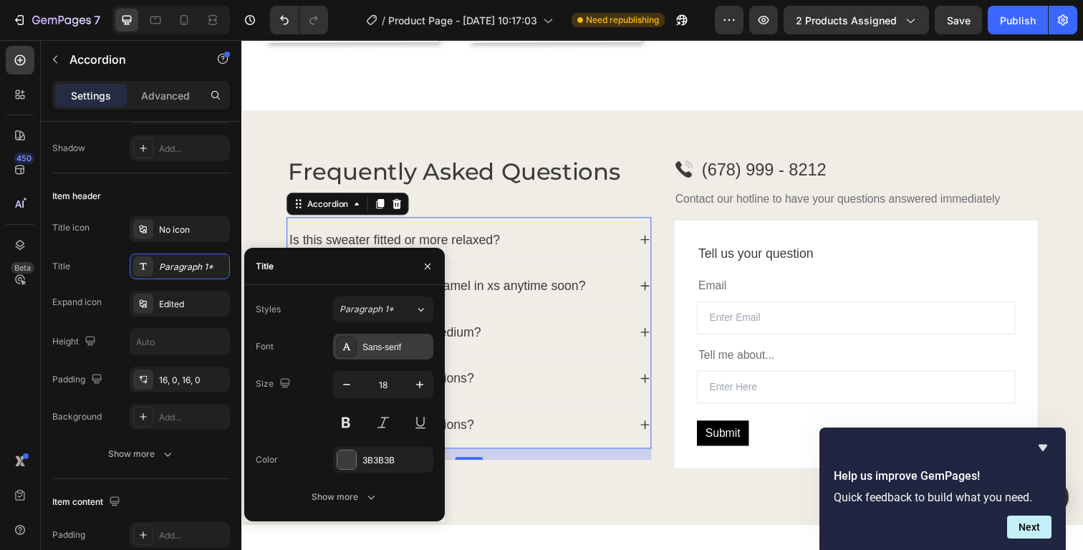
click at [389, 353] on div "Sans-serif" at bounding box center [383, 347] width 100 height 26
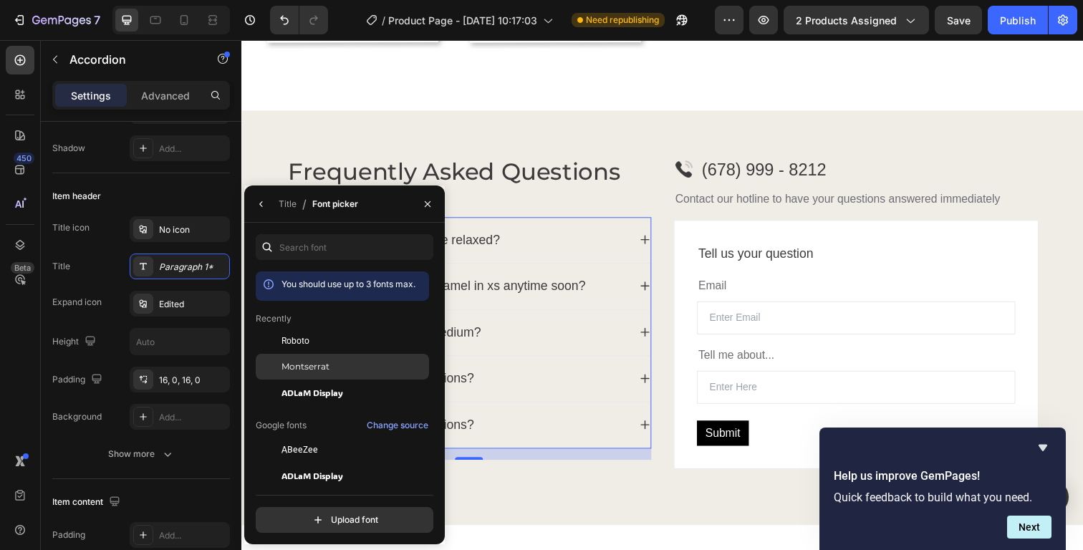
click at [365, 369] on div "Montserrat" at bounding box center [353, 366] width 145 height 13
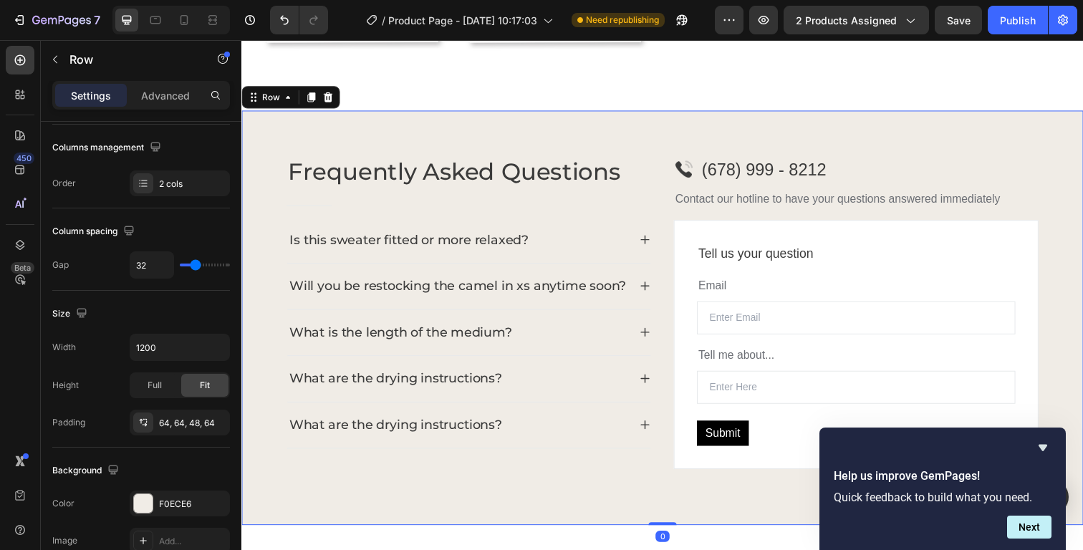
click at [497, 483] on div "Frequently Asked Questions Heading Title Line Is this sweater fitted or more re…" at bounding box center [473, 329] width 372 height 343
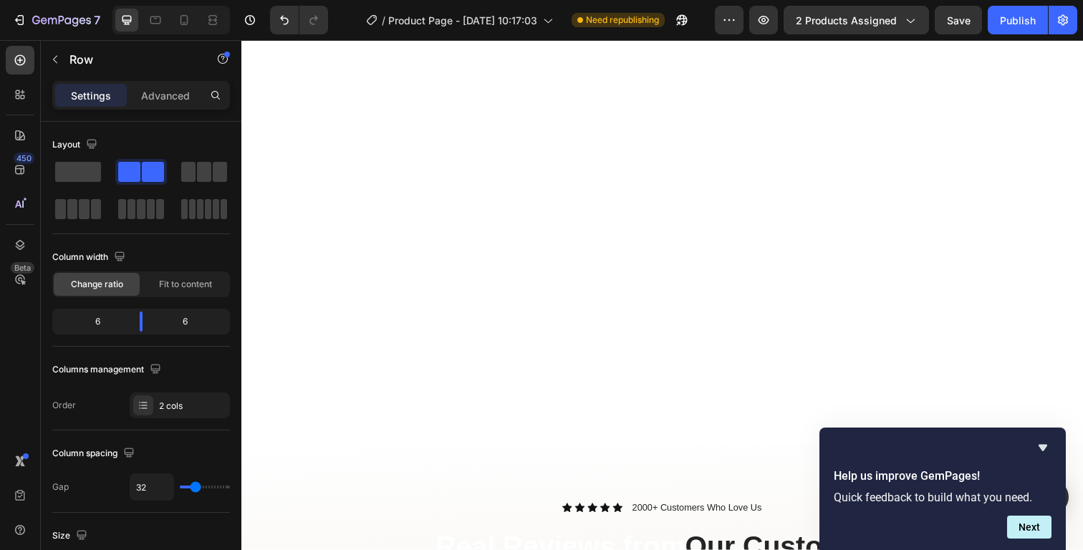
scroll to position [1048, 0]
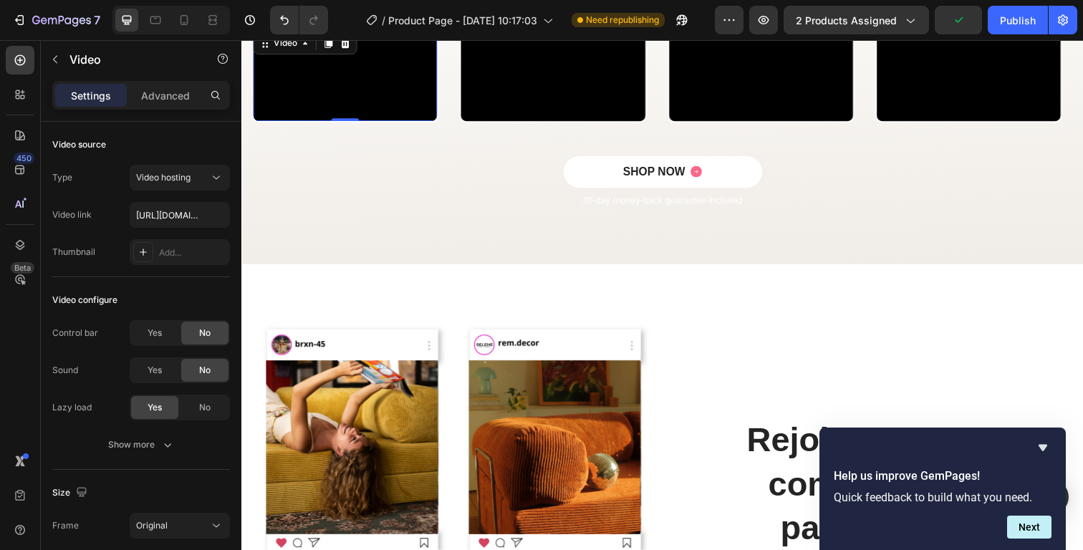
click at [382, 123] on video at bounding box center [348, 76] width 188 height 94
click at [357, 123] on video at bounding box center [348, 76] width 188 height 94
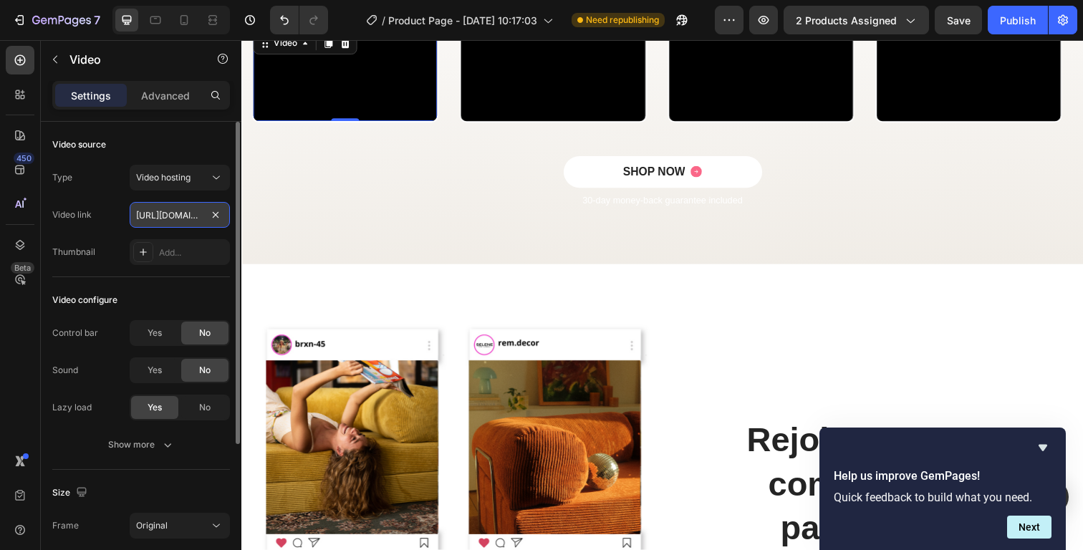
click at [180, 221] on input "https://cdn.shopify.com/videos/c/o/v/d56808927e3e48b49064dd104ad5dcc3.mp4" at bounding box center [180, 215] width 100 height 26
paste input "277e13931c934f549939f0250428a38b"
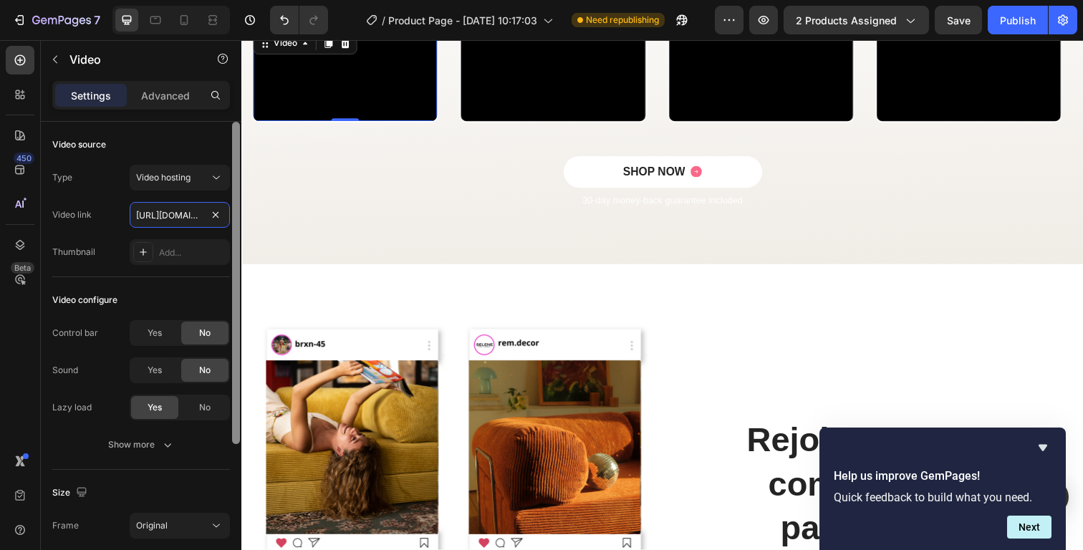
scroll to position [0, 269]
type input "https://cdn.shopify.com/videos/c/o/v/277e13931c934f549939f0250428a38b.mp4"
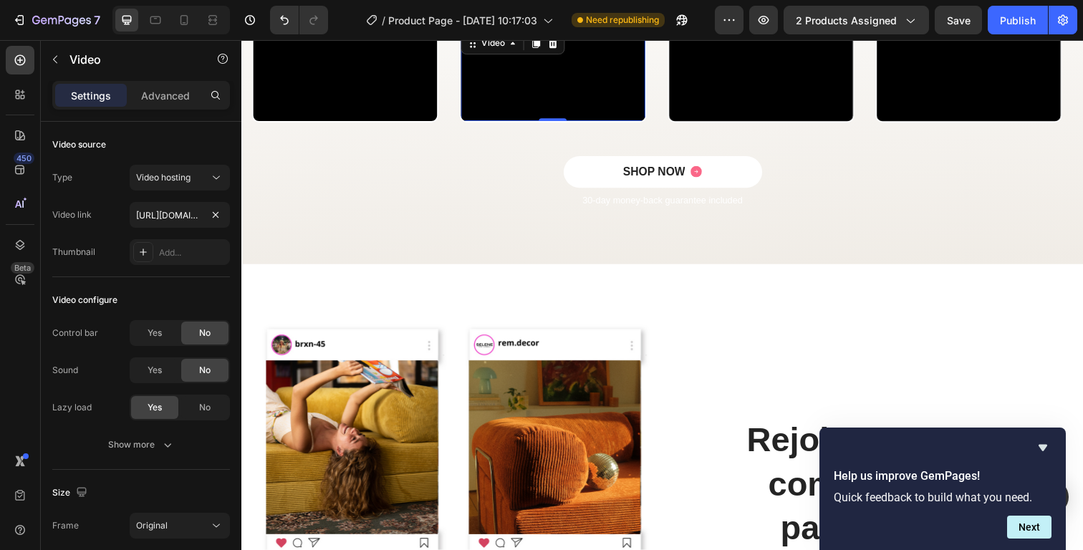
click at [518, 123] on video at bounding box center [559, 76] width 188 height 94
click at [520, 123] on video at bounding box center [559, 76] width 188 height 94
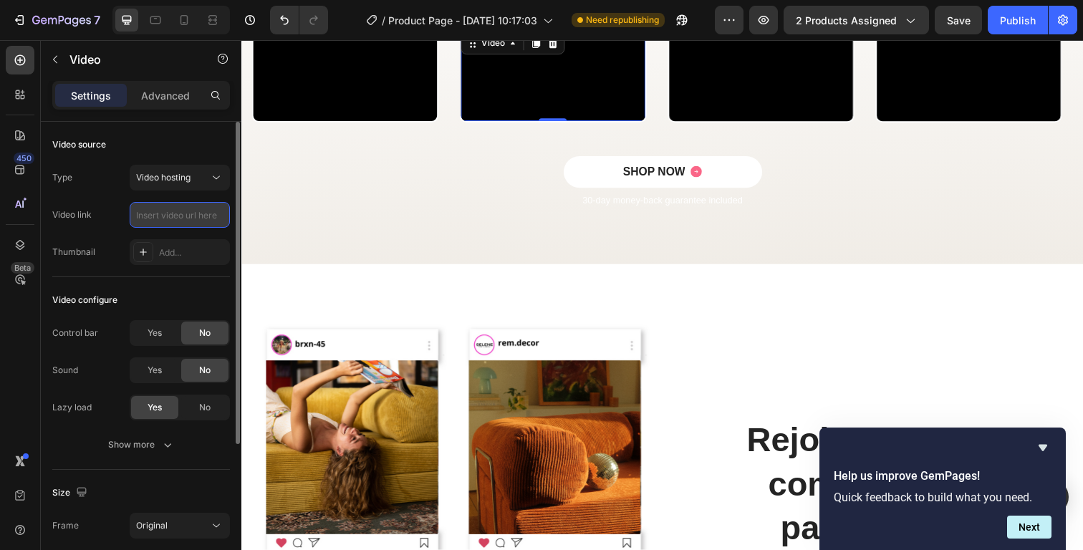
paste input "https://cdn.shopify.com/videos/c/o/v/648fdd4aab8643aa85d020a59e8d0b9a.mp4"
type input "https://cdn.shopify.com/videos/c/o/v/648fdd4aab8643aa85d020a59e8d0b9a.mp4"
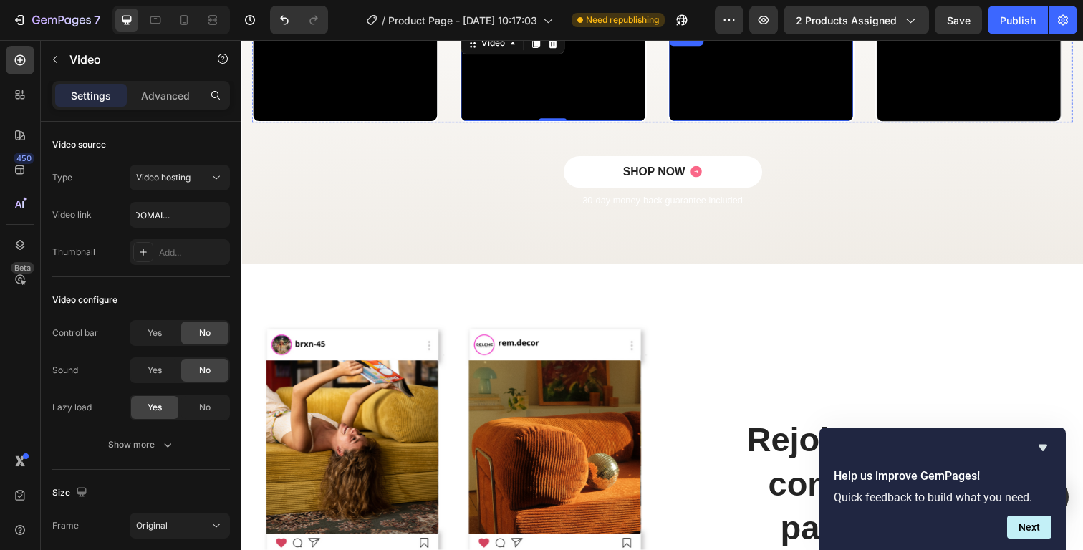
click at [820, 123] on video at bounding box center [772, 76] width 188 height 94
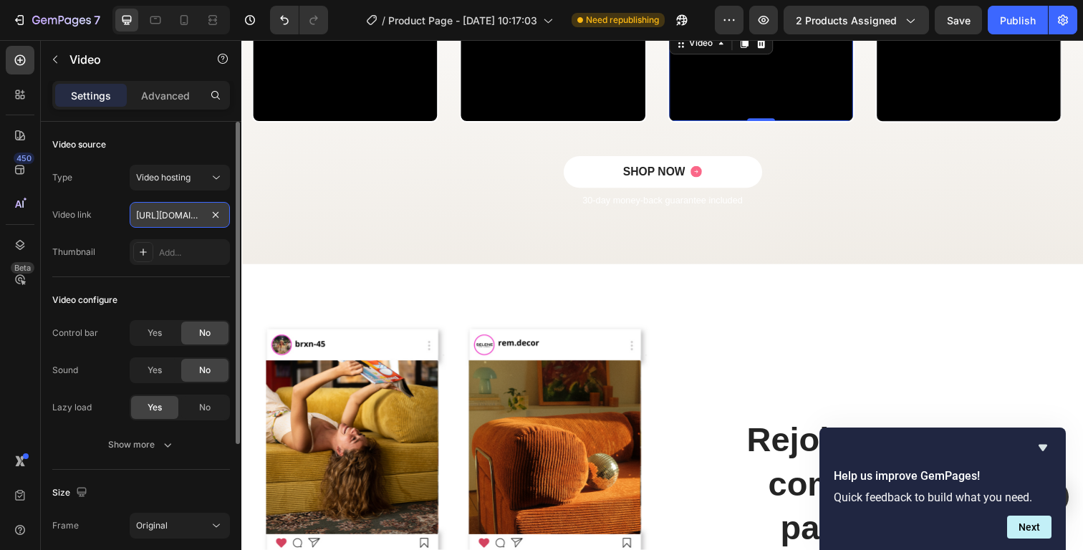
click at [163, 223] on input "https://cdn.shopify.com/videos/c/o/v/3f929577d2414a4cafb9a3f1ddd8b913.mp4" at bounding box center [180, 215] width 100 height 26
paste input "f48b3c367c39461db4cdca322b801779"
type input "https://cdn.shopify.com/videos/c/o/v/f48b3c367c39461db4cdca322b801779.mp4"
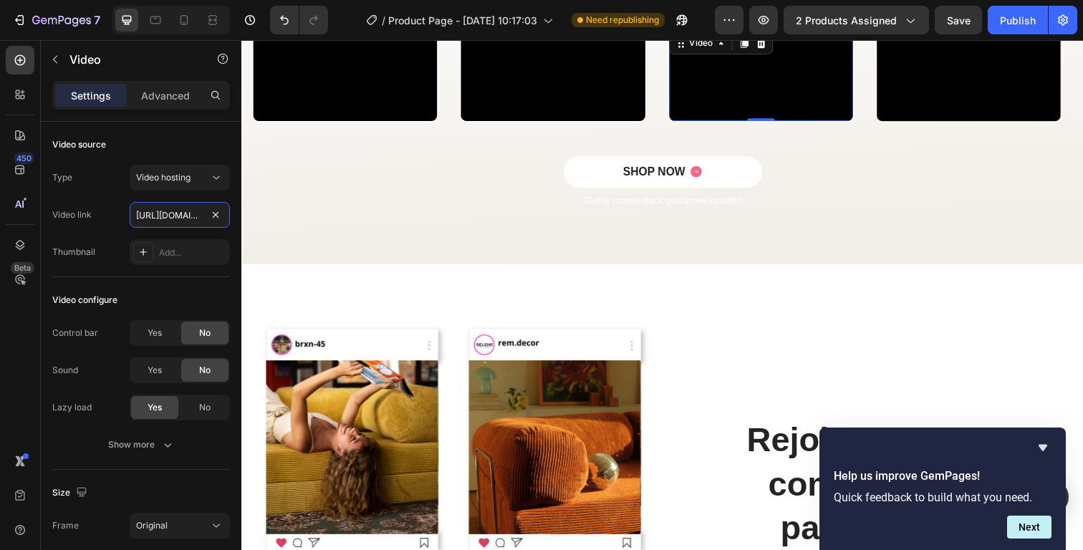
scroll to position [0, 270]
click at [1018, 123] on video at bounding box center [984, 76] width 188 height 94
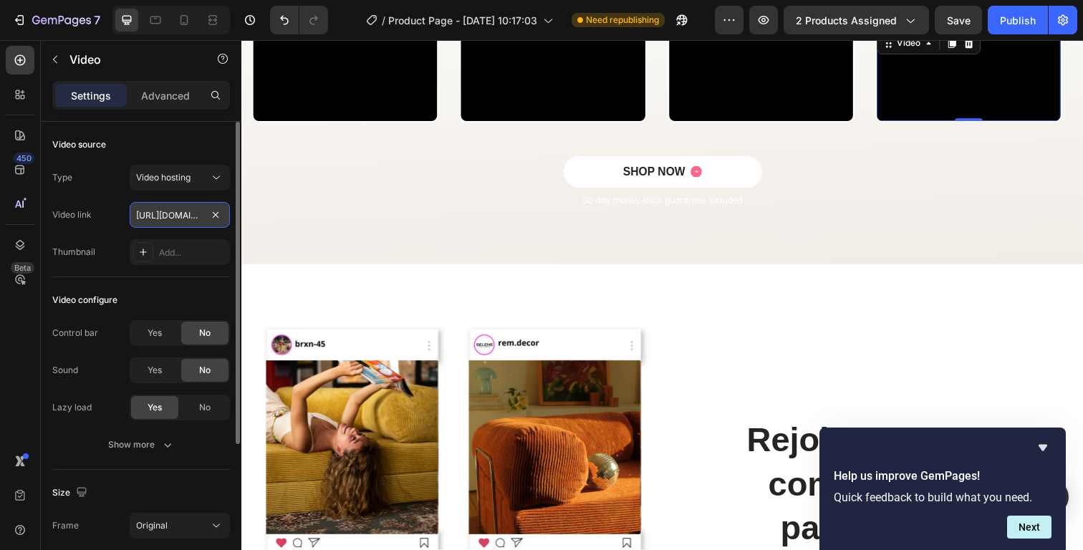
click at [170, 217] on input "https://cdn.shopify.com/videos/c/o/v/4b22297dd0054773a9b09a7b661fb991.mp4" at bounding box center [180, 215] width 100 height 26
paste input "b76abc1248ca46bba4407ffa2555308d.mp4dn.shopify.com/videos/c/o/v/"
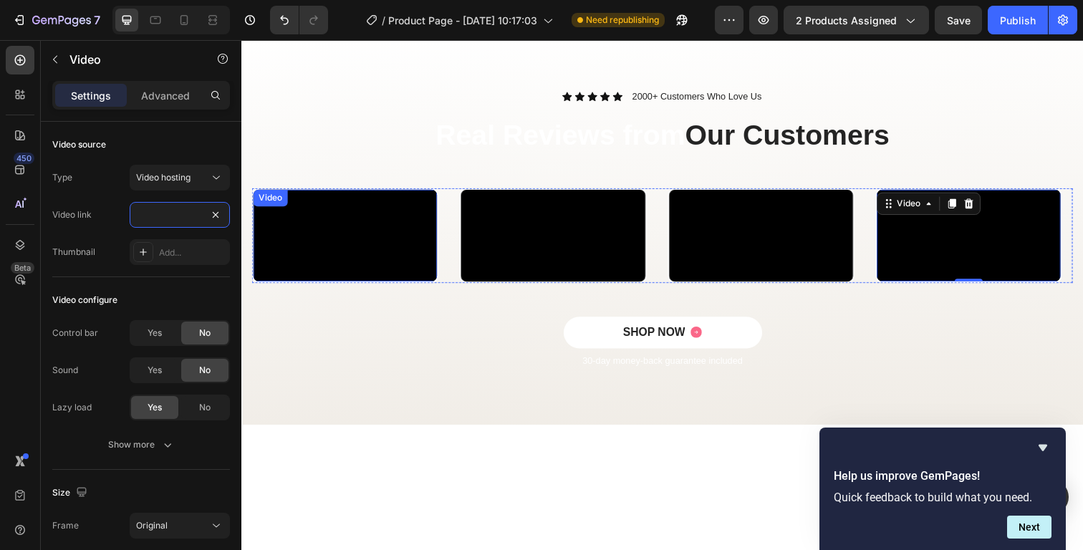
scroll to position [838, 0]
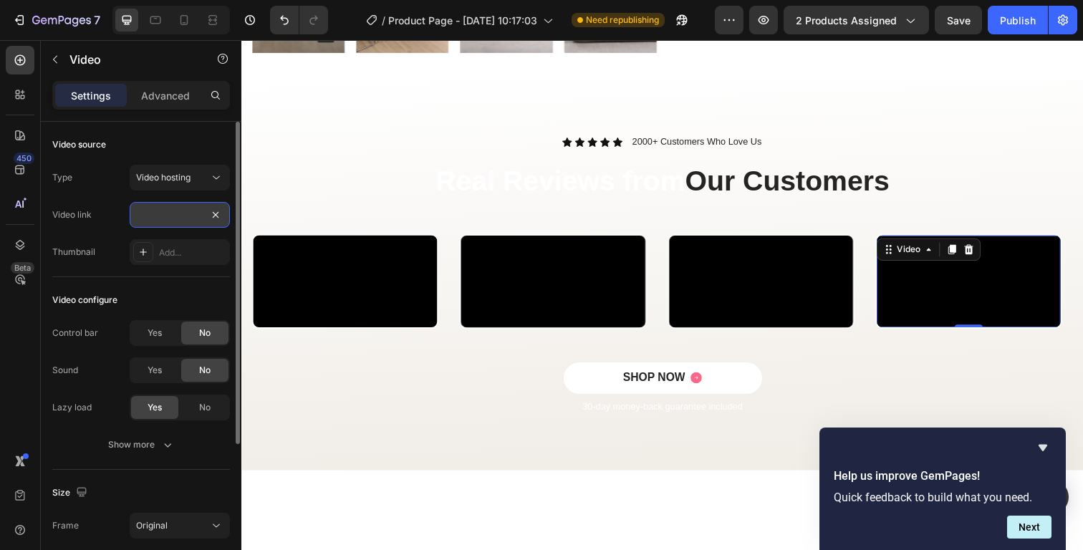
click at [180, 222] on input "https://cdn.shopify.com/videos/c/o/v/b76abc1248ca46bba4407ffa2555308d.mp4dn.sho…" at bounding box center [180, 215] width 100 height 26
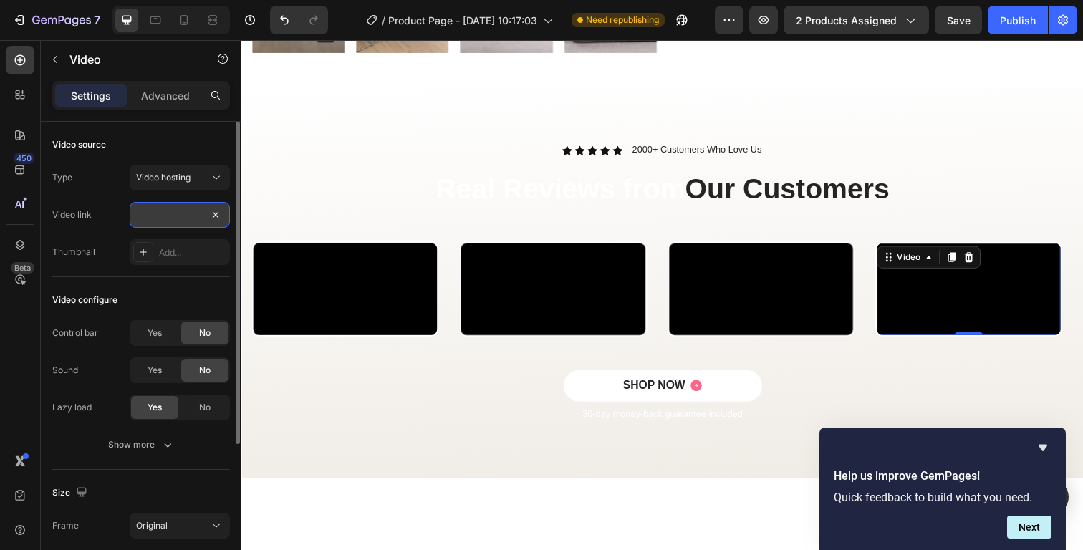
paste input "text"
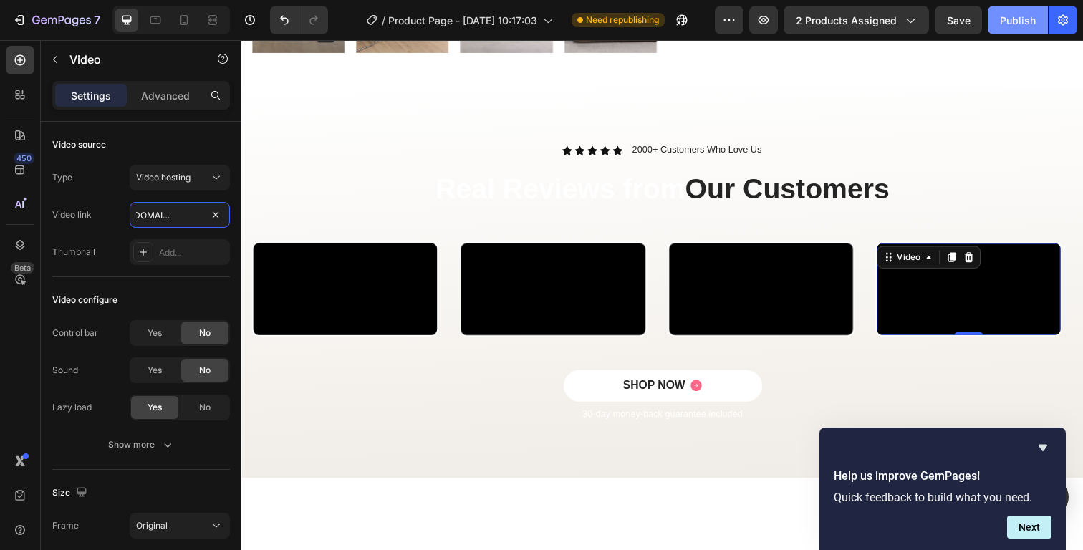
type input "https://cdn.shopify.com/videos/c/o/v/b76abc1248ca46bba4407ffa2555308d.mp4"
click at [1006, 26] on div "Publish" at bounding box center [1018, 20] width 36 height 15
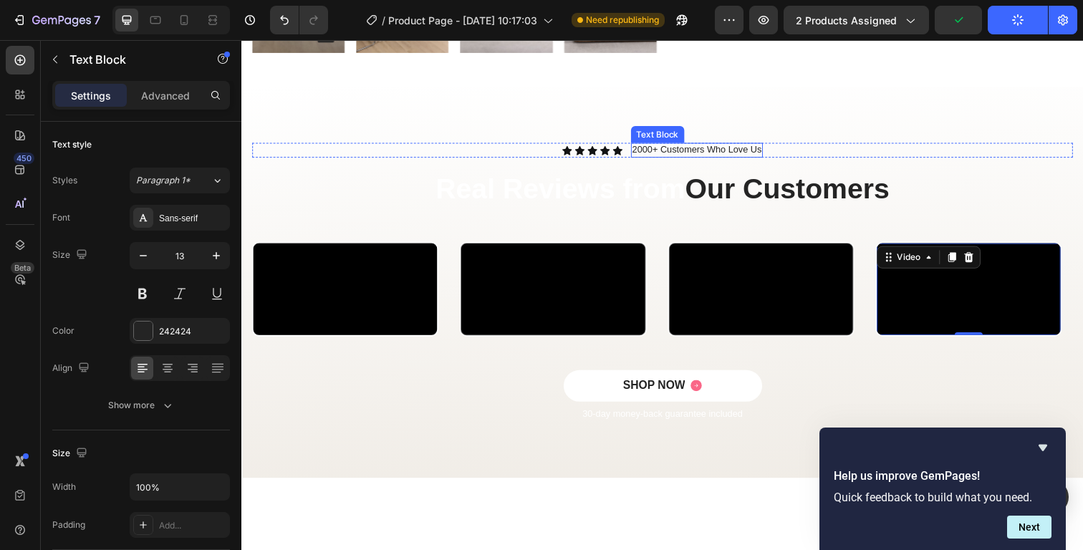
click at [705, 147] on p "2000+ Customers Who Love Us" at bounding box center [706, 153] width 132 height 12
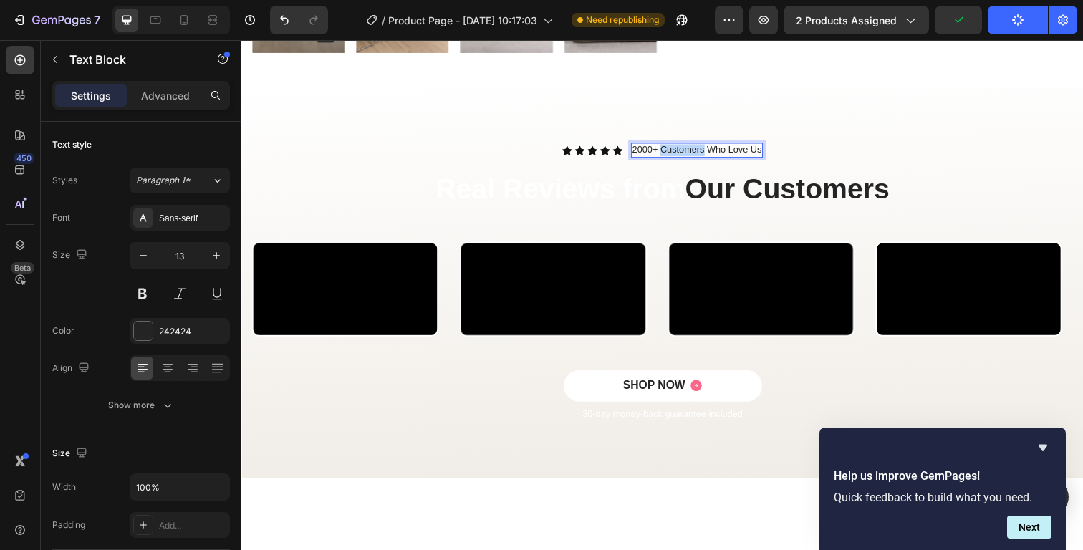
click at [705, 147] on p "2000+ Customers Who Love Us" at bounding box center [706, 153] width 132 height 12
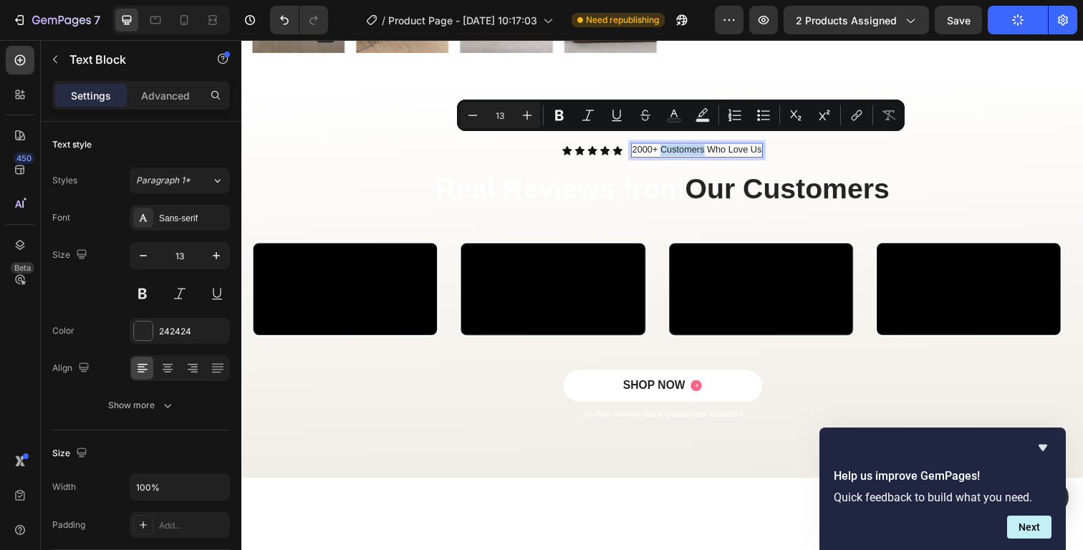
click at [683, 147] on p "2000+ Customers Who Love Us" at bounding box center [706, 153] width 132 height 12
drag, startPoint x: 665, startPoint y: 142, endPoint x: 764, endPoint y: 147, distance: 99.7
click at [764, 147] on p "2000+ Customers Who Love Us" at bounding box center [706, 153] width 132 height 12
click at [764, 148] on p "2000+ Customers Who Love Us" at bounding box center [706, 153] width 132 height 12
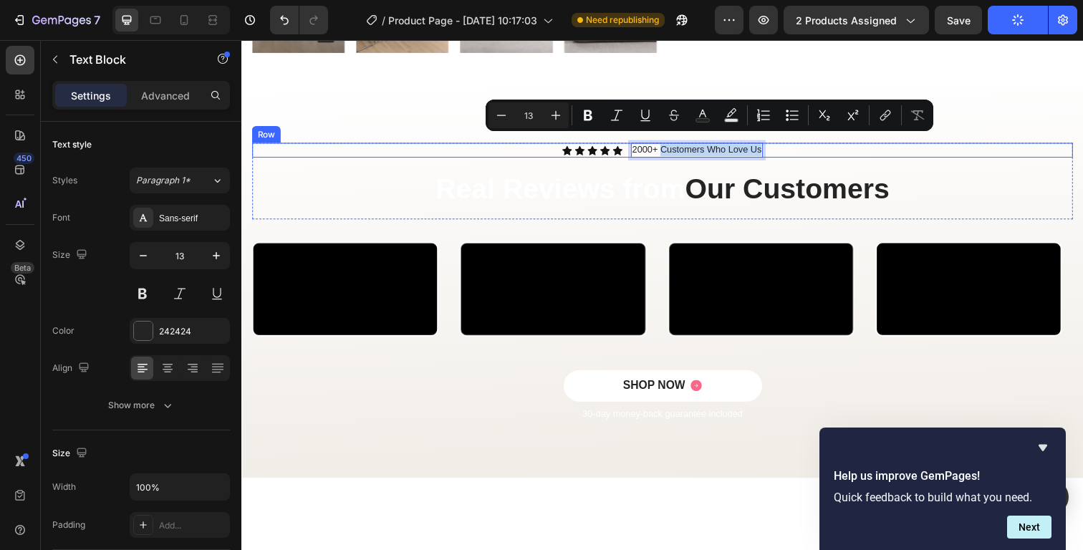
drag, startPoint x: 662, startPoint y: 145, endPoint x: 773, endPoint y: 142, distance: 110.3
click at [773, 145] on div "Icon Icon Icon Icon Icon Icon List 2000+ Customers Who Love Us Text Block 0 Row" at bounding box center [671, 152] width 838 height 15
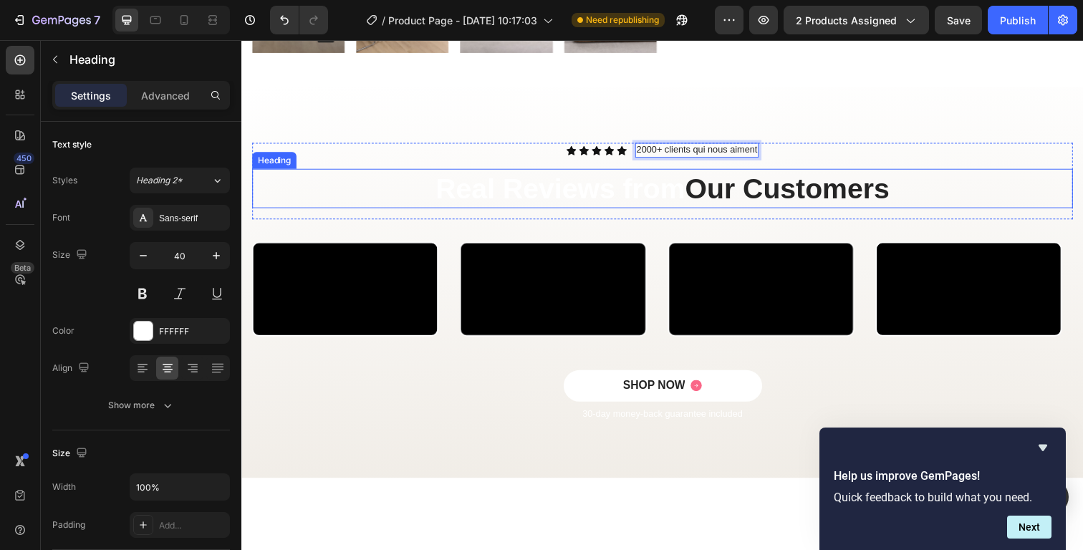
click at [821, 185] on span "Our Customers" at bounding box center [798, 192] width 208 height 32
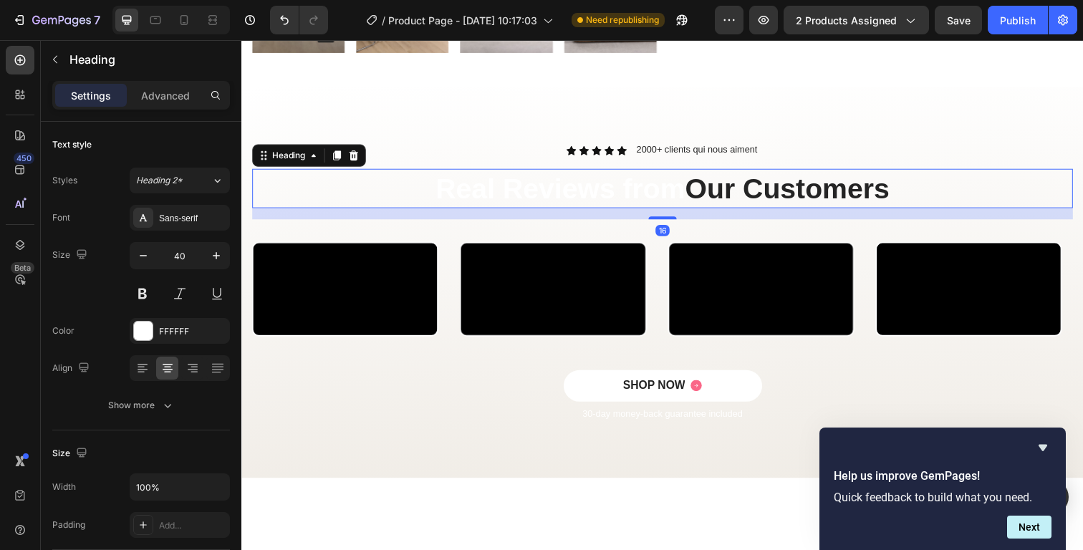
click at [640, 188] on h2 "Real Reviews from Our Customers" at bounding box center [671, 192] width 838 height 40
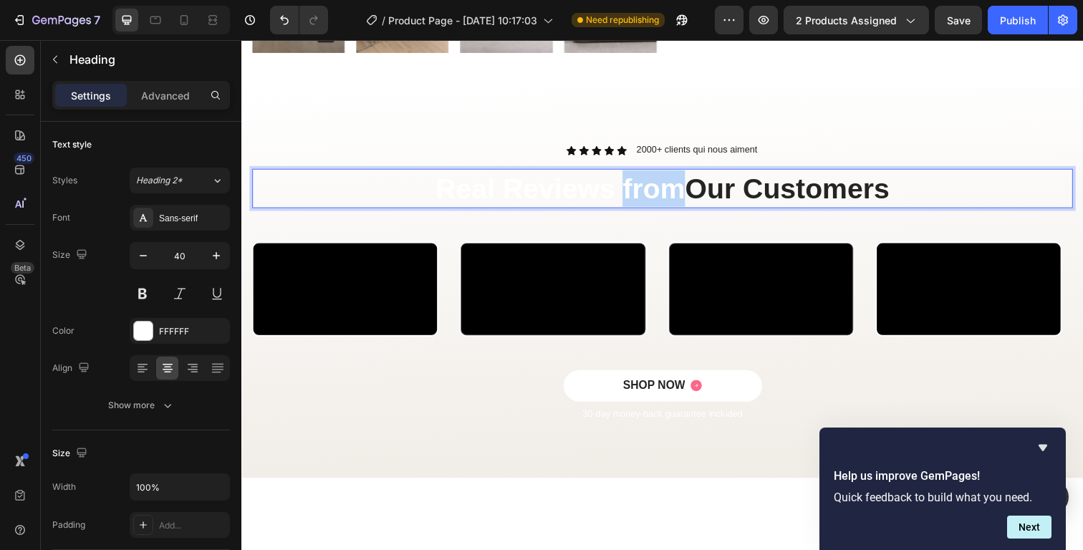
click at [640, 188] on p "Real Reviews from Our Customers" at bounding box center [671, 191] width 835 height 37
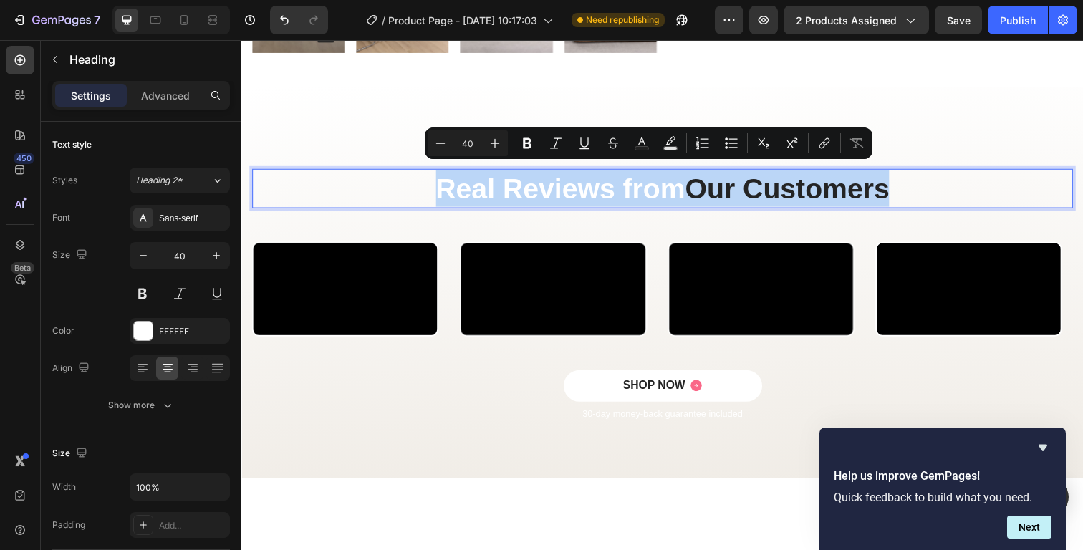
click at [640, 188] on p "Real Reviews from Our Customers" at bounding box center [671, 191] width 835 height 37
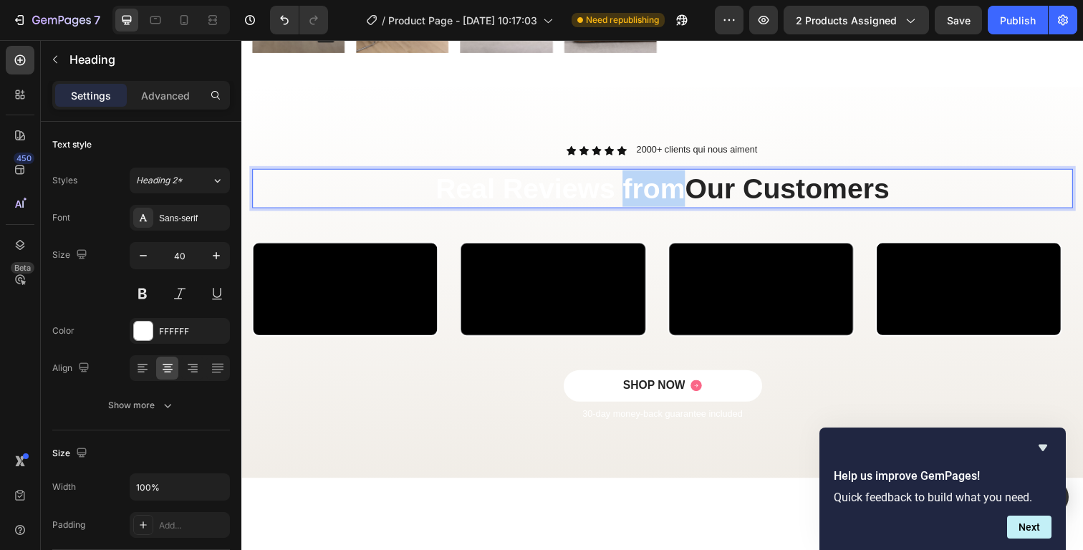
click at [640, 188] on p "Real Reviews from Our Customers" at bounding box center [671, 191] width 835 height 37
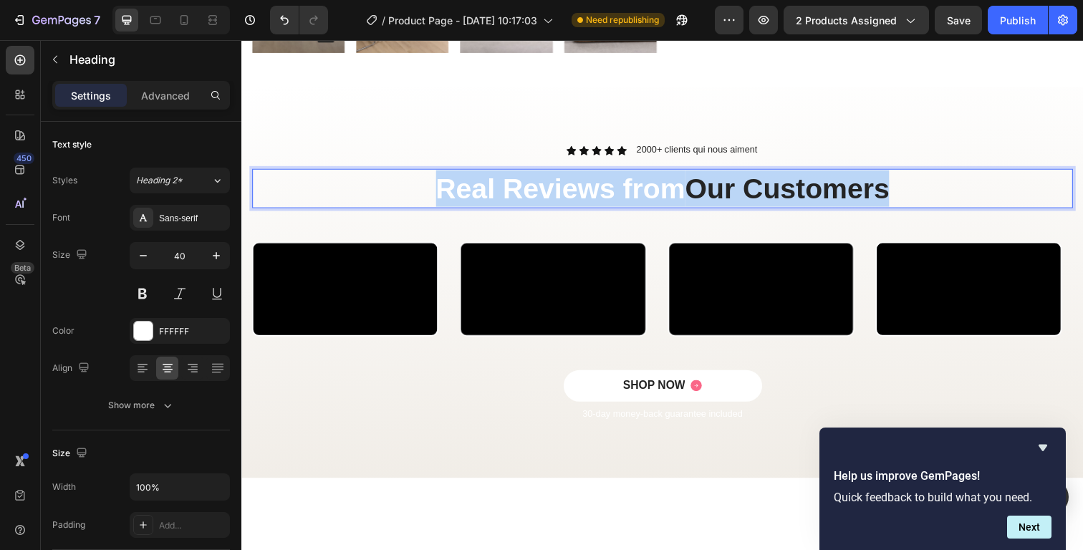
click at [640, 188] on p "Real Reviews from Our Customers" at bounding box center [671, 191] width 835 height 37
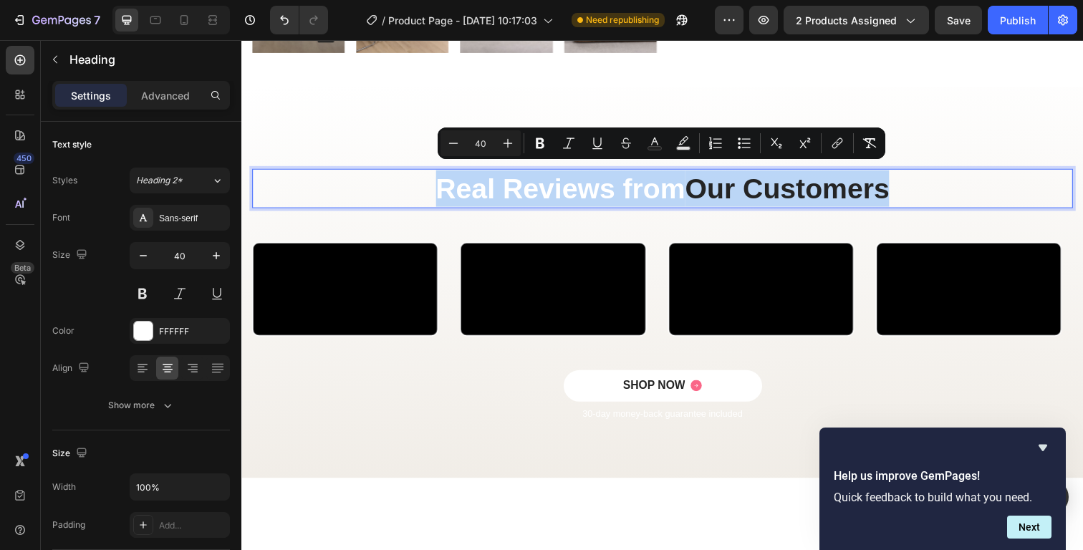
drag, startPoint x: 640, startPoint y: 188, endPoint x: 526, endPoint y: 191, distance: 113.9
click at [526, 191] on p "Real Reviews from Our Customers" at bounding box center [671, 191] width 835 height 37
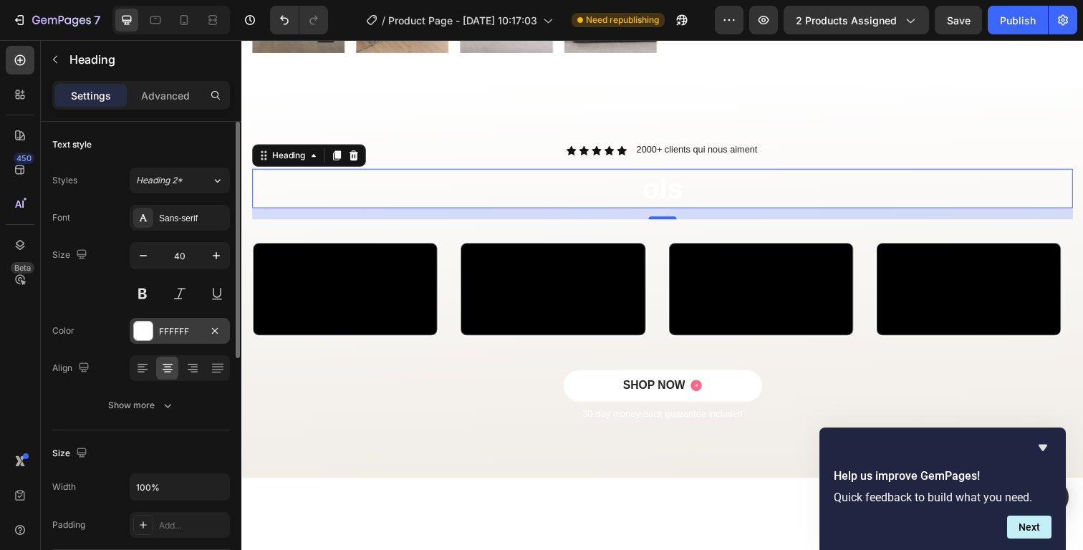
click at [148, 334] on div at bounding box center [143, 331] width 19 height 19
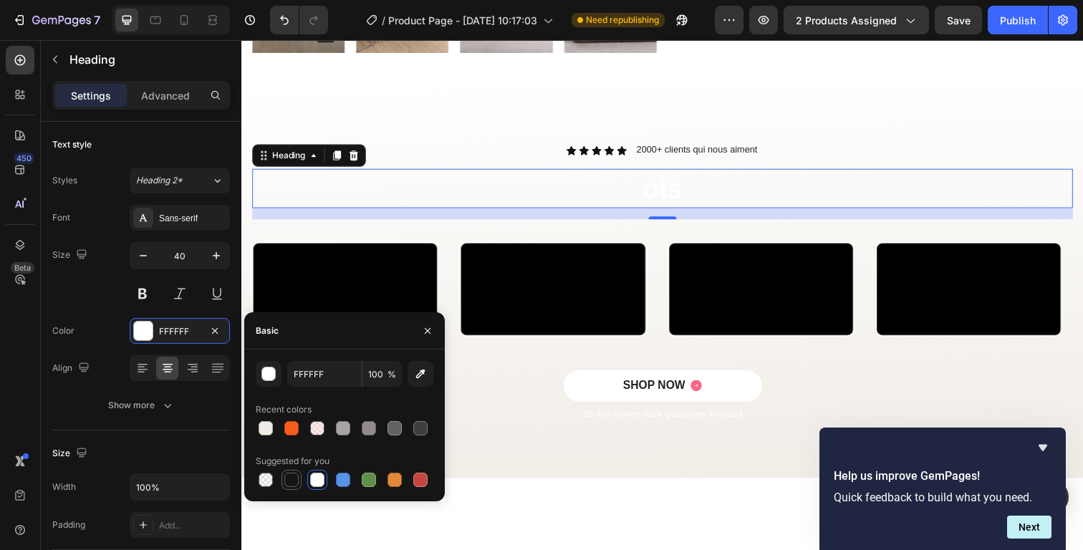
click at [293, 481] on div at bounding box center [291, 480] width 14 height 14
type input "151515"
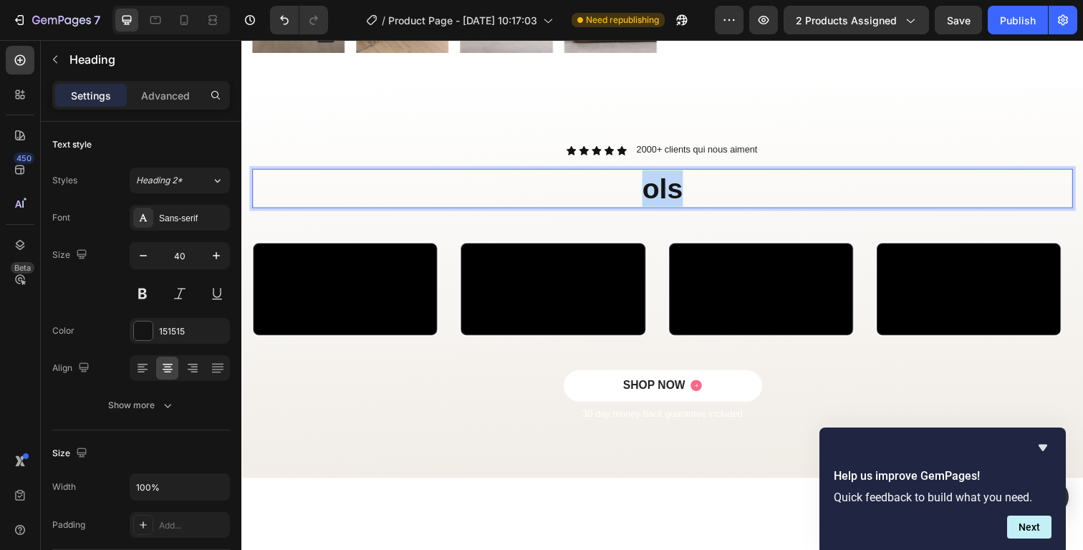
click at [663, 190] on p "ols" at bounding box center [671, 191] width 835 height 37
click at [714, 190] on p "ils l'ont adpté" at bounding box center [671, 191] width 835 height 37
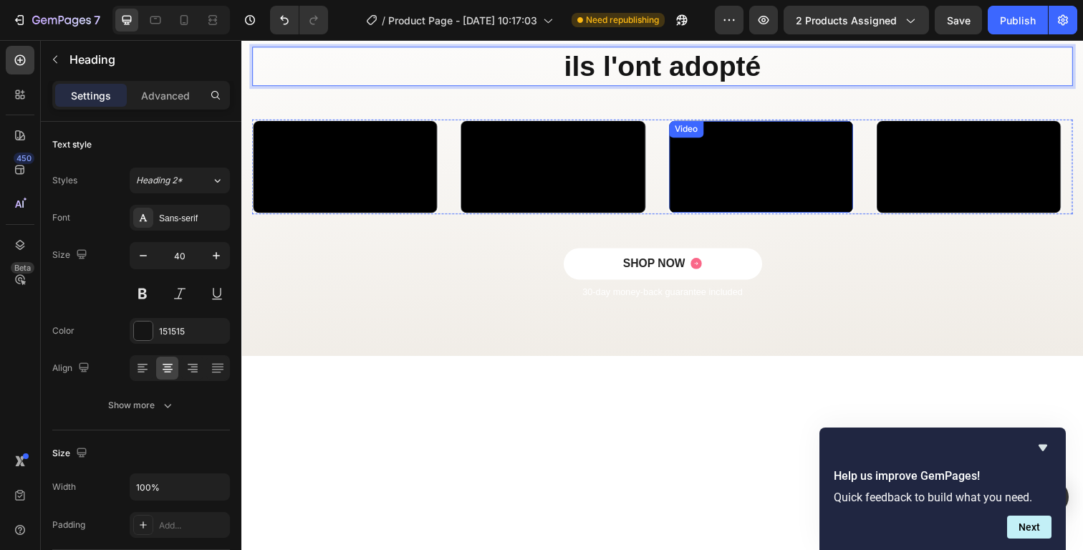
scroll to position [952, 0]
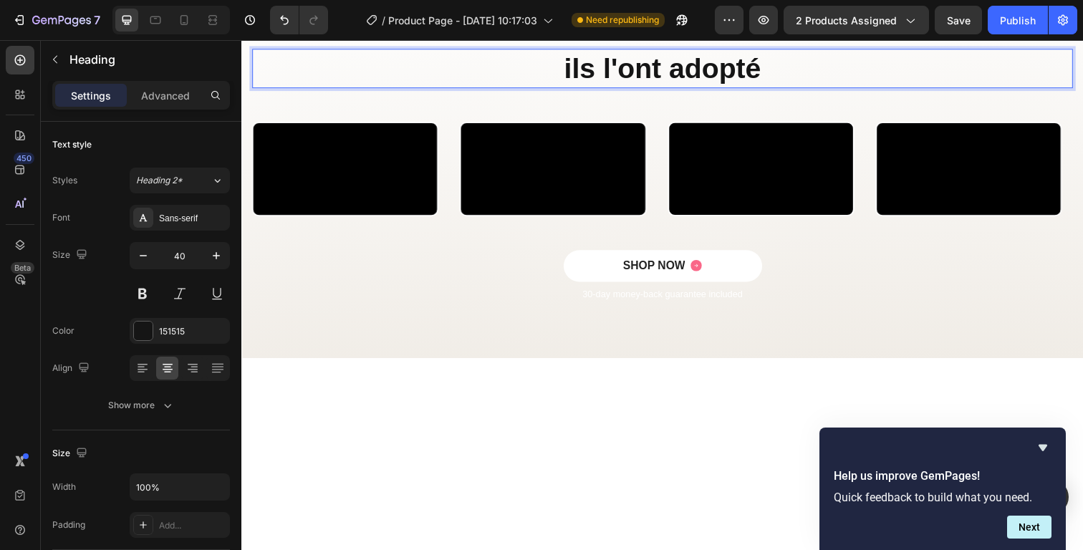
click at [720, 78] on p "ils l'ont adopté" at bounding box center [671, 69] width 835 height 37
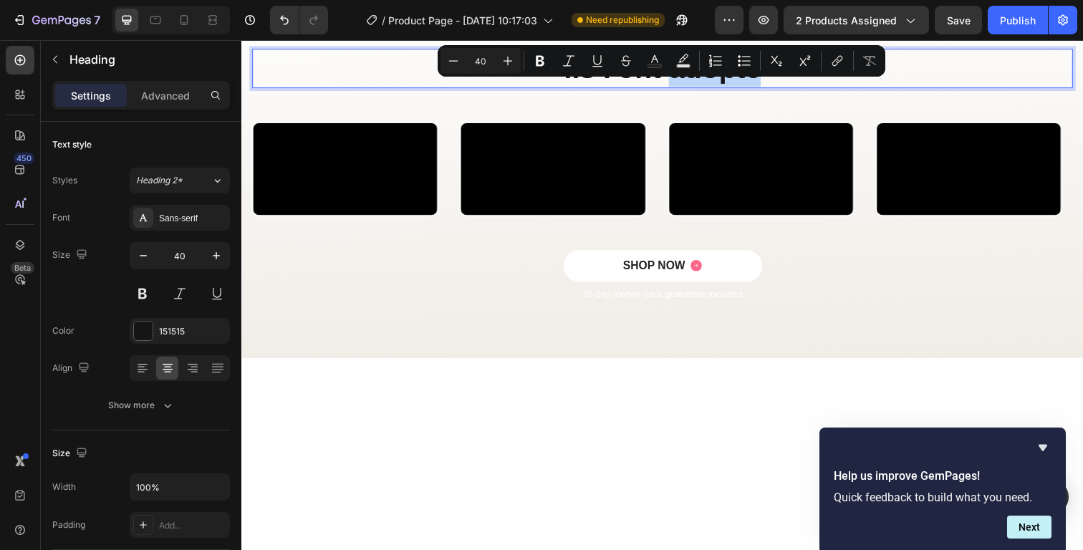
copy p "ils l'ont adopté"
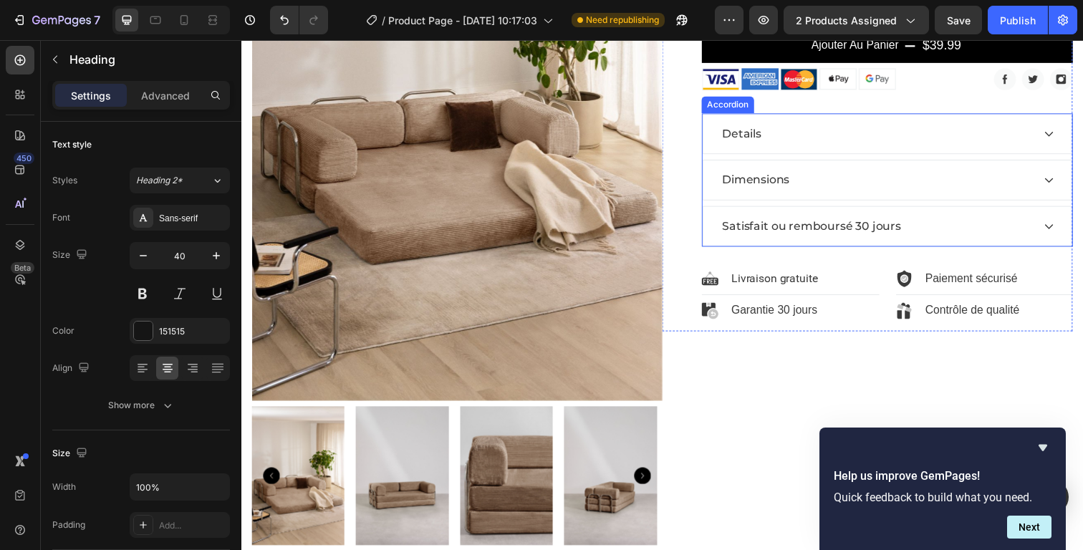
type input "16"
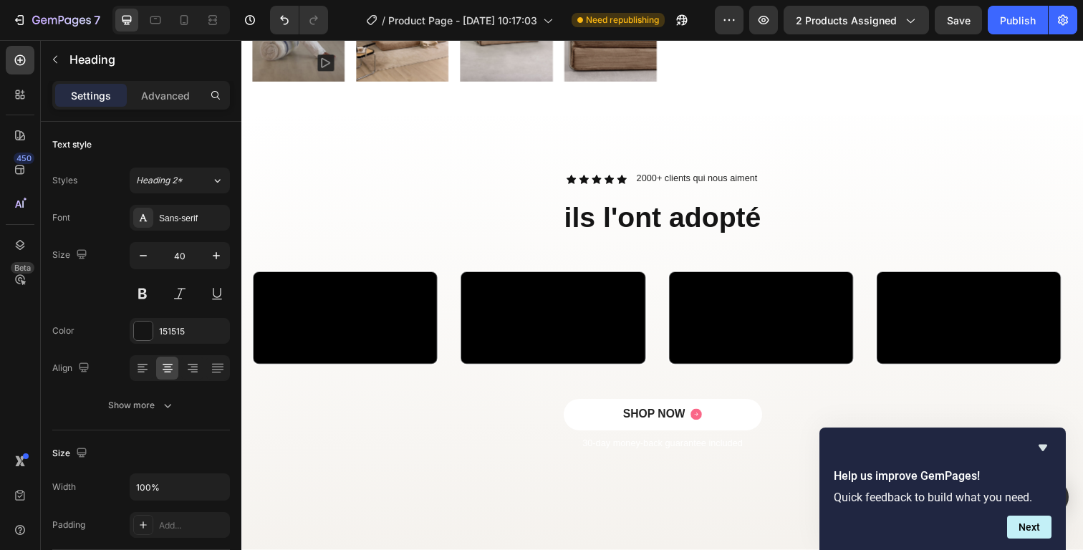
scroll to position [823, 0]
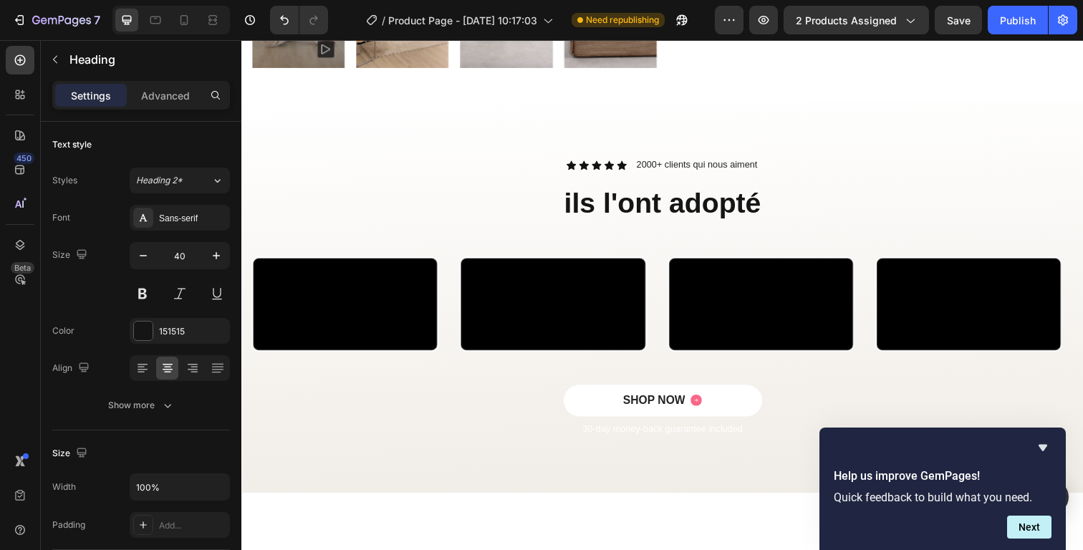
click at [734, 196] on h2 "ils l'ont adopté" at bounding box center [671, 207] width 838 height 40
click at [733, 196] on p "ils l'ont adopté" at bounding box center [671, 206] width 835 height 37
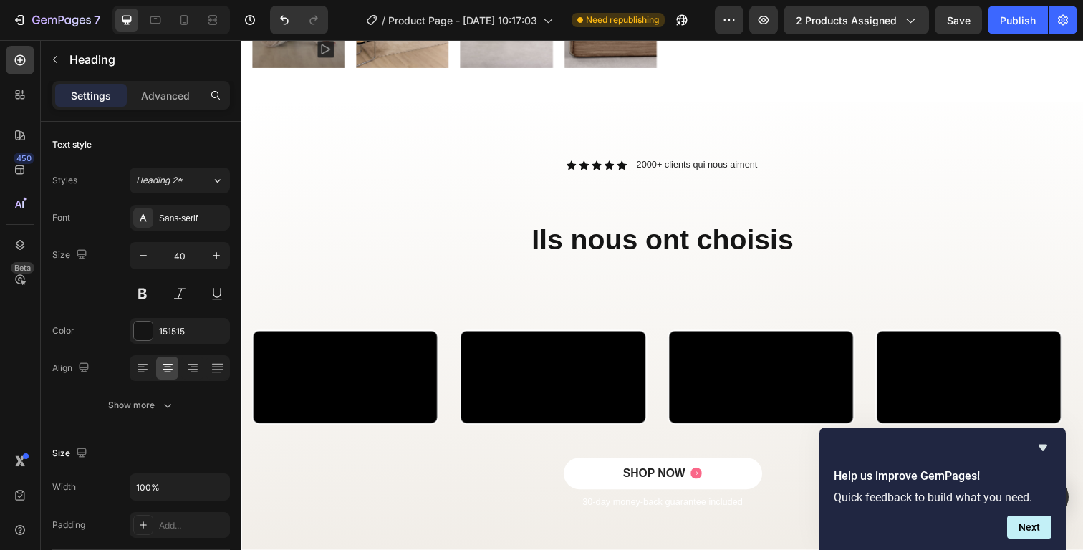
click at [581, 228] on strong "Ils nous ont choisis" at bounding box center [670, 244] width 267 height 32
click at [549, 211] on p "Rich Text Editor. Editing area: main" at bounding box center [671, 206] width 835 height 37
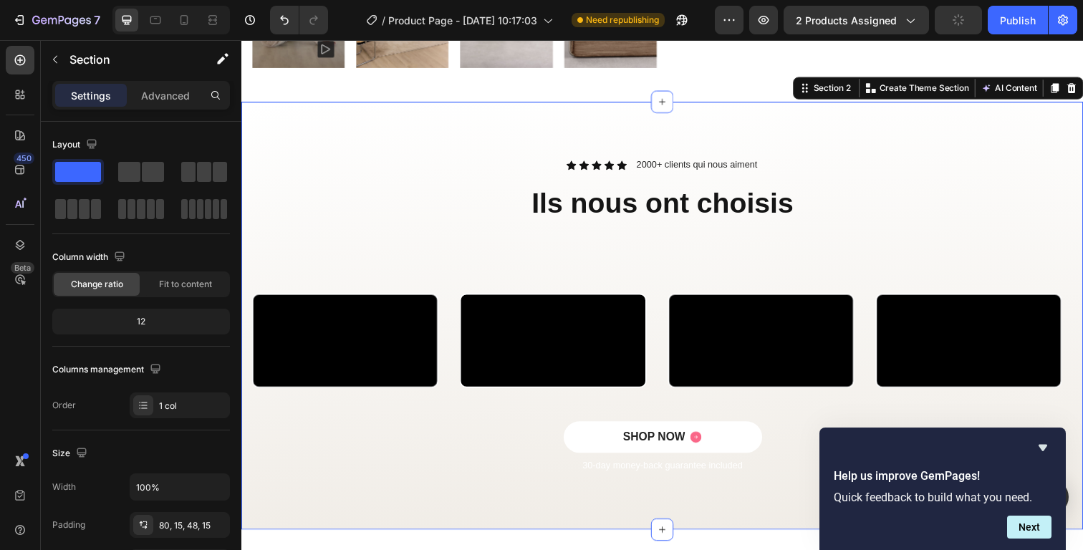
click at [644, 275] on div "Icon Icon Icon Icon Icon Icon List 2000+ clients qui nous aiment Text Block Row…" at bounding box center [671, 332] width 838 height 345
click at [653, 254] on p "⁠⁠⁠⁠⁠⁠⁠ Ils nous ont choisis" at bounding box center [671, 225] width 835 height 74
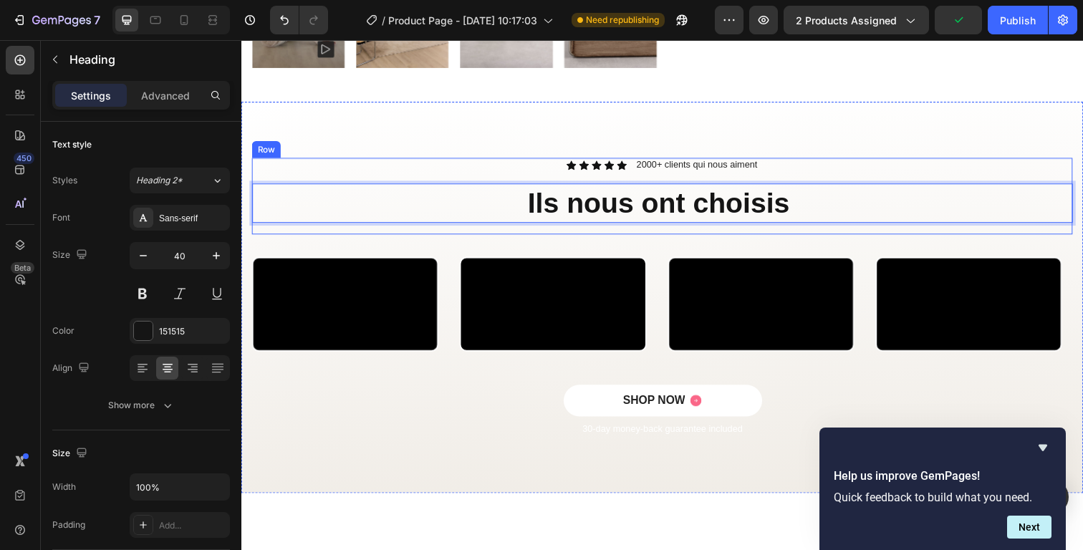
click at [638, 229] on div "Icon Icon Icon Icon Icon Icon List 2000+ clients qui nous aiment Text Block Row…" at bounding box center [671, 199] width 838 height 78
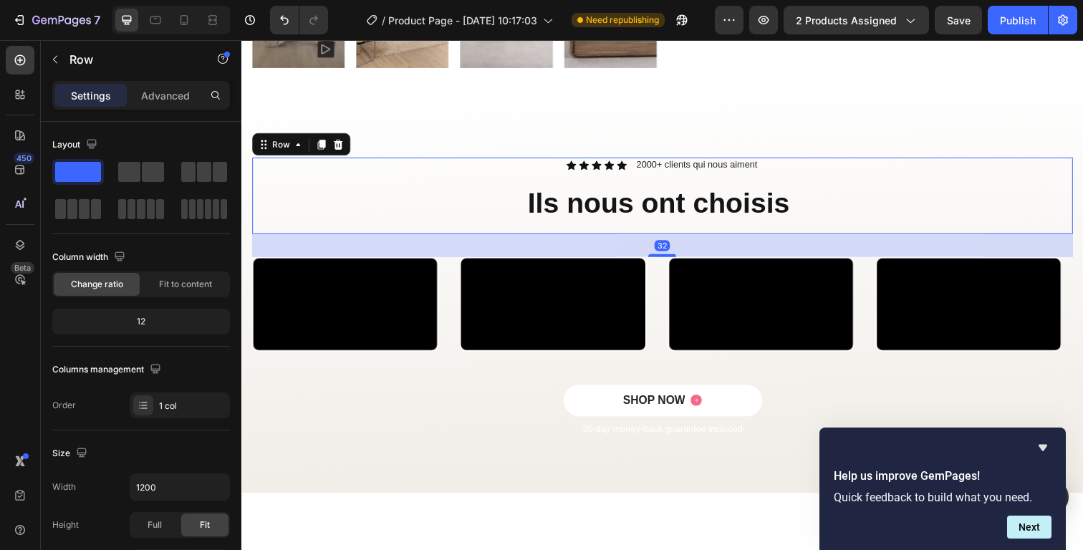
click at [662, 221] on div "Icon Icon Icon Icon Icon Icon List 2000+ clients qui nous aiment Text Block Row…" at bounding box center [671, 199] width 838 height 78
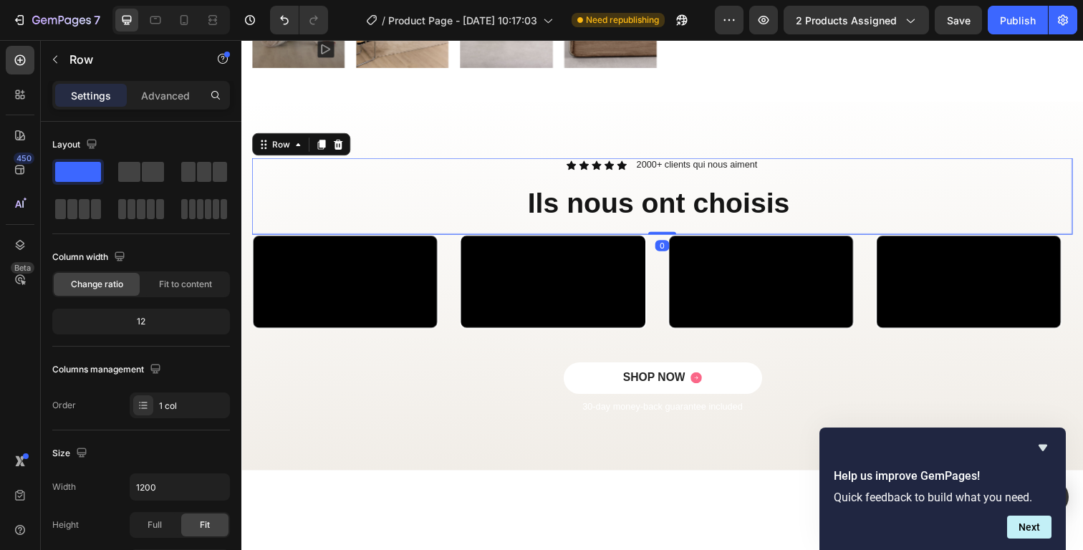
drag, startPoint x: 667, startPoint y: 253, endPoint x: 667, endPoint y: 225, distance: 27.9
click at [667, 236] on div at bounding box center [671, 237] width 29 height 3
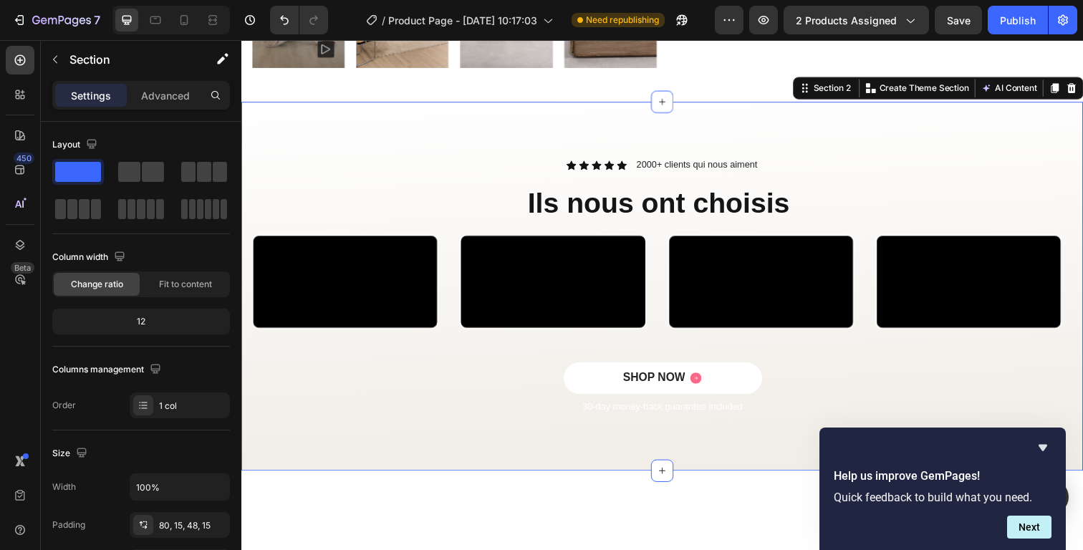
click at [607, 116] on div "Icon Icon Icon Icon Icon Icon List 2000+ clients qui nous aiment Text Block Row…" at bounding box center [670, 291] width 859 height 377
click at [630, 127] on div "Icon Icon Icon Icon Icon Icon List 2000+ clients qui nous aiment Text Block Row…" at bounding box center [670, 291] width 859 height 377
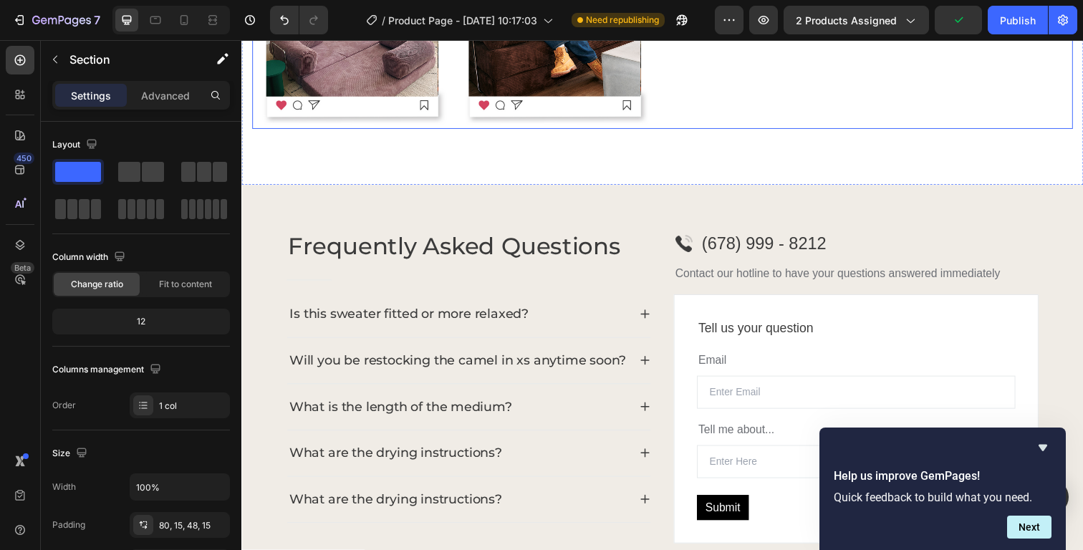
scroll to position [2077, 0]
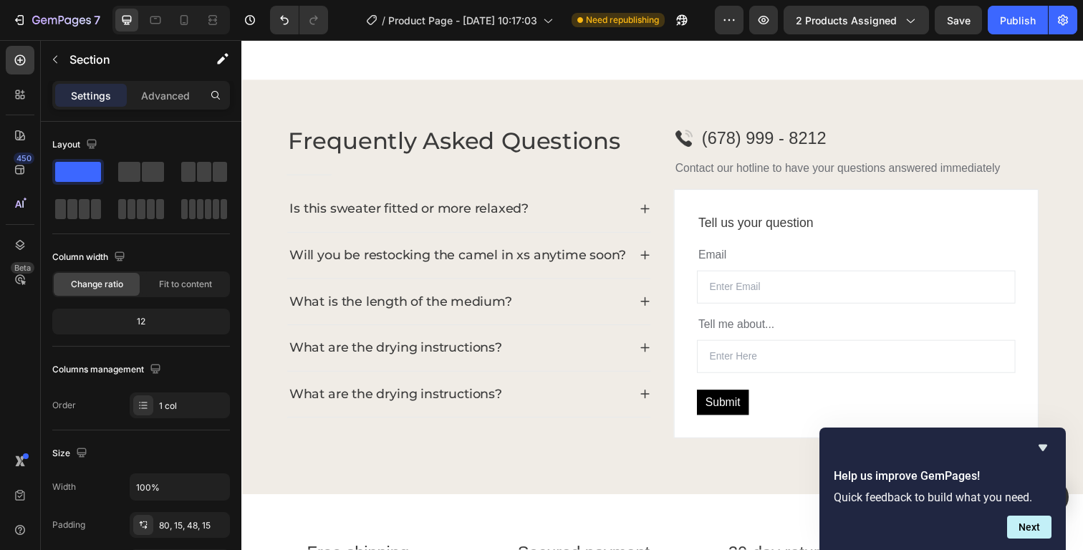
click at [382, 203] on div "Is this sweater fitted or more relaxed?" at bounding box center [412, 213] width 248 height 24
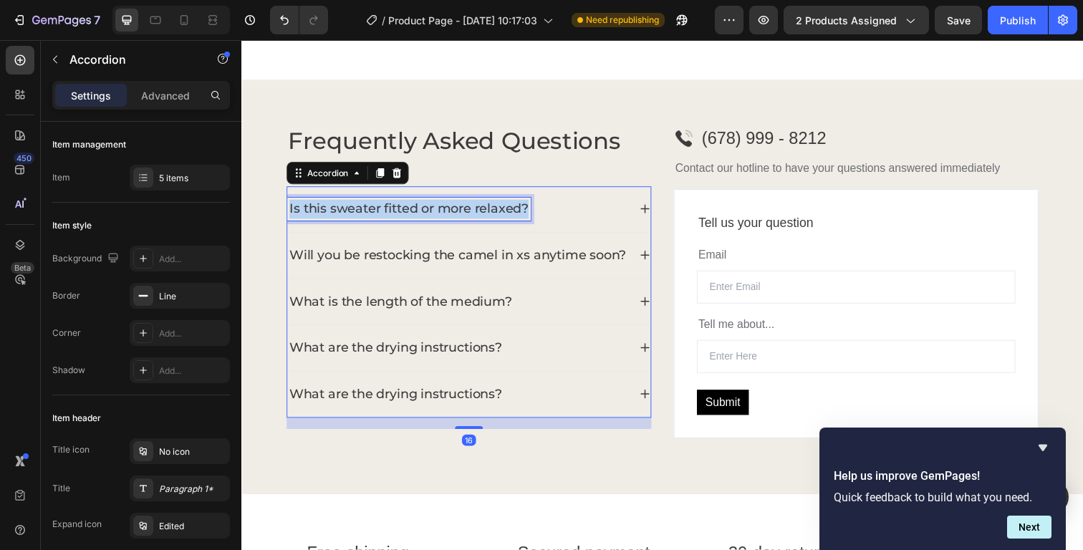
click at [382, 203] on p "Is this sweater fitted or more relaxed?" at bounding box center [412, 212] width 244 height 19
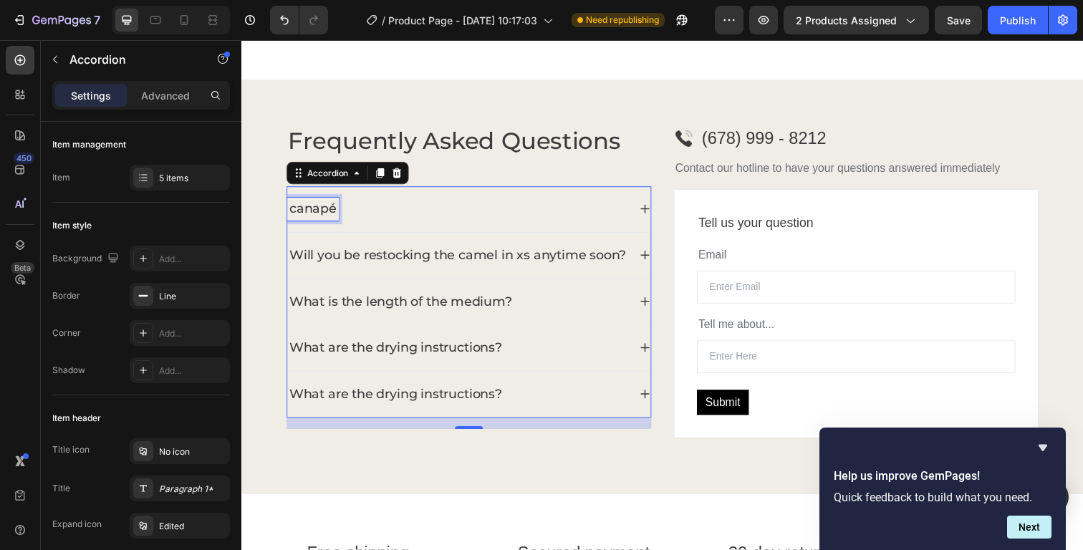
click at [322, 207] on p "canapé" at bounding box center [314, 212] width 48 height 19
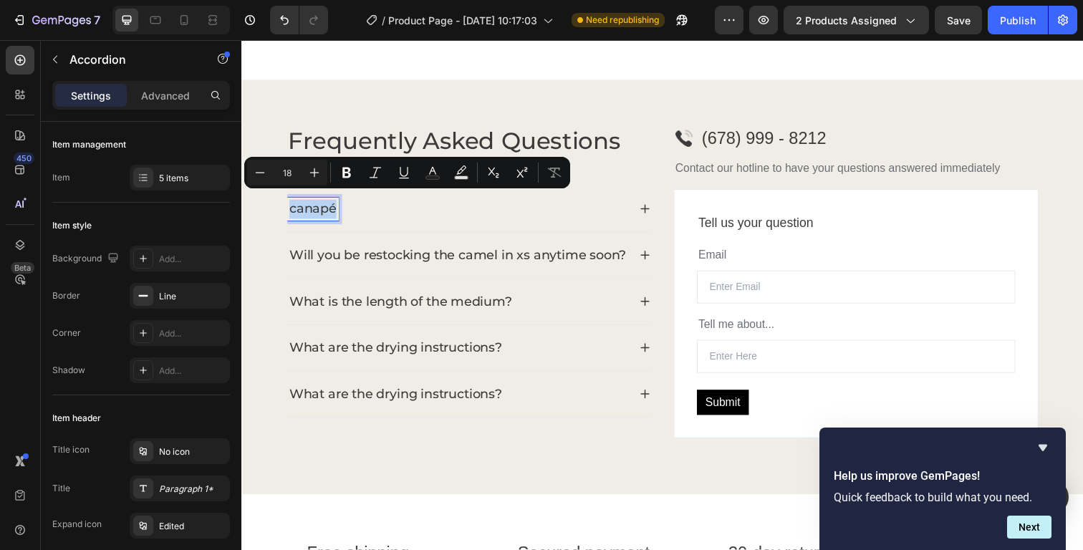
click at [322, 207] on p "canapé" at bounding box center [314, 212] width 48 height 19
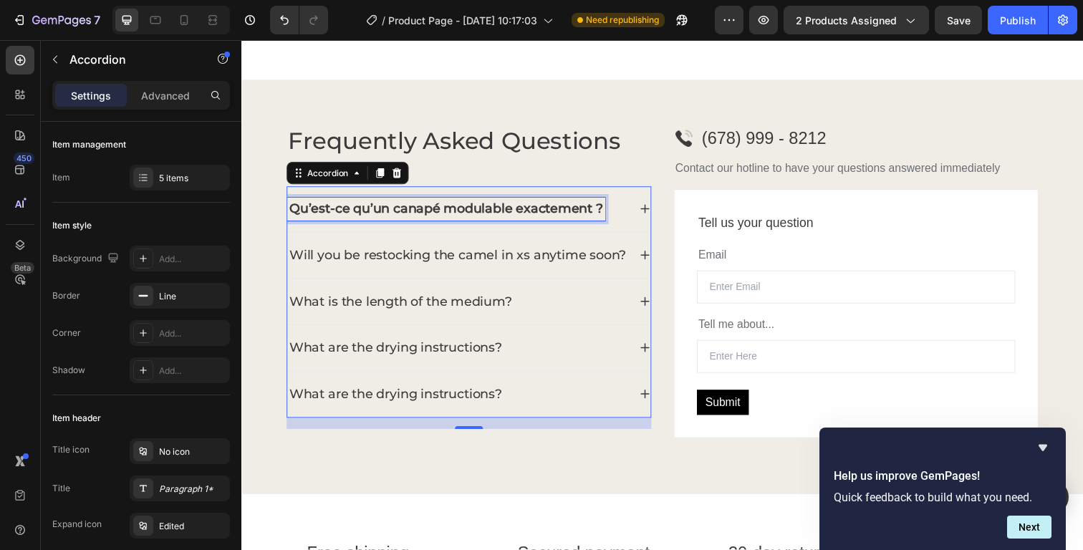
click at [344, 251] on p "Will you be restocking the camel in xs anytime soon?" at bounding box center [462, 260] width 344 height 19
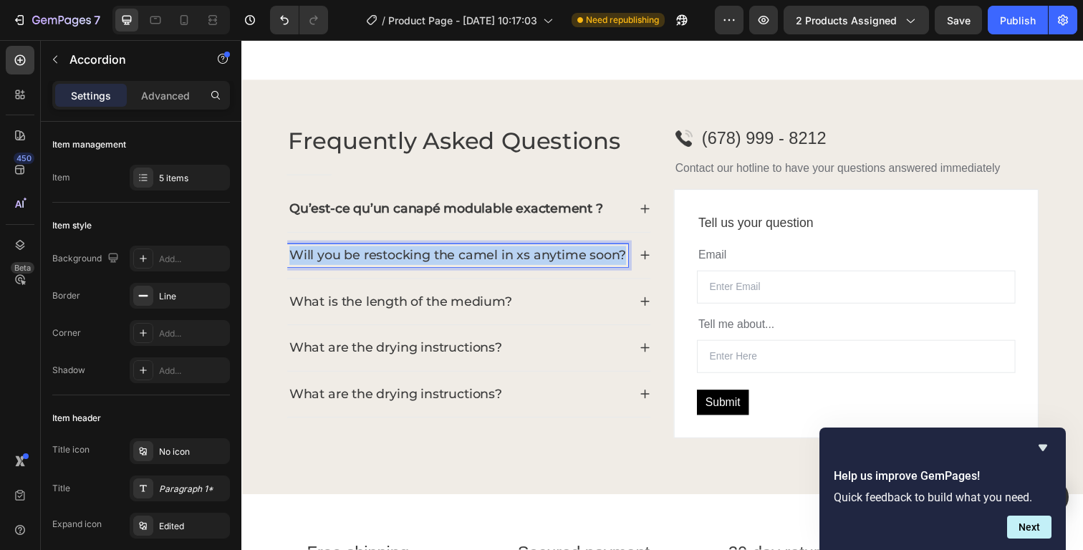
click at [344, 251] on p "Will you be restocking the camel in xs anytime soon?" at bounding box center [462, 260] width 344 height 19
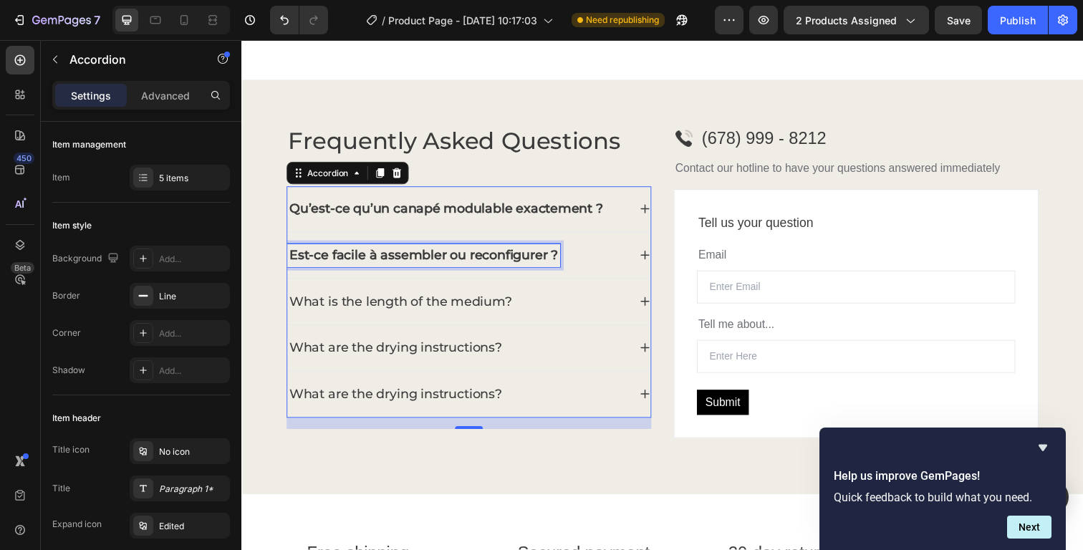
click at [370, 299] on p "What is the length of the medium?" at bounding box center [403, 307] width 227 height 19
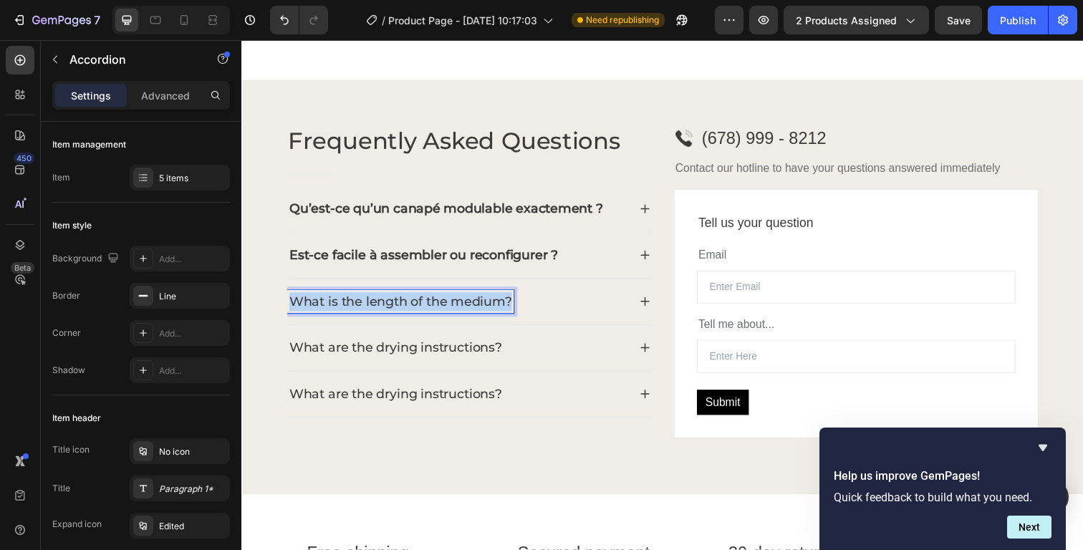
click at [370, 299] on p "What is the length of the medium?" at bounding box center [403, 307] width 227 height 19
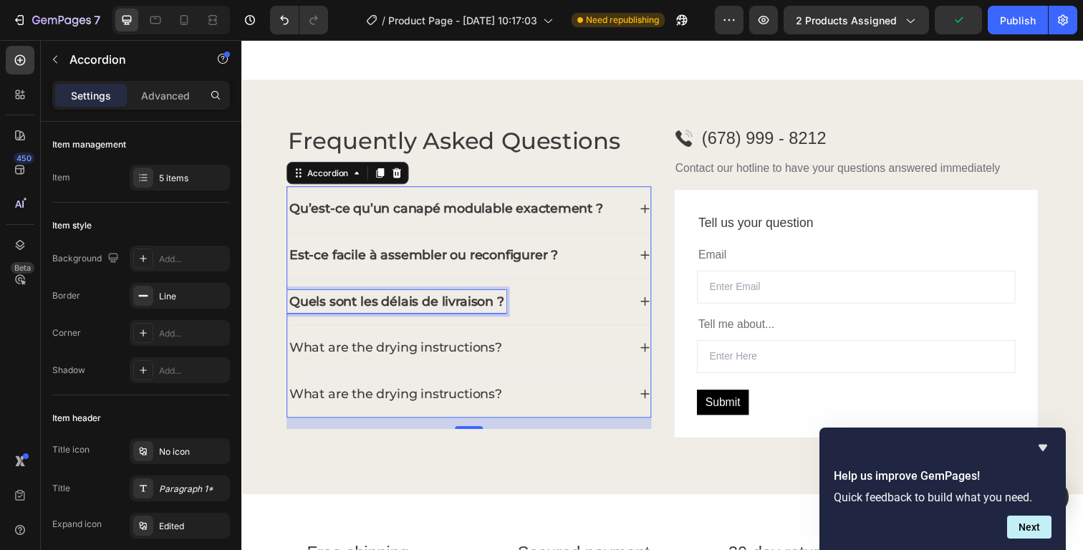
click at [415, 347] on p "What are the drying instructions?" at bounding box center [398, 354] width 217 height 19
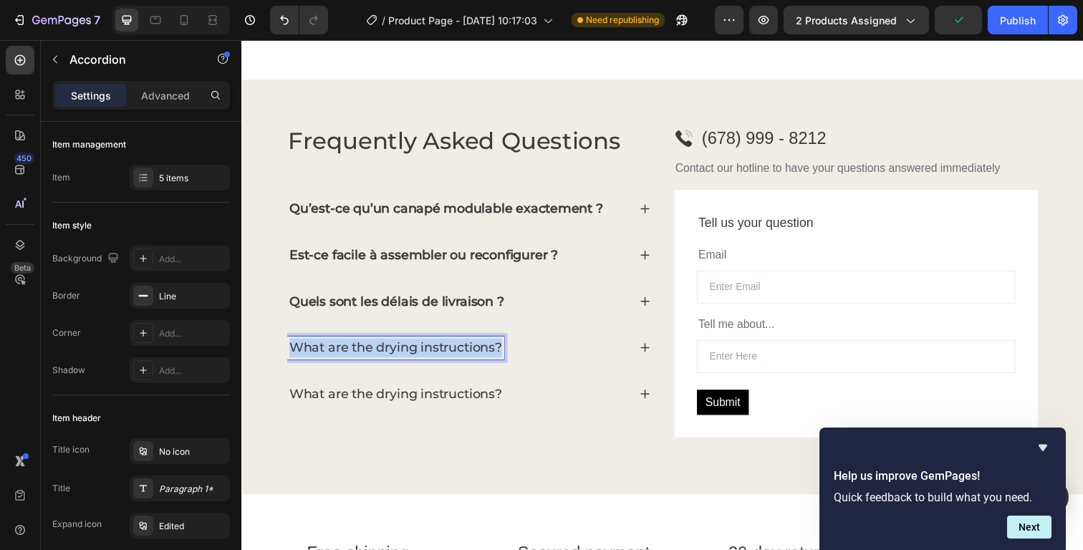
click at [415, 347] on p "What are the drying instructions?" at bounding box center [398, 354] width 217 height 19
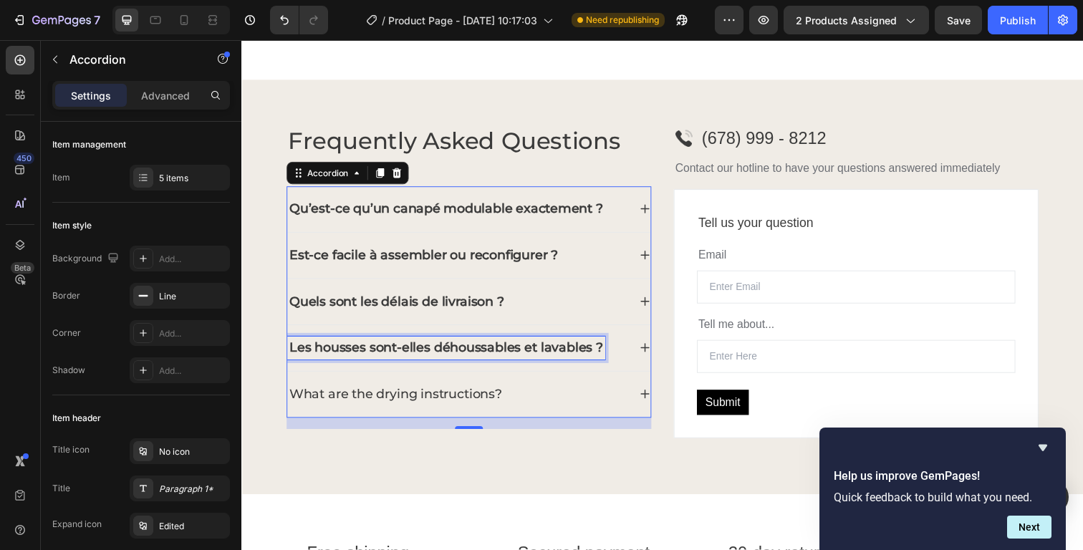
click at [470, 397] on p "What are the drying instructions?" at bounding box center [398, 401] width 217 height 19
click at [469, 397] on p "What are the drying instructions?" at bounding box center [398, 401] width 217 height 19
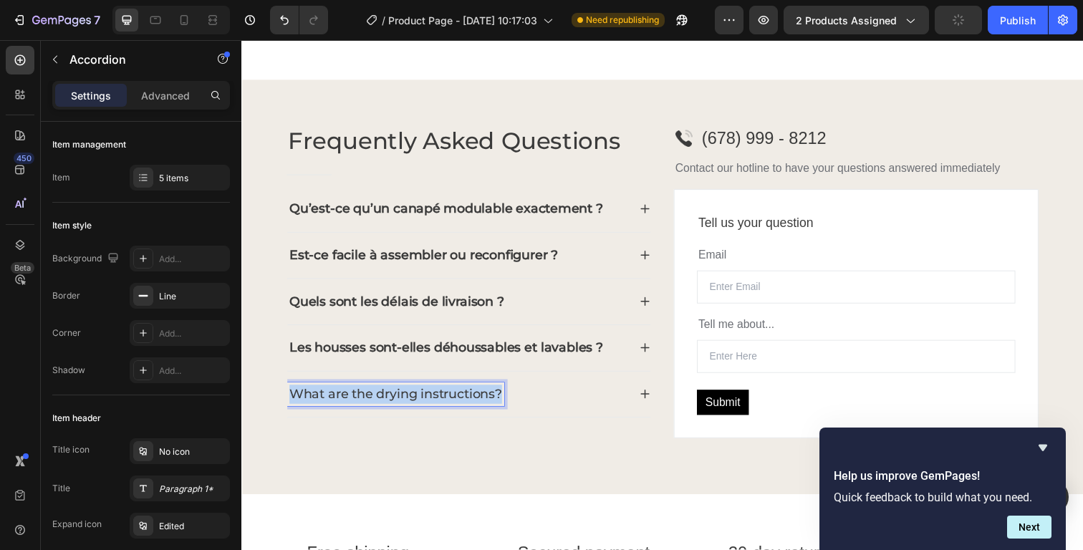
click at [469, 397] on p "What are the drying instructions?" at bounding box center [398, 401] width 217 height 19
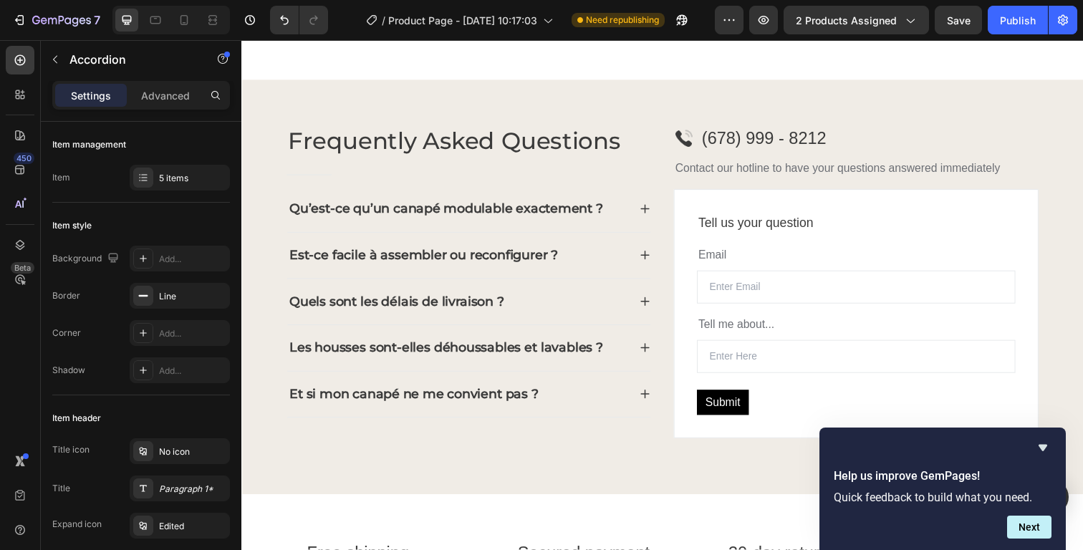
click at [647, 207] on icon at bounding box center [652, 212] width 11 height 11
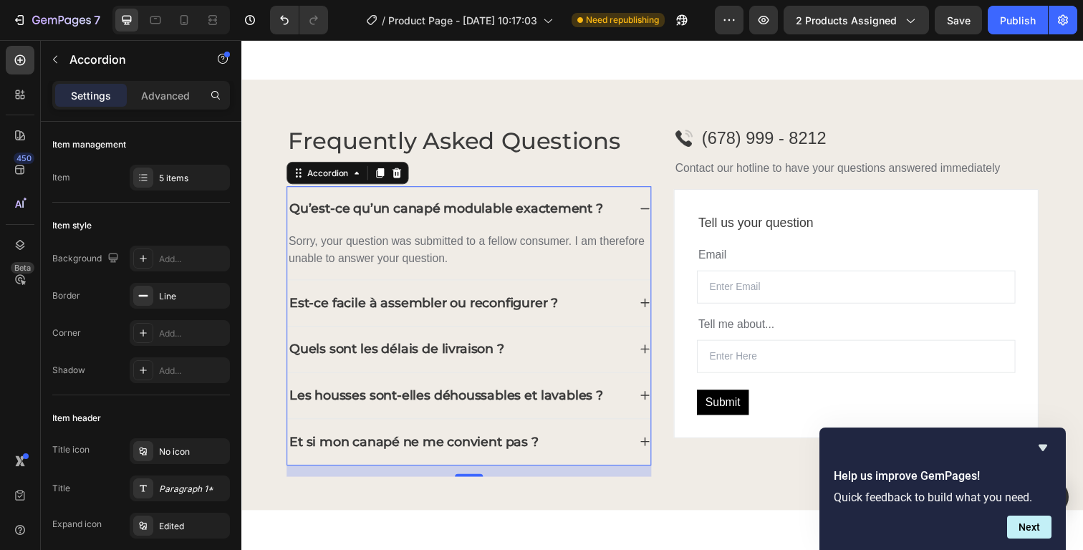
click at [384, 254] on p "Sorry, your question was submitted to a fellow consumer. I am therefore unable …" at bounding box center [473, 255] width 368 height 34
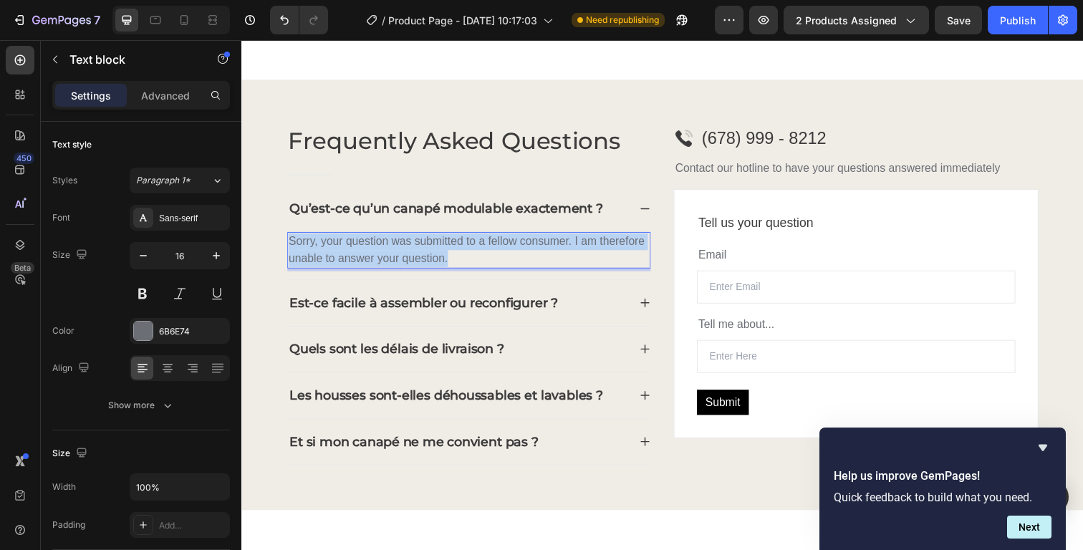
click at [384, 254] on p "Sorry, your question was submitted to a fellow consumer. I am therefore unable …" at bounding box center [473, 255] width 368 height 34
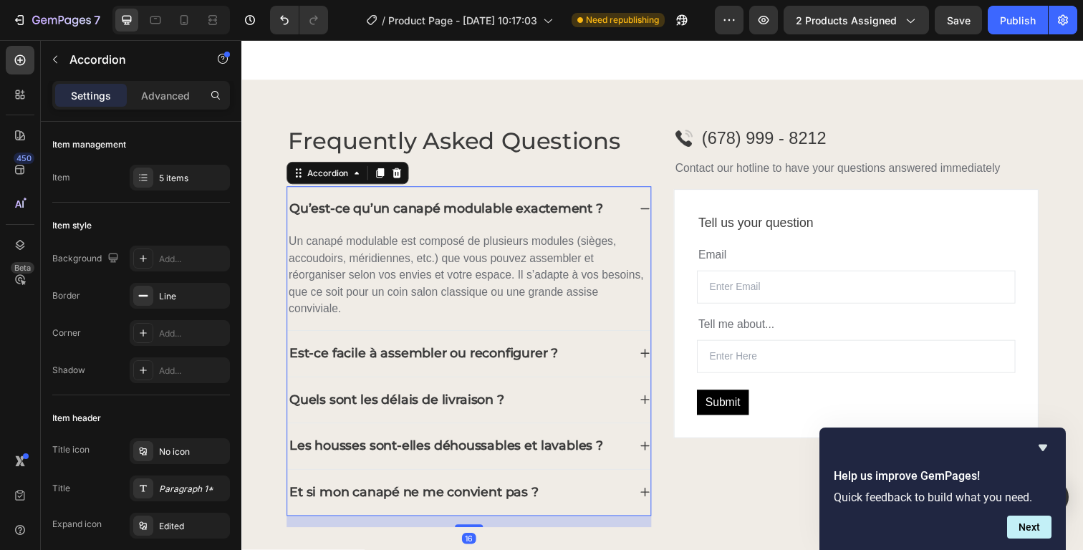
click at [617, 353] on div "Est-ce facile à assembler ou reconfigurer ?" at bounding box center [462, 361] width 348 height 24
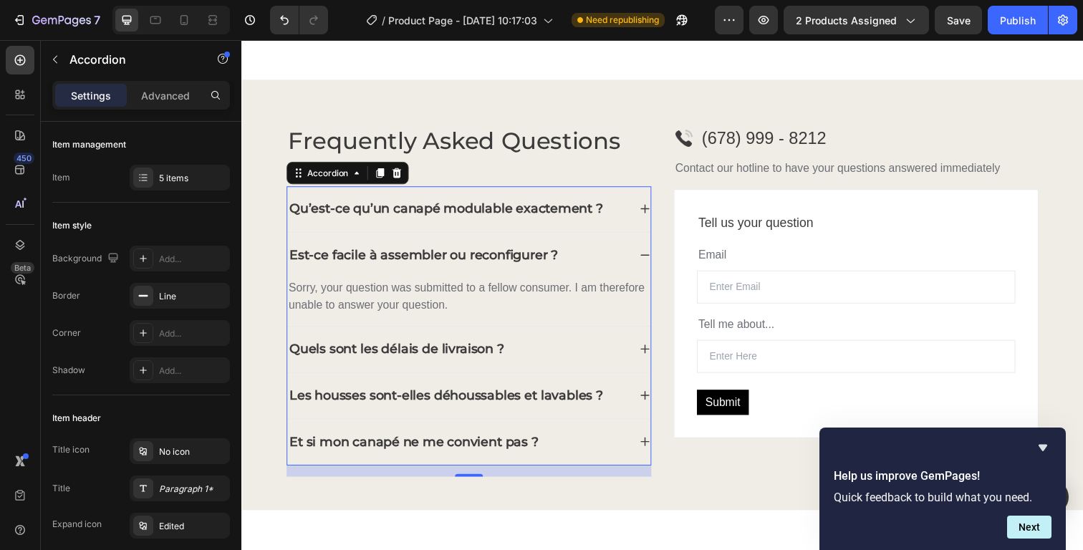
click at [321, 294] on p "Sorry, your question was submitted to a fellow consumer. I am therefore unable …" at bounding box center [473, 302] width 368 height 34
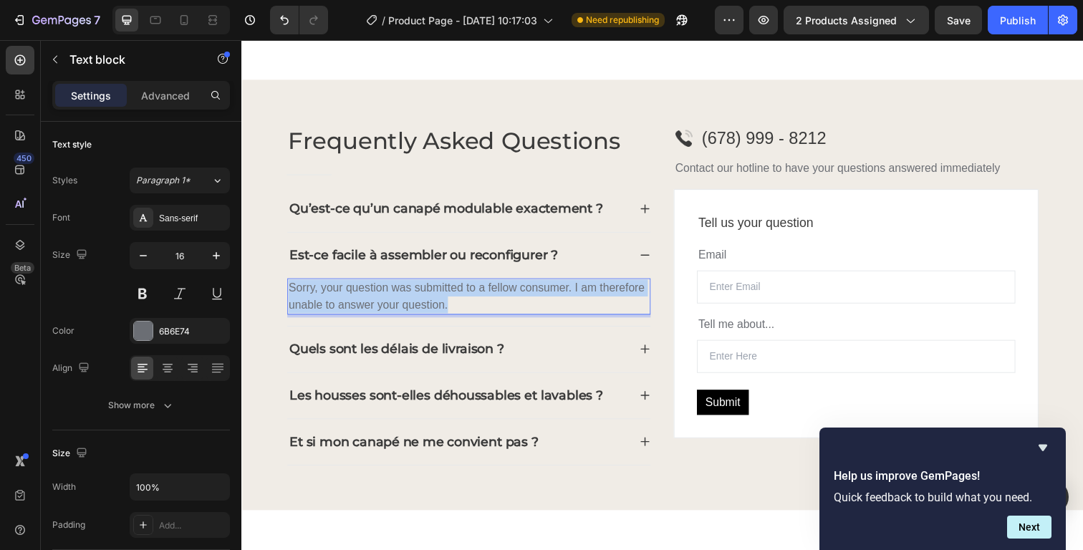
click at [321, 294] on p "Sorry, your question was submitted to a fellow consumer. I am therefore unable …" at bounding box center [473, 302] width 368 height 34
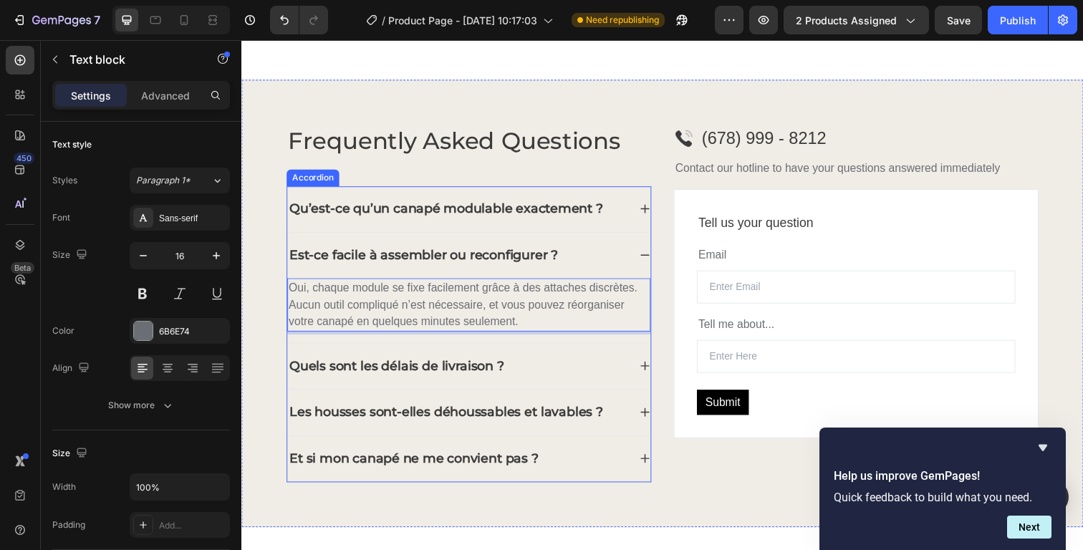
click at [547, 362] on div "Quels sont les délais de livraison ?" at bounding box center [462, 374] width 348 height 24
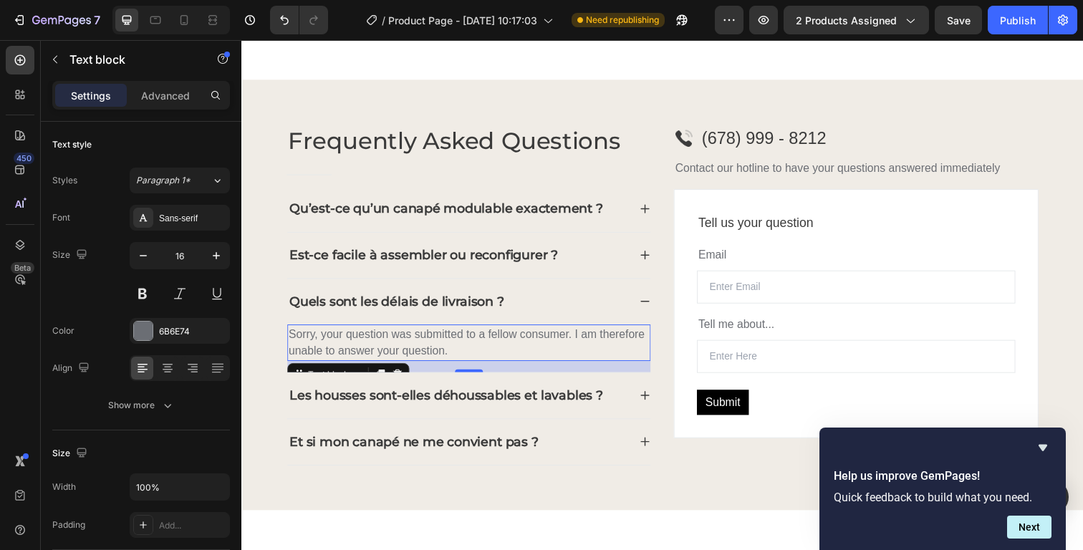
click at [463, 344] on p "Sorry, your question was submitted to a fellow consumer. I am therefore unable …" at bounding box center [473, 349] width 368 height 34
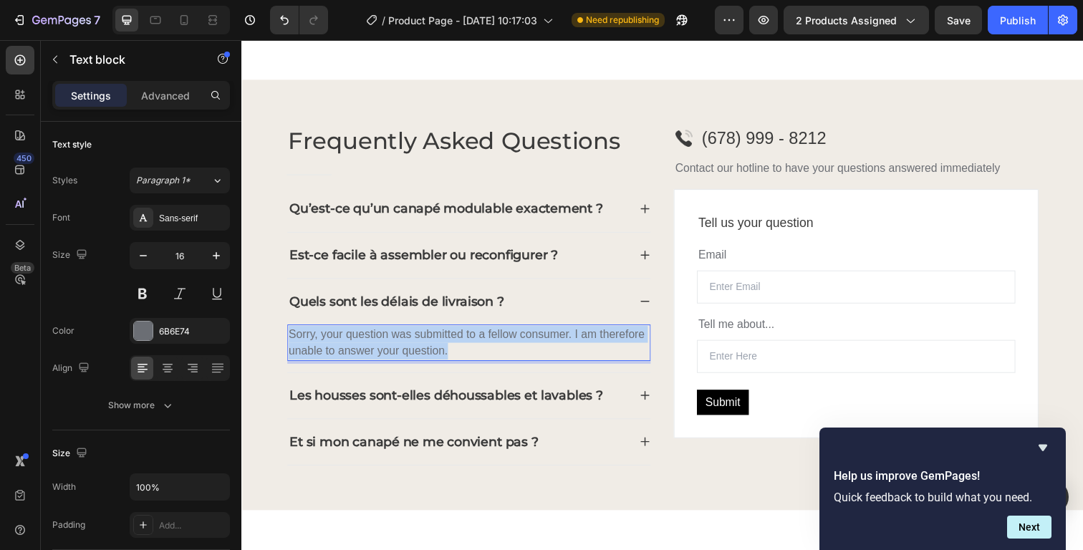
click at [463, 344] on p "Sorry, your question was submitted to a fellow consumer. I am therefore unable …" at bounding box center [473, 349] width 368 height 34
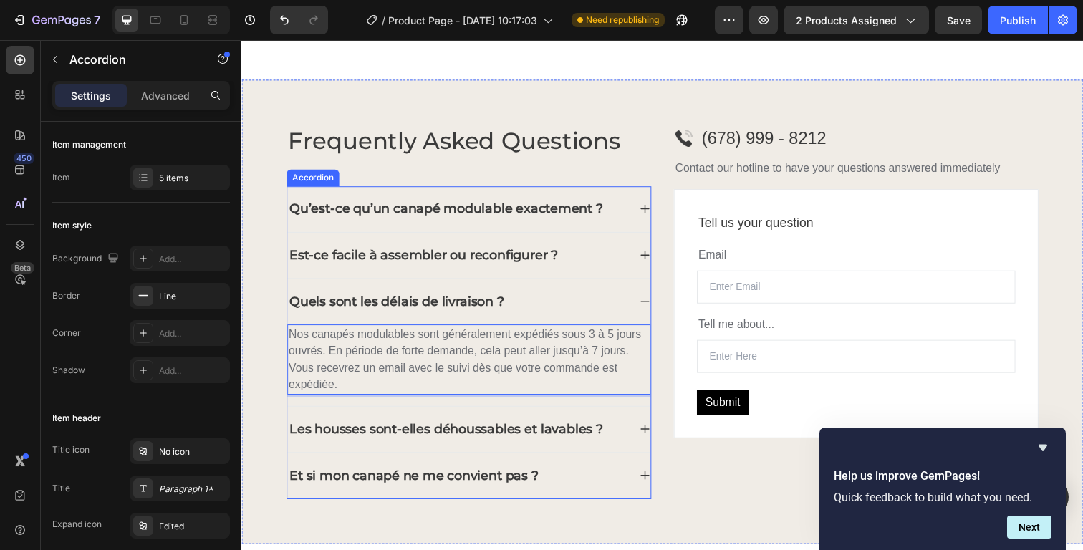
click at [624, 434] on div "Les housses sont-elles déhoussables et lavables ?" at bounding box center [462, 438] width 348 height 24
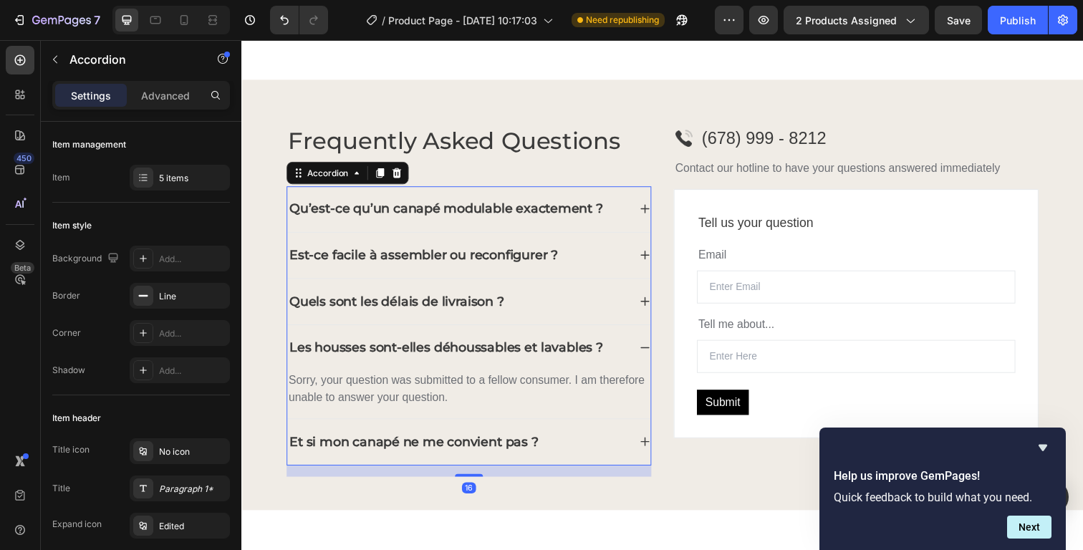
click at [499, 404] on p "Sorry, your question was submitted to a fellow consumer. I am therefore unable …" at bounding box center [473, 397] width 368 height 34
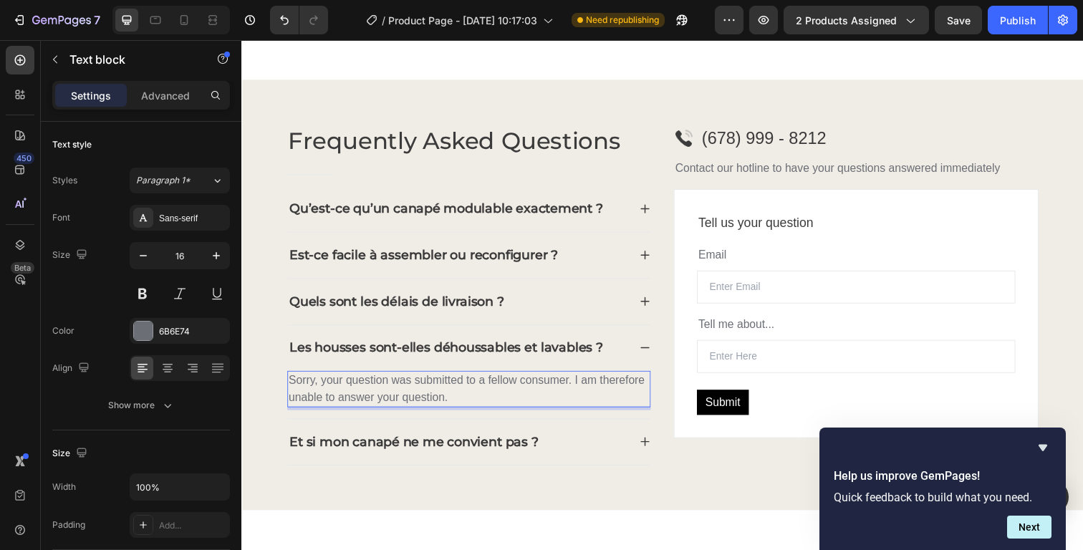
click at [497, 401] on p "Sorry, your question was submitted to a fellow consumer. I am therefore unable …" at bounding box center [473, 397] width 368 height 34
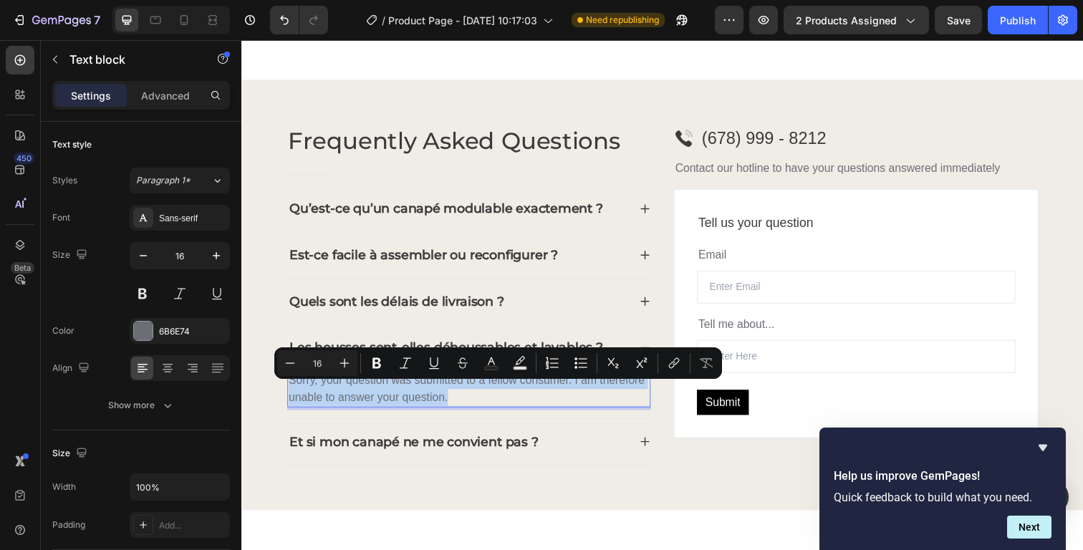
click at [497, 401] on p "Sorry, your question was submitted to a fellow consumer. I am therefore unable …" at bounding box center [473, 397] width 368 height 34
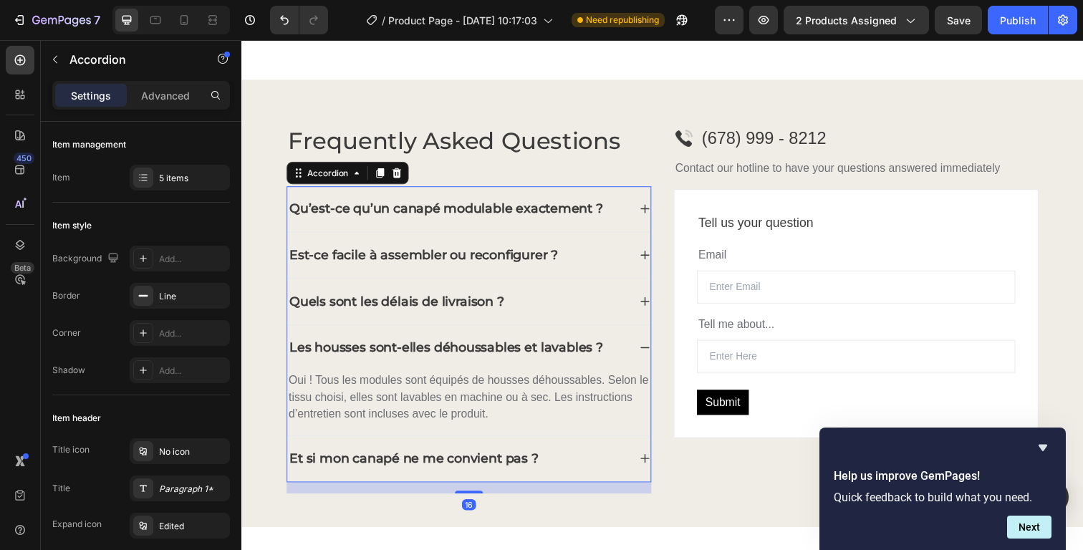
click at [603, 467] on div "Et si mon canapé ne me convient pas ?" at bounding box center [462, 468] width 348 height 24
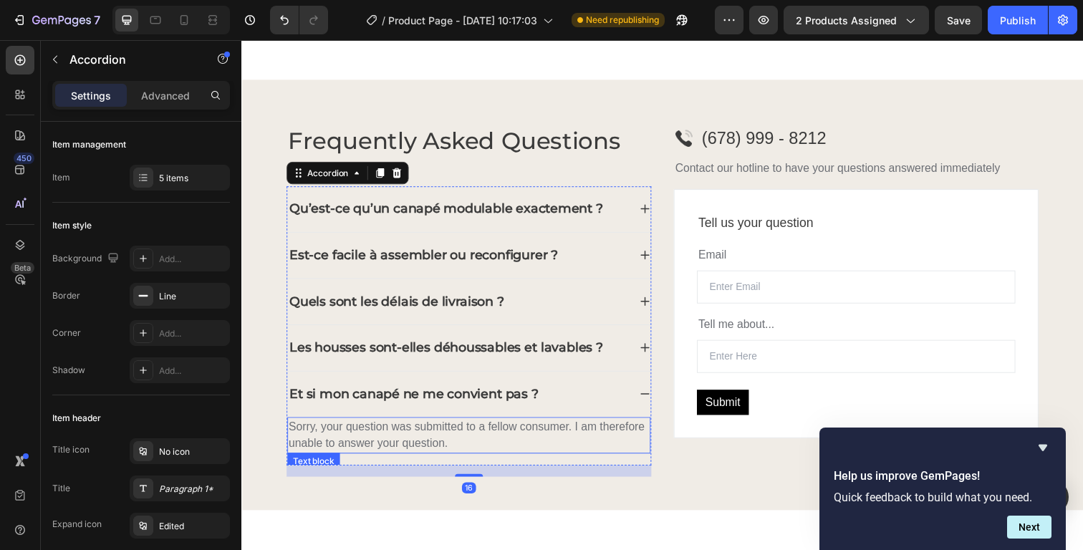
click at [450, 440] on p "Sorry, your question was submitted to a fellow consumer. I am therefore unable …" at bounding box center [473, 444] width 368 height 34
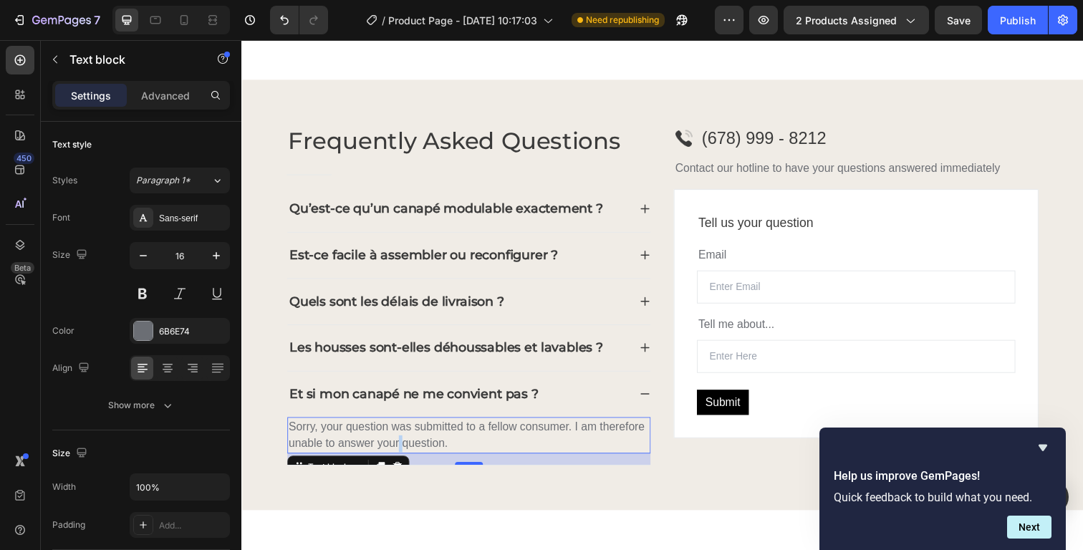
click at [450, 440] on p "Sorry, your question was submitted to a fellow consumer. I am therefore unable …" at bounding box center [473, 444] width 368 height 34
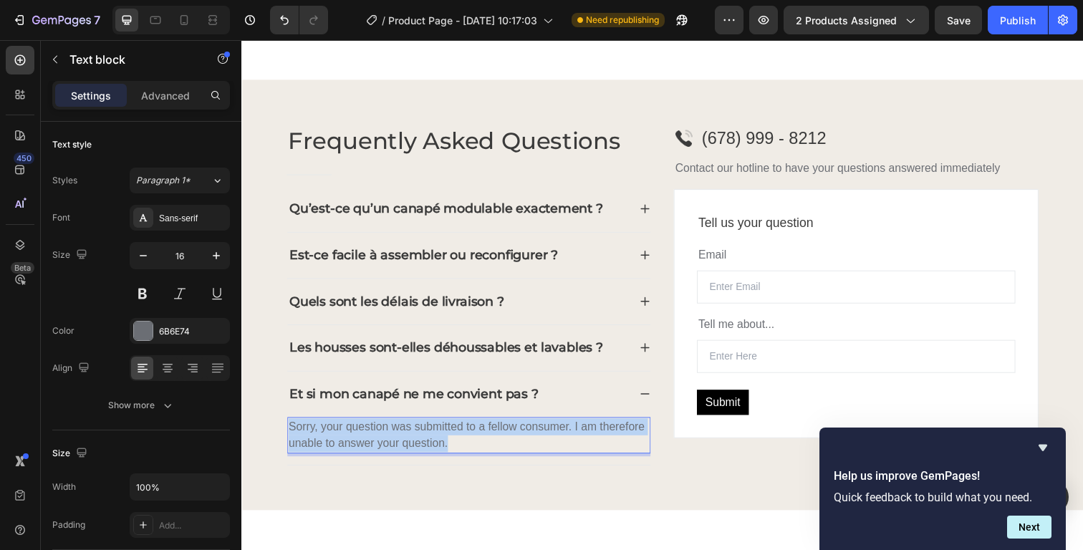
click at [450, 440] on p "Sorry, your question was submitted to a fellow consumer. I am therefore unable …" at bounding box center [473, 444] width 368 height 34
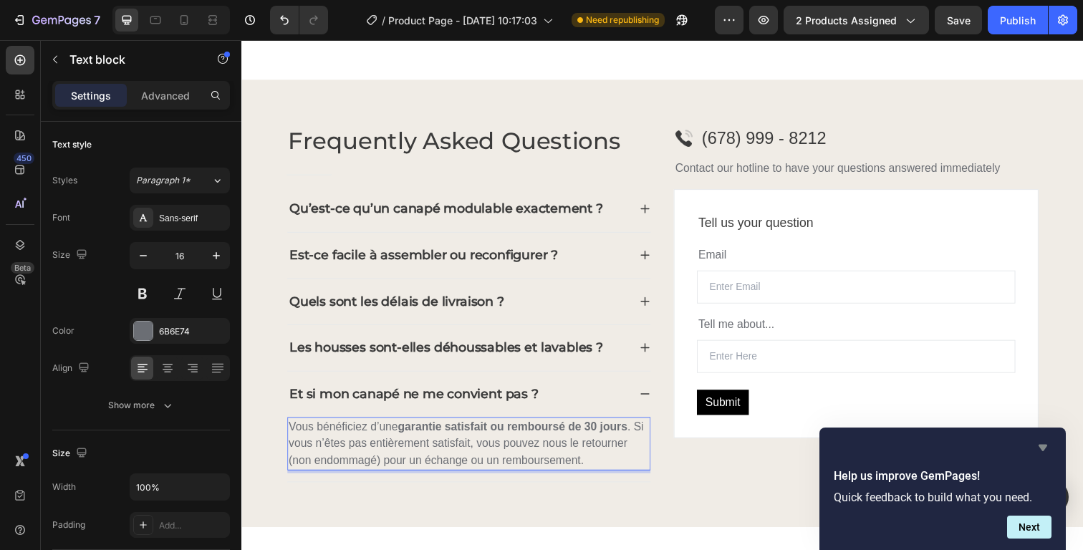
click at [1044, 442] on icon "Hide survey" at bounding box center [1042, 447] width 17 height 17
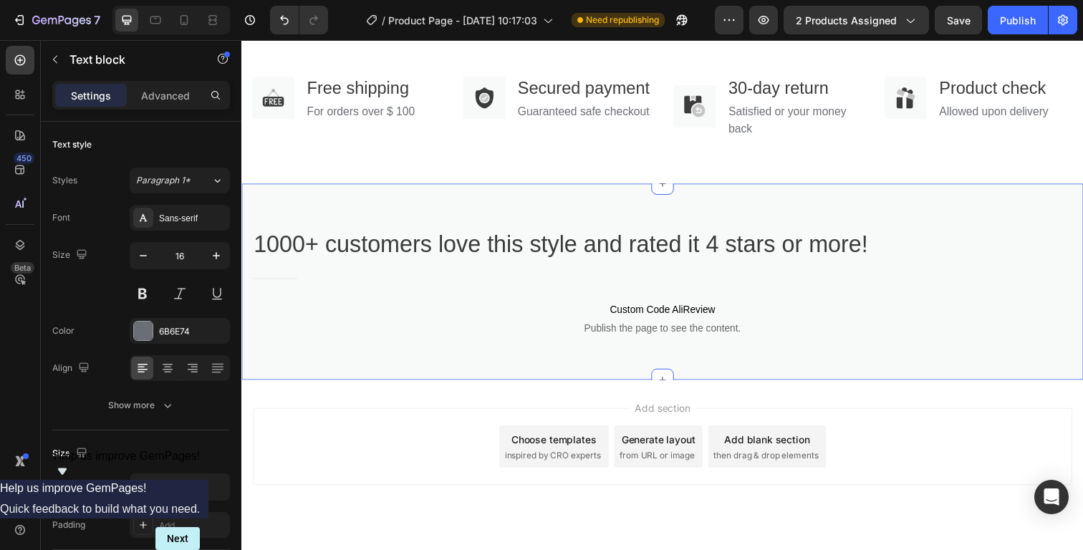
scroll to position [2545, 0]
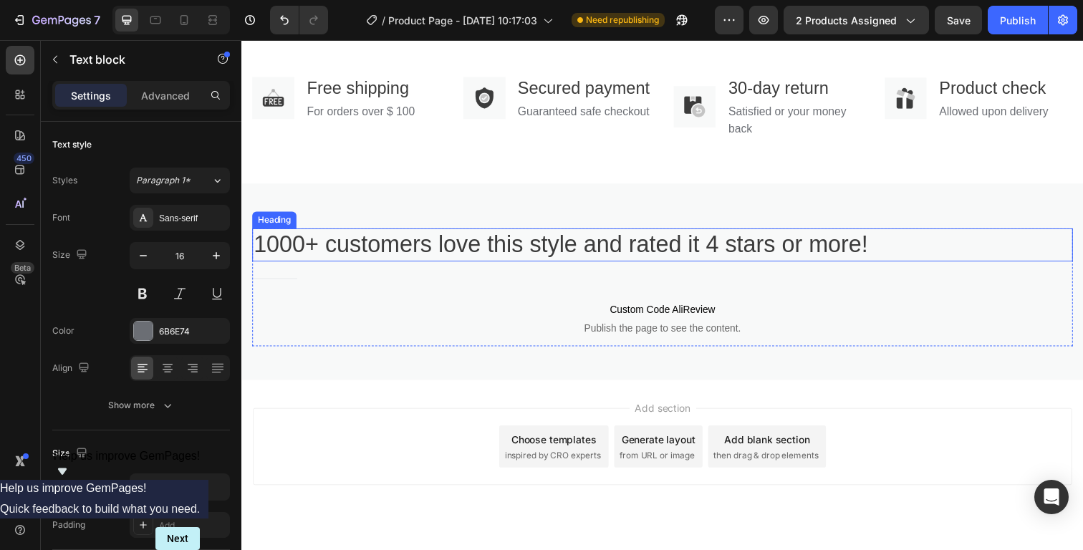
click at [983, 296] on div "Title Line" at bounding box center [671, 284] width 838 height 24
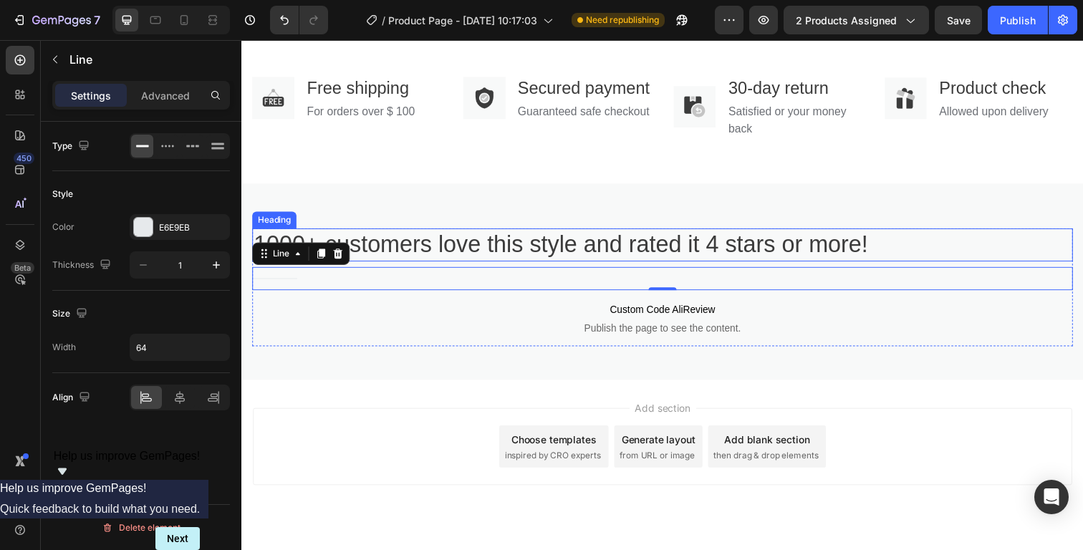
click at [978, 265] on p "1000+ customers love this style and rated it 4 stars or more!" at bounding box center [671, 249] width 835 height 31
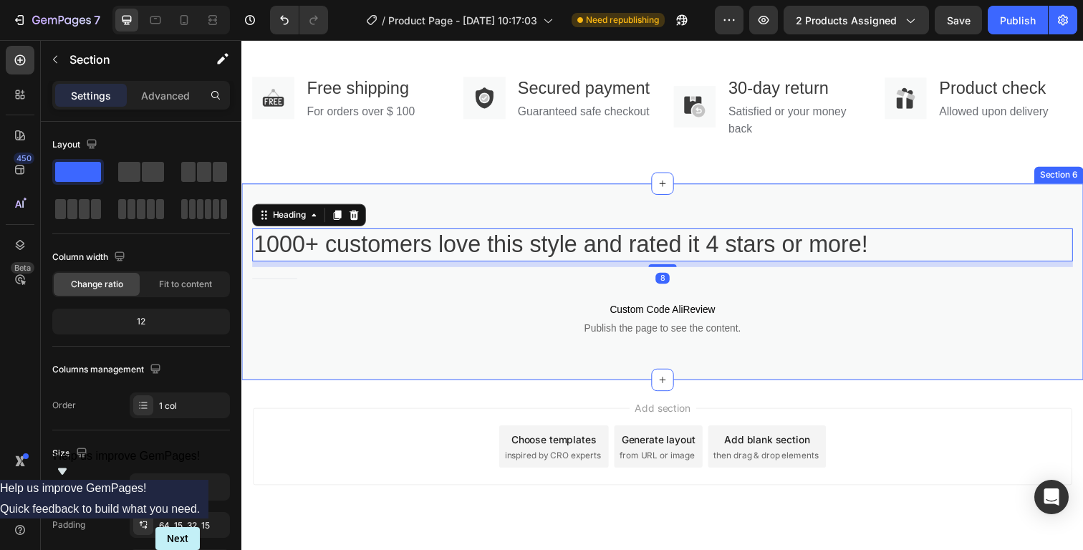
click at [980, 236] on div "1000+ customers love this style and rated it 4 stars or more! Heading 8 Title L…" at bounding box center [670, 287] width 859 height 201
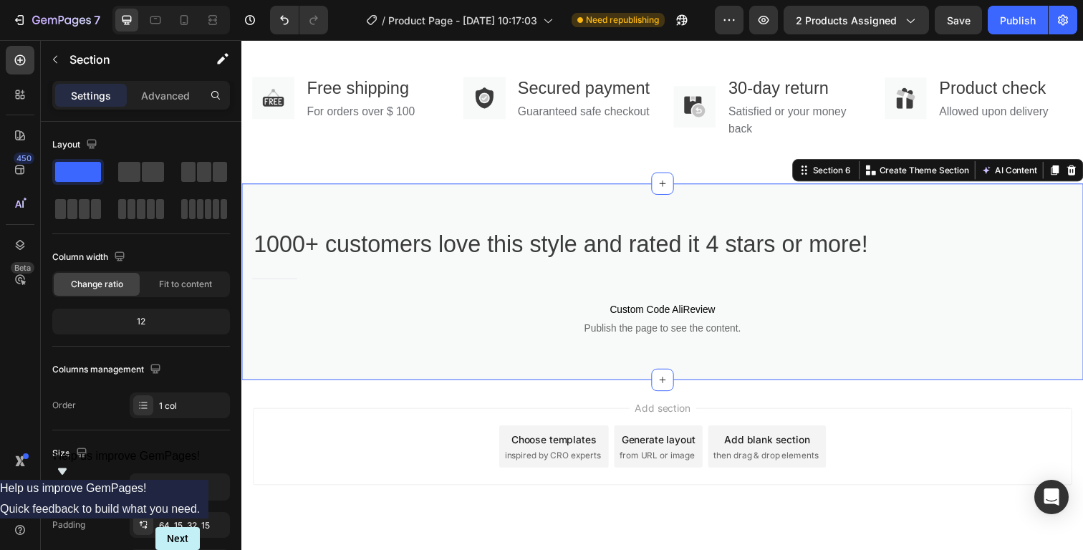
click at [1082, 179] on icon at bounding box center [1088, 173] width 11 height 11
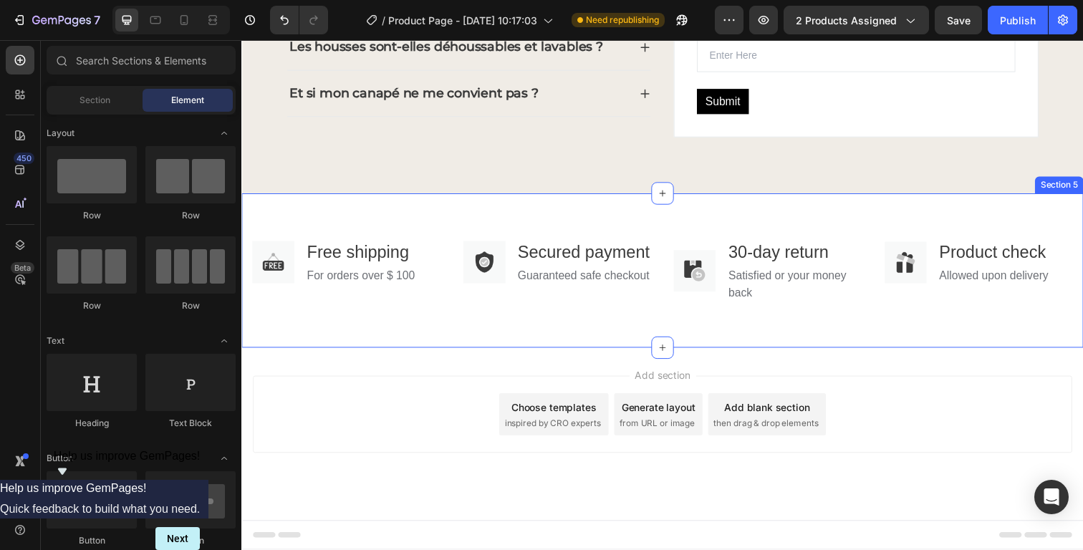
scroll to position [2403, 0]
click at [1054, 199] on div "Image Free shipping Text block For orders over $ 100 Text block Row Image Secur…" at bounding box center [670, 276] width 859 height 158
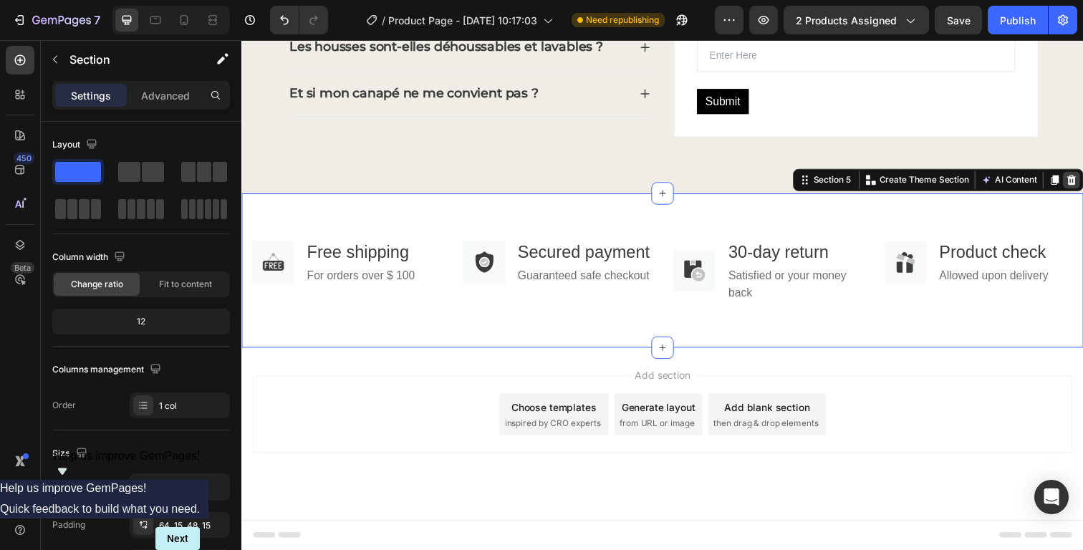
click at [1082, 178] on icon at bounding box center [1088, 183] width 9 height 10
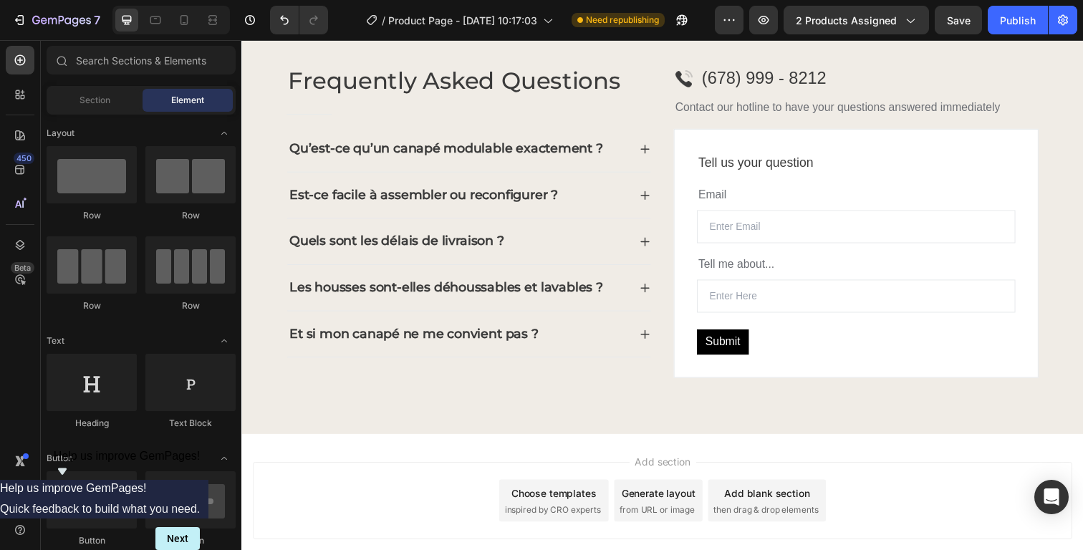
scroll to position [1782, 0]
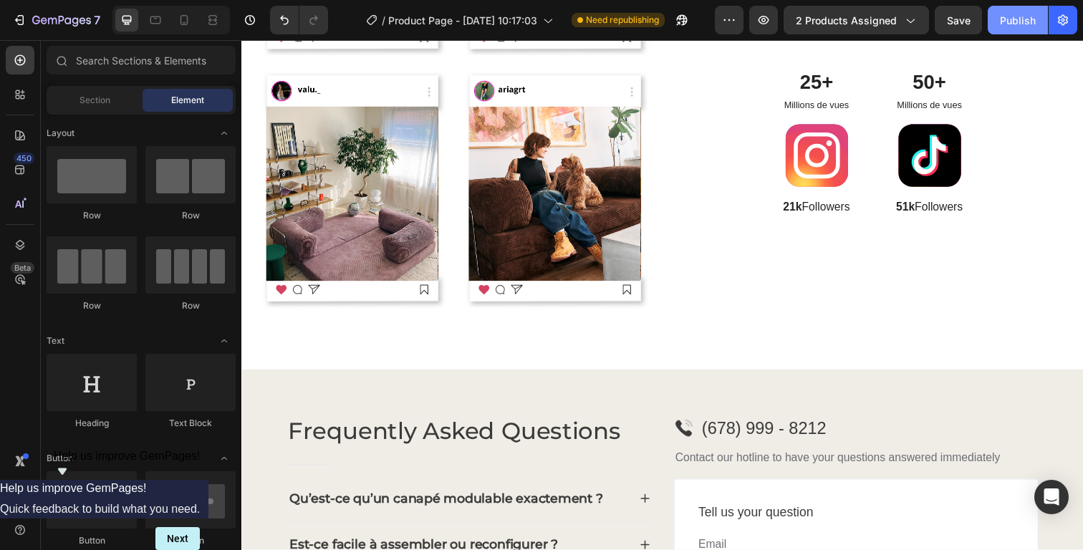
click at [1019, 28] on button "Publish" at bounding box center [1018, 20] width 60 height 29
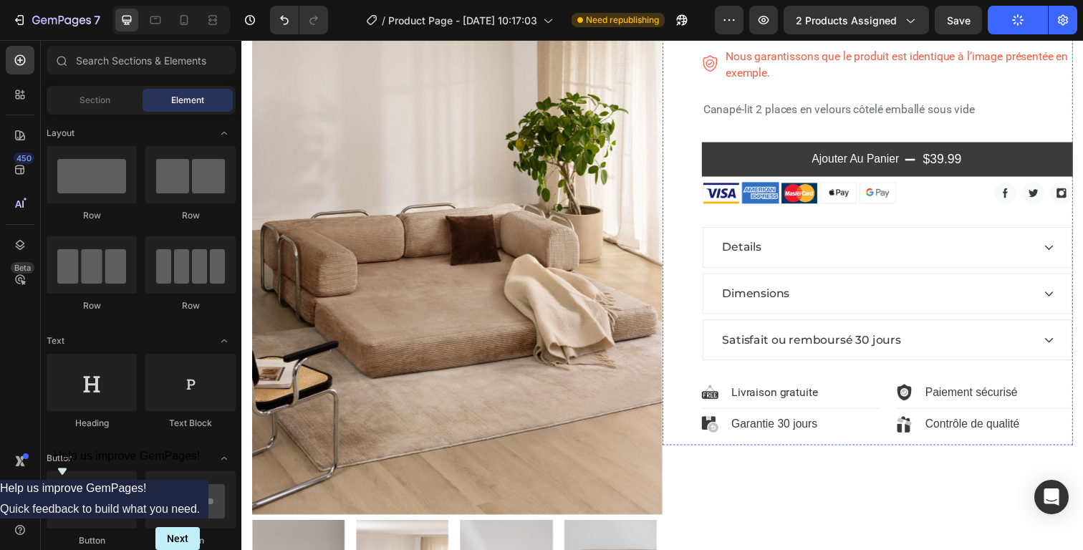
scroll to position [228, 0]
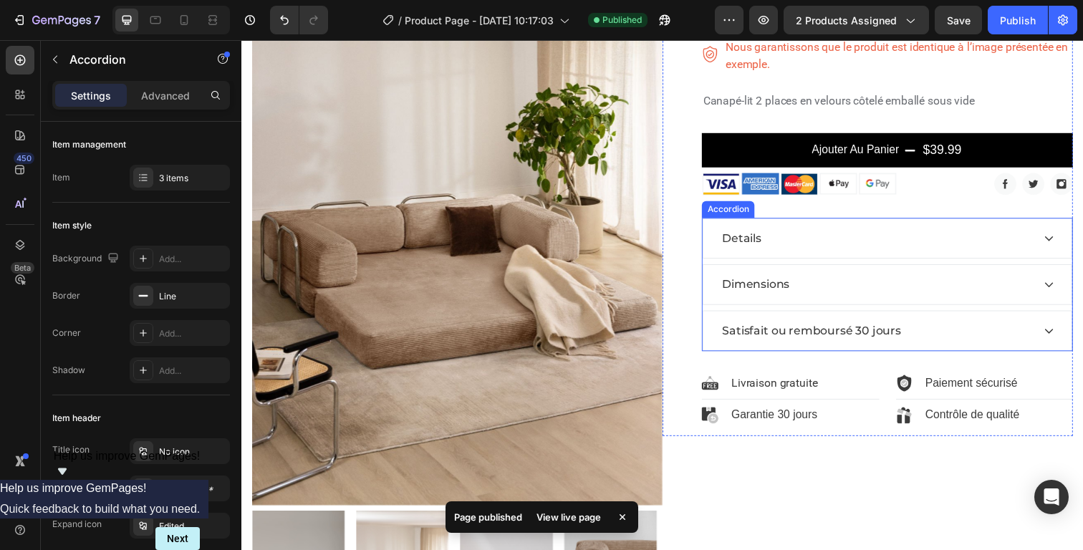
click at [1024, 243] on div "Details" at bounding box center [889, 242] width 319 height 21
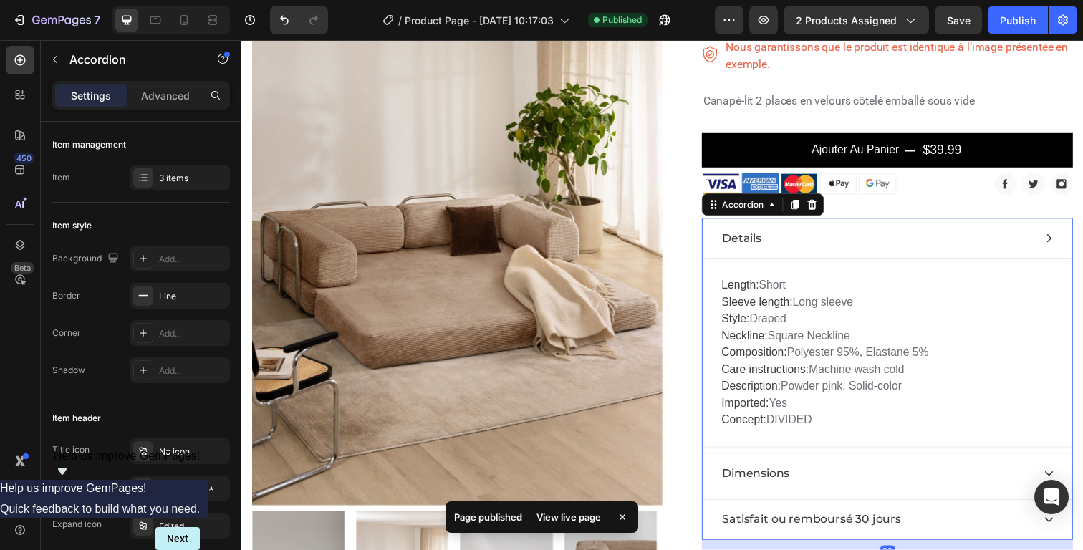
click at [1024, 242] on div "Details" at bounding box center [889, 242] width 319 height 21
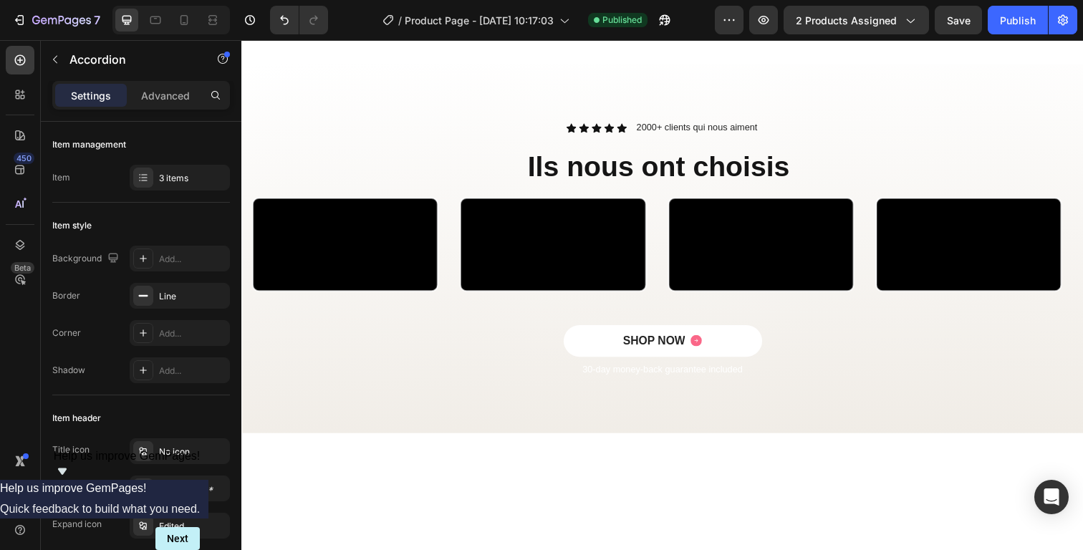
scroll to position [1106, 0]
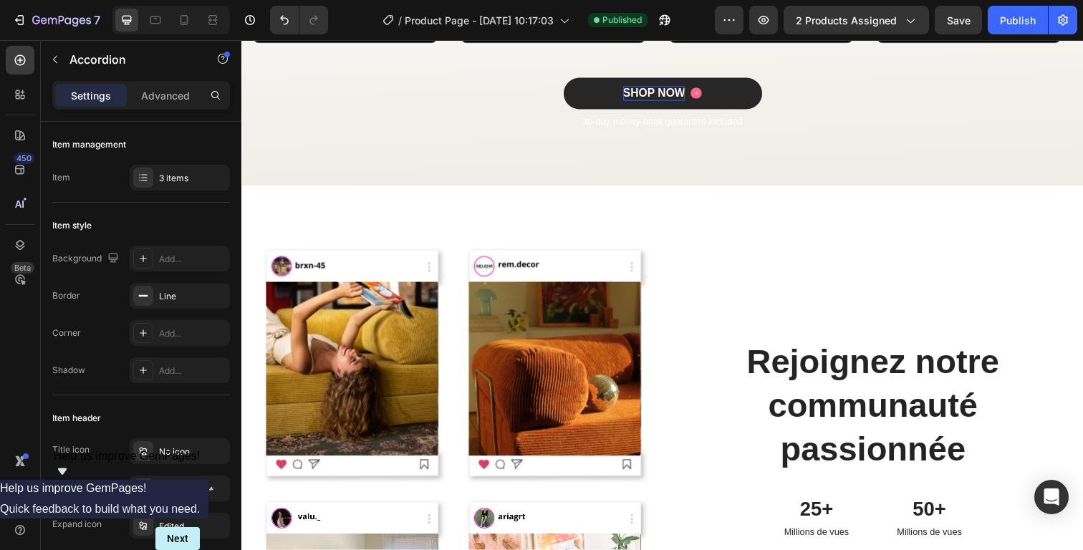
click at [674, 102] on div "SHOP NOW" at bounding box center [663, 94] width 64 height 15
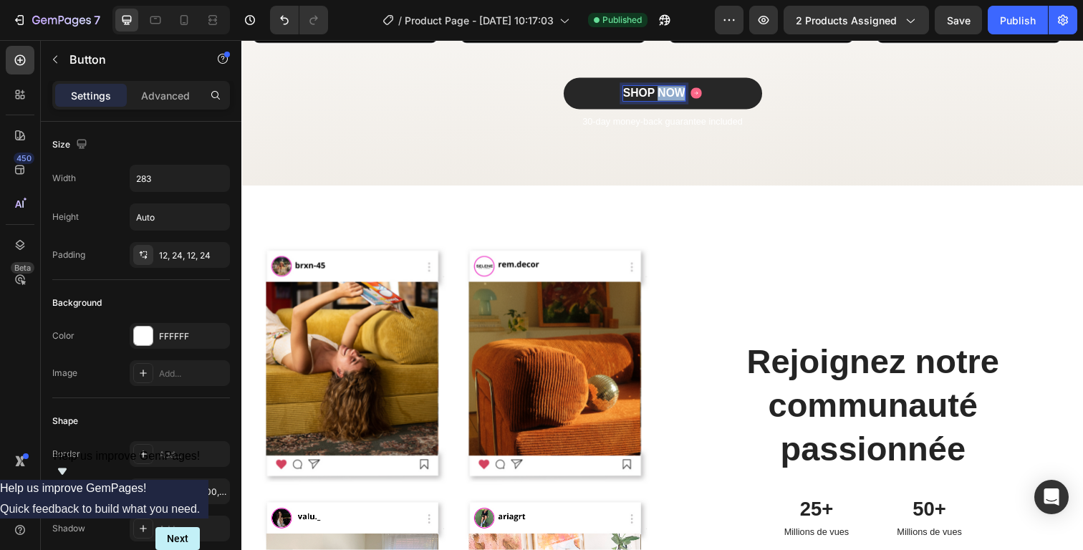
click at [674, 102] on div "SHOP NOW" at bounding box center [663, 94] width 64 height 15
click at [674, 102] on p "SHOP NOW" at bounding box center [663, 94] width 64 height 15
click at [811, 111] on div "commander Button 8" at bounding box center [671, 95] width 838 height 32
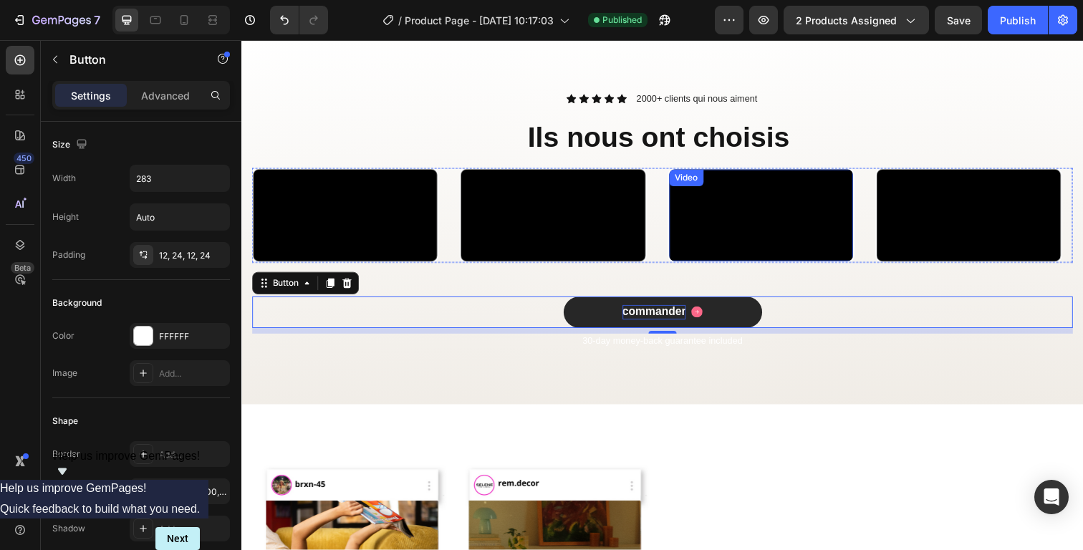
scroll to position [1054, 0]
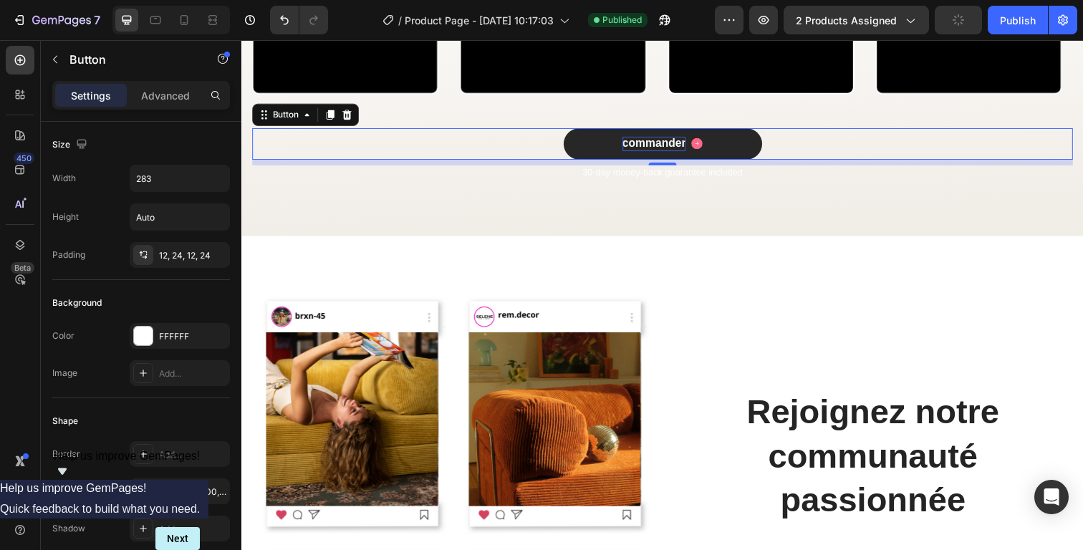
click at [674, 154] on p "commander" at bounding box center [662, 146] width 65 height 15
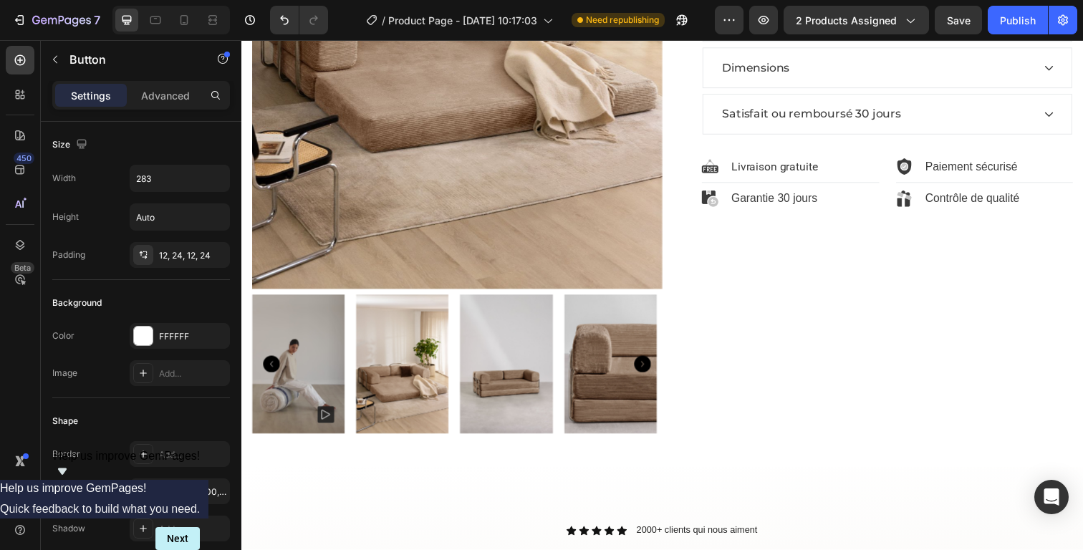
scroll to position [198, 0]
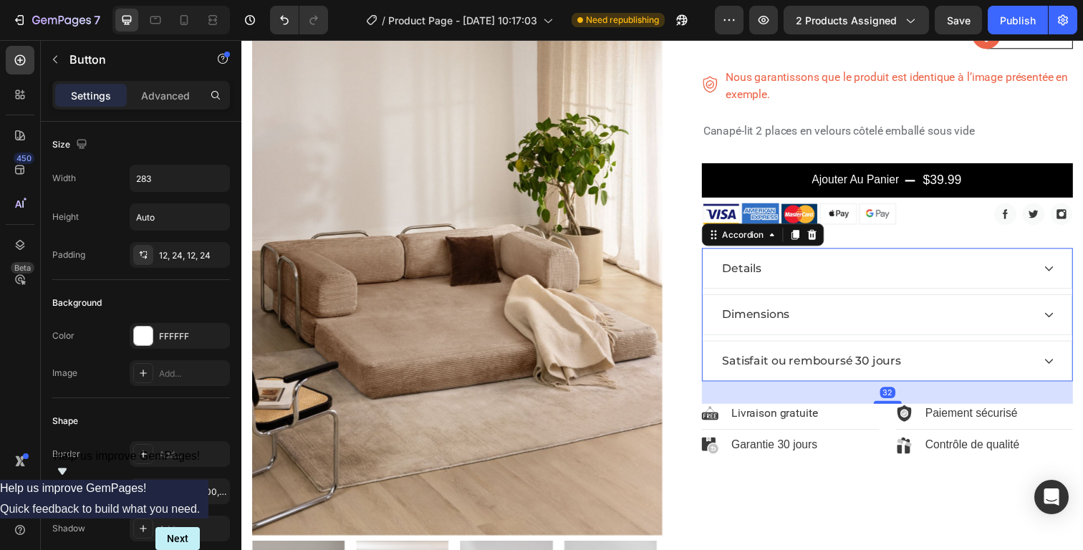
click at [793, 279] on div "Details" at bounding box center [889, 273] width 319 height 21
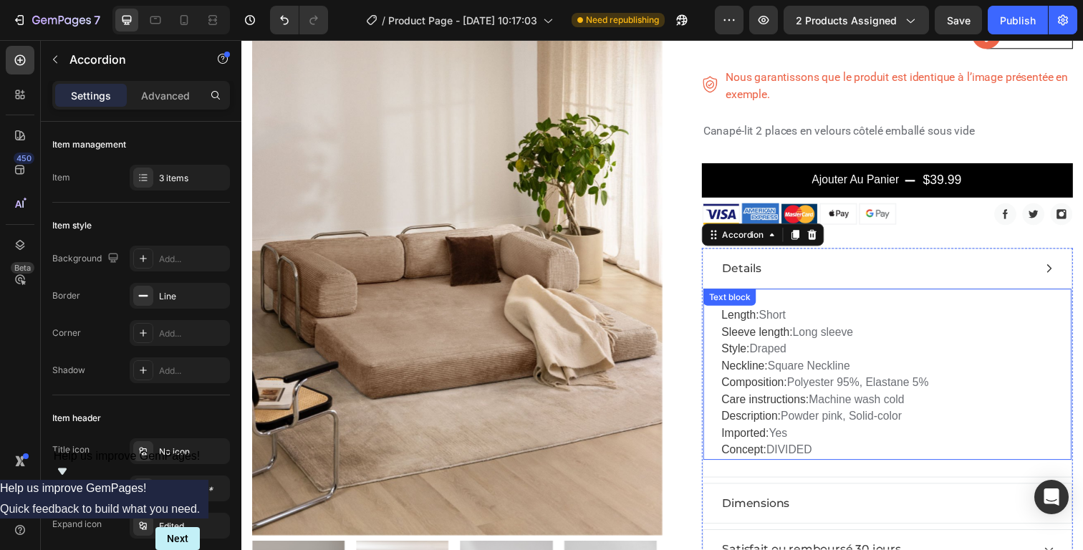
click at [775, 333] on span "Sleeve length:" at bounding box center [767, 338] width 72 height 12
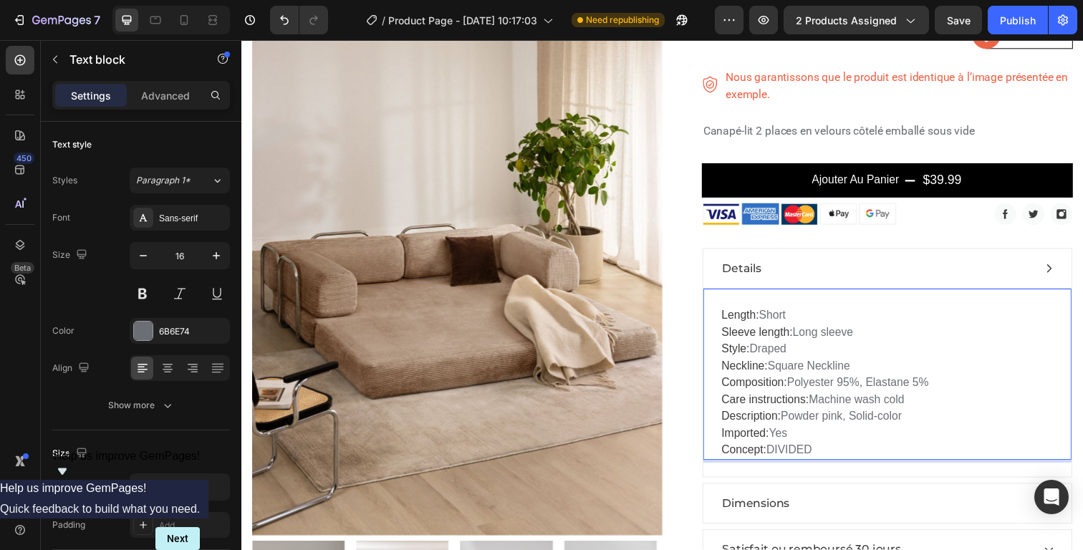
drag, startPoint x: 829, startPoint y: 460, endPoint x: 728, endPoint y: 319, distance: 173.1
click at [731, 319] on p "Length: Short Sleeve length: Long sleeve Style: Draped Neckline: Square Necklin…" at bounding box center [900, 390] width 339 height 155
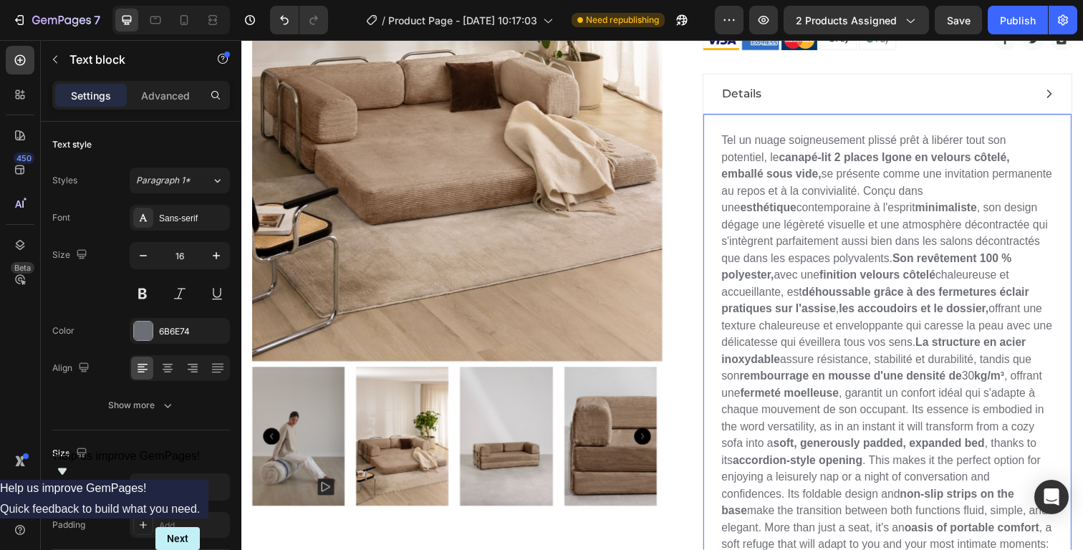
scroll to position [367, 0]
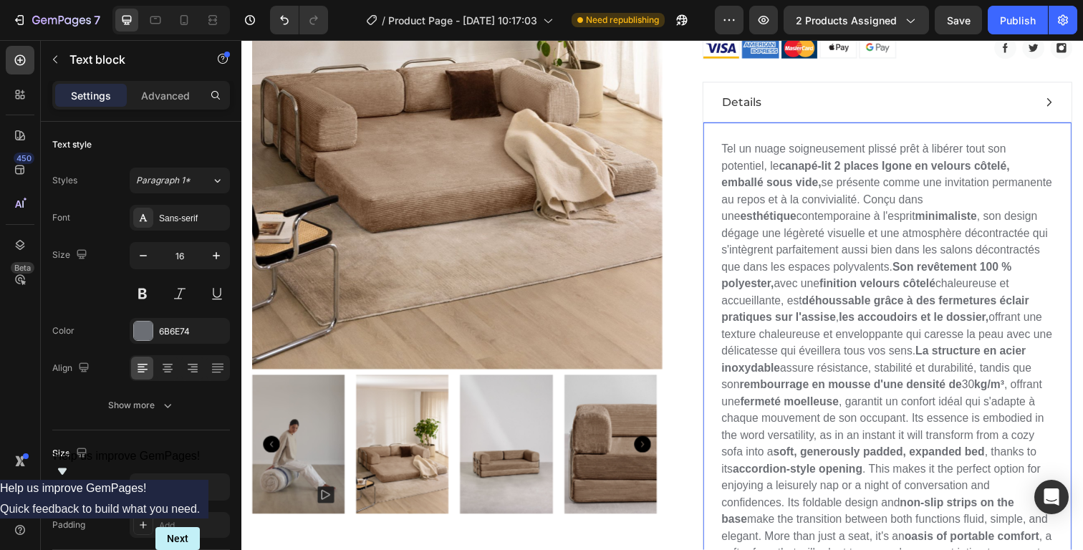
click at [909, 169] on strong "canapé-lit 2 places Igone en velours côtelé, emballé sous vide," at bounding box center [878, 177] width 294 height 29
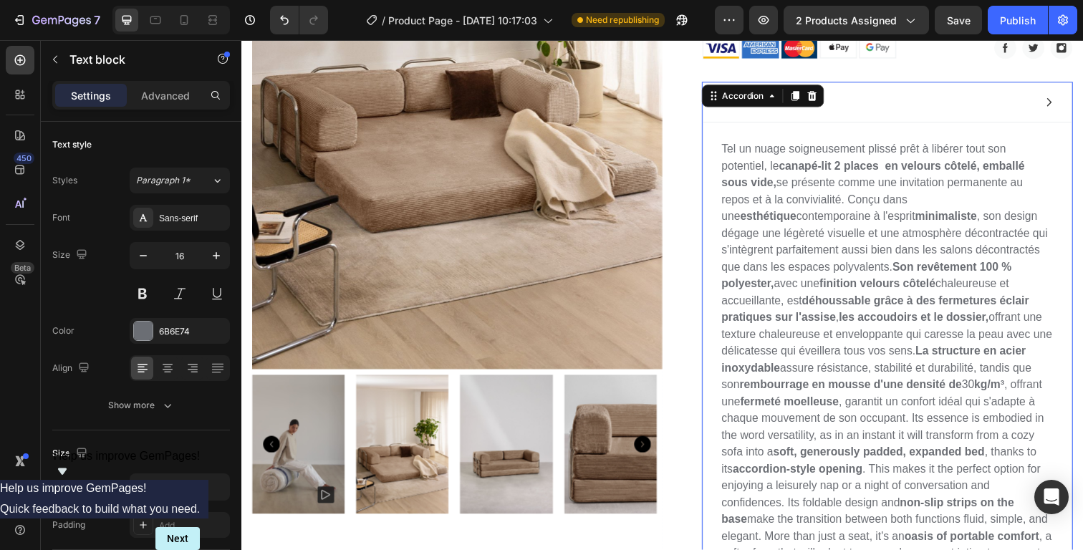
click at [995, 110] on div "Details" at bounding box center [889, 103] width 319 height 21
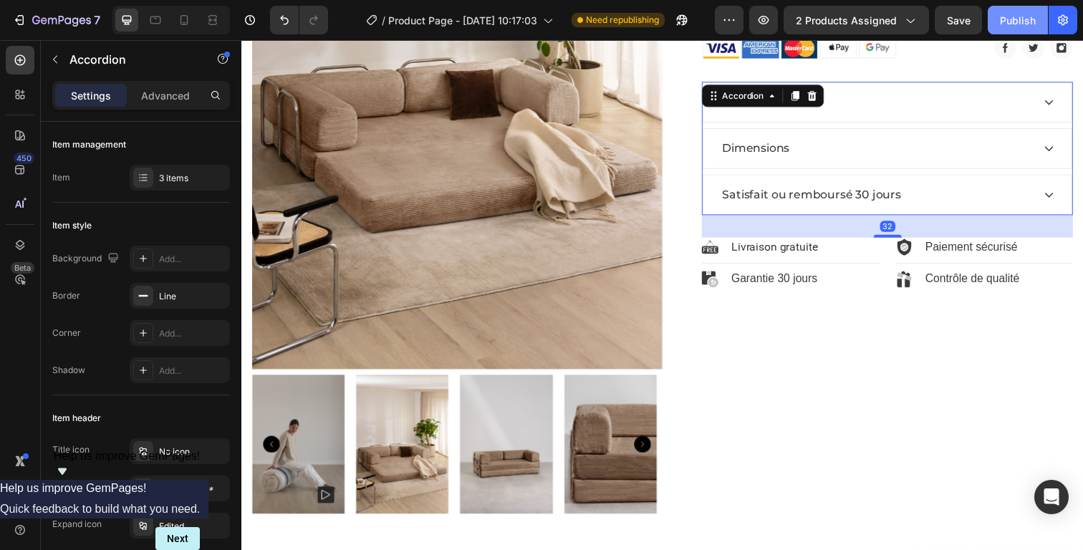
click at [1006, 20] on div "Publish" at bounding box center [1018, 20] width 36 height 15
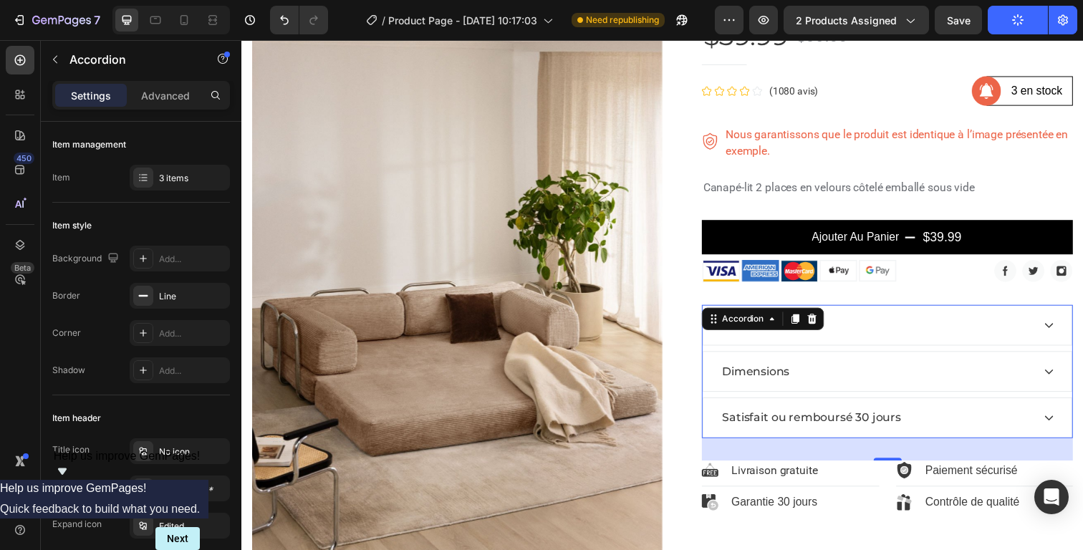
scroll to position [138, 0]
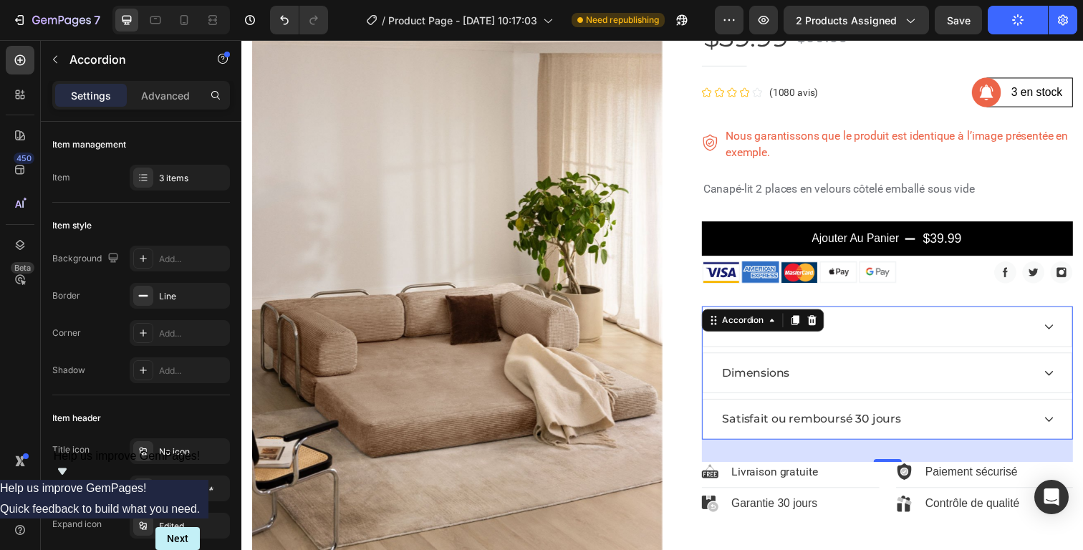
click at [876, 340] on div "Details" at bounding box center [889, 332] width 319 height 21
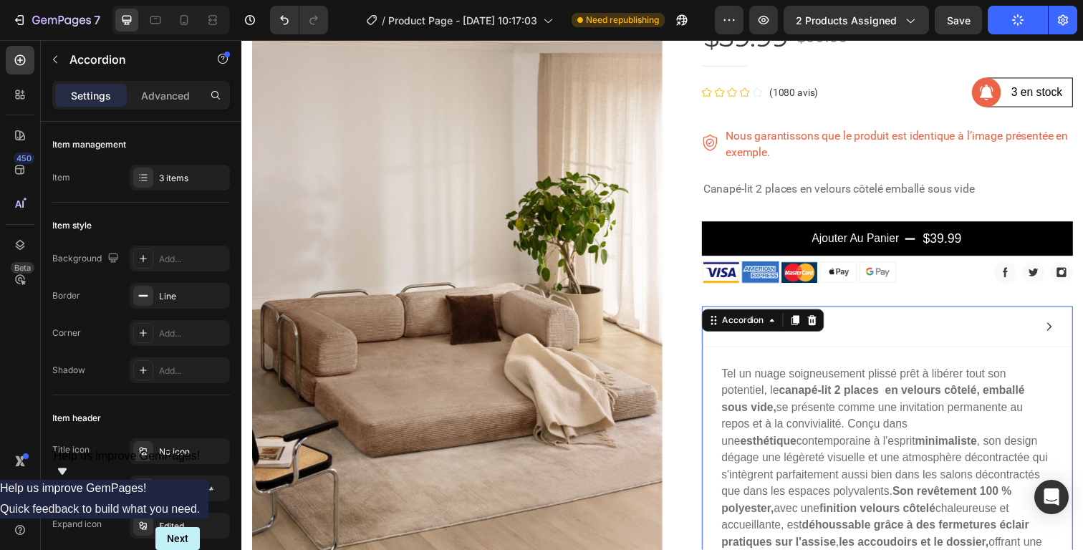
click at [876, 340] on div "Details" at bounding box center [889, 332] width 319 height 21
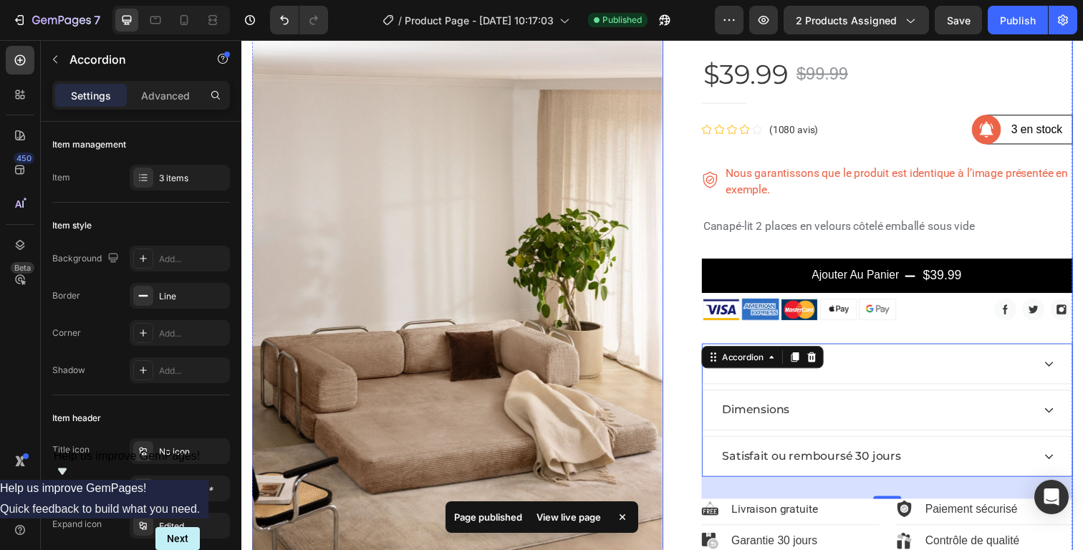
scroll to position [114, 0]
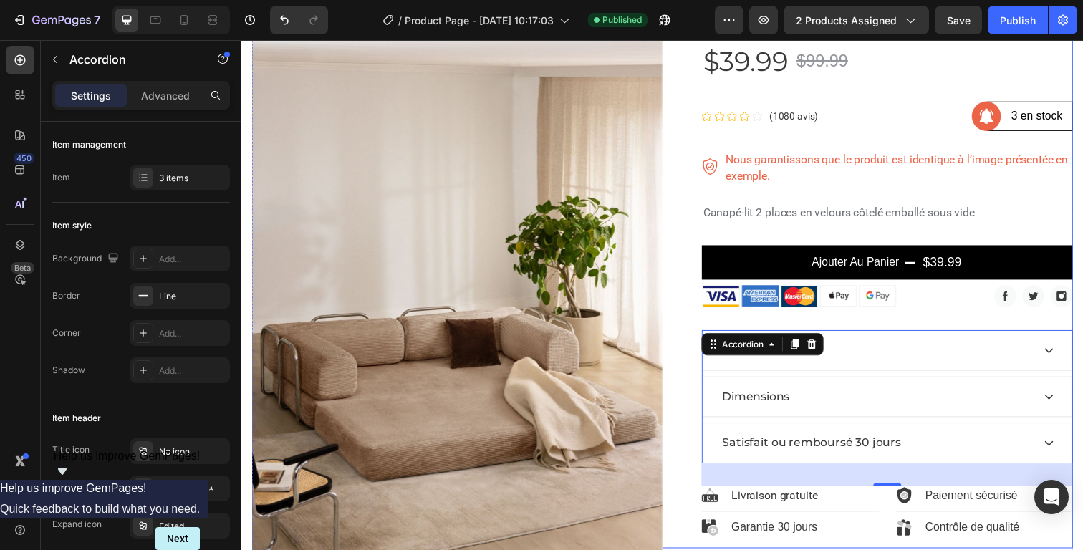
click at [928, 327] on div "Sofa modulable Product Title $39.99 Product Price Product Price $99.99 Product …" at bounding box center [900, 280] width 379 height 558
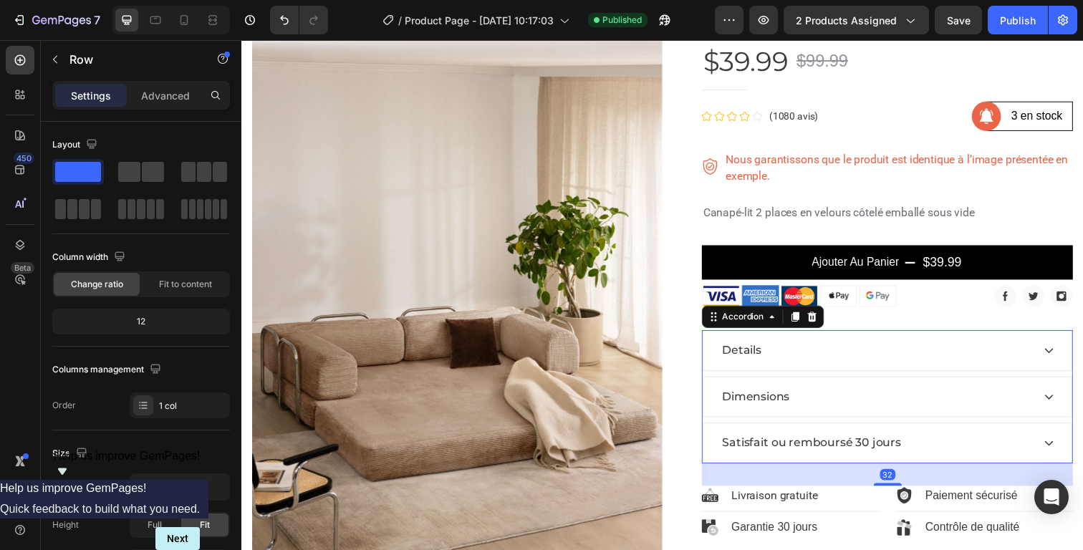
click at [756, 353] on p "Details" at bounding box center [752, 357] width 40 height 17
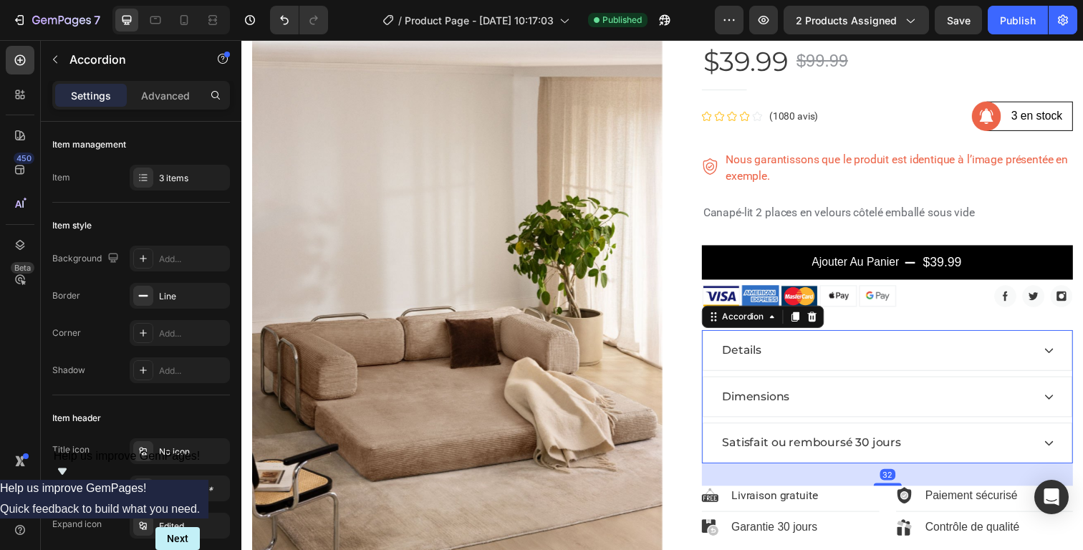
click at [756, 353] on p "Details" at bounding box center [752, 357] width 40 height 17
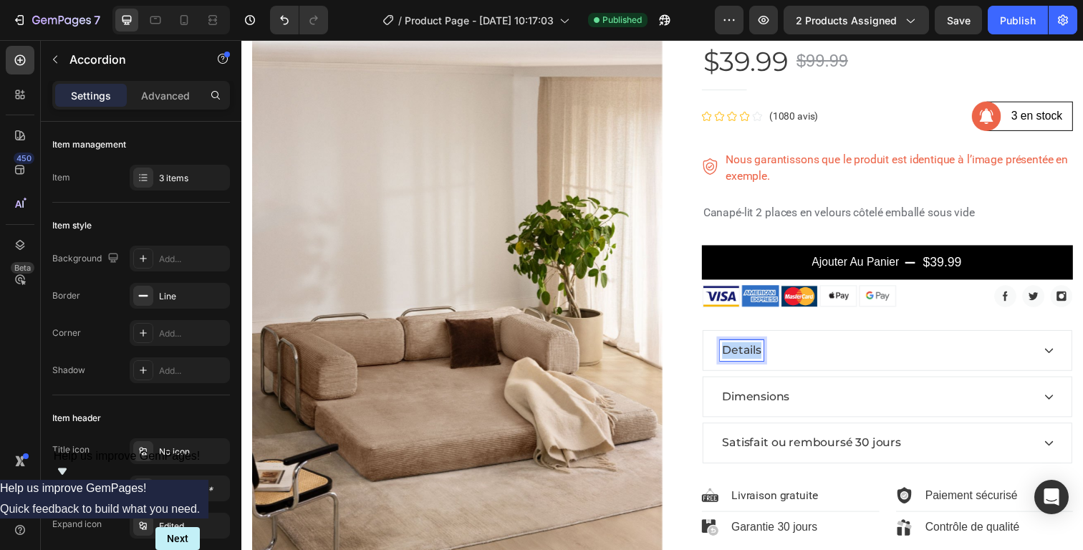
click at [756, 353] on p "Details" at bounding box center [752, 357] width 40 height 17
click at [998, 28] on button "Publish" at bounding box center [1018, 20] width 60 height 29
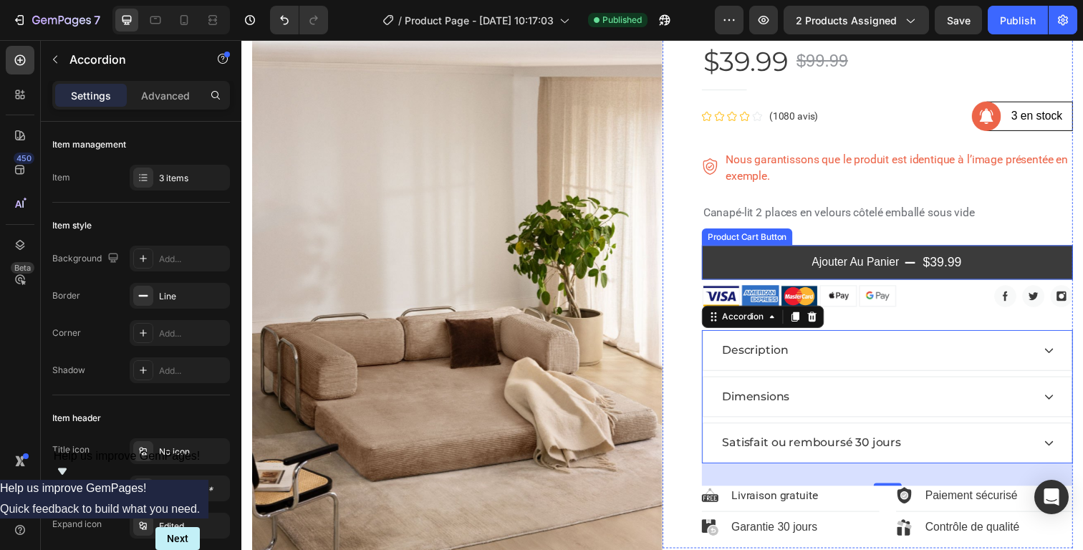
click at [752, 265] on button "Ajouter au panier $39.99" at bounding box center [900, 267] width 379 height 35
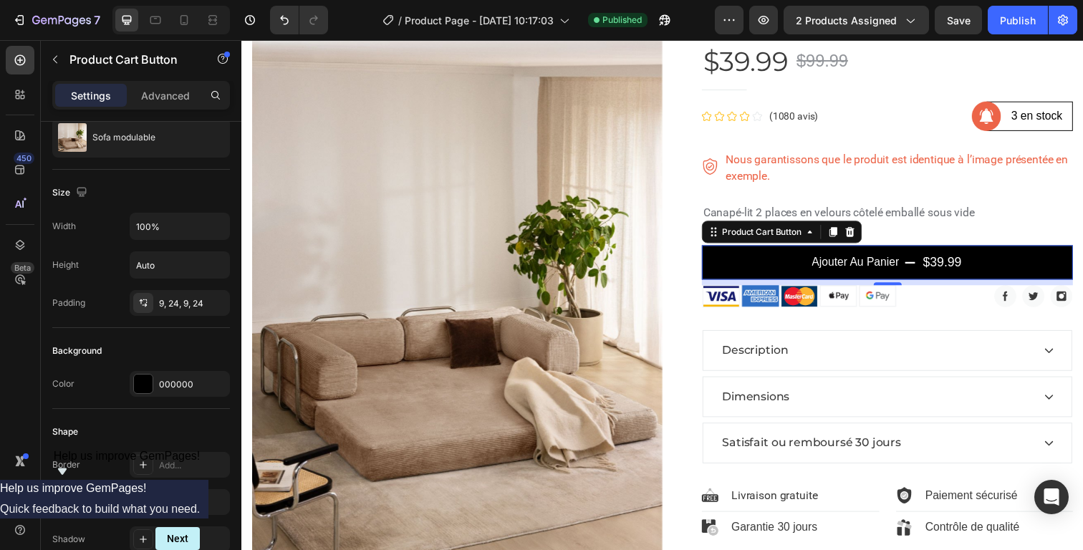
scroll to position [0, 0]
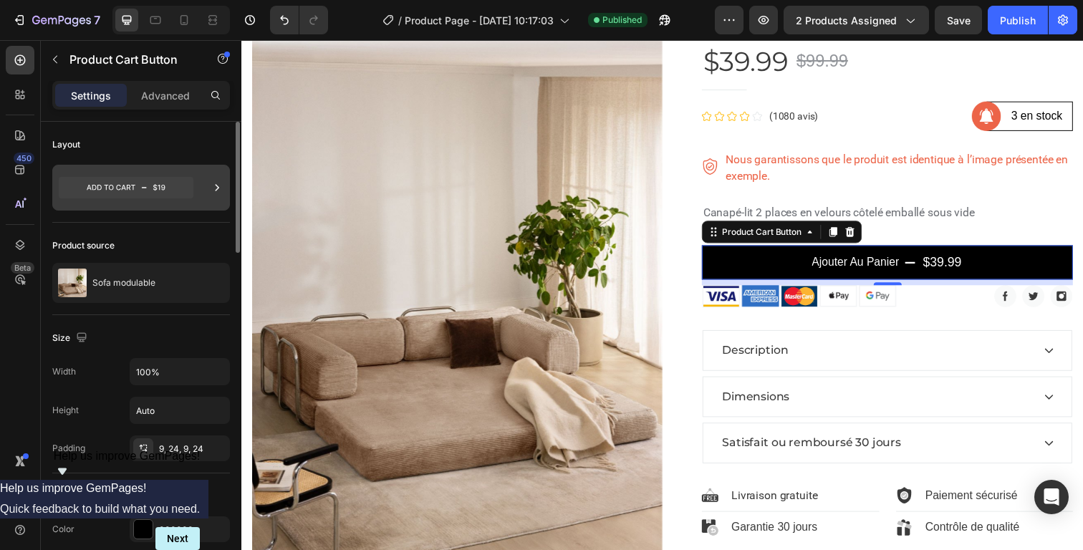
click at [136, 184] on icon at bounding box center [126, 187] width 135 height 21
click at [171, 136] on div "Layout" at bounding box center [141, 144] width 178 height 23
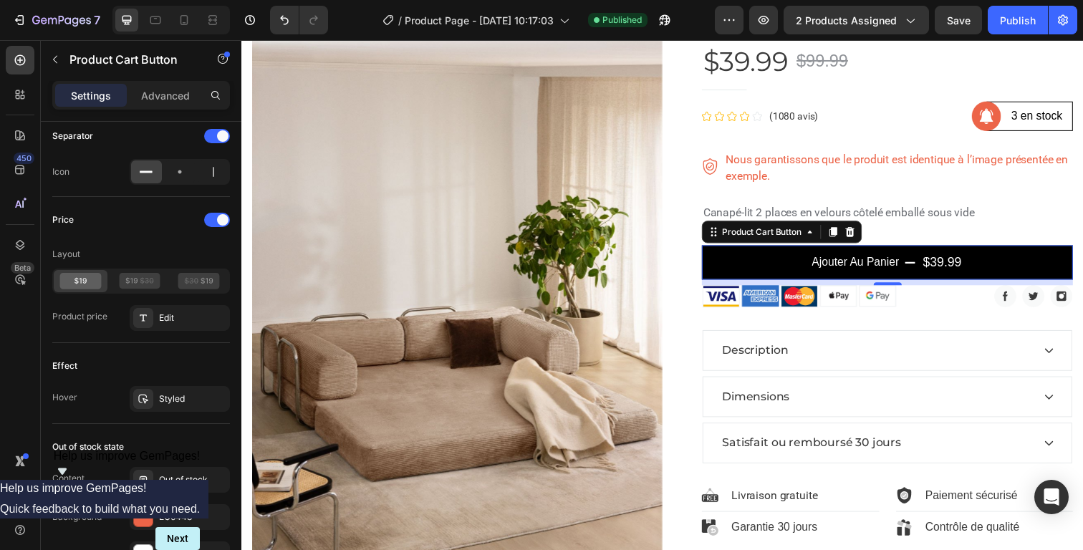
scroll to position [1202, 0]
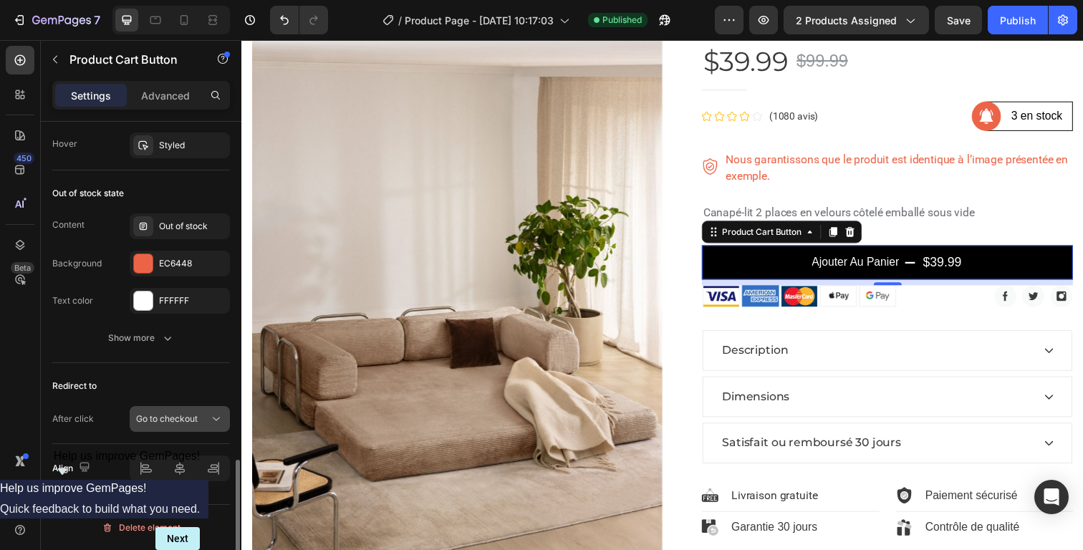
click at [196, 418] on span "Go to checkout" at bounding box center [167, 418] width 62 height 11
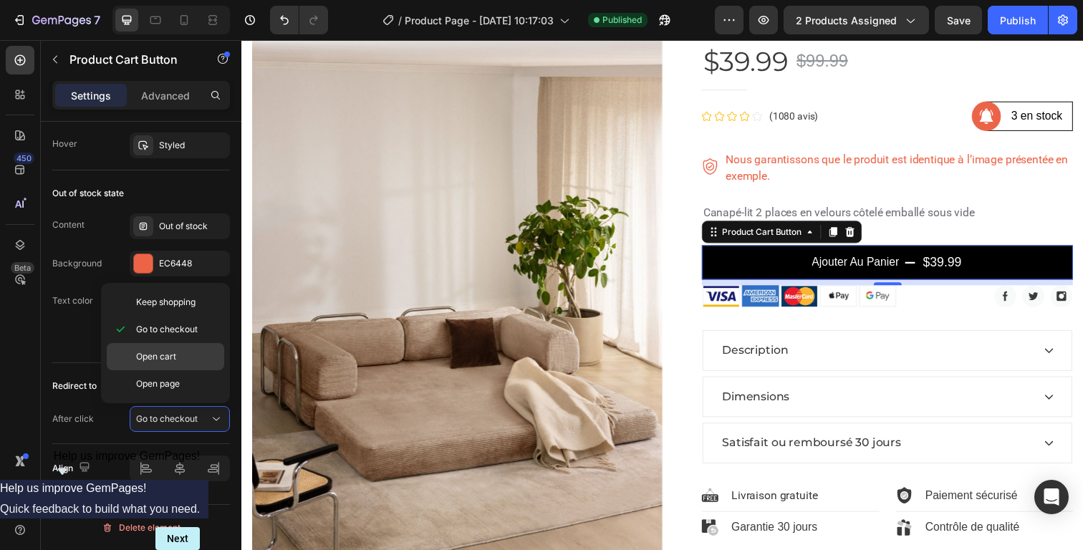
click at [177, 355] on p "Open cart" at bounding box center [177, 356] width 82 height 13
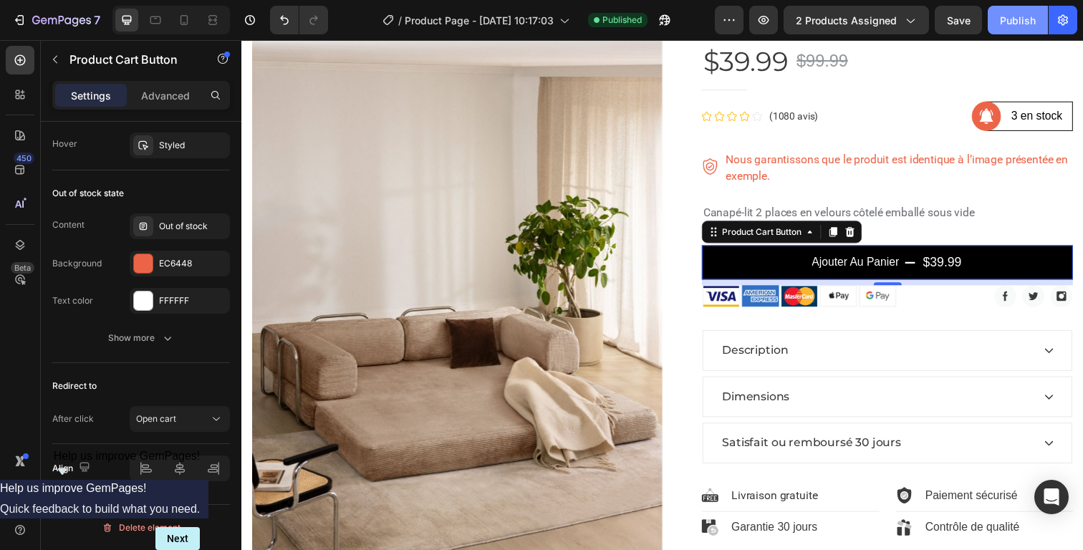
click at [993, 25] on button "Publish" at bounding box center [1018, 20] width 60 height 29
click at [1010, 16] on div "Publish" at bounding box center [1018, 20] width 36 height 15
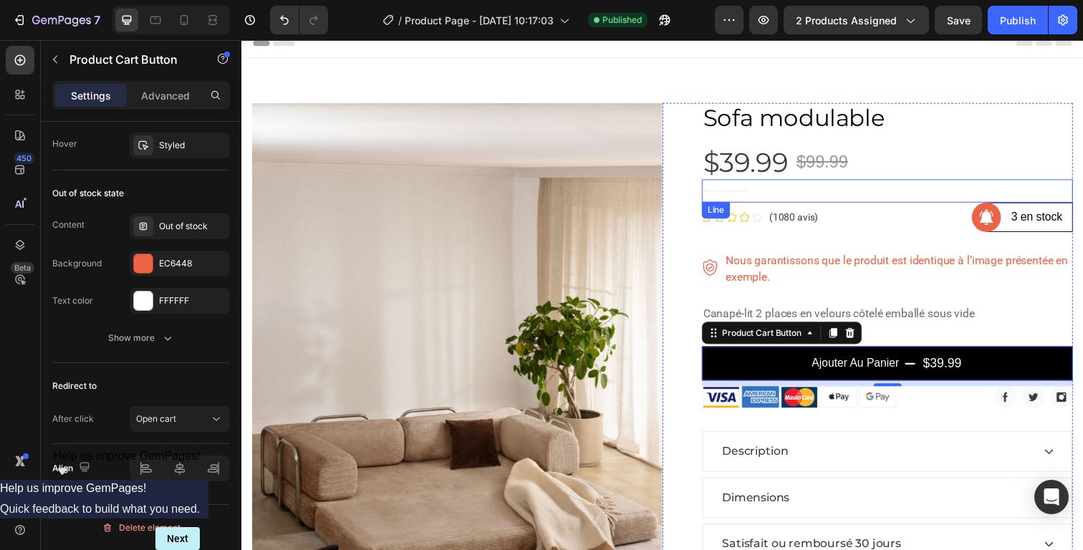
scroll to position [0, 0]
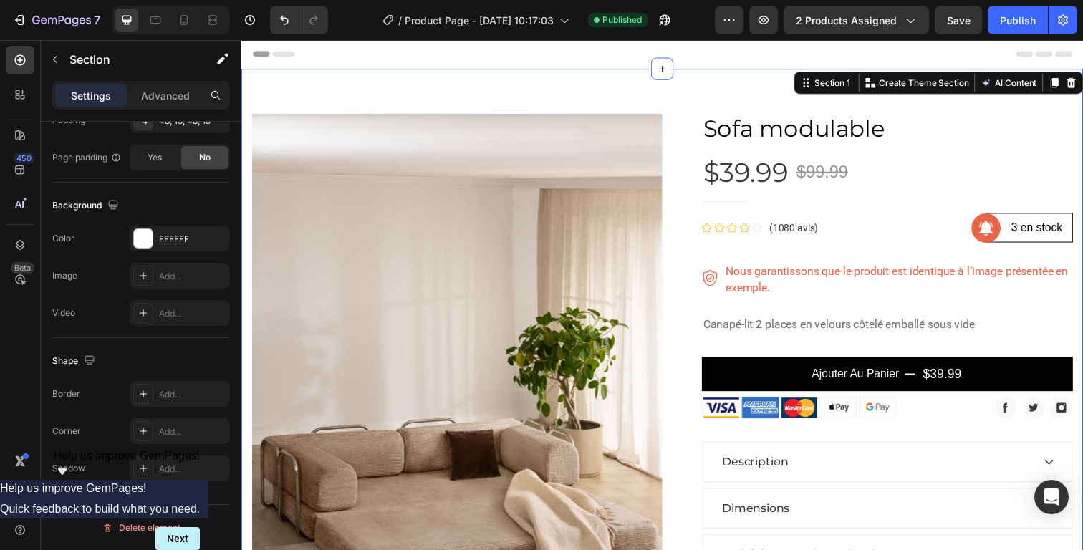
click at [770, 83] on div "Product Images Sofa modulable Product Title $39.99 Product Price Product Price …" at bounding box center [670, 497] width 859 height 856
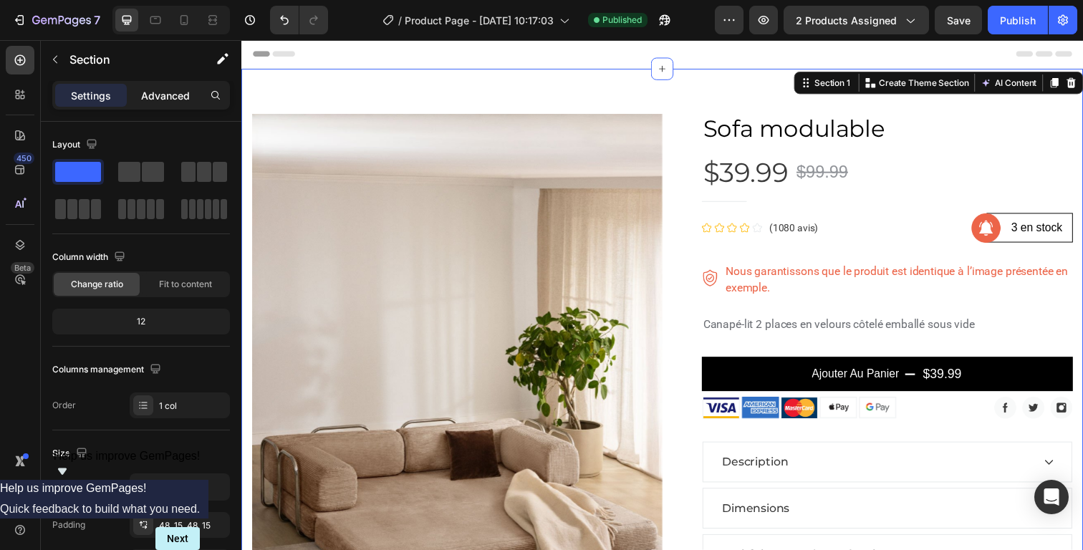
click at [155, 99] on p "Advanced" at bounding box center [165, 95] width 49 height 15
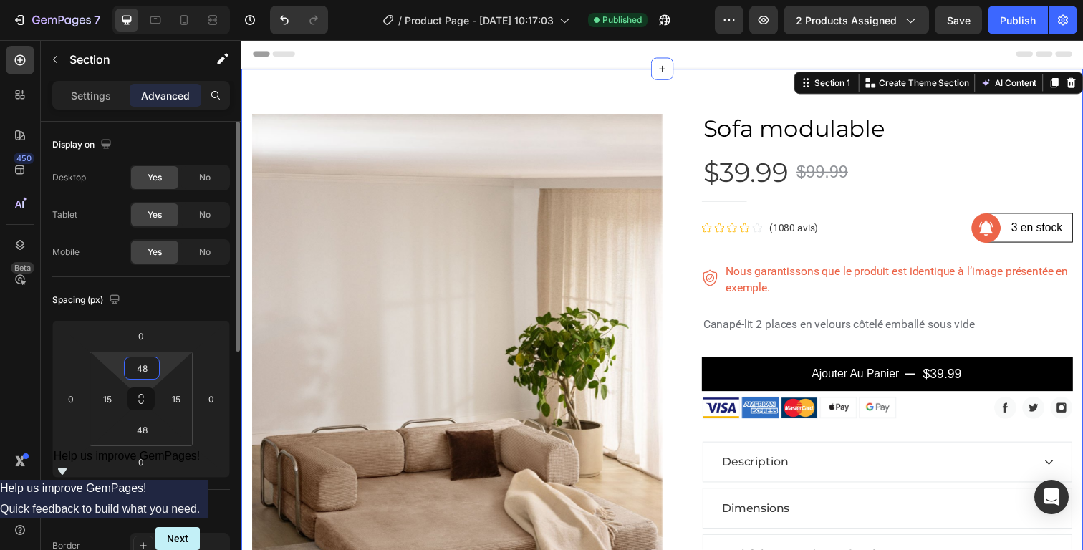
click at [142, 365] on input "48" at bounding box center [141, 367] width 29 height 21
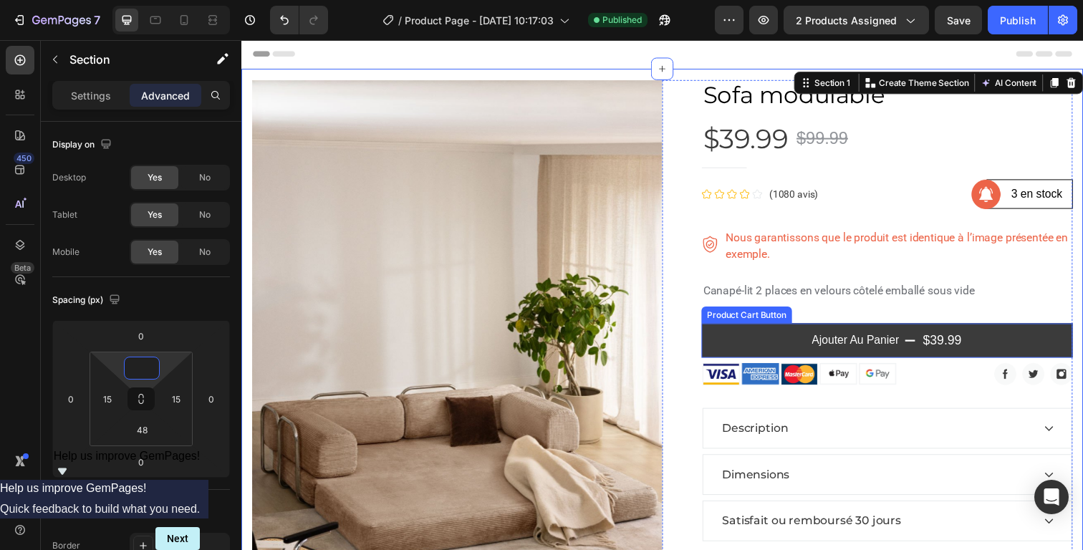
click at [724, 351] on button "Ajouter au panier $39.99" at bounding box center [900, 346] width 379 height 35
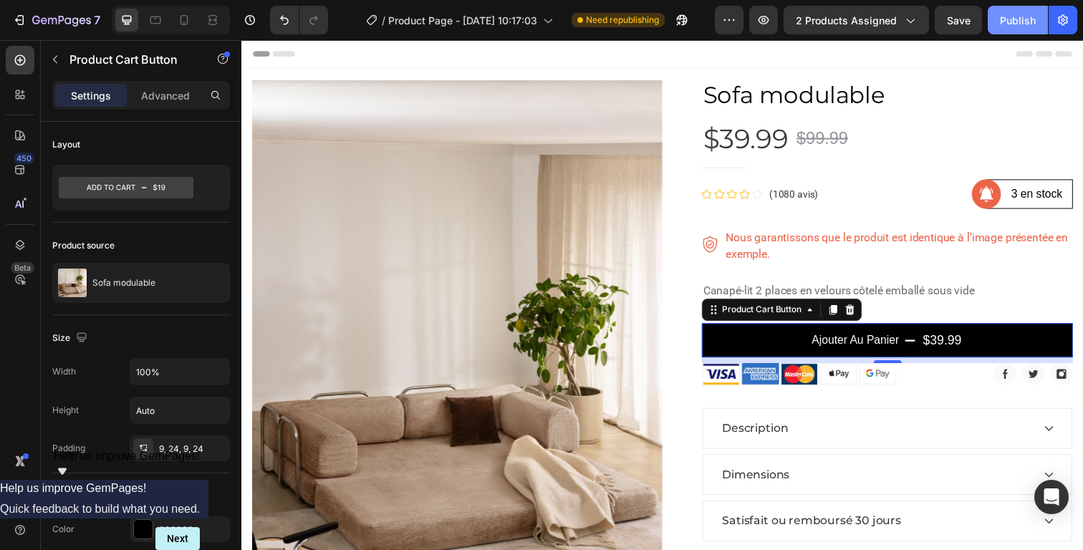
click at [1030, 16] on div "Publish" at bounding box center [1018, 20] width 36 height 15
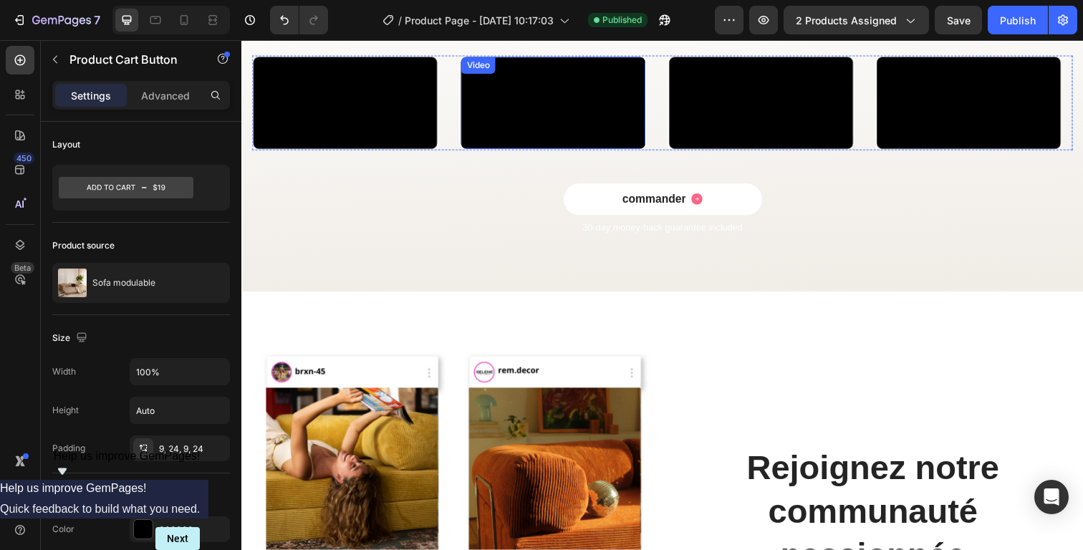
scroll to position [976, 0]
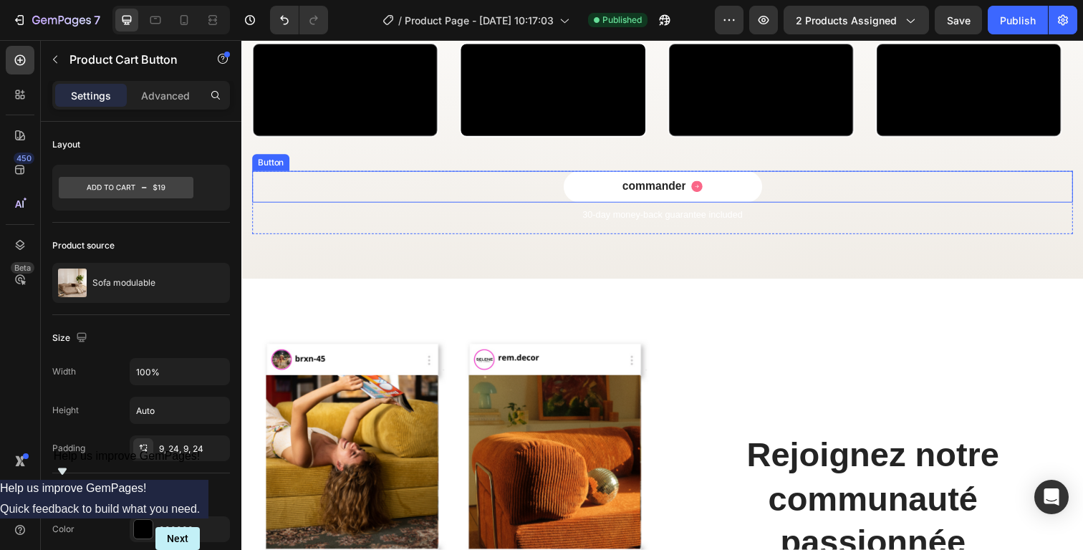
click at [402, 206] on div "commander Button" at bounding box center [671, 190] width 838 height 32
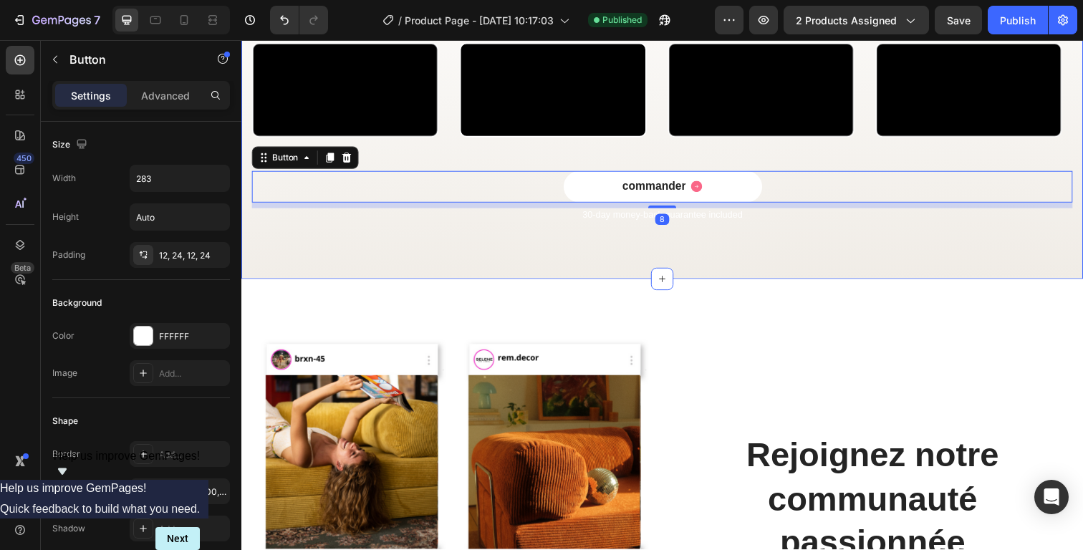
click at [445, 174] on div "Video Video Video Video Carousel" at bounding box center [671, 108] width 838 height 131
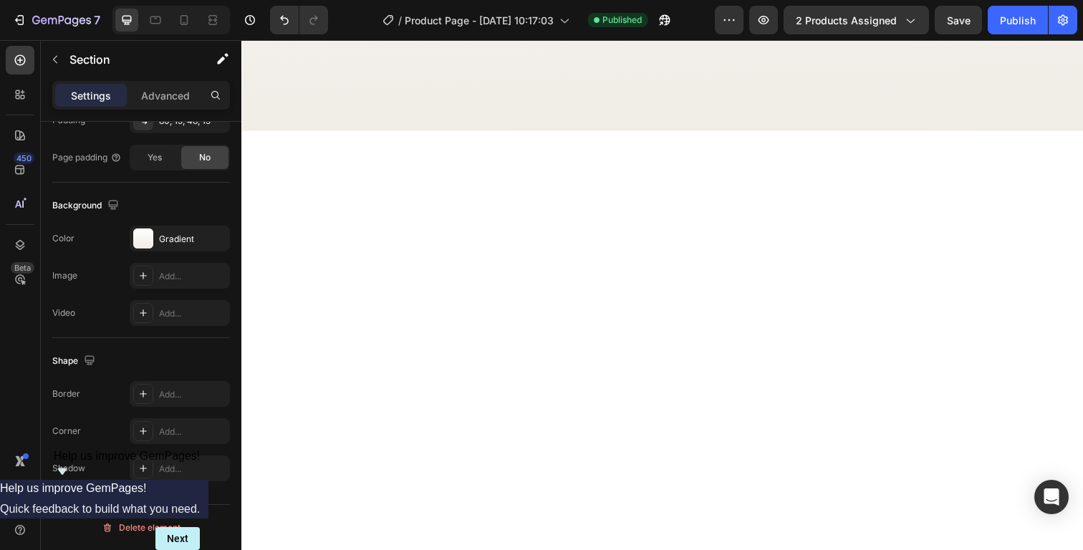
scroll to position [2158, 0]
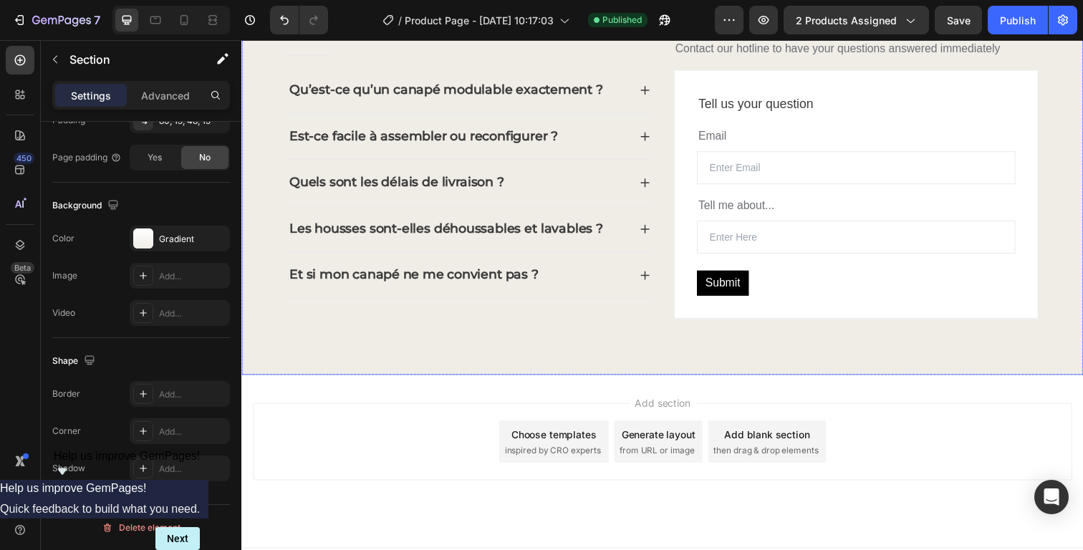
click at [430, 334] on div "Frequently Asked Questions Heading Title Line Qu’est-ce qu’un canapé modulable …" at bounding box center [473, 176] width 372 height 343
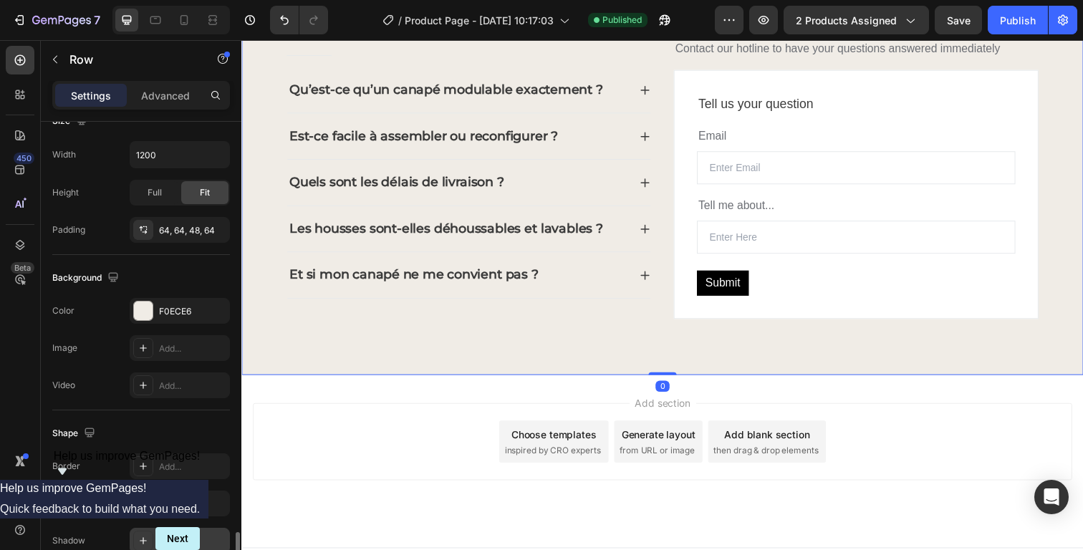
scroll to position [568, 0]
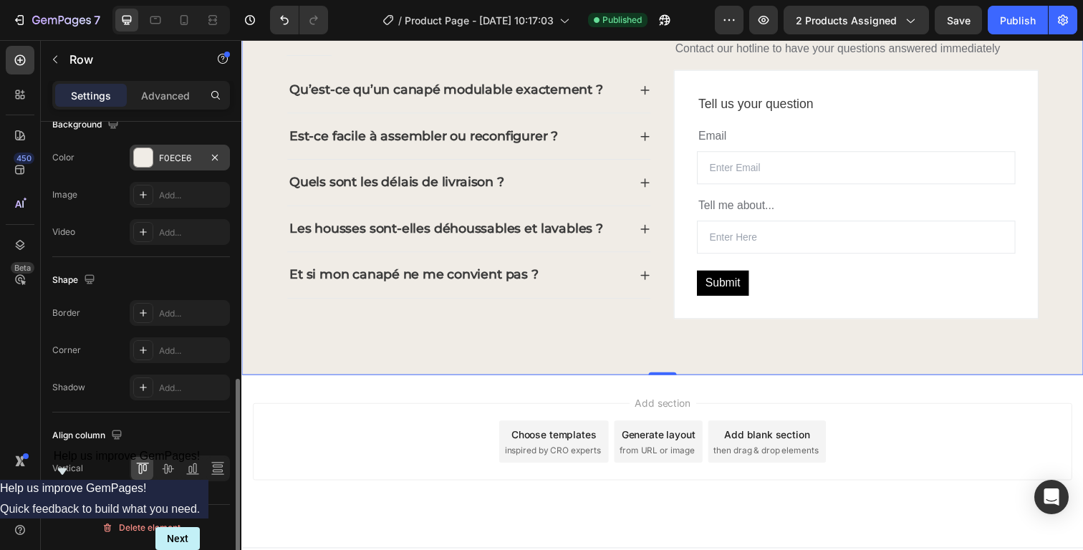
click at [144, 163] on div at bounding box center [143, 157] width 19 height 19
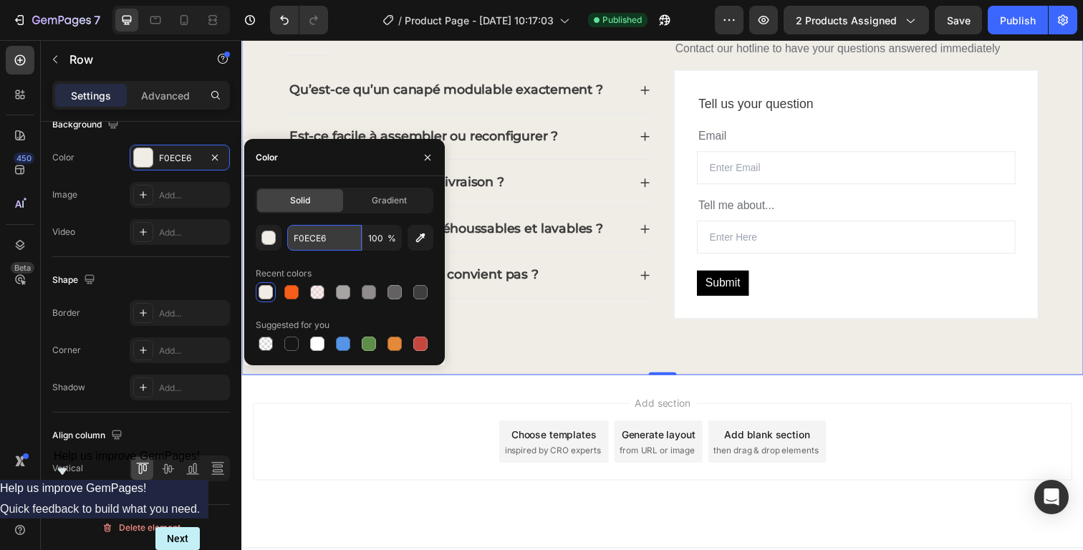
click at [314, 236] on input "F0ECE6" at bounding box center [324, 238] width 74 height 26
